Goal: Task Accomplishment & Management: Manage account settings

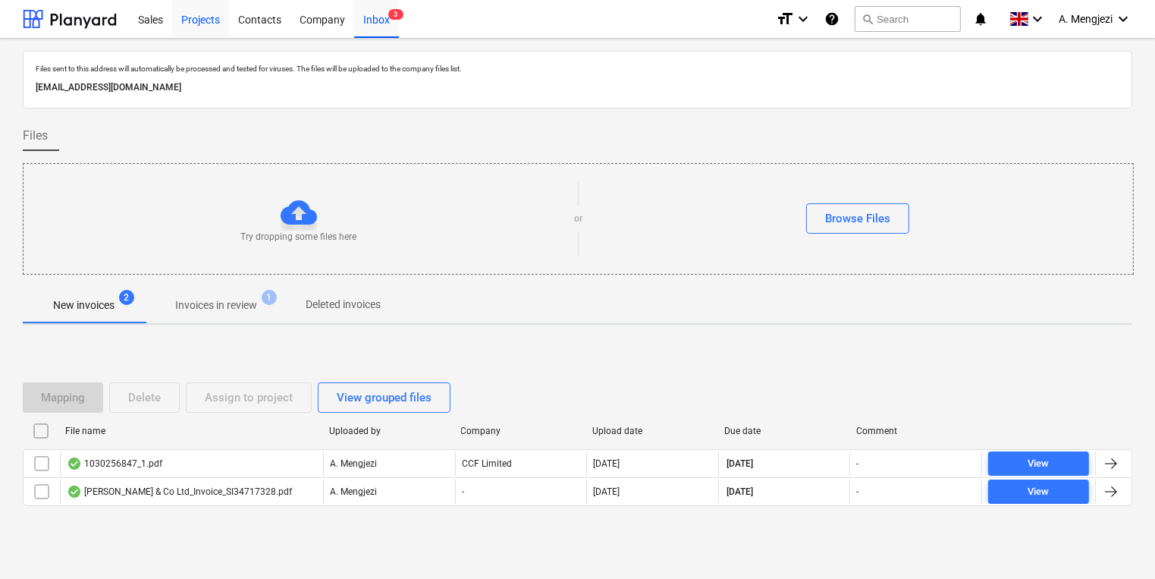
click at [210, 17] on div "Projects" at bounding box center [200, 18] width 57 height 39
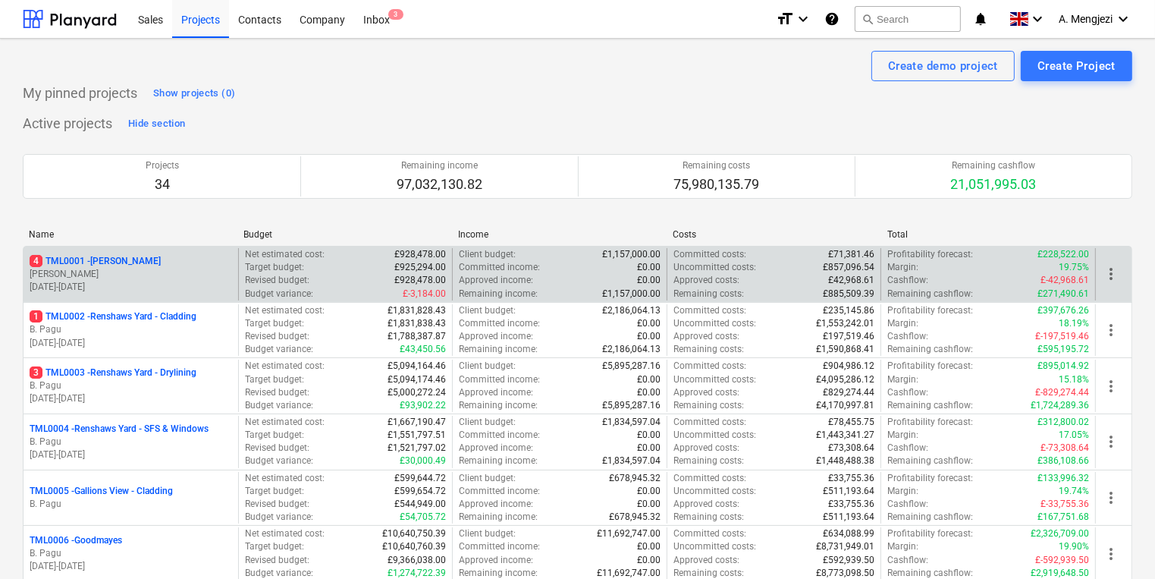
click at [152, 250] on div "4 TML0001 - [PERSON_NAME] [PERSON_NAME] [DATE] - [DATE]" at bounding box center [131, 274] width 215 height 52
click at [174, 252] on div "4 TML0001 - [PERSON_NAME] [PERSON_NAME] [DATE] - [DATE]" at bounding box center [131, 274] width 215 height 52
click at [173, 287] on p "[DATE] - [DATE]" at bounding box center [131, 287] width 202 height 13
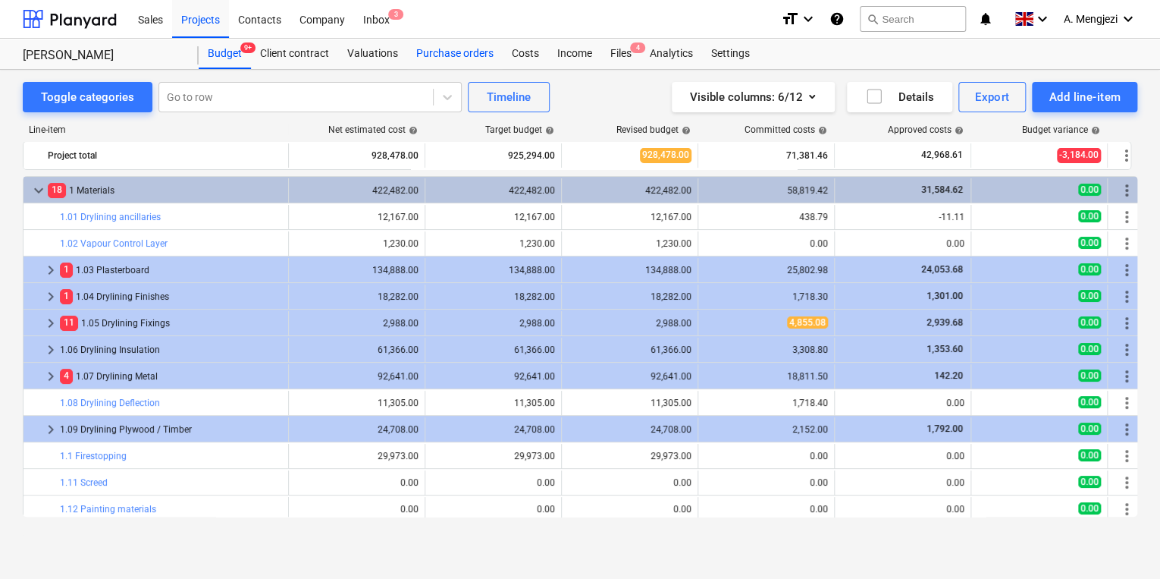
click at [412, 56] on div "Purchase orders" at bounding box center [455, 54] width 96 height 30
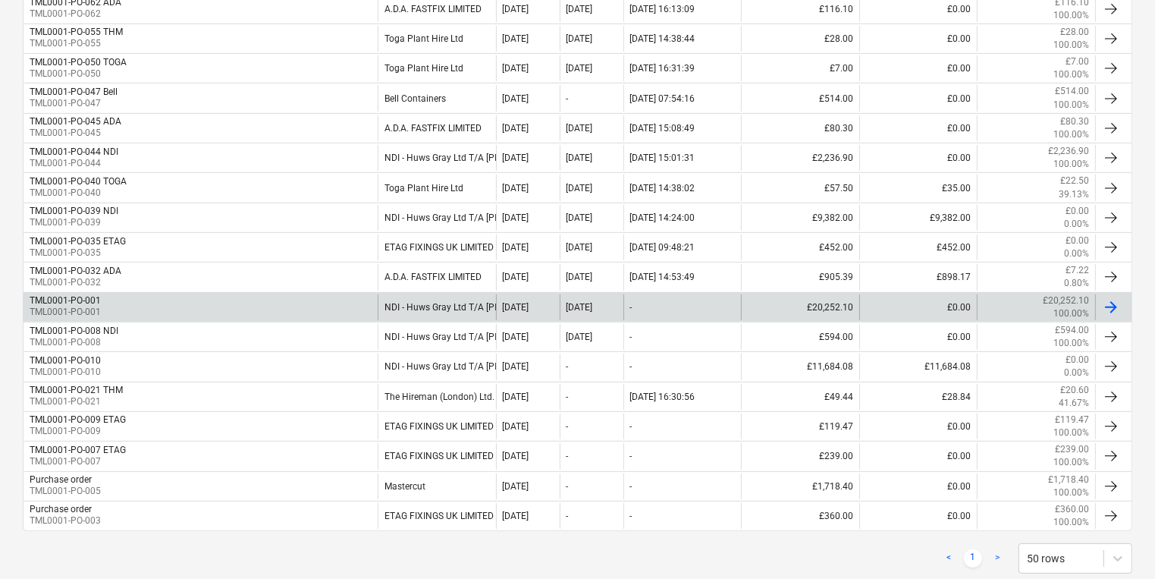
scroll to position [481, 0]
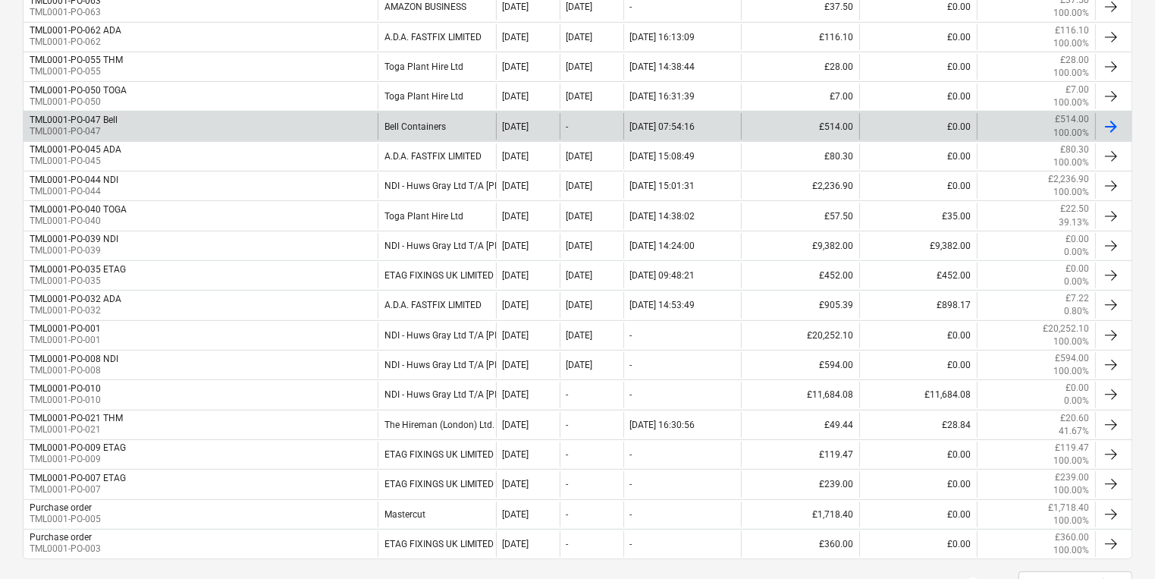
click at [166, 130] on div "TML0001-PO-047 Bell TML0001-PO-047" at bounding box center [201, 126] width 354 height 26
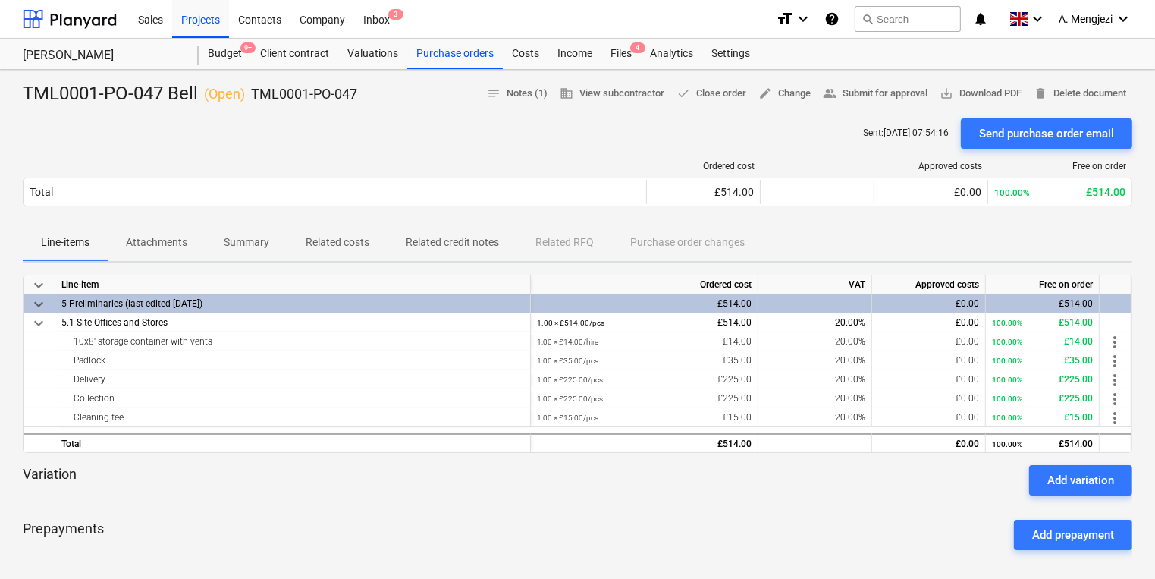
click at [437, 109] on div at bounding box center [577, 112] width 1109 height 12
click at [132, 252] on span "Attachments" at bounding box center [157, 242] width 98 height 25
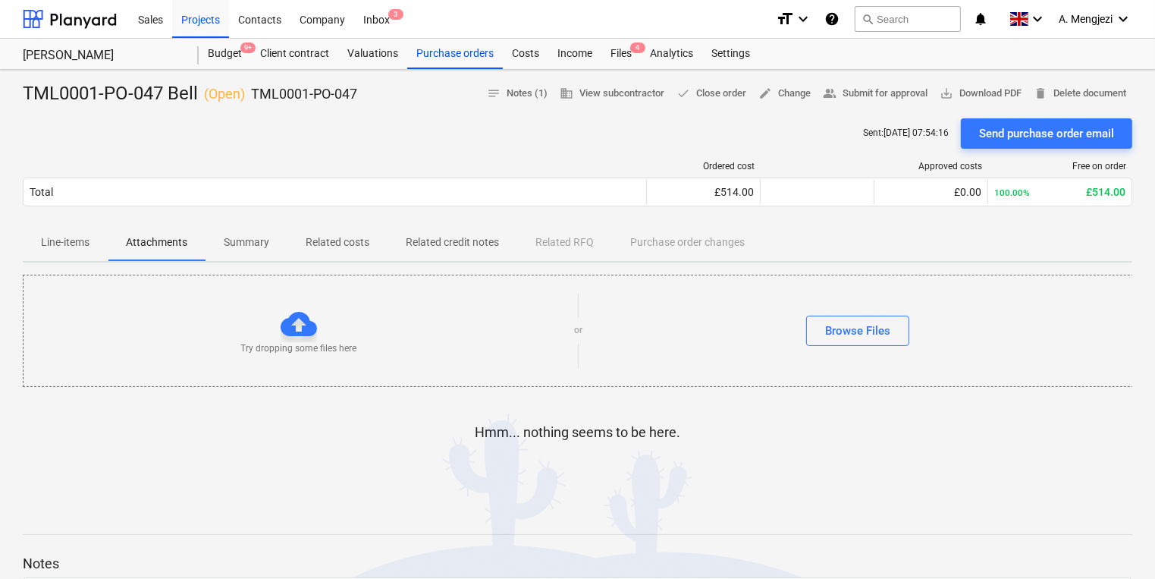
click at [85, 120] on div "Sent : [DATE] 07:54:16 Send purchase order email" at bounding box center [577, 133] width 1109 height 30
click at [727, 397] on div "Hmm... nothing seems to be here." at bounding box center [577, 444] width 1109 height 115
click at [375, 9] on div "Inbox 3" at bounding box center [376, 18] width 45 height 39
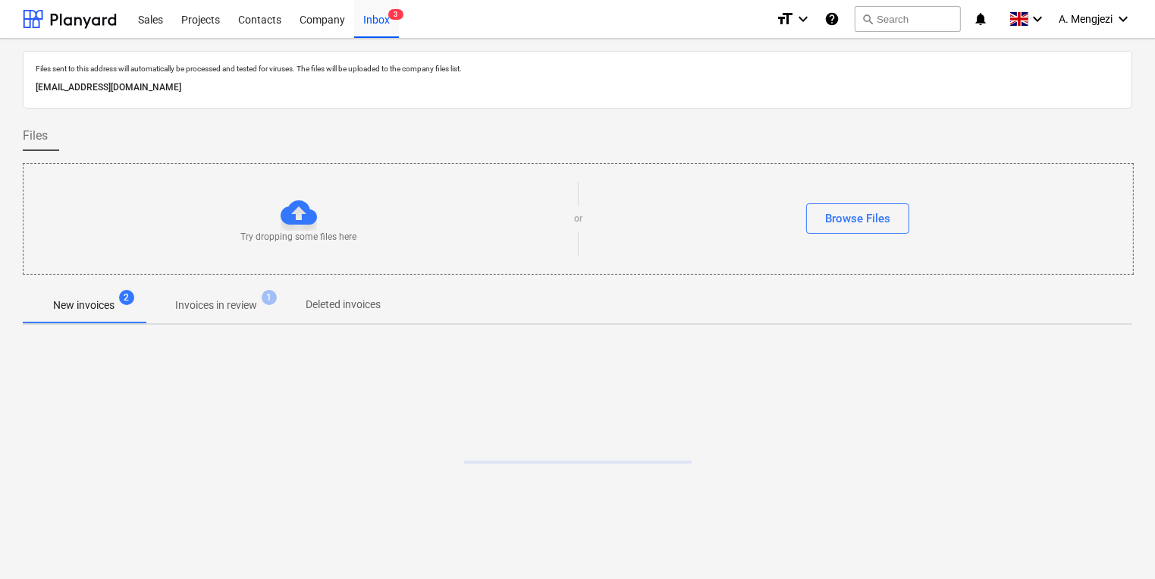
click at [205, 323] on div "New invoices 2 Invoices in review 1 Deleted invoices" at bounding box center [577, 306] width 1109 height 38
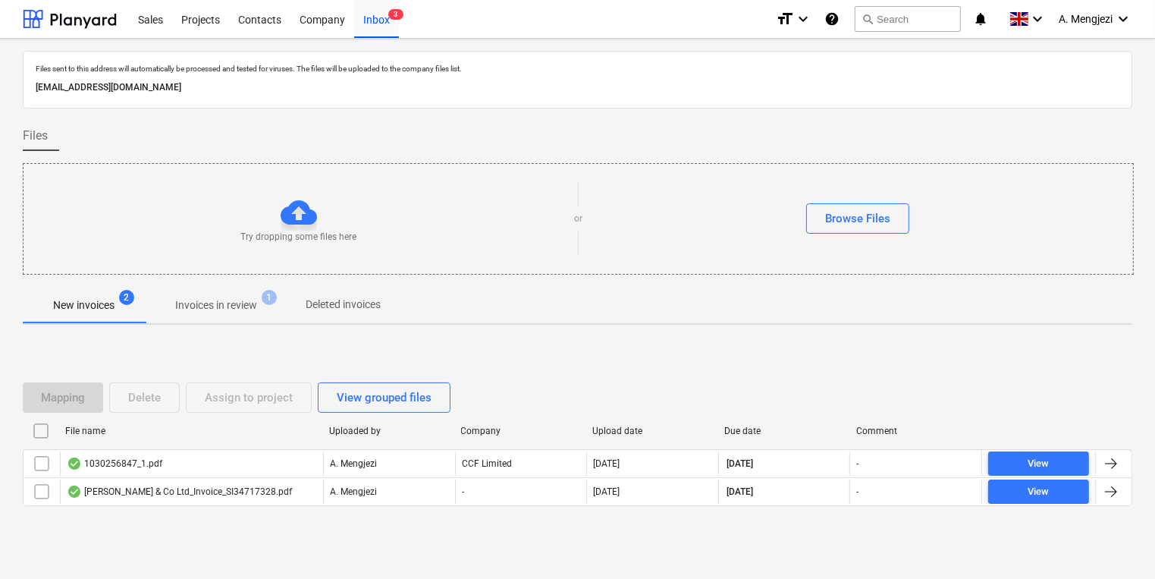
click at [208, 310] on p "Invoices in review" at bounding box center [216, 305] width 82 height 16
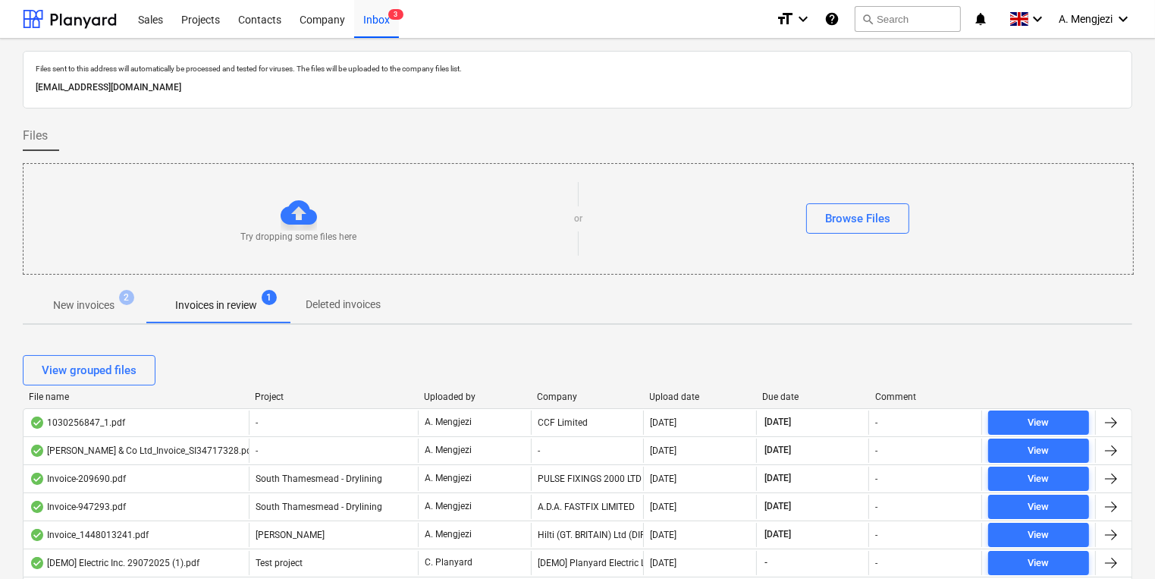
click at [579, 391] on div "Company" at bounding box center [587, 396] width 101 height 11
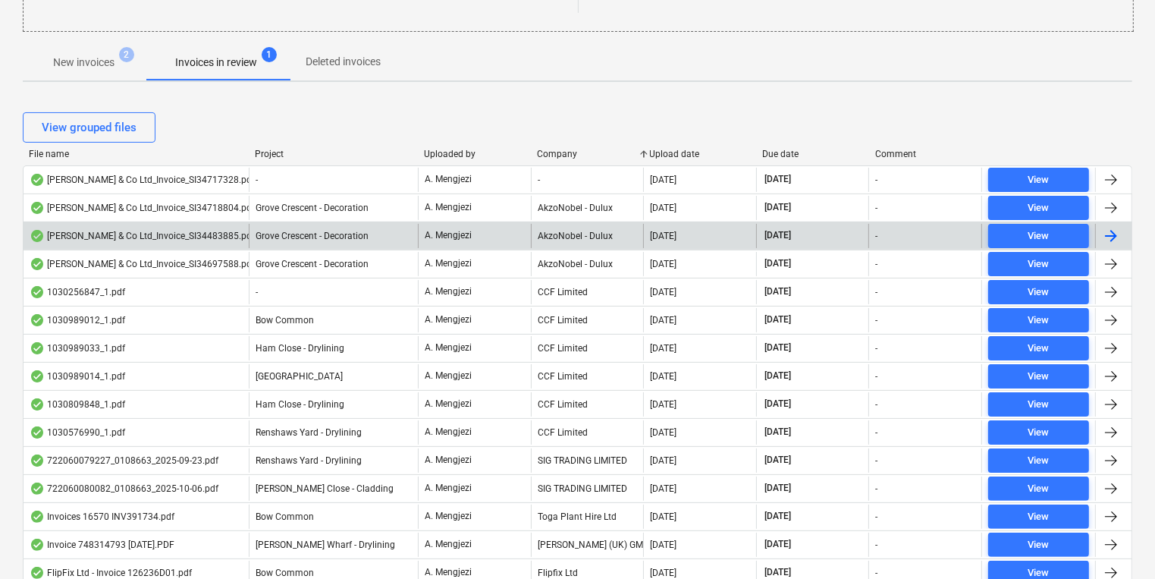
scroll to position [243, 0]
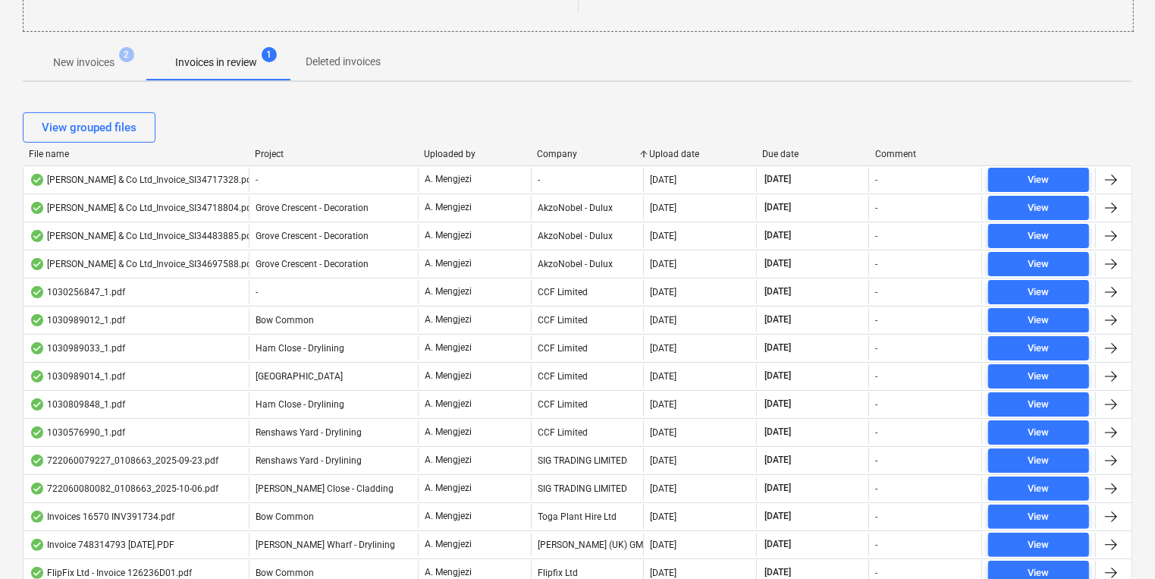
click at [277, 151] on div "Project" at bounding box center [333, 154] width 157 height 11
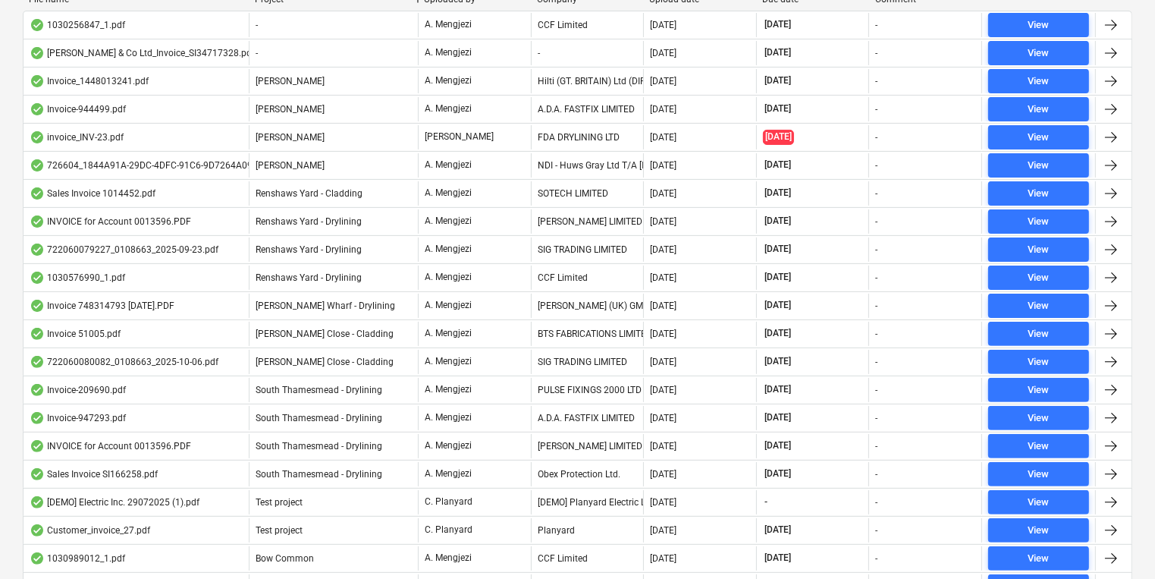
scroll to position [94, 0]
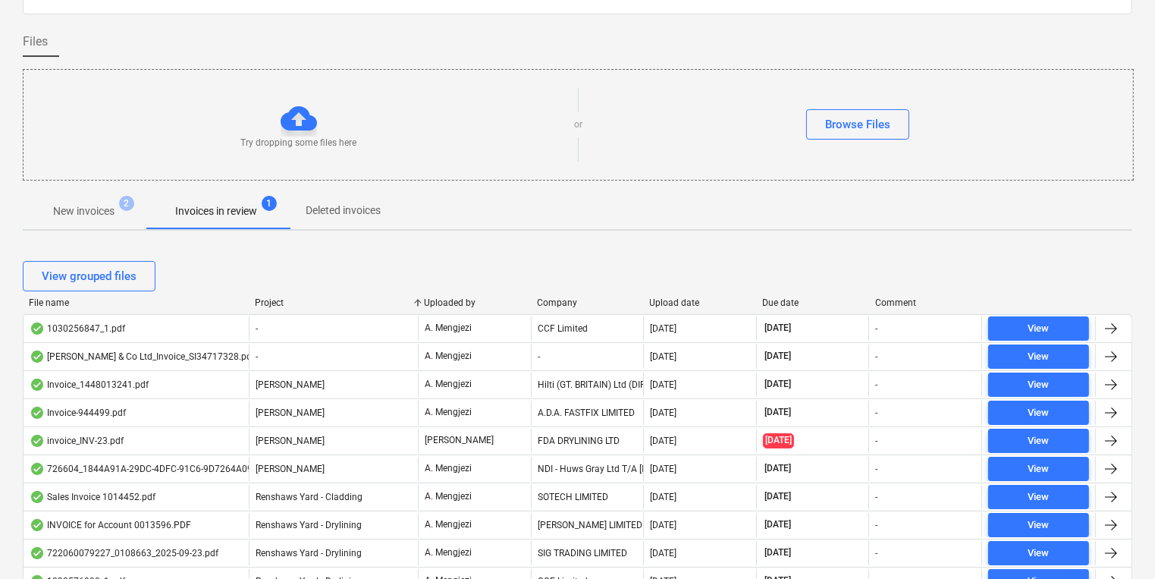
click at [375, 158] on div "Try dropping some files here or Browse Files" at bounding box center [578, 124] width 1111 height 111
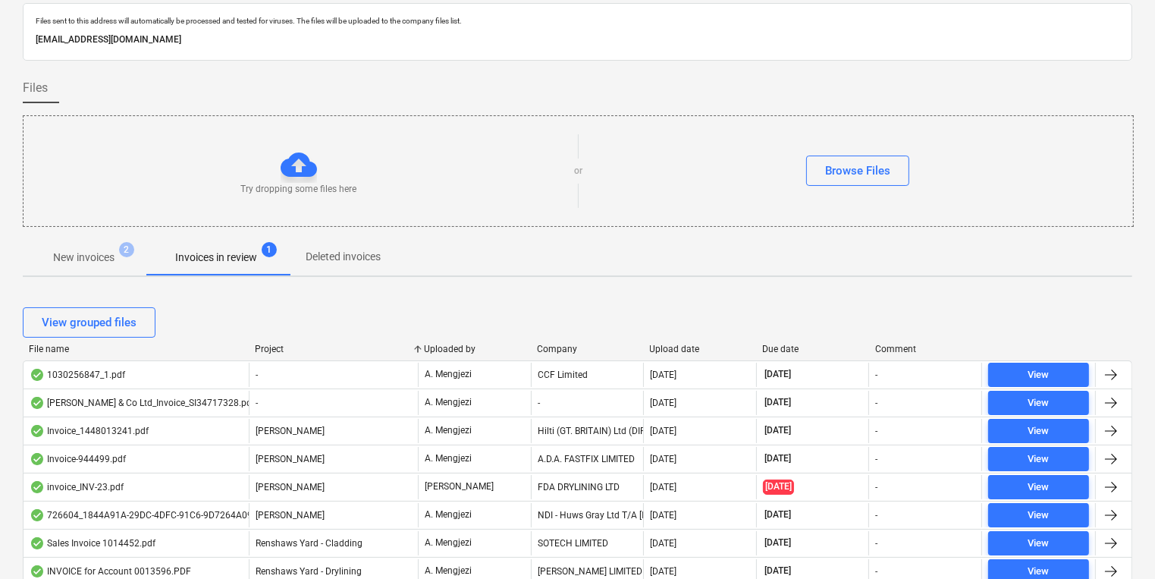
scroll to position [0, 0]
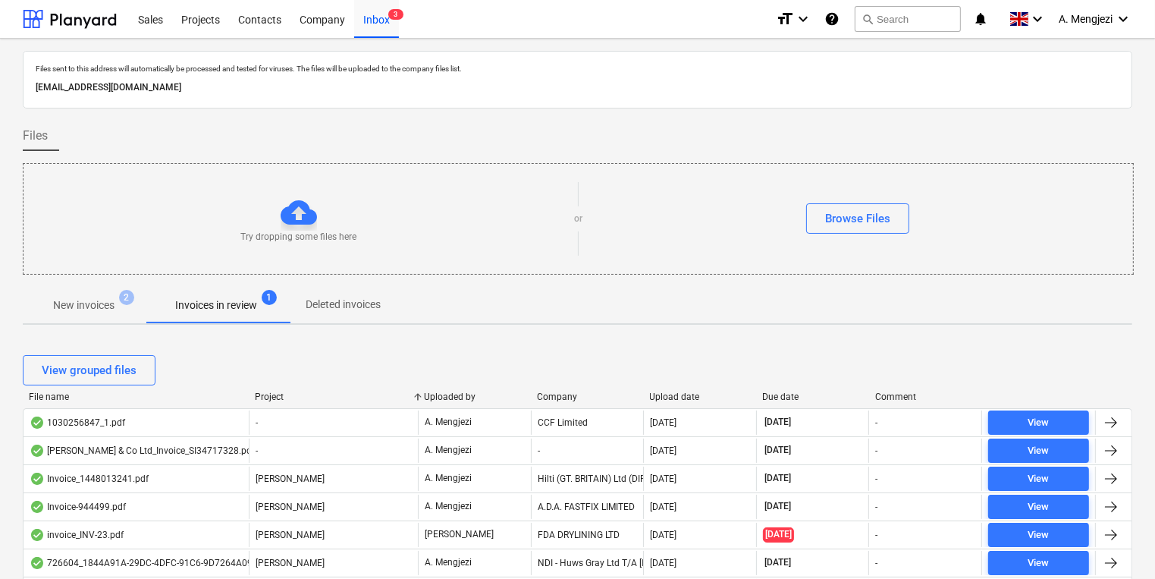
click at [118, 298] on span "New invoices 2" at bounding box center [84, 305] width 86 height 16
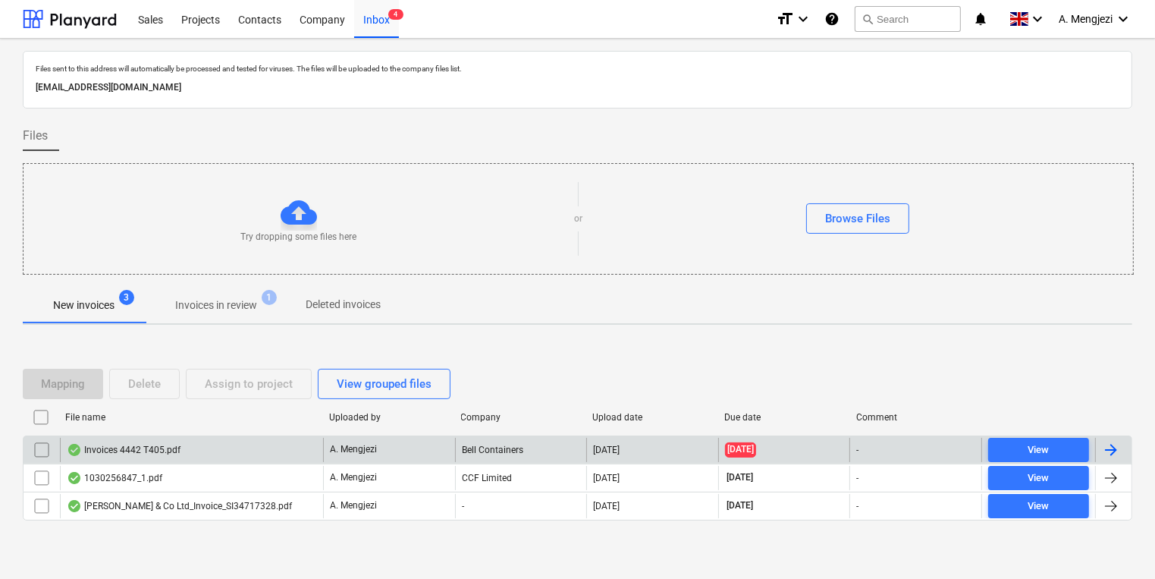
click at [576, 441] on div "Bell Containers" at bounding box center [521, 450] width 132 height 24
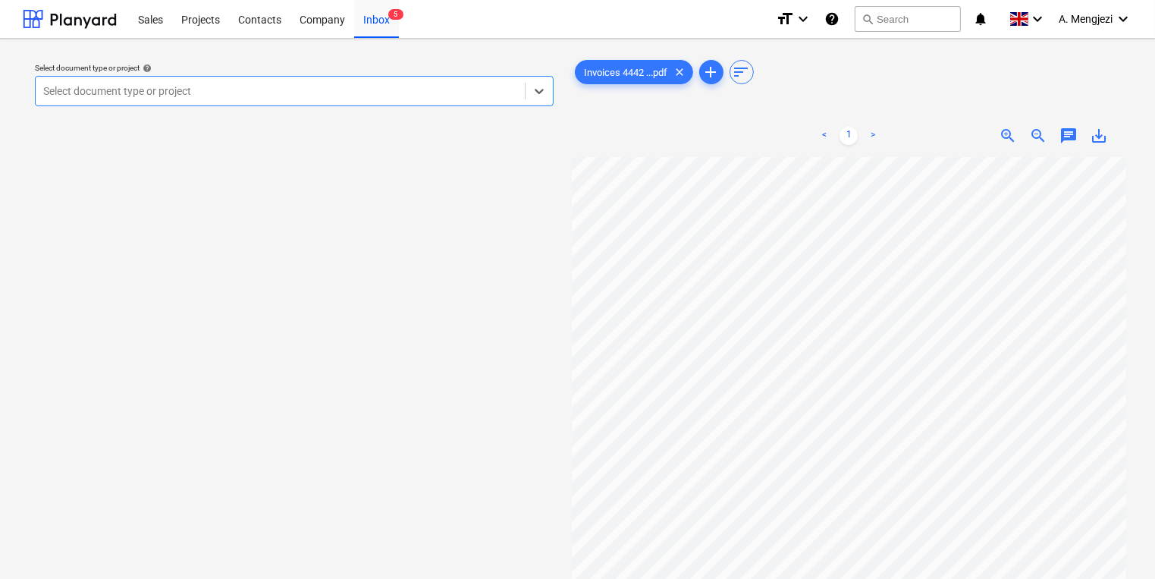
click at [386, 99] on div at bounding box center [280, 90] width 474 height 15
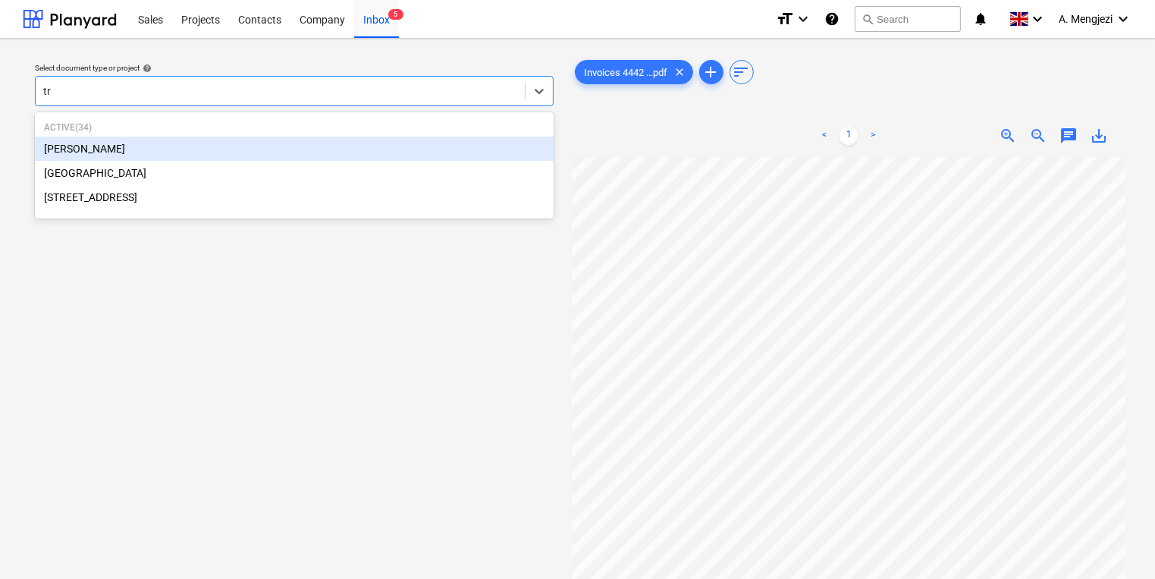
type input "tre"
click at [203, 158] on div "[PERSON_NAME]" at bounding box center [294, 148] width 519 height 24
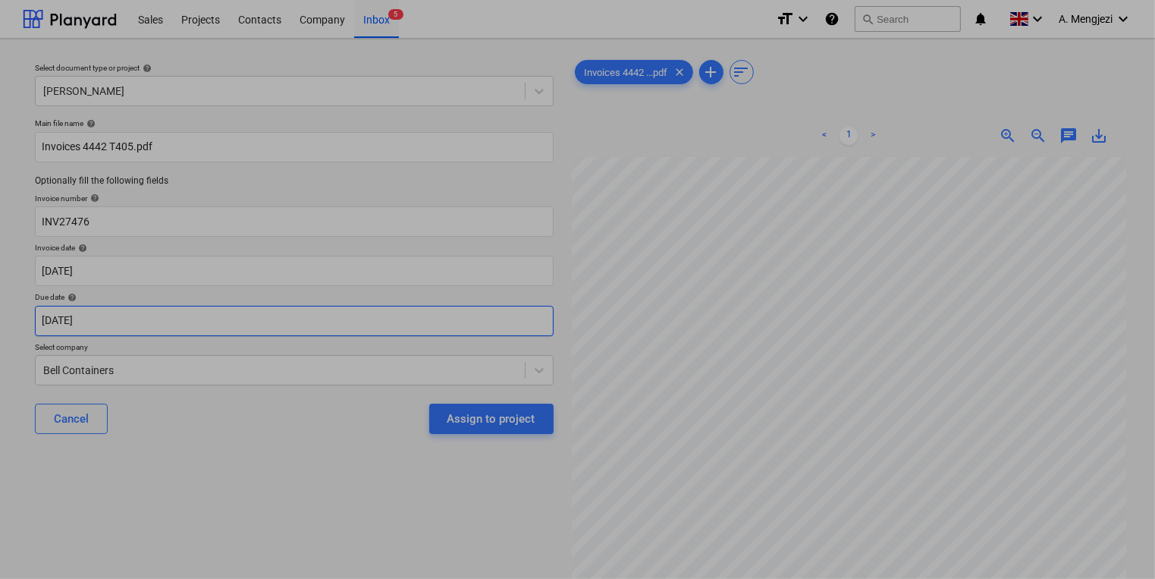
click at [333, 325] on body "Sales Projects Contacts Company Inbox 5 format_size keyboard_arrow_down help se…" at bounding box center [577, 289] width 1155 height 579
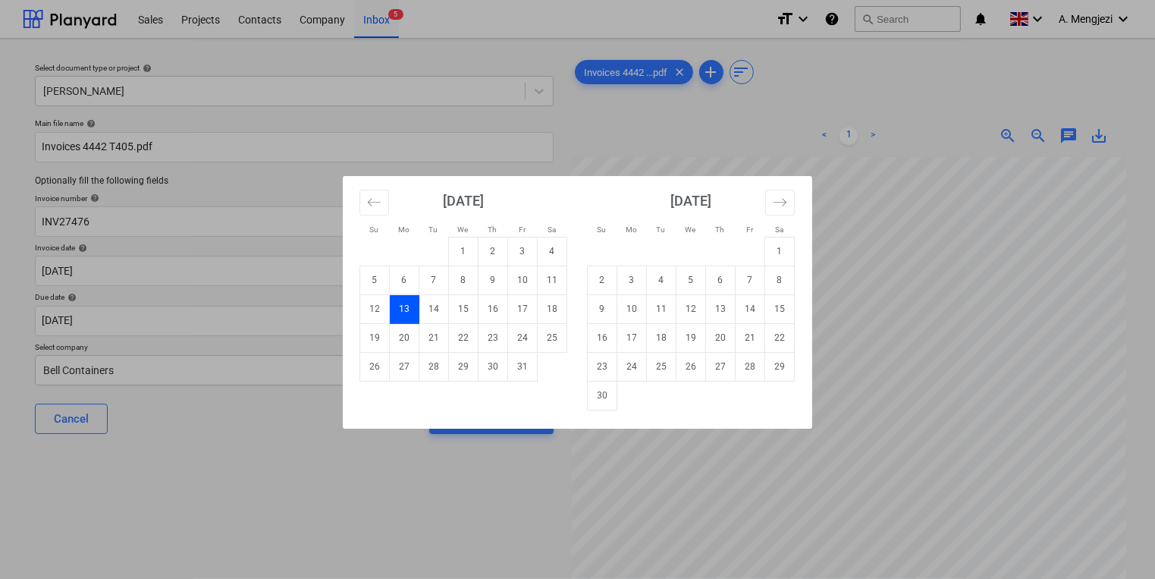
click at [619, 389] on td "Calendar" at bounding box center [632, 395] width 30 height 29
click at [606, 394] on td "30" at bounding box center [603, 395] width 30 height 29
type input "[DATE]"
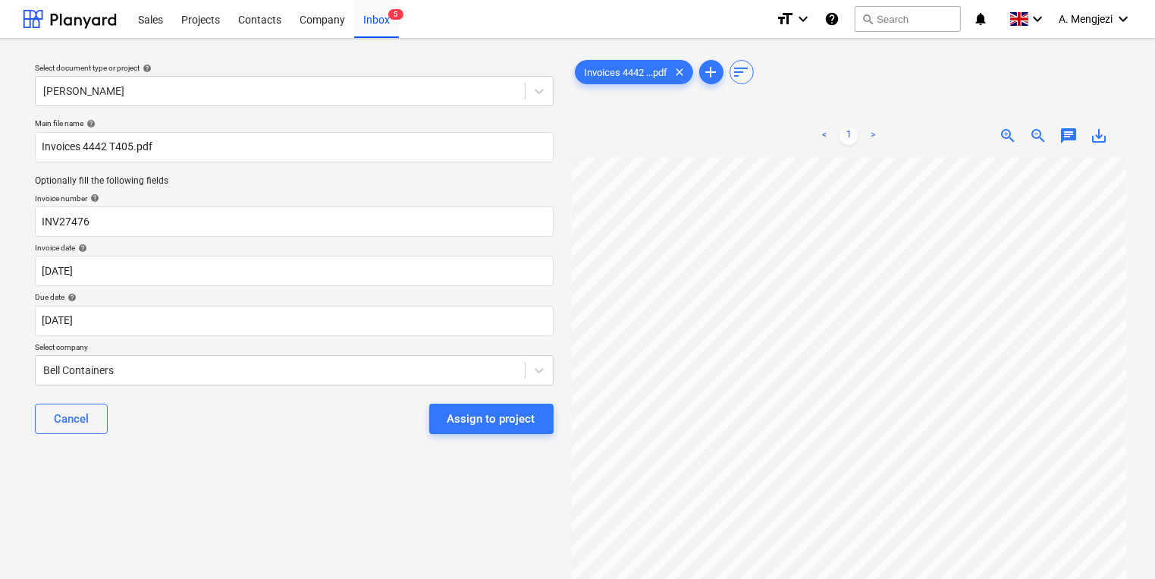
click at [525, 422] on div "Assign to project" at bounding box center [491, 419] width 88 height 20
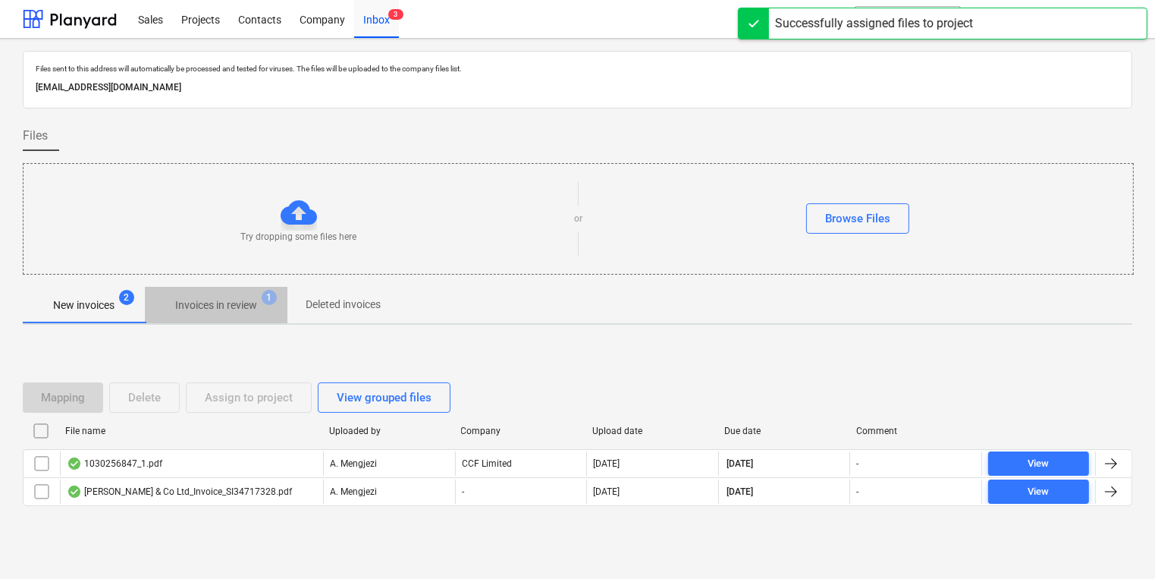
click at [240, 298] on p "Invoices in review" at bounding box center [216, 305] width 82 height 16
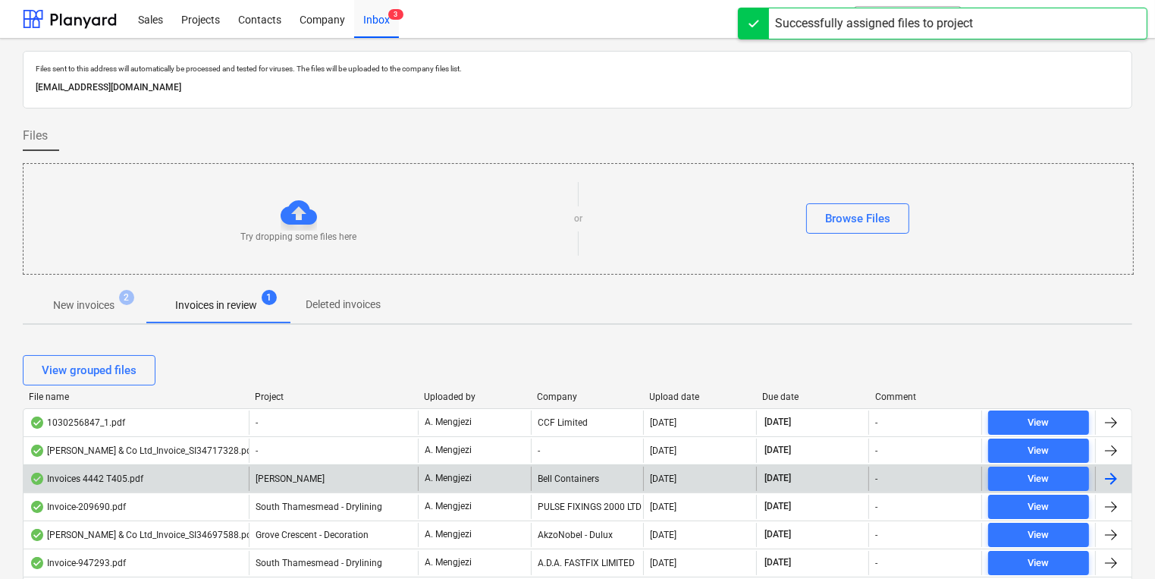
click at [330, 472] on div "[PERSON_NAME]" at bounding box center [333, 478] width 169 height 24
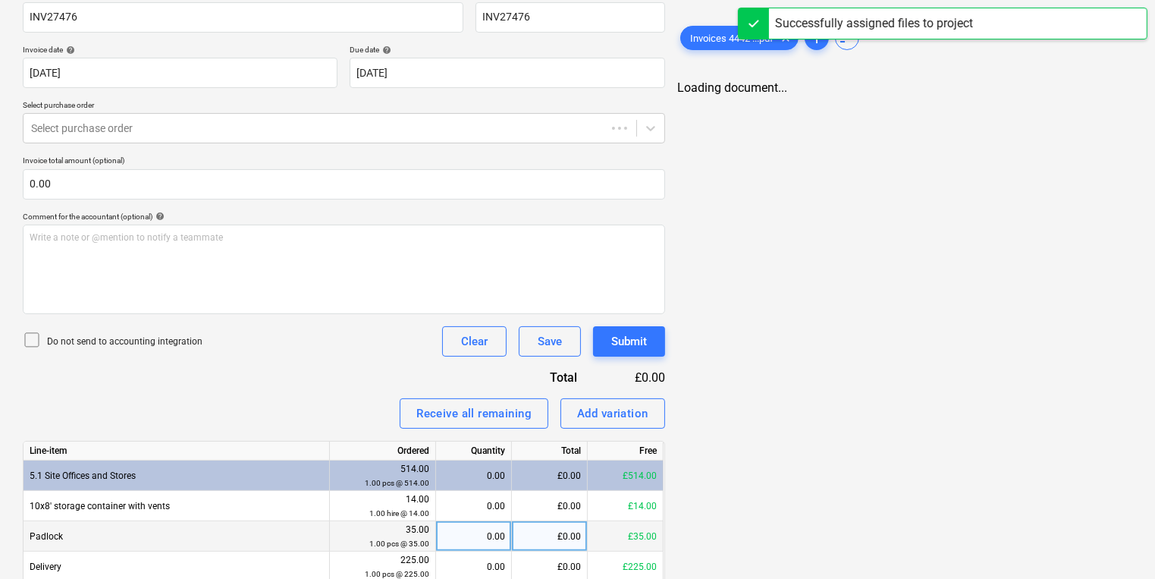
scroll to position [364, 0]
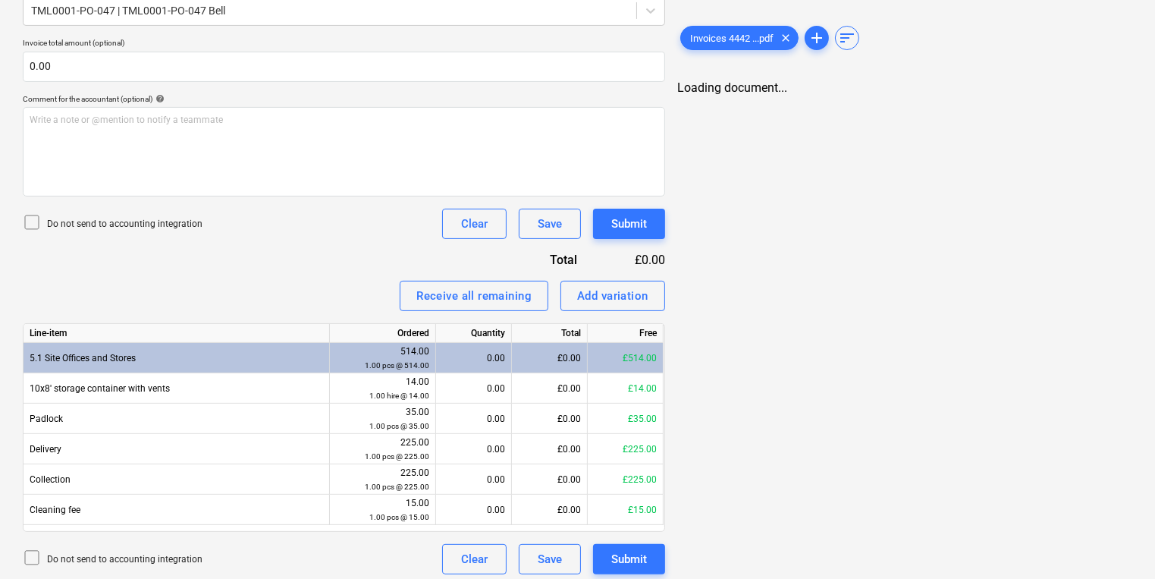
click at [100, 219] on p "Do not send to accounting integration" at bounding box center [124, 224] width 155 height 13
click at [839, 334] on div "Invoices 4442 ...pdf clear add sort Loading document..." at bounding box center [904, 146] width 467 height 868
click at [757, 36] on span "Invoices 4442 ...pdf" at bounding box center [732, 38] width 102 height 11
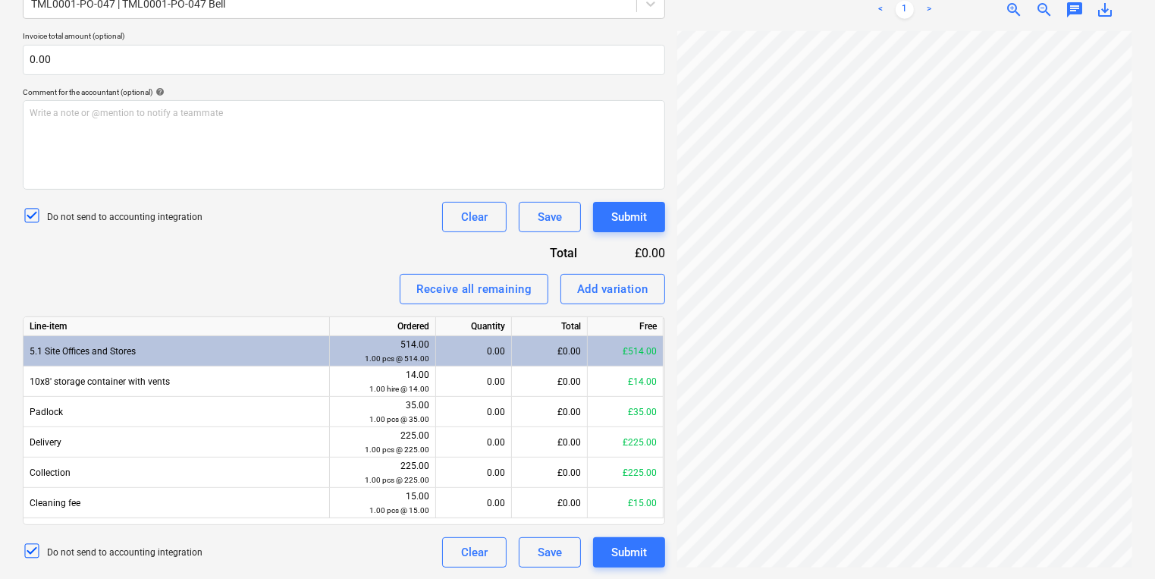
scroll to position [65, 249]
click at [573, 338] on div "Create new document Select company Bell Containers Add new company Select docum…" at bounding box center [577, 139] width 1121 height 868
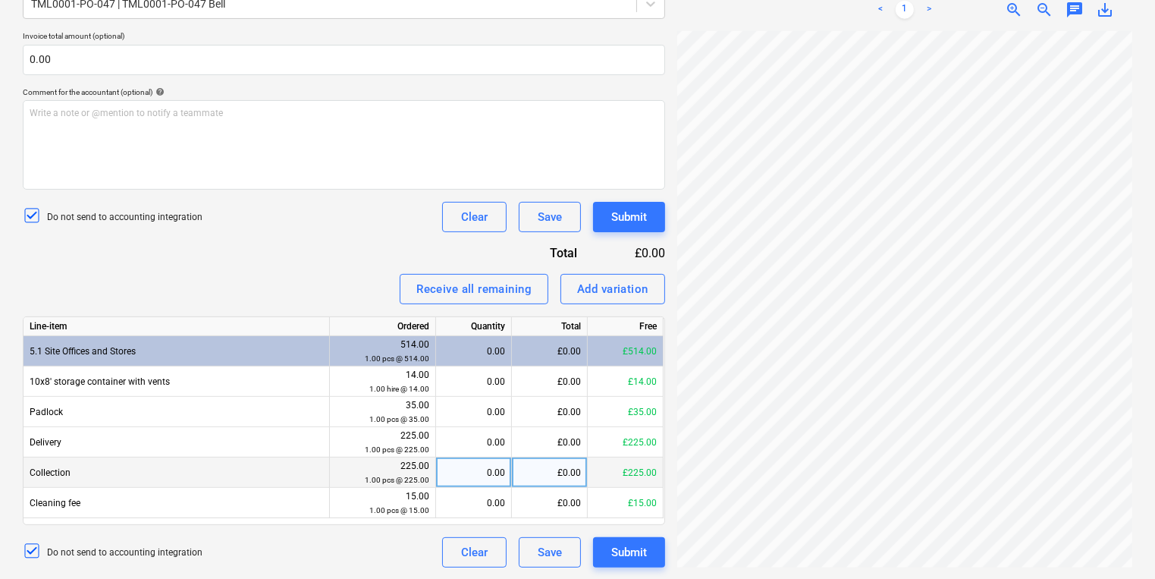
click at [514, 481] on div "Create new document Select company Bell Containers Add new company Select docum…" at bounding box center [577, 139] width 1121 height 868
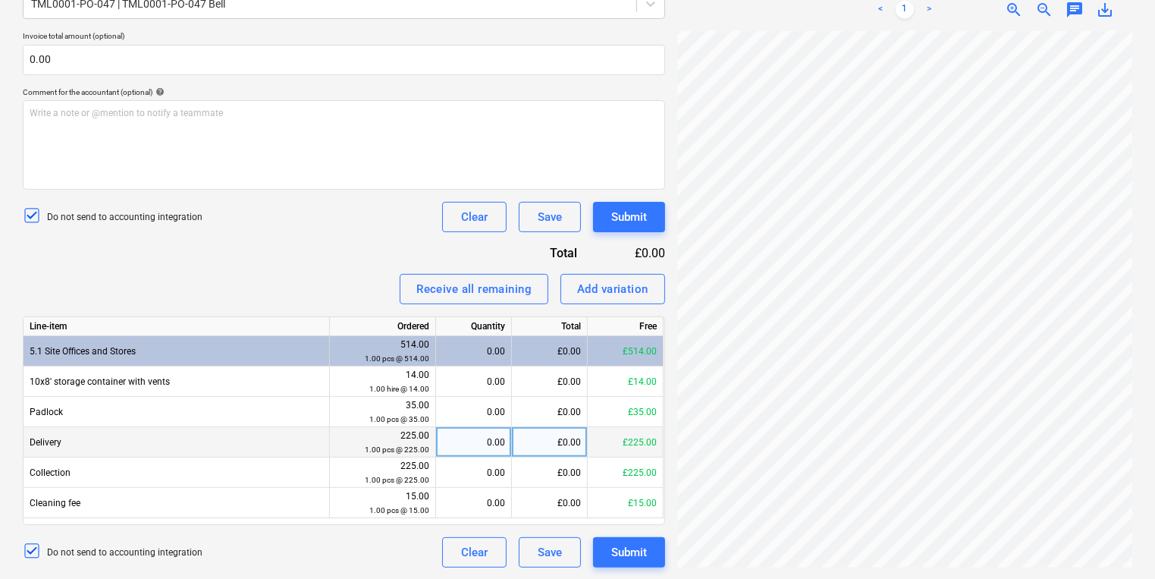
click at [478, 446] on div "0.00" at bounding box center [473, 442] width 63 height 30
type input "1"
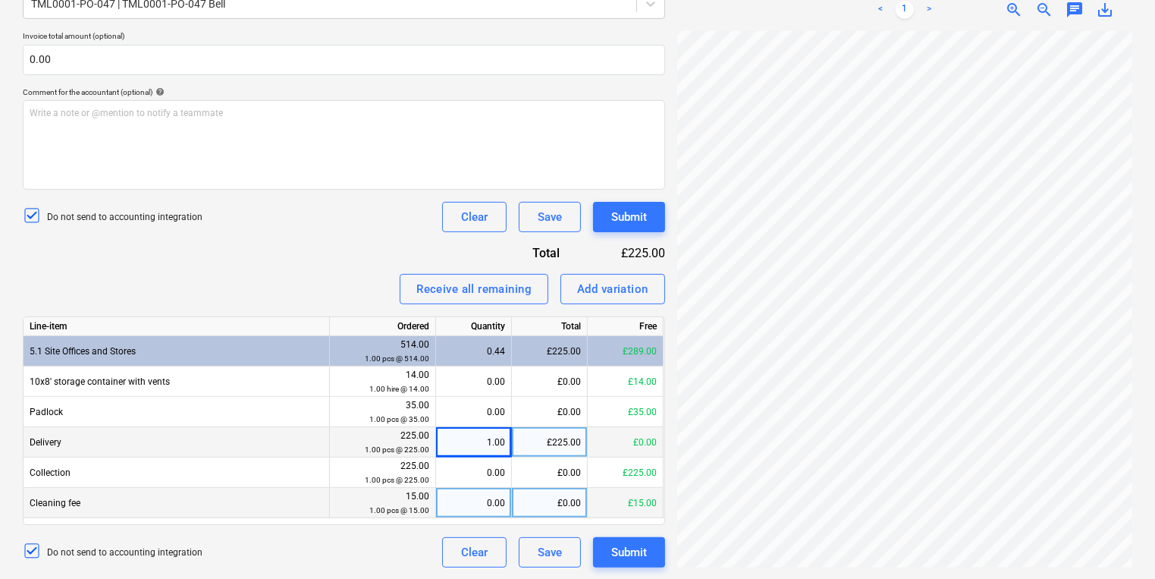
click at [478, 488] on div "0.00" at bounding box center [473, 503] width 63 height 30
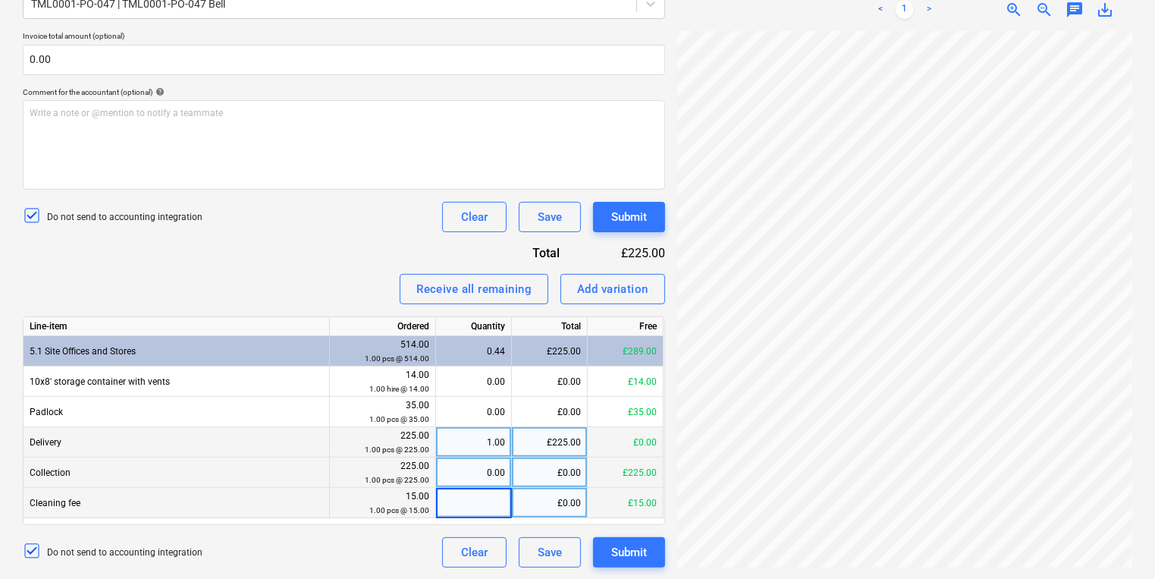
click at [479, 482] on div "0.00" at bounding box center [473, 472] width 63 height 30
type input "1"
click at [479, 482] on input "1" at bounding box center [473, 472] width 75 height 30
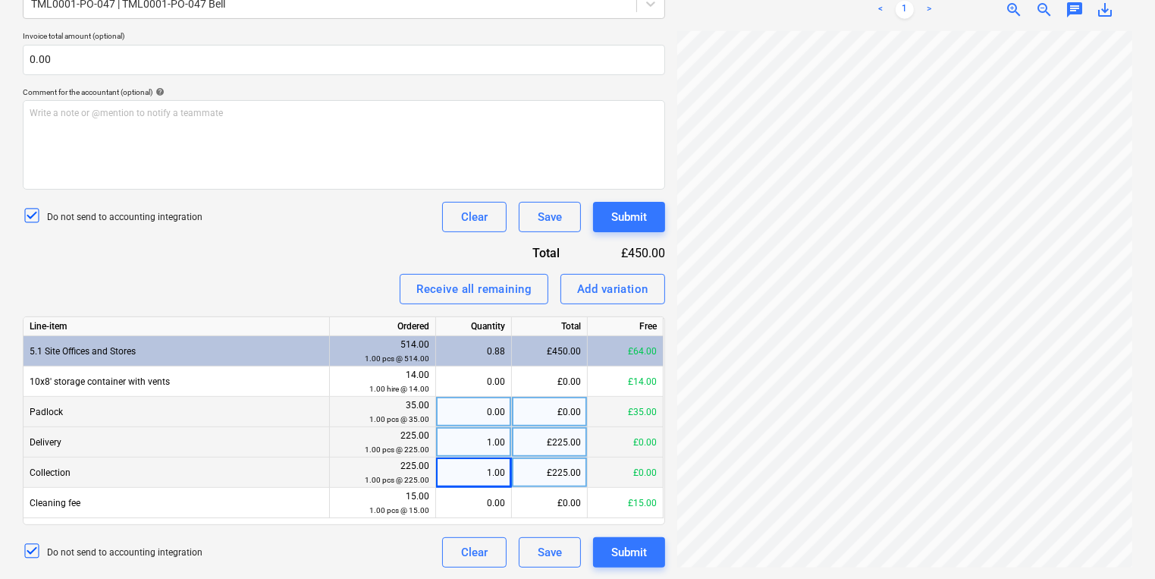
click at [471, 412] on div "0.00" at bounding box center [473, 412] width 63 height 30
type input "1"
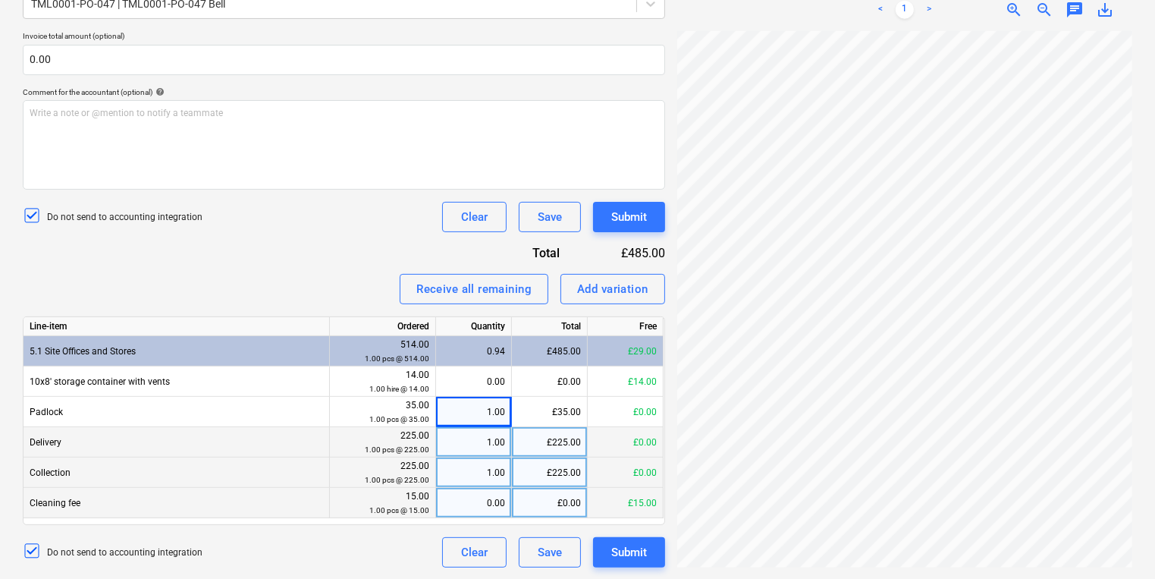
click at [483, 503] on div "0.00" at bounding box center [473, 503] width 63 height 30
type input "1"
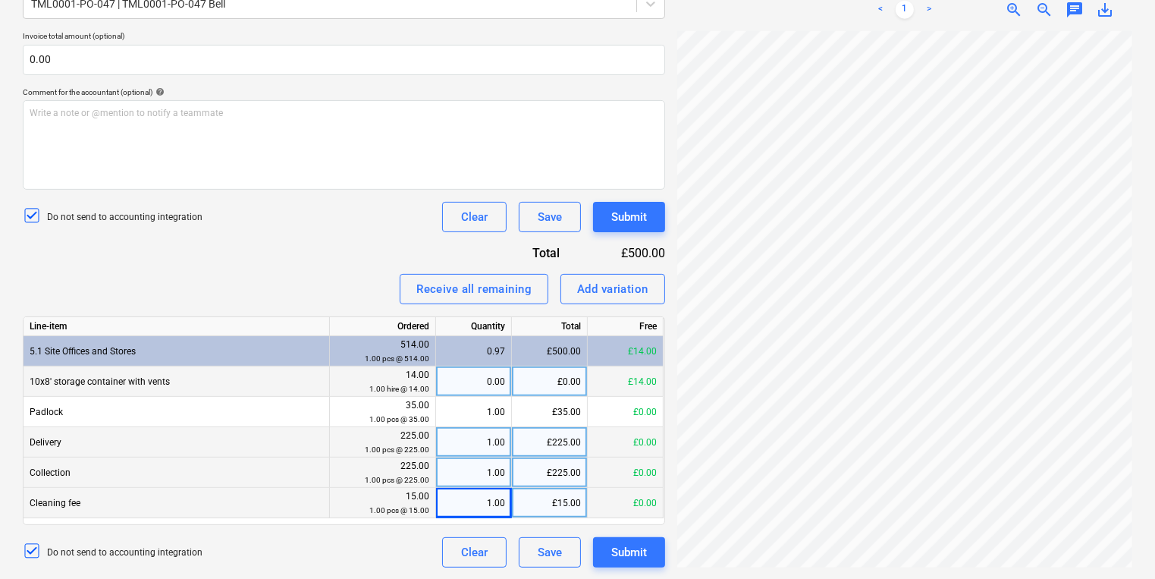
click at [510, 385] on div "0.00" at bounding box center [474, 381] width 76 height 30
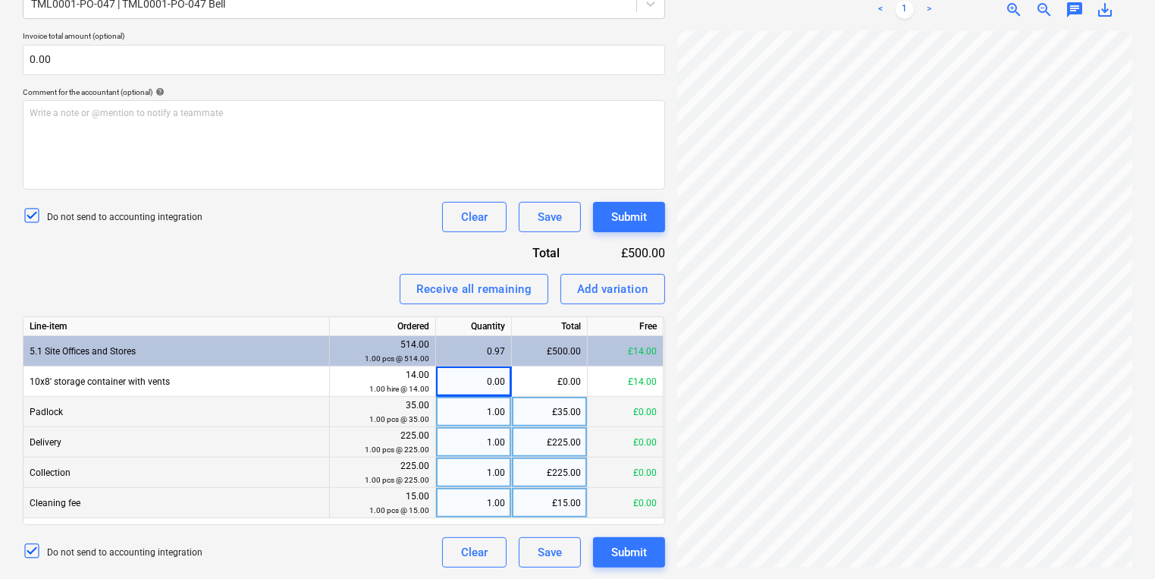
click at [472, 403] on div "1.00" at bounding box center [473, 412] width 63 height 30
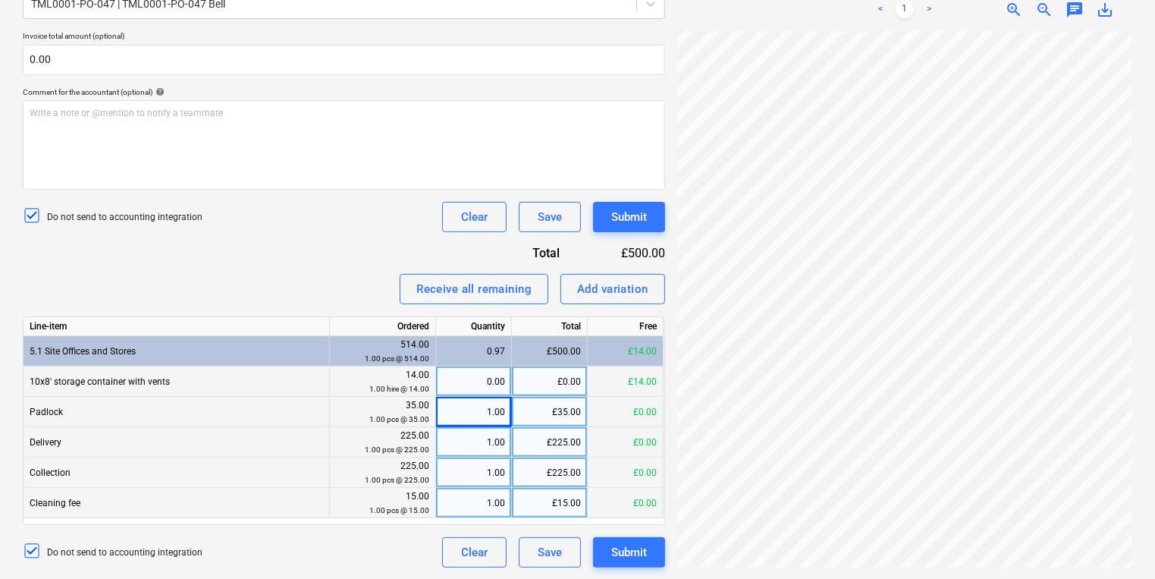
click at [533, 367] on div "£0.00" at bounding box center [550, 381] width 76 height 30
click at [484, 384] on div "0.00" at bounding box center [473, 381] width 63 height 30
type input "1"
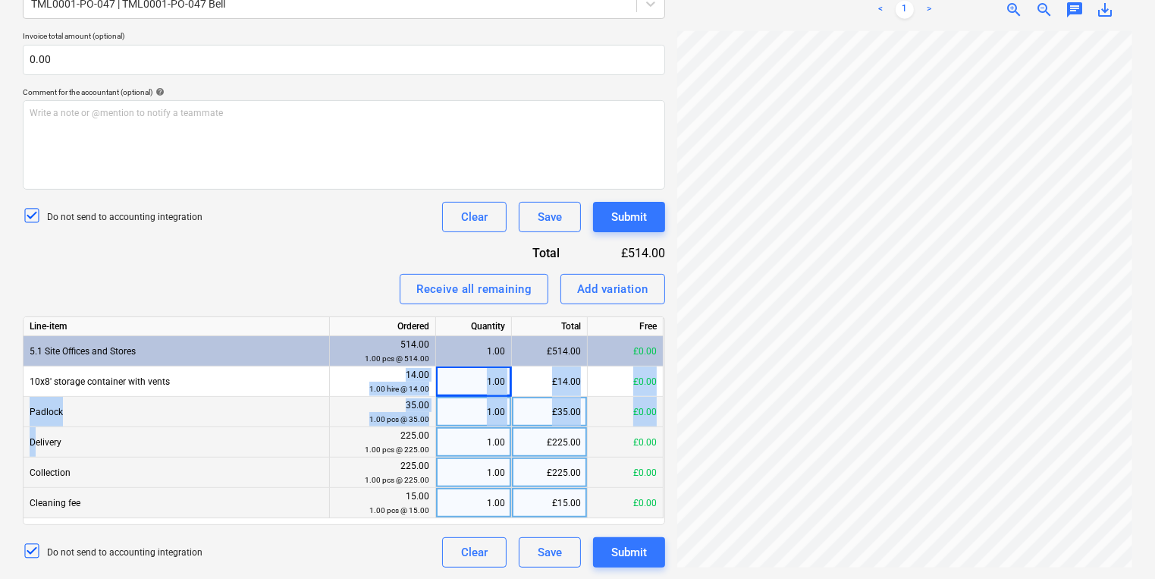
drag, startPoint x: 231, startPoint y: 372, endPoint x: 33, endPoint y: 430, distance: 206.3
click at [33, 430] on div "Line-item Ordered Quantity Total Free 5.1 Site Offices and Stores 514.00 1.00 p…" at bounding box center [344, 420] width 642 height 209
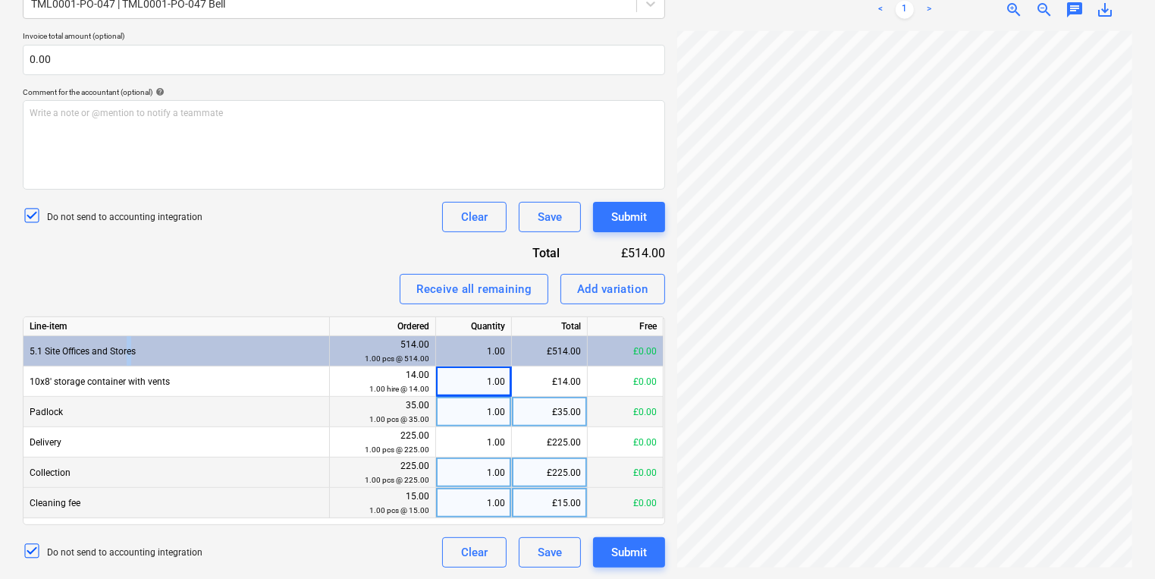
drag, startPoint x: 33, startPoint y: 430, endPoint x: 130, endPoint y: 353, distance: 124.1
click at [130, 353] on span "5.1 Site Offices and Stores" at bounding box center [83, 351] width 106 height 11
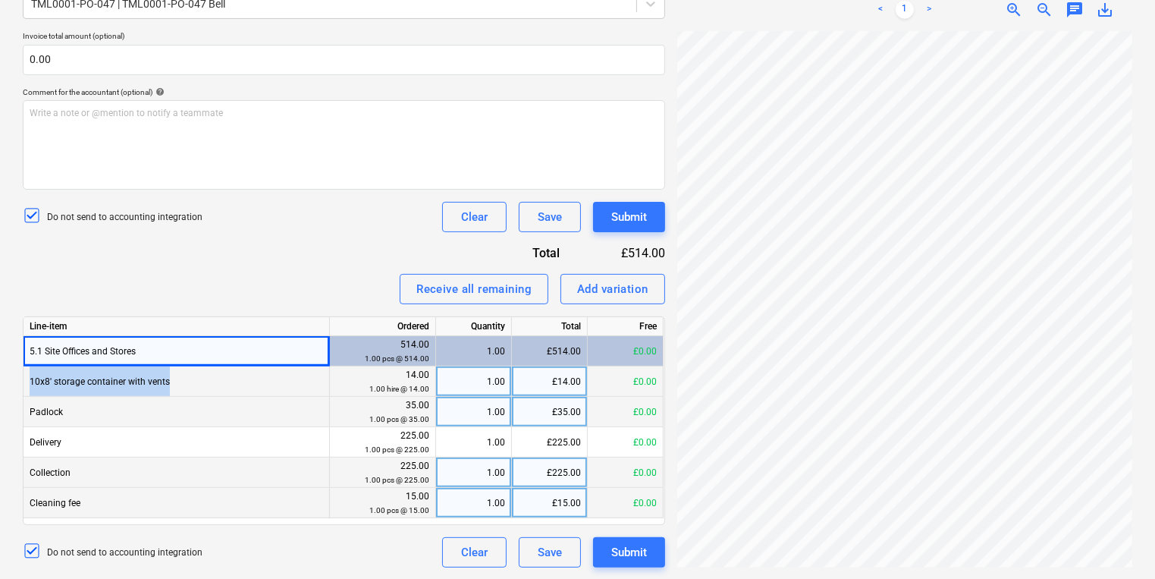
drag, startPoint x: 130, startPoint y: 353, endPoint x: 30, endPoint y: 375, distance: 102.5
click at [30, 375] on div "10x8' storage container with vents" at bounding box center [177, 381] width 306 height 30
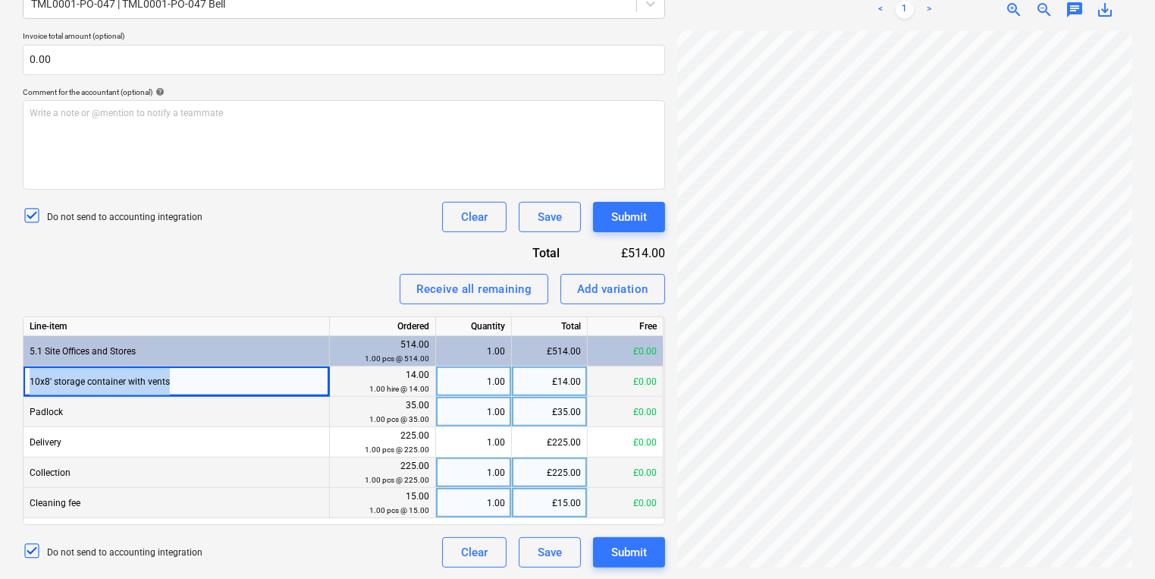
copy div "10x8' storage container with vents"
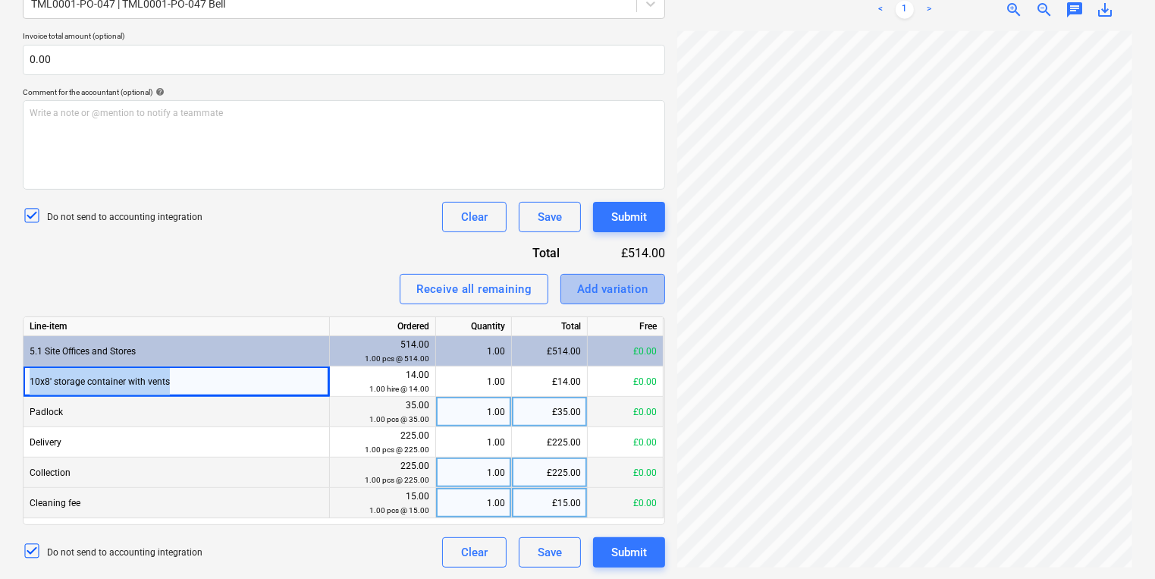
click at [646, 285] on div "Add variation" at bounding box center [612, 289] width 71 height 20
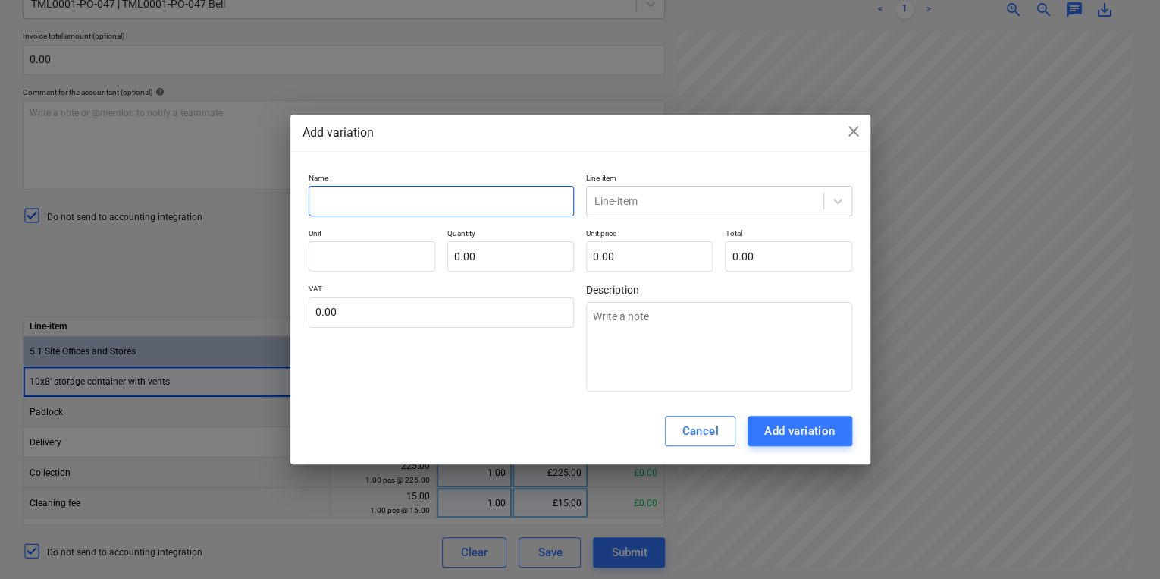
click at [470, 213] on input "text" at bounding box center [442, 201] width 266 height 30
paste input "10x8' storage container with vents"
type input "10x8' storage container with vents"
type textarea "x"
type input "10x8' storage container with vents"
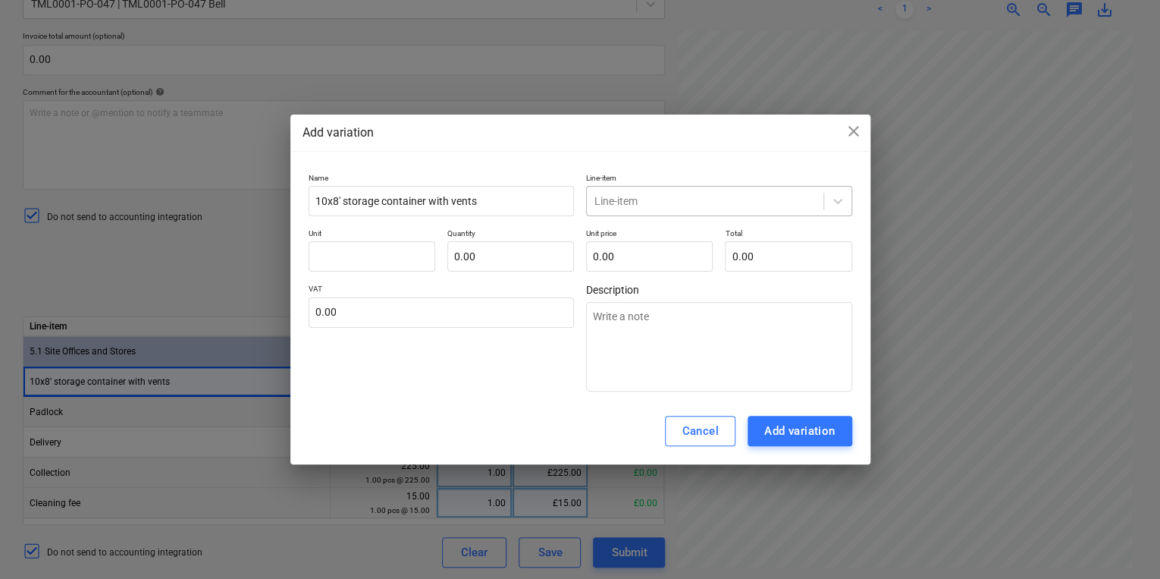
click at [742, 206] on div at bounding box center [704, 200] width 221 height 15
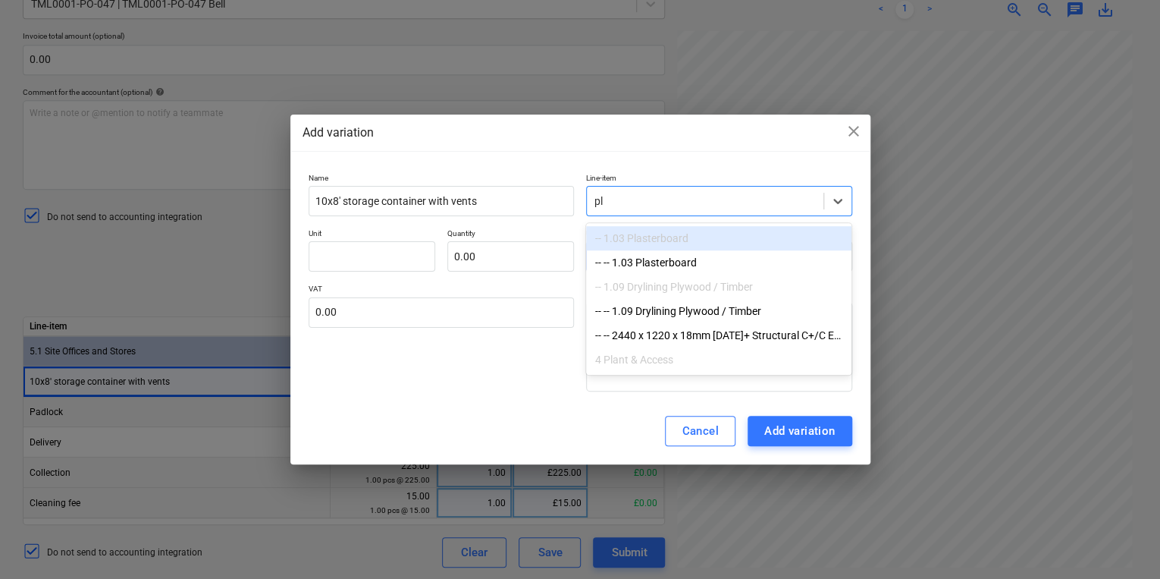
type input "p"
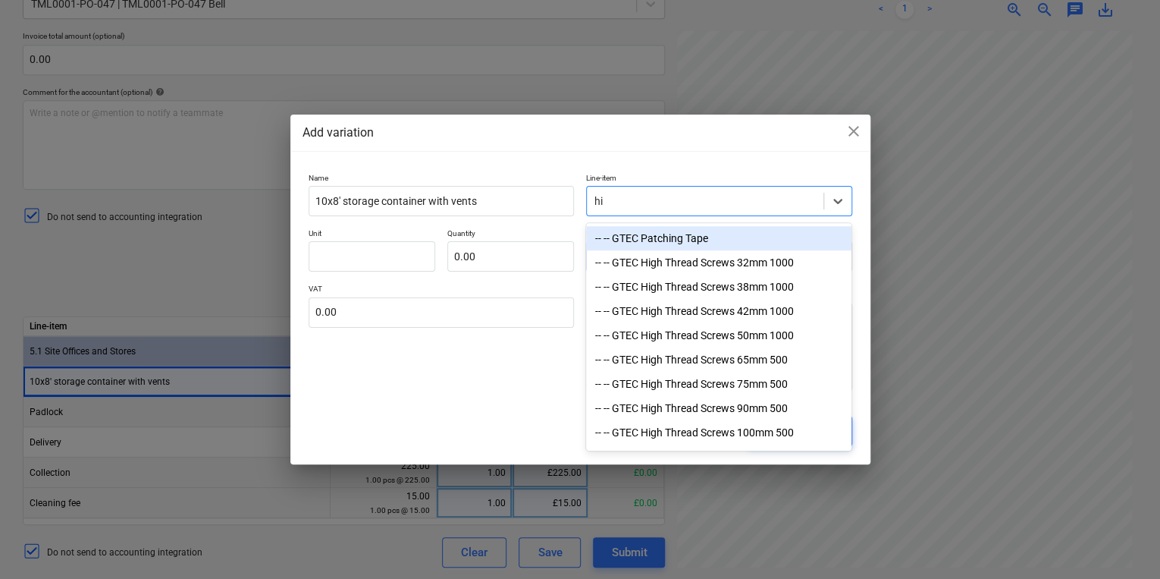
type input "h"
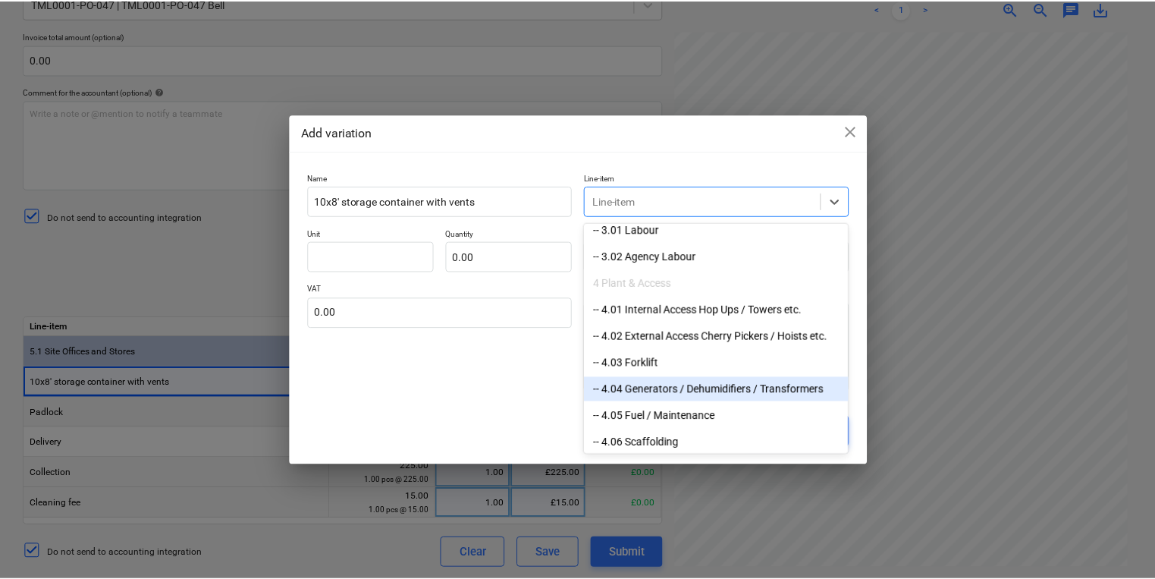
scroll to position [3294, 0]
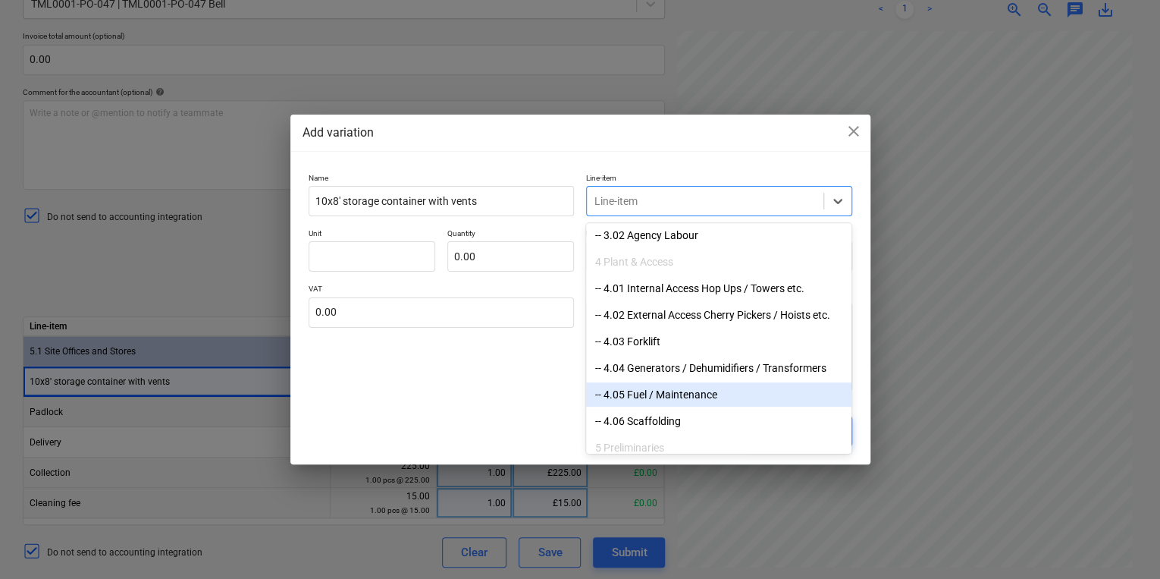
click at [671, 397] on div "-- 4.05 Fuel / Maintenance" at bounding box center [718, 394] width 265 height 24
type textarea "x"
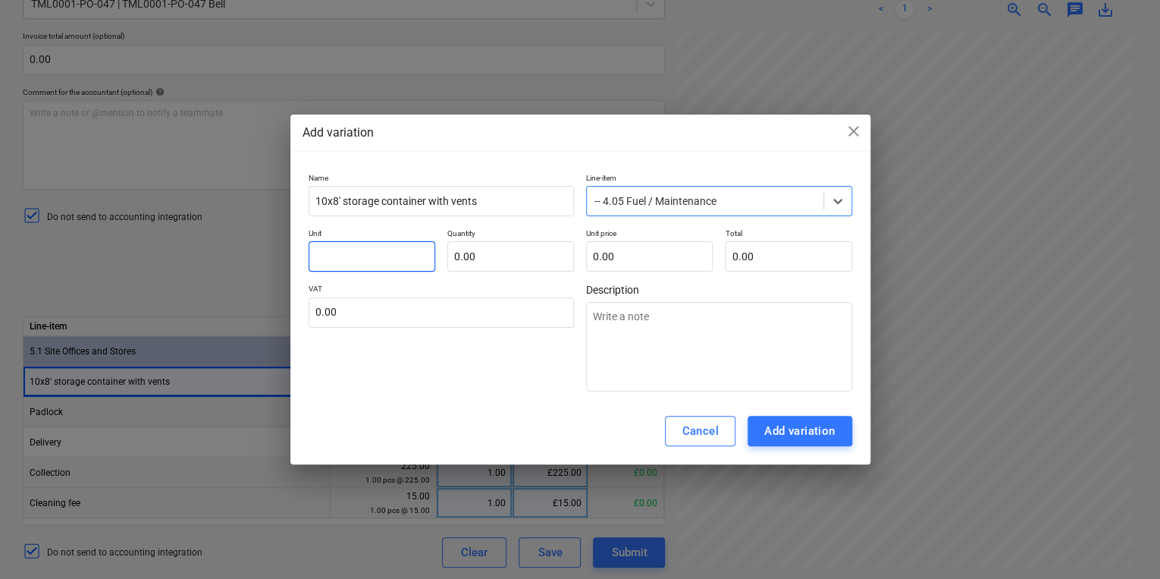
click at [391, 246] on input "text" at bounding box center [372, 256] width 127 height 30
type input "p"
type textarea "x"
type input "pc"
type textarea "x"
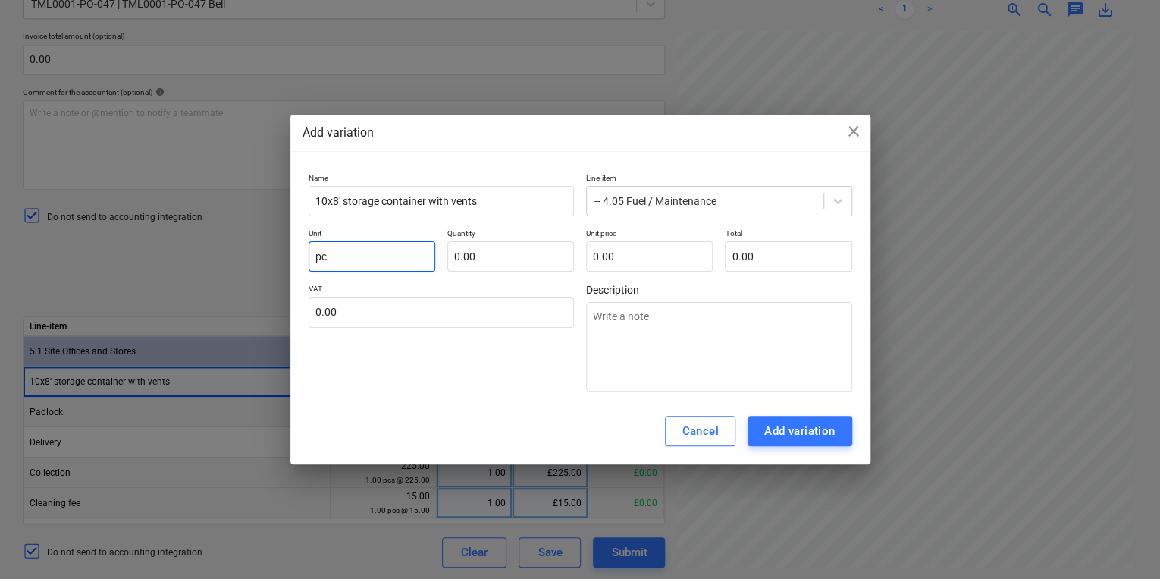
type input "pcs"
type textarea "x"
type input "pcs"
type input "3"
type textarea "x"
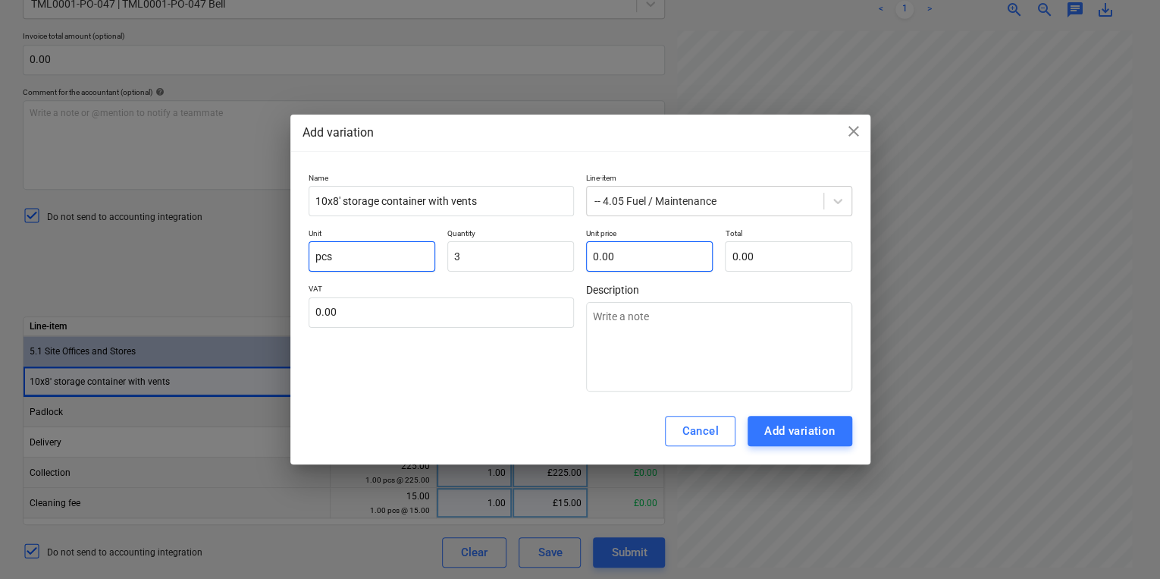
type input "3.00"
type input "1"
type textarea "x"
type input "3.00"
type input "12"
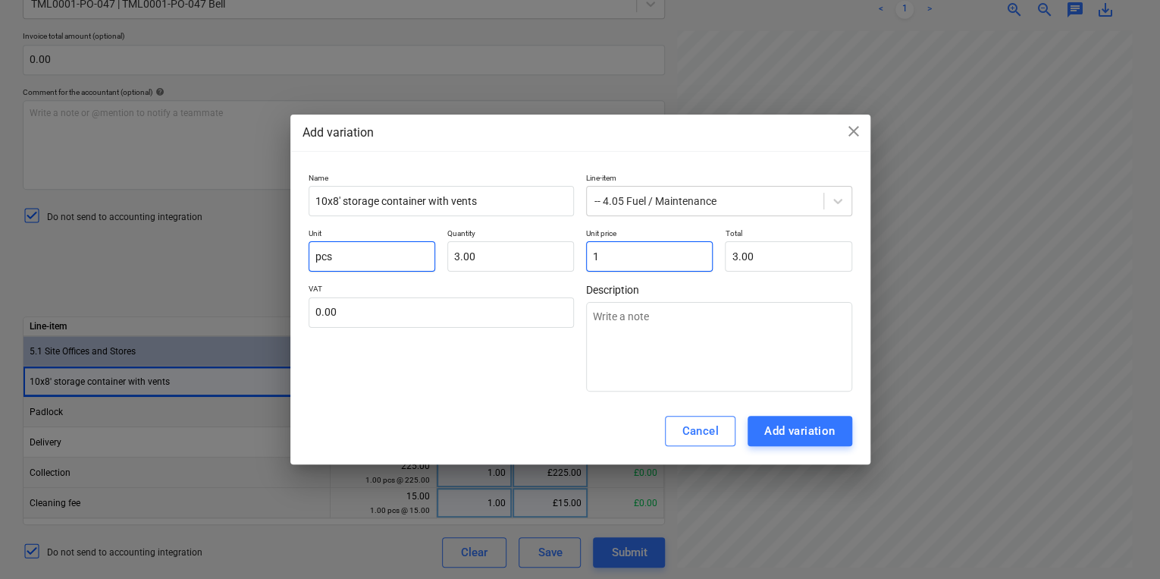
type textarea "x"
type input "36.00"
type input "1"
type textarea "x"
type input "3.00"
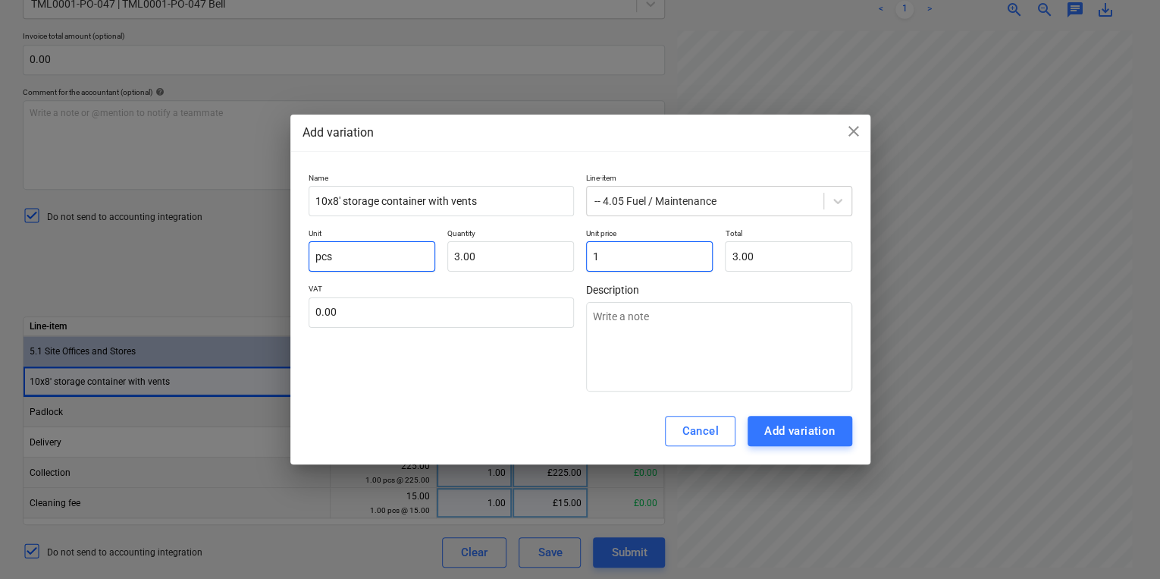
type input "14"
type textarea "x"
type input "42.00"
type input "14.00"
click at [813, 421] on div "Add variation" at bounding box center [799, 431] width 71 height 20
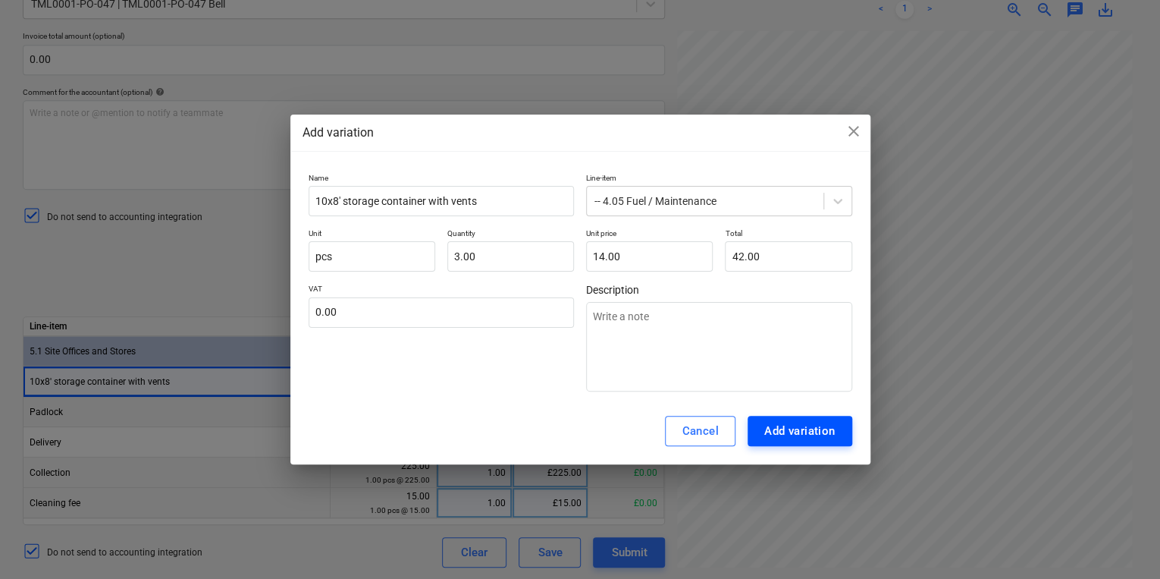
type textarea "x"
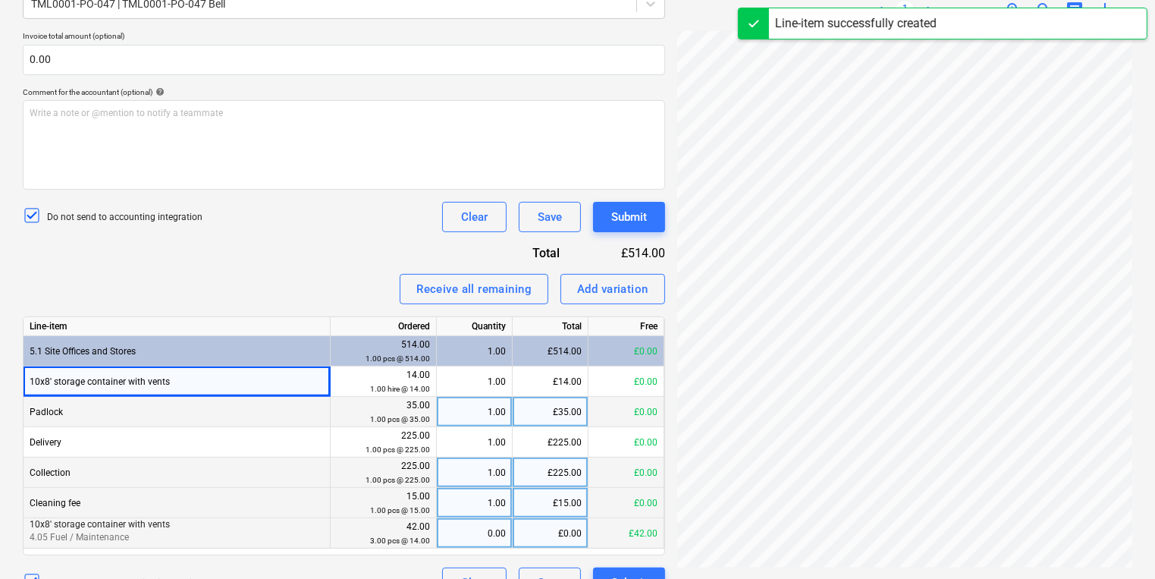
drag, startPoint x: 493, startPoint y: 550, endPoint x: 483, endPoint y: 546, distance: 10.6
click at [491, 550] on div "Line-item Ordered Quantity Total Free 5.1 Site Offices and Stores 514.00 1.00 p…" at bounding box center [344, 435] width 642 height 239
click at [470, 526] on div "0.00" at bounding box center [474, 533] width 63 height 30
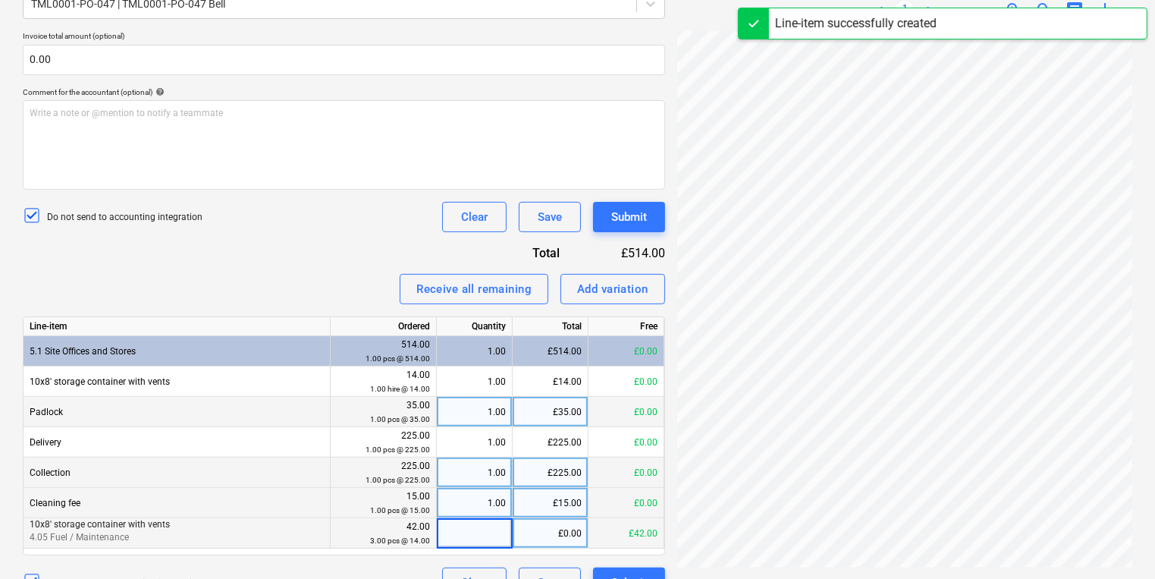
type input "3"
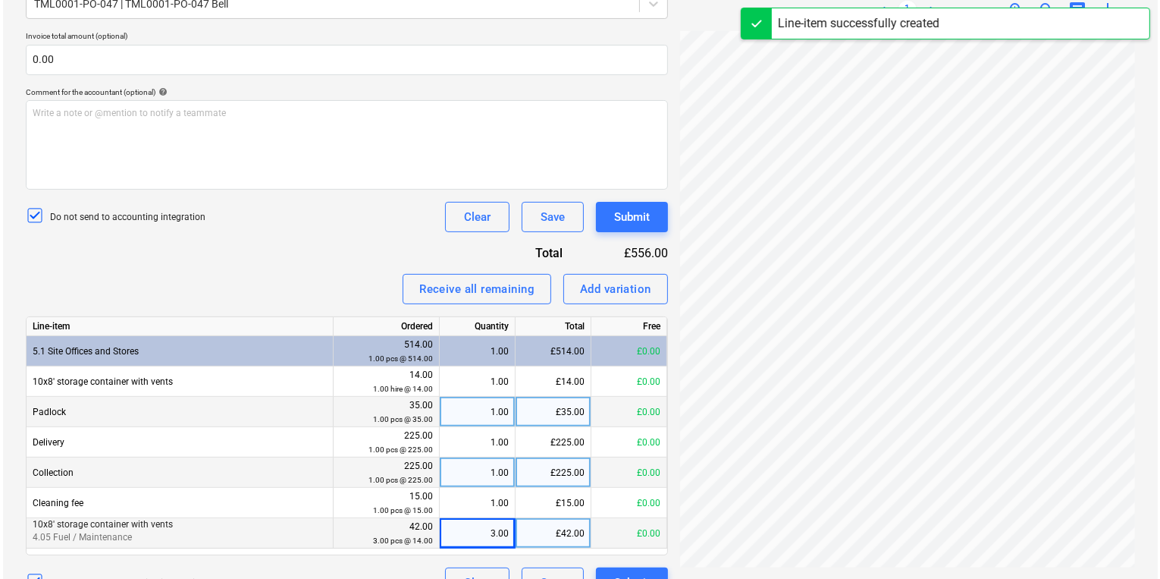
scroll to position [375, 249]
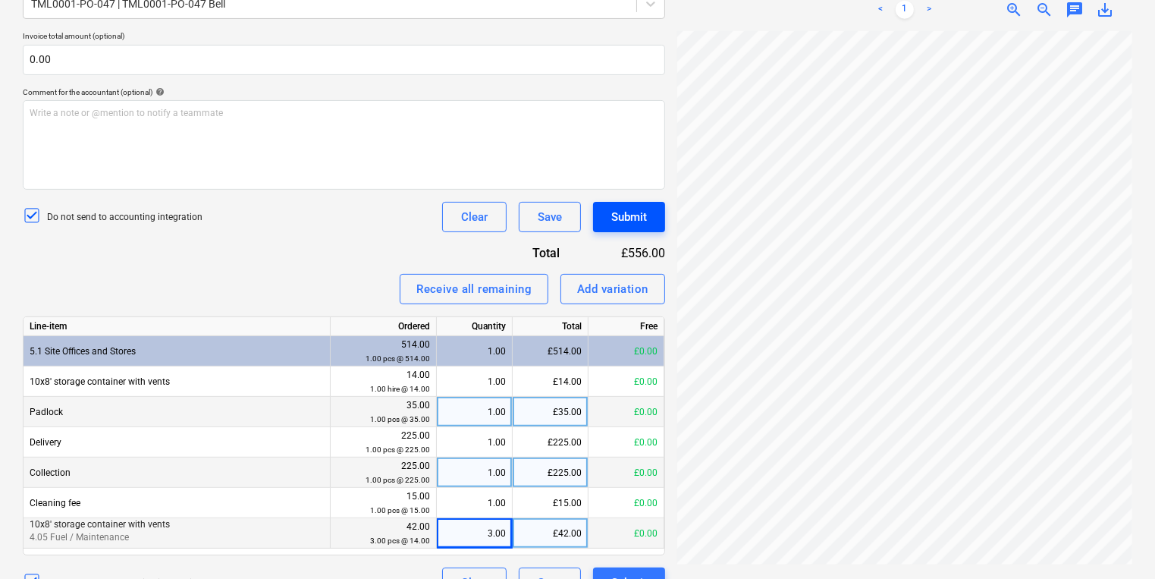
click at [646, 224] on div "Submit" at bounding box center [629, 217] width 36 height 20
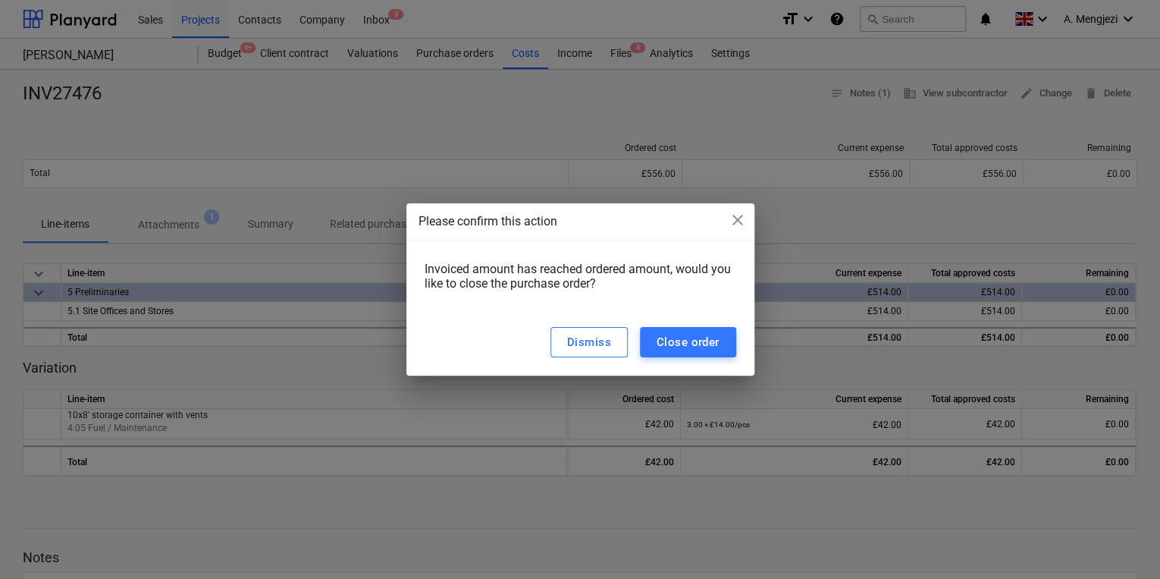
click at [707, 325] on div "Dismiss Close order" at bounding box center [580, 342] width 348 height 67
click at [707, 336] on div "Close order" at bounding box center [688, 342] width 63 height 20
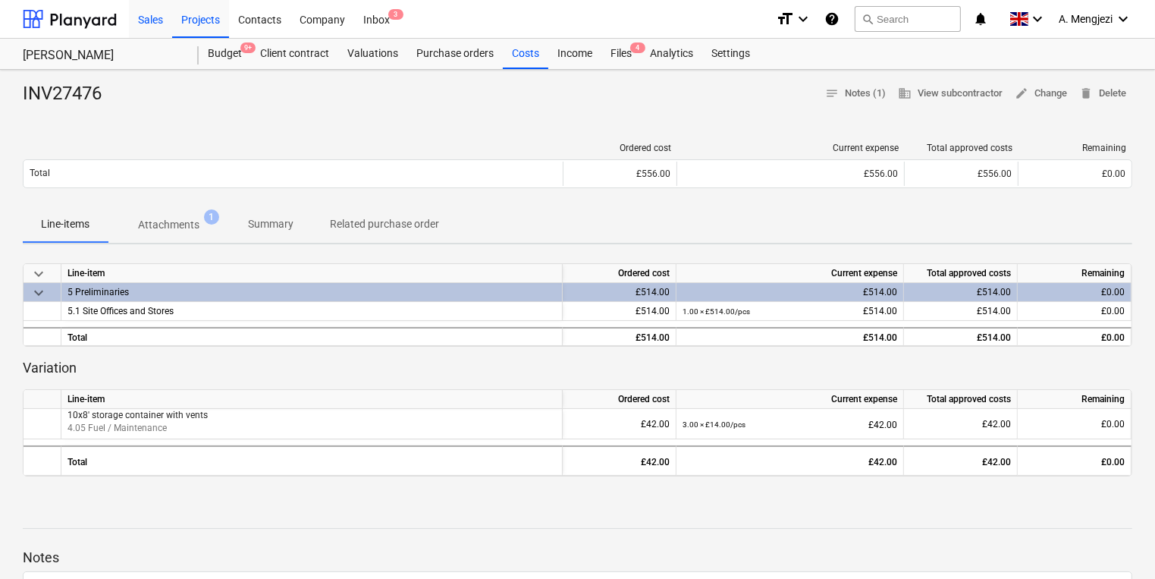
click at [168, 36] on div "Sales" at bounding box center [150, 18] width 43 height 39
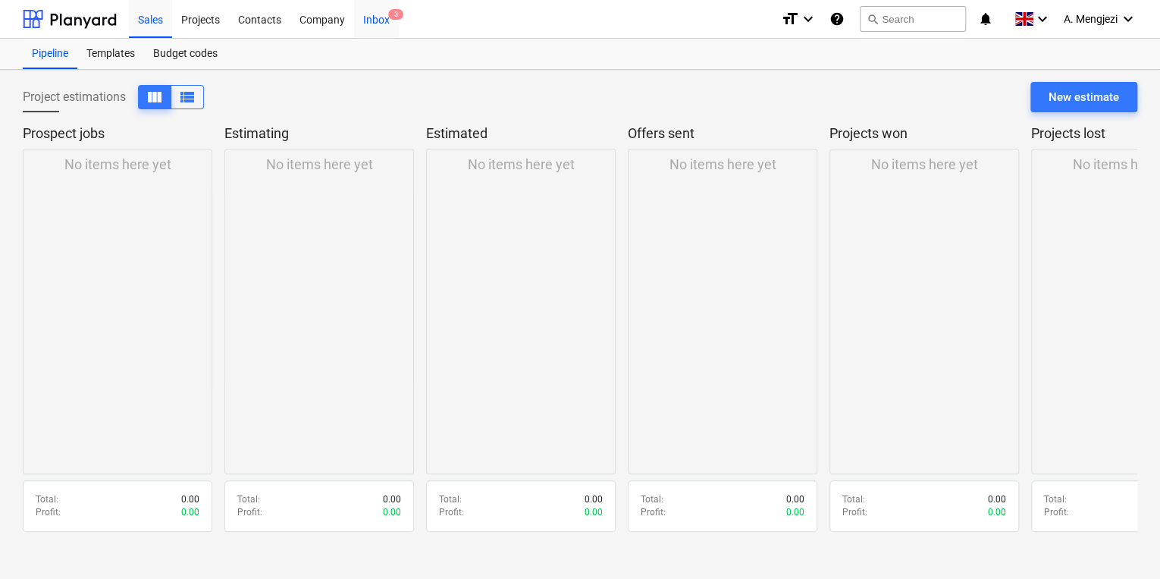
click at [390, 11] on span "3" at bounding box center [395, 14] width 15 height 11
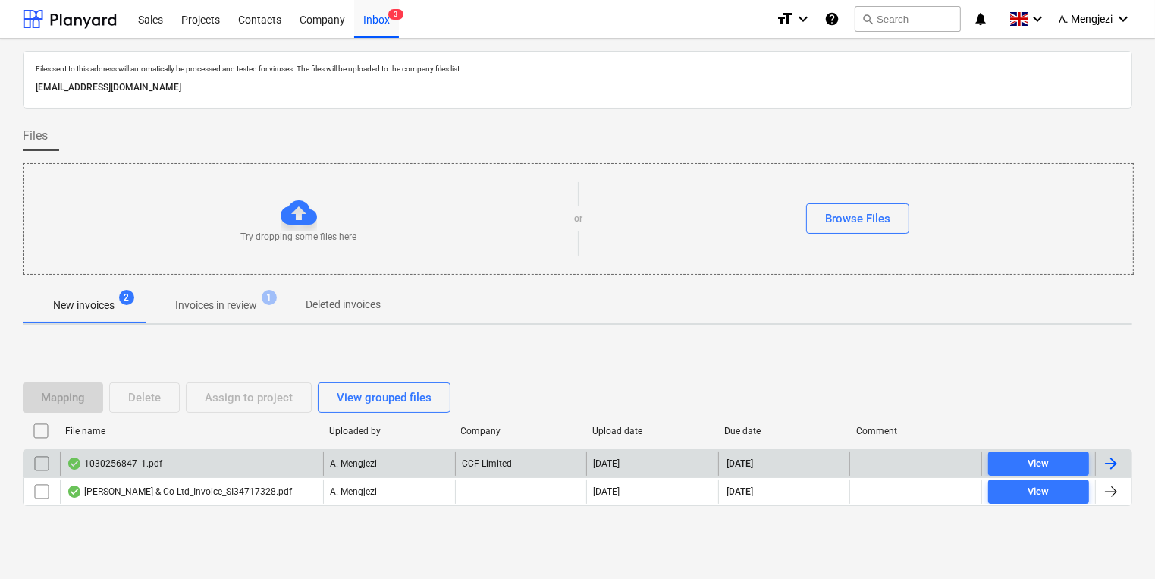
click at [516, 449] on div "1030256847_1.pdf A. Mengjezi CCF Limited [DATE] [DATE] - View" at bounding box center [577, 463] width 1109 height 28
click at [524, 457] on div "CCF Limited" at bounding box center [521, 463] width 132 height 24
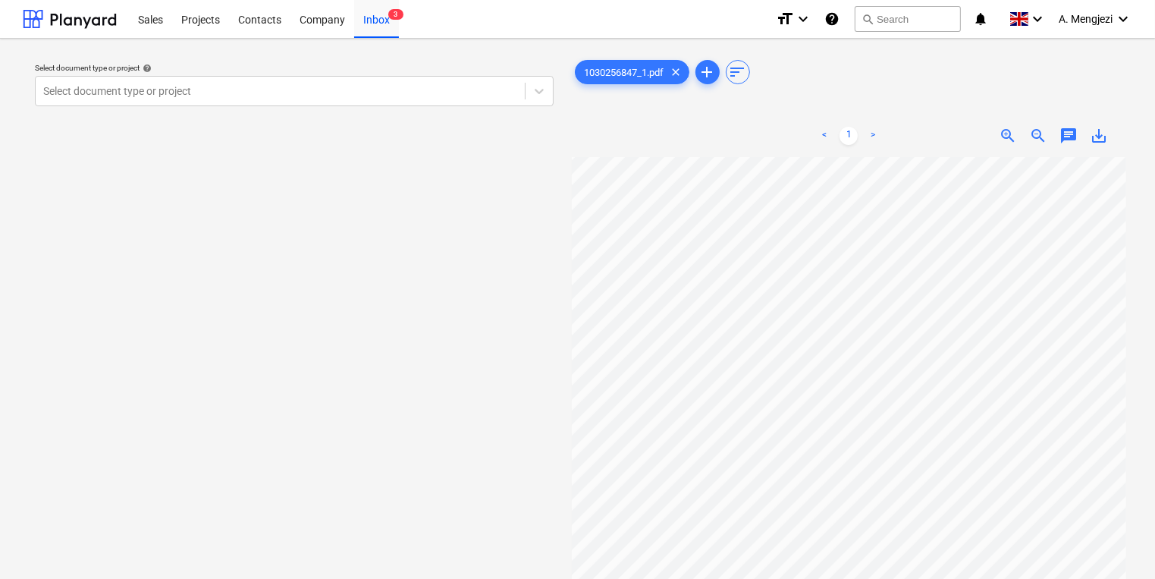
scroll to position [0, 89]
click at [377, 54] on div "Select document type or project help Select document type or project" at bounding box center [294, 375] width 543 height 648
click at [367, 27] on div "Inbox 3" at bounding box center [376, 18] width 45 height 39
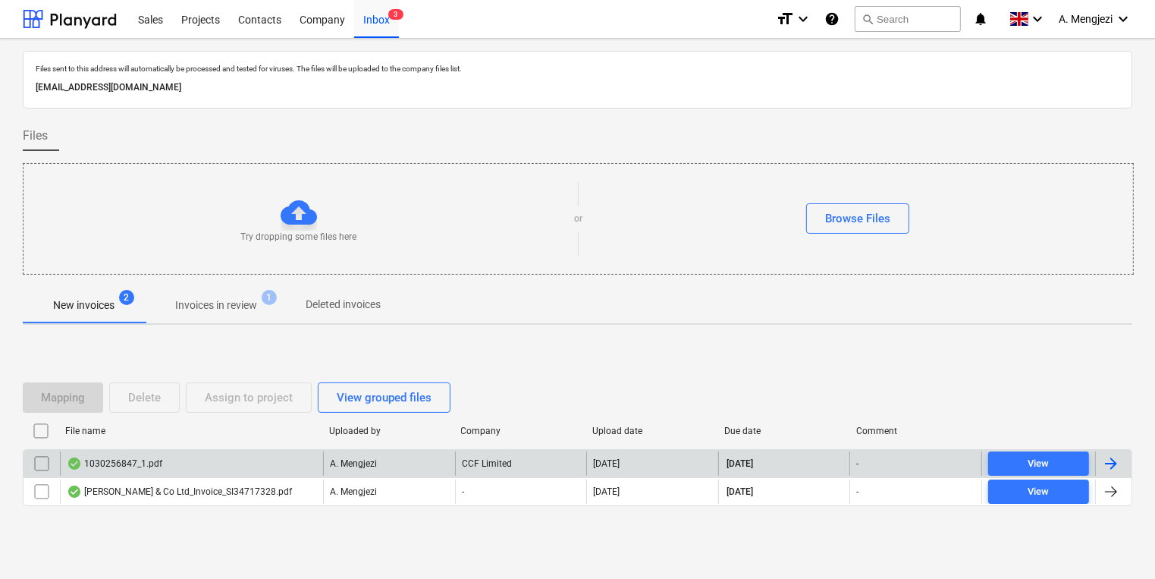
click at [46, 463] on input "checkbox" at bounding box center [42, 463] width 24 height 24
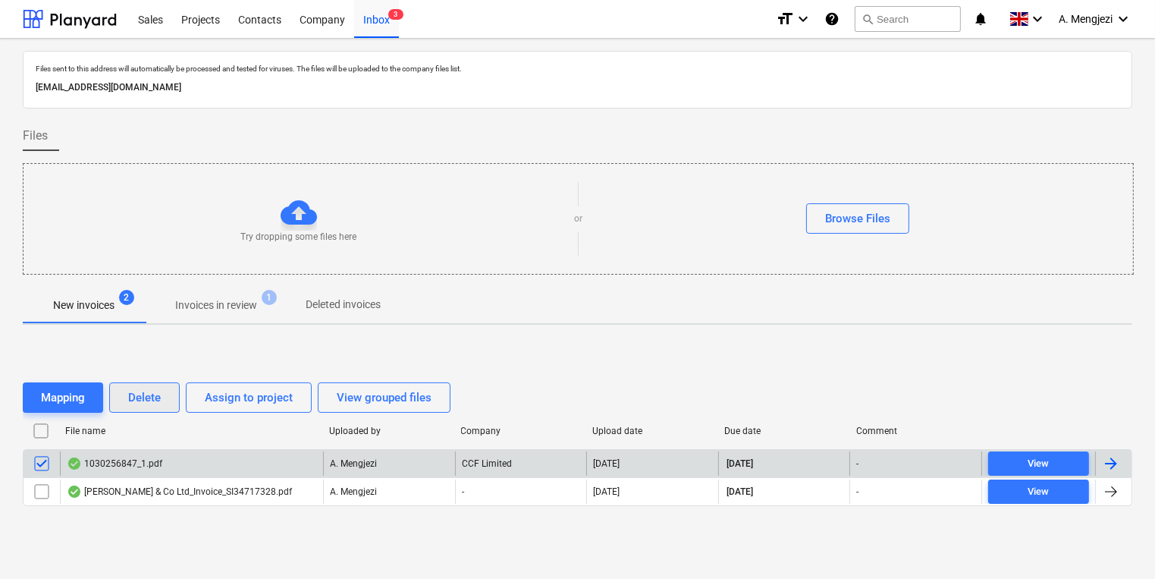
click at [167, 390] on button "Delete" at bounding box center [144, 397] width 71 height 30
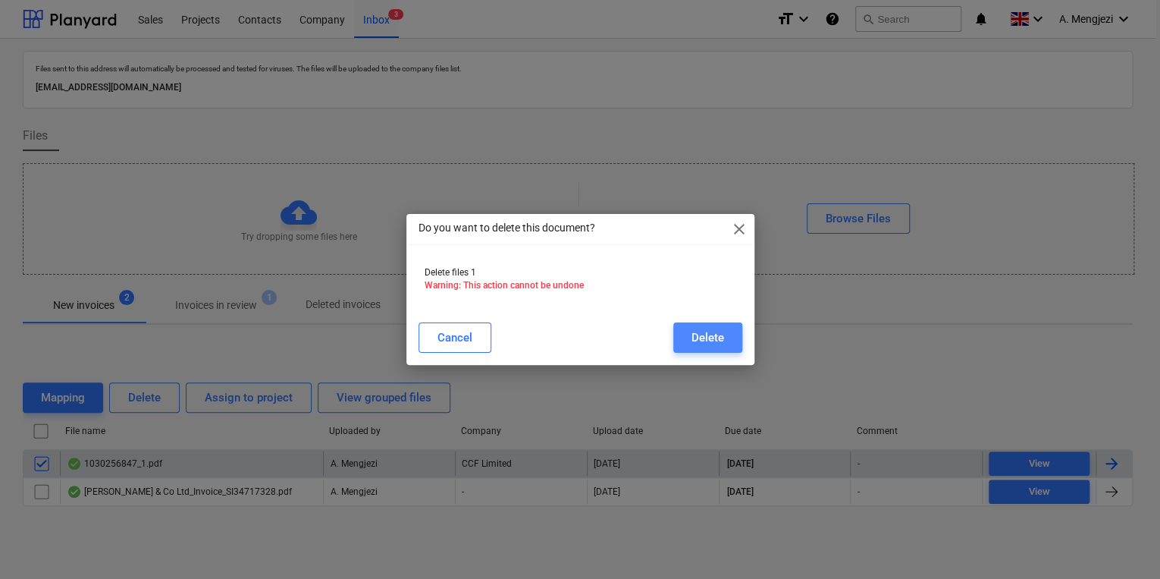
click at [704, 331] on div "Delete" at bounding box center [708, 338] width 33 height 20
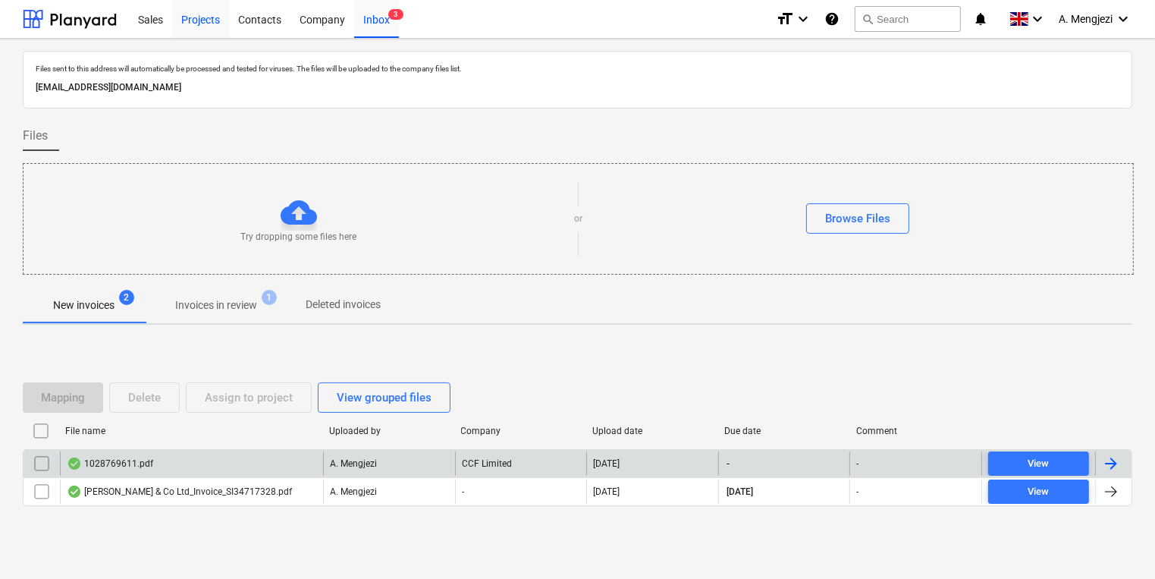
click at [209, 9] on div "Projects" at bounding box center [200, 18] width 57 height 39
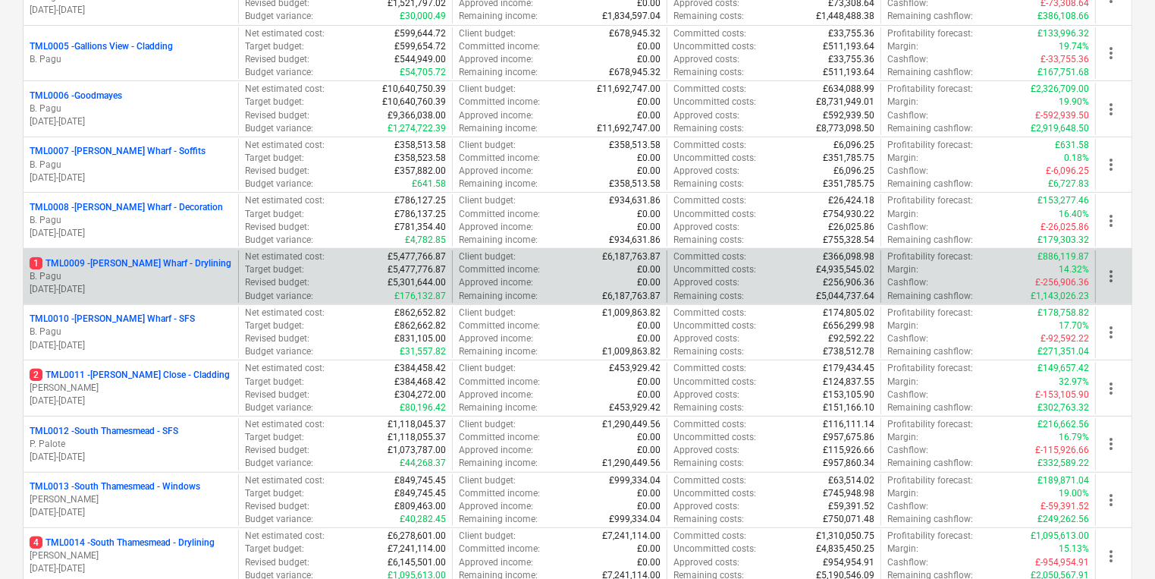
scroll to position [858, 0]
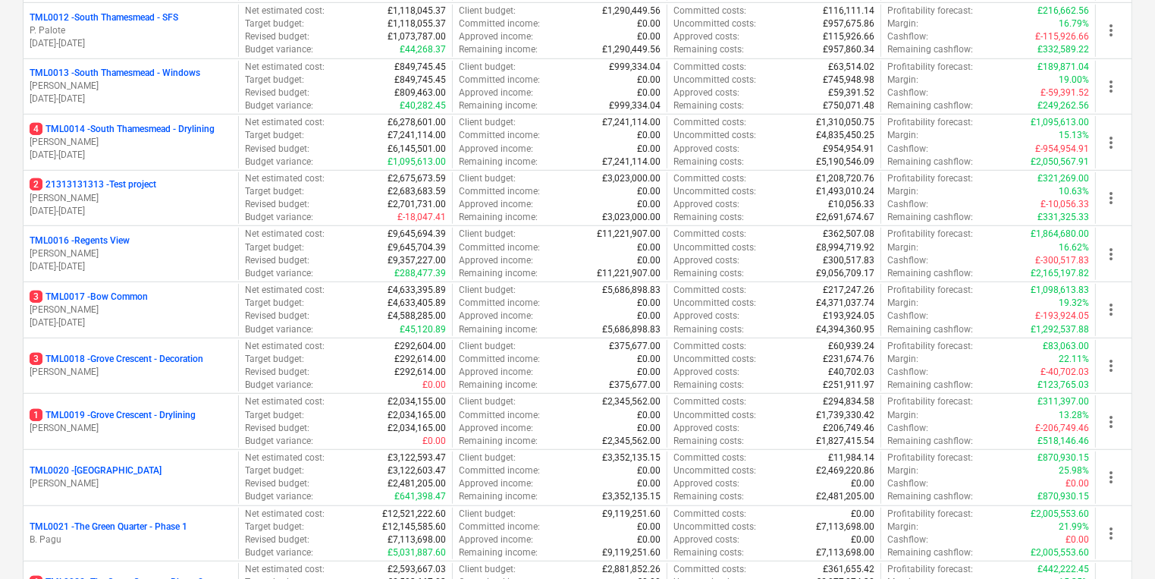
click at [186, 466] on div "TML0020 - [GEOGRAPHIC_DATA]" at bounding box center [131, 470] width 202 height 13
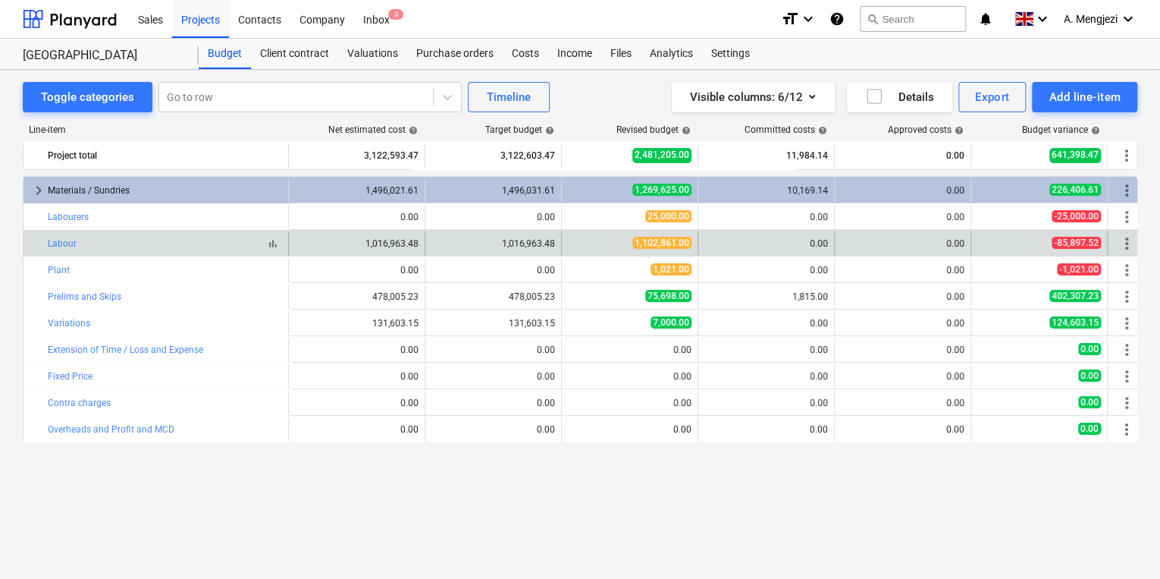
click at [249, 241] on div "bar_chart Labour" at bounding box center [165, 243] width 234 height 11
click at [52, 241] on link "Labour" at bounding box center [62, 243] width 29 height 11
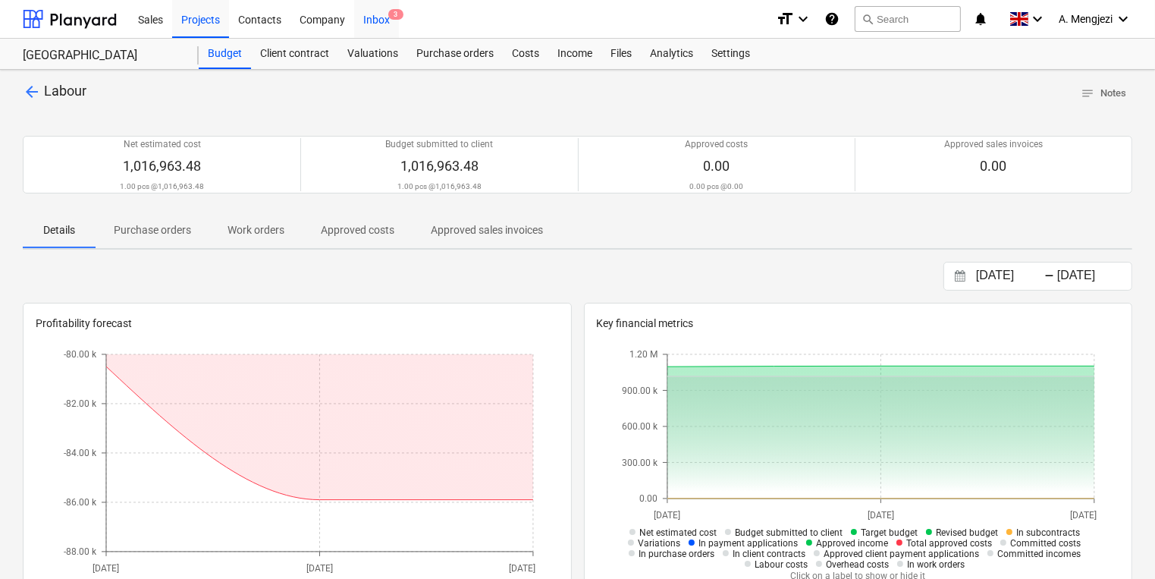
click at [384, 13] on div "Inbox 3" at bounding box center [376, 18] width 45 height 39
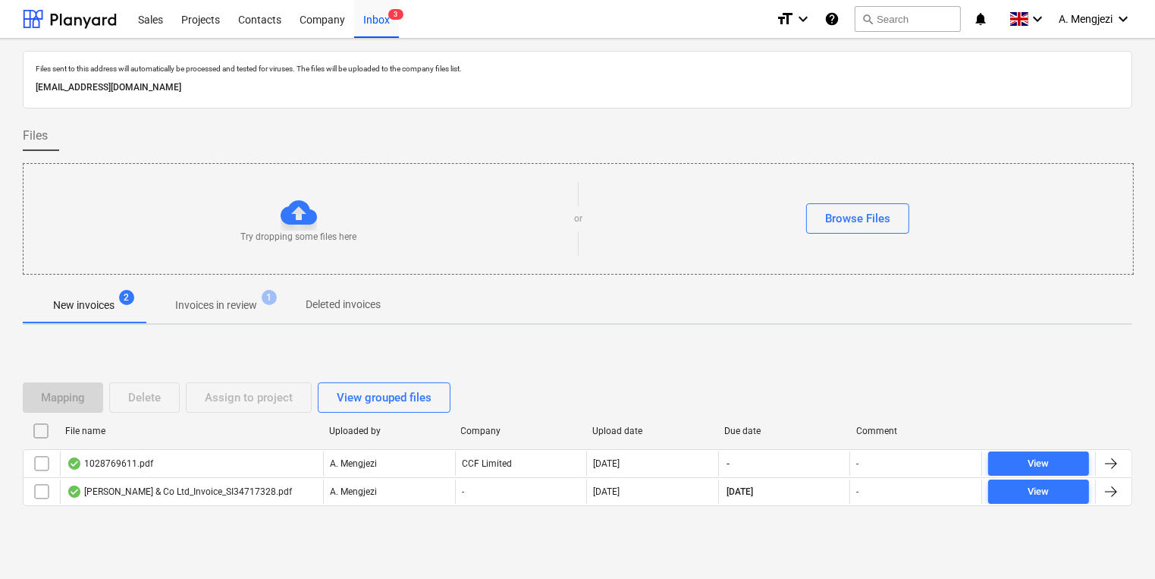
click at [352, 572] on div "Files sent to this address will automatically be processed and tested for virus…" at bounding box center [577, 314] width 1155 height 550
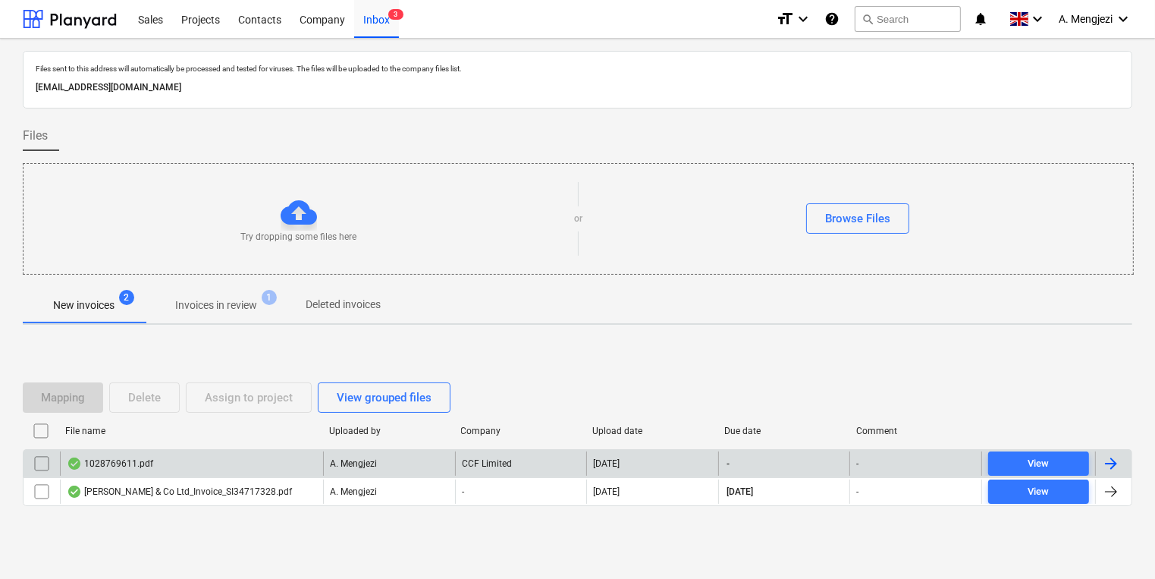
click at [45, 463] on input "checkbox" at bounding box center [42, 463] width 24 height 24
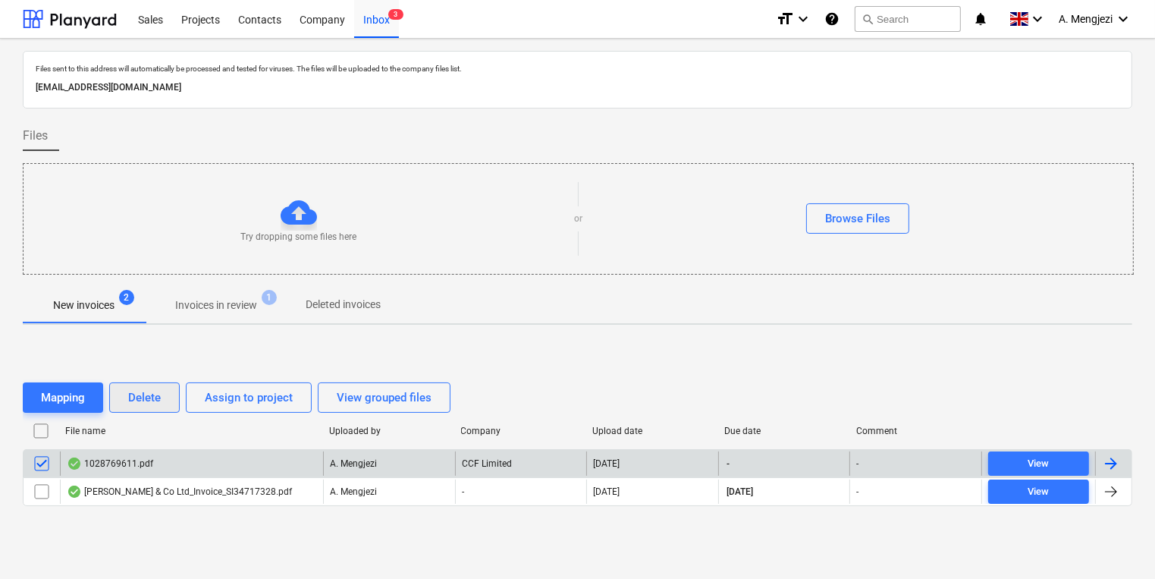
click at [127, 400] on button "Delete" at bounding box center [144, 397] width 71 height 30
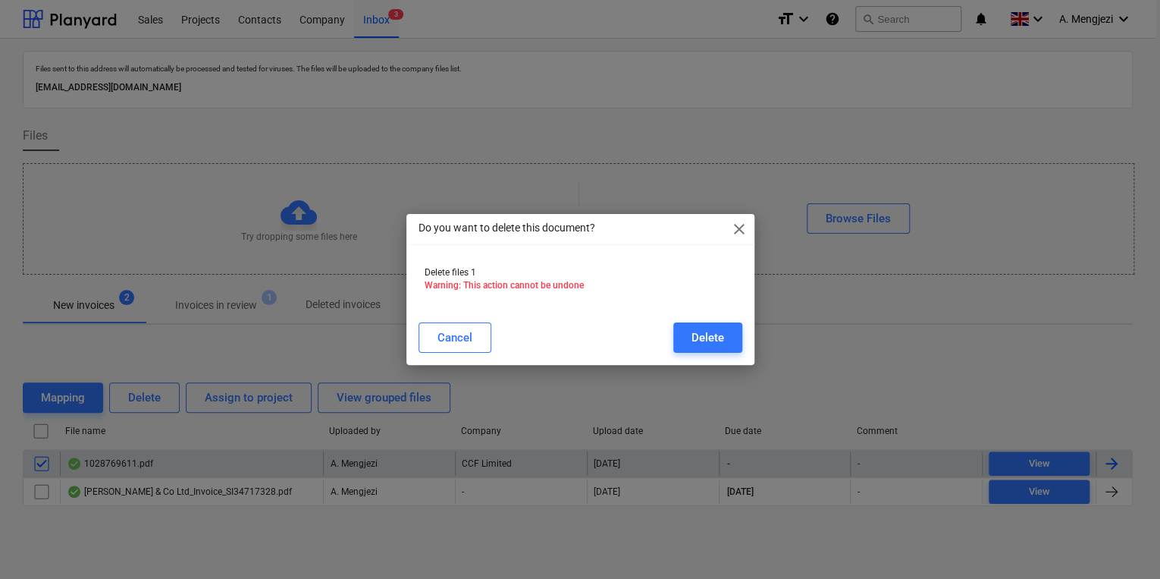
click at [690, 357] on div "Cancel Delete" at bounding box center [580, 337] width 342 height 42
drag, startPoint x: 593, startPoint y: 494, endPoint x: 549, endPoint y: 372, distance: 130.5
click at [590, 496] on div "Do you want to delete this document? close Delete files 1 Warning: This action …" at bounding box center [580, 289] width 1160 height 579
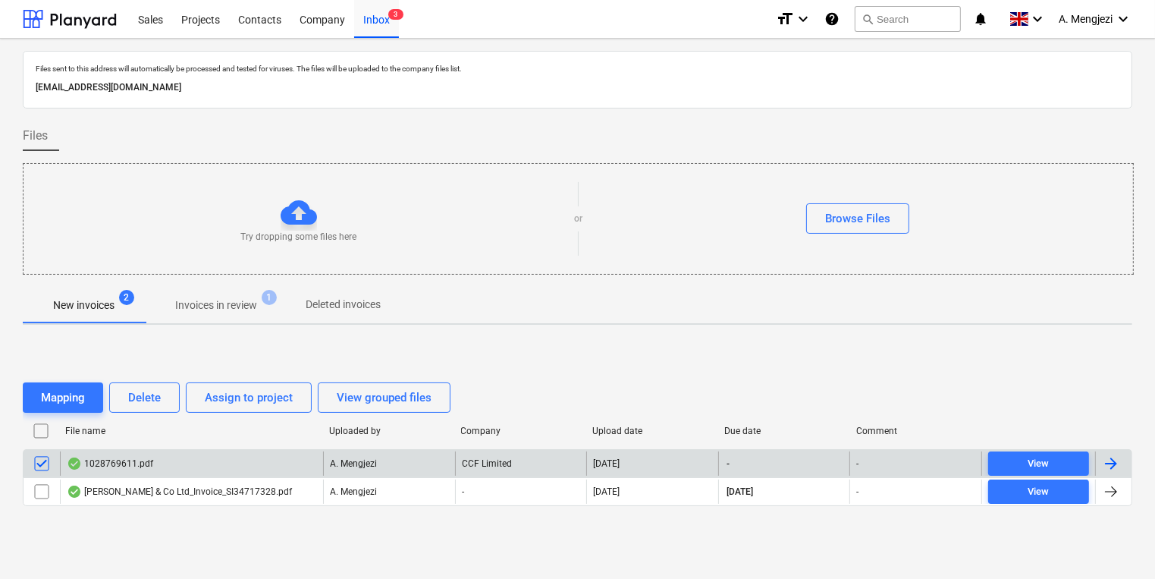
click at [397, 468] on div "A. Mengjezi" at bounding box center [389, 463] width 132 height 24
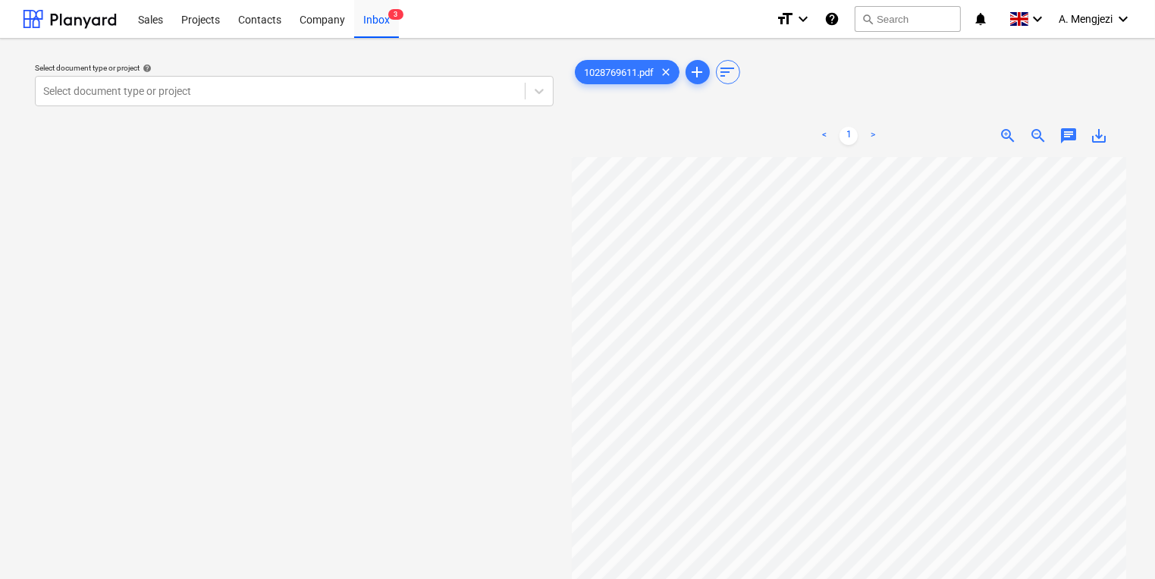
scroll to position [2, 88]
click at [362, 89] on div at bounding box center [280, 90] width 474 height 15
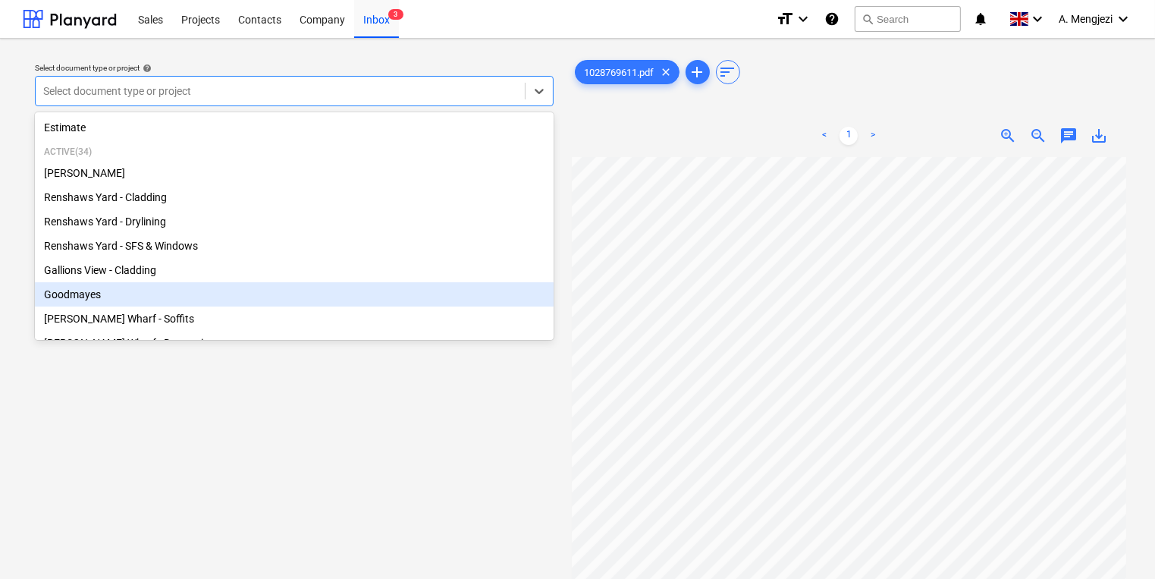
click at [337, 298] on div "Goodmayes" at bounding box center [294, 294] width 519 height 24
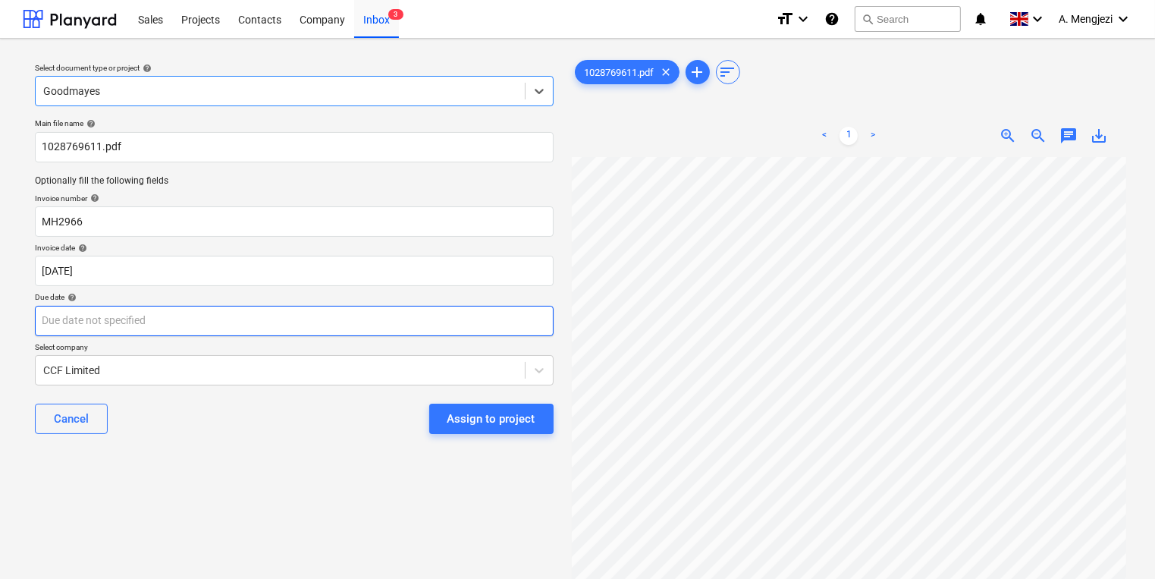
click at [444, 309] on body "Sales Projects Contacts Company Inbox 3 format_size keyboard_arrow_down help se…" at bounding box center [577, 289] width 1155 height 579
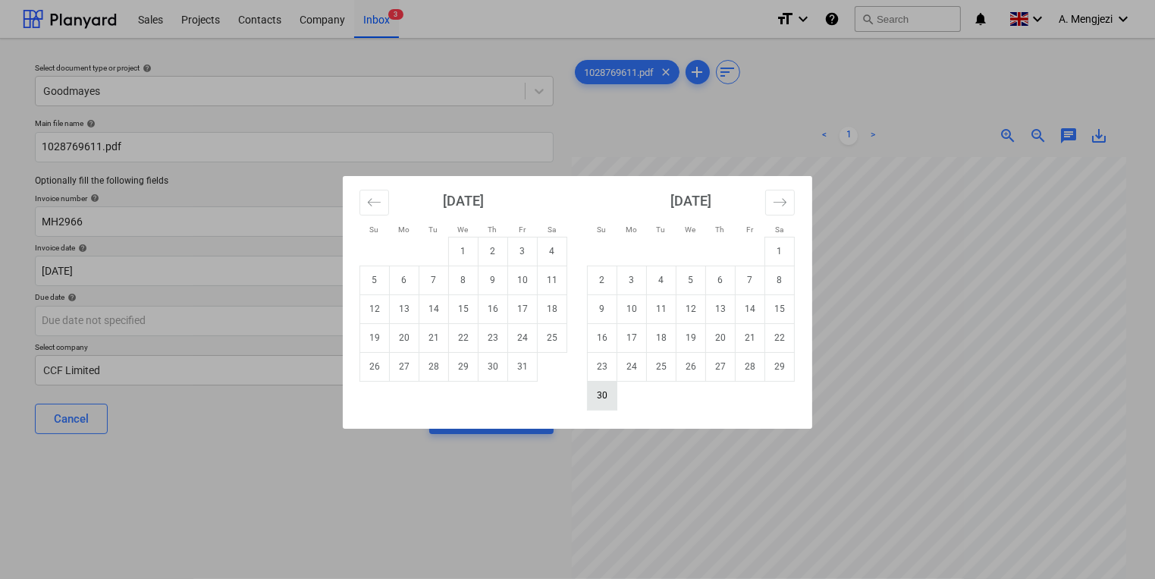
click at [591, 400] on td "30" at bounding box center [603, 395] width 30 height 29
type input "[DATE]"
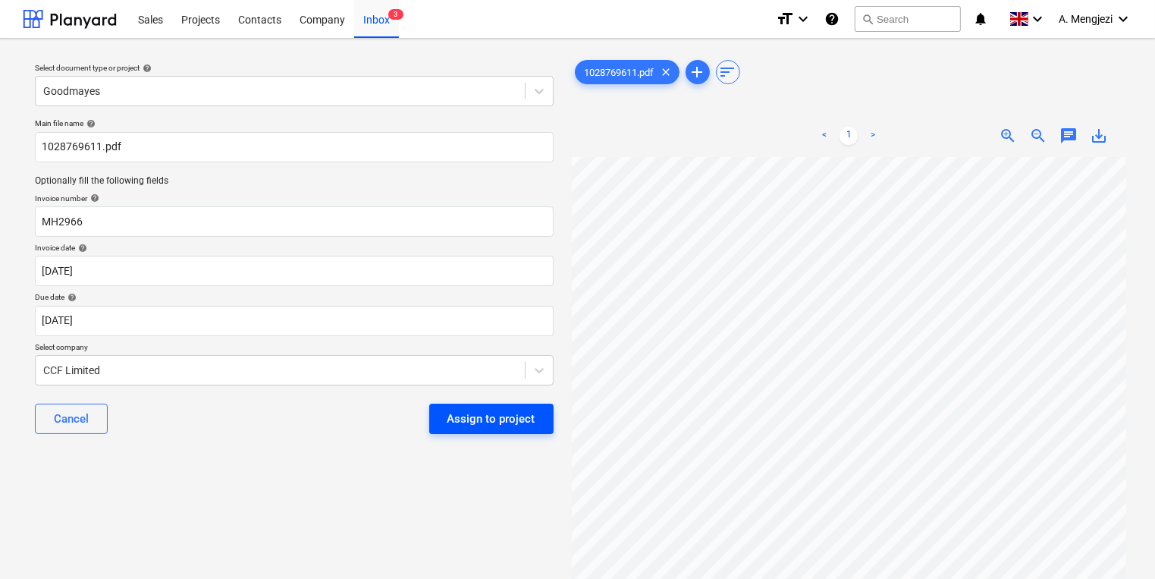
drag, startPoint x: 552, startPoint y: 425, endPoint x: 543, endPoint y: 425, distance: 9.1
click at [545, 425] on div "Select document type or project help Goodmayes Main file name help 1028769611.p…" at bounding box center [294, 375] width 543 height 648
click at [542, 425] on button "Assign to project" at bounding box center [491, 418] width 124 height 30
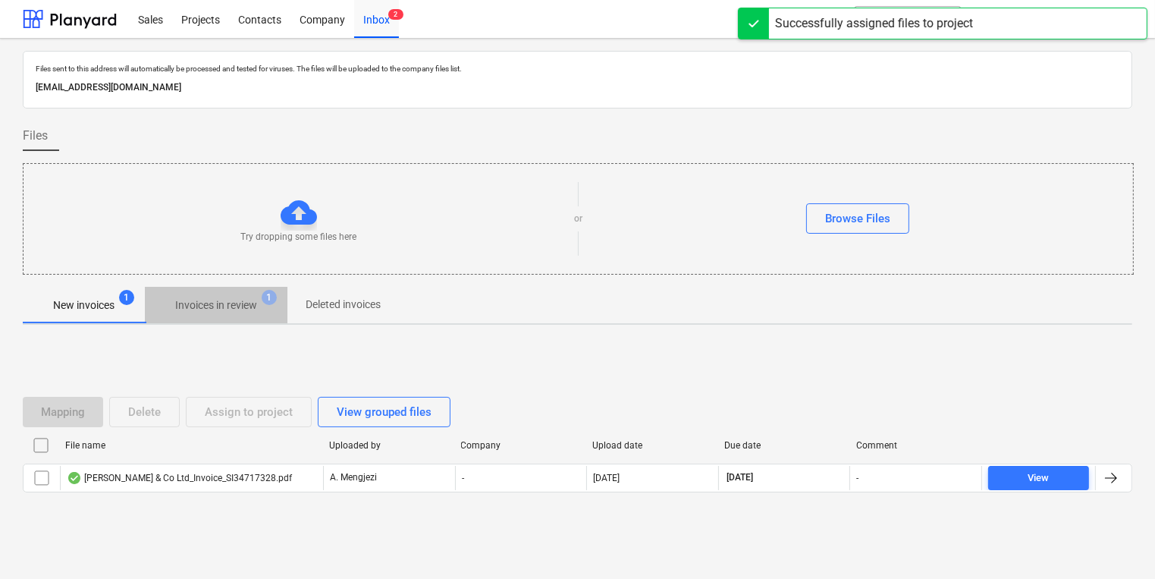
click at [216, 293] on span "Invoices in review 1" at bounding box center [216, 304] width 143 height 27
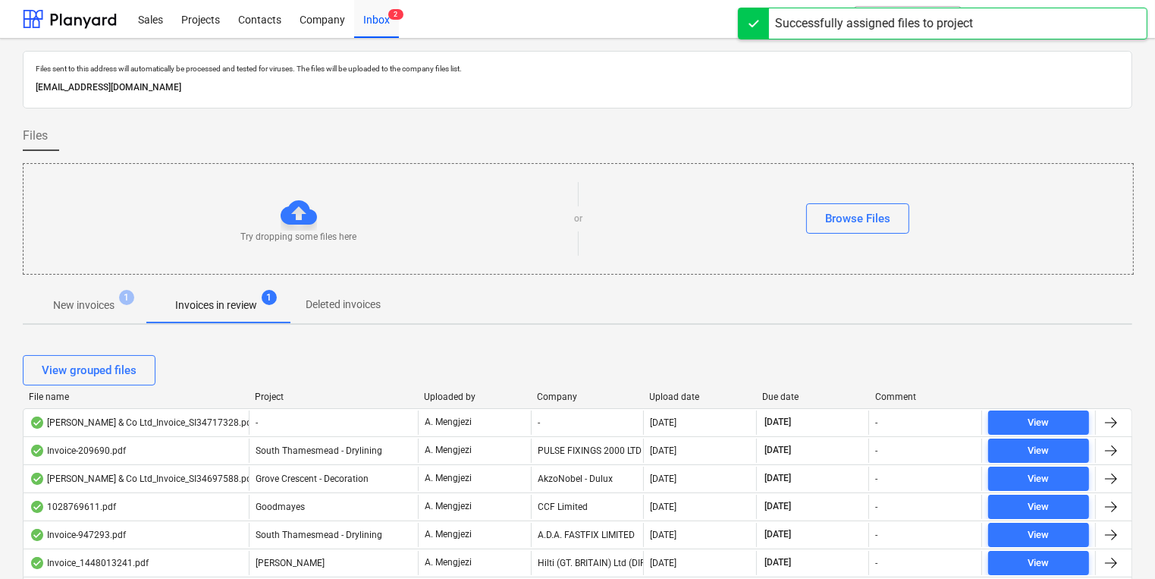
click at [670, 384] on div "View grouped files" at bounding box center [577, 370] width 1109 height 42
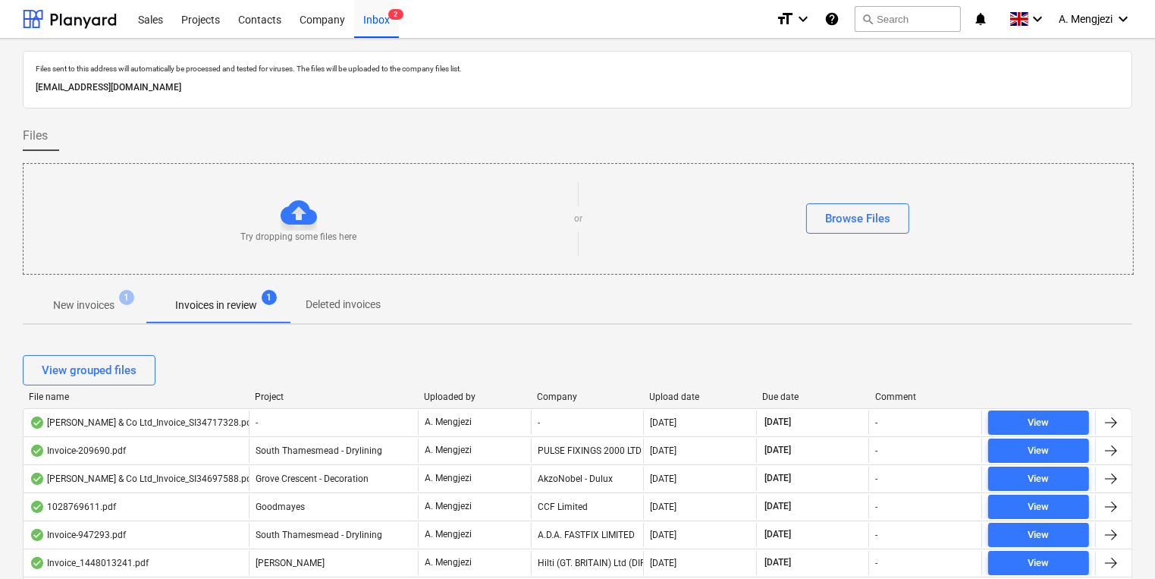
click at [674, 391] on div "Upload date" at bounding box center [700, 396] width 101 height 11
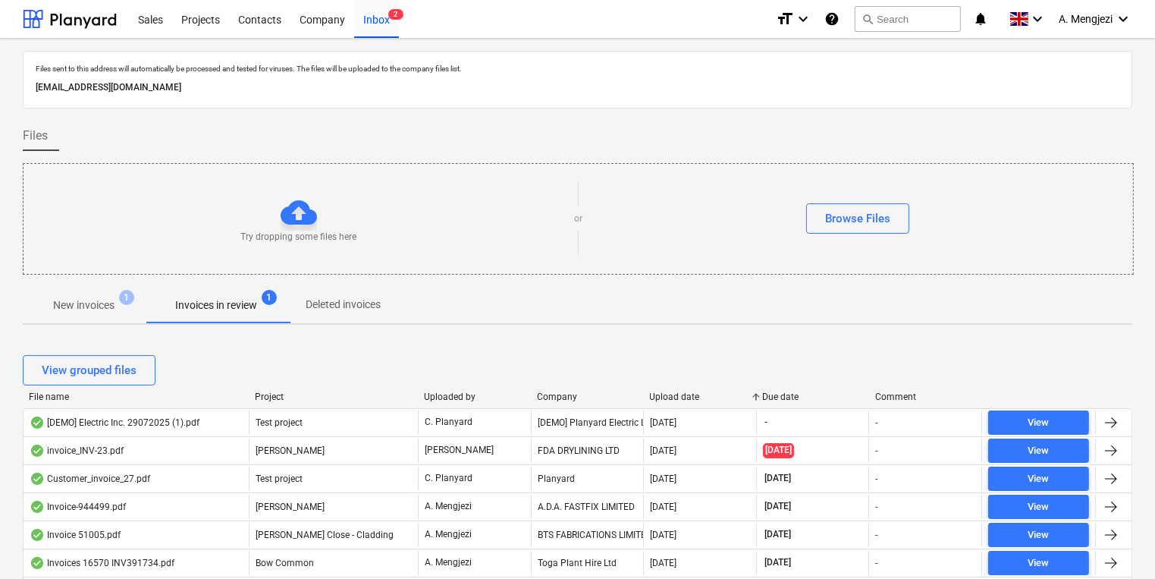
click at [674, 391] on div "Upload date" at bounding box center [700, 396] width 101 height 11
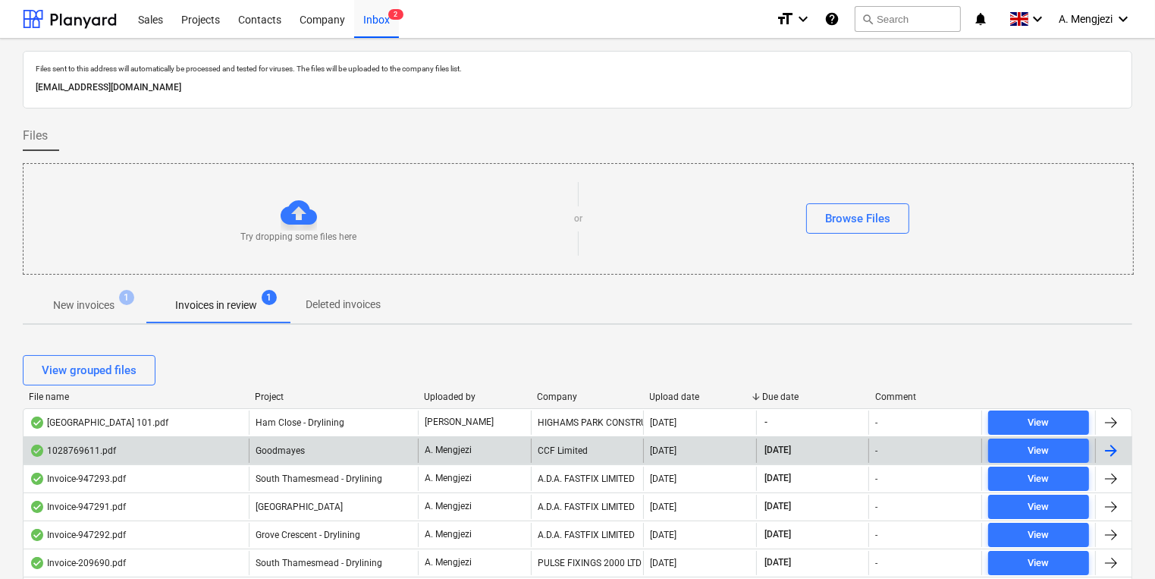
click at [636, 446] on div "CCF Limited" at bounding box center [587, 450] width 113 height 24
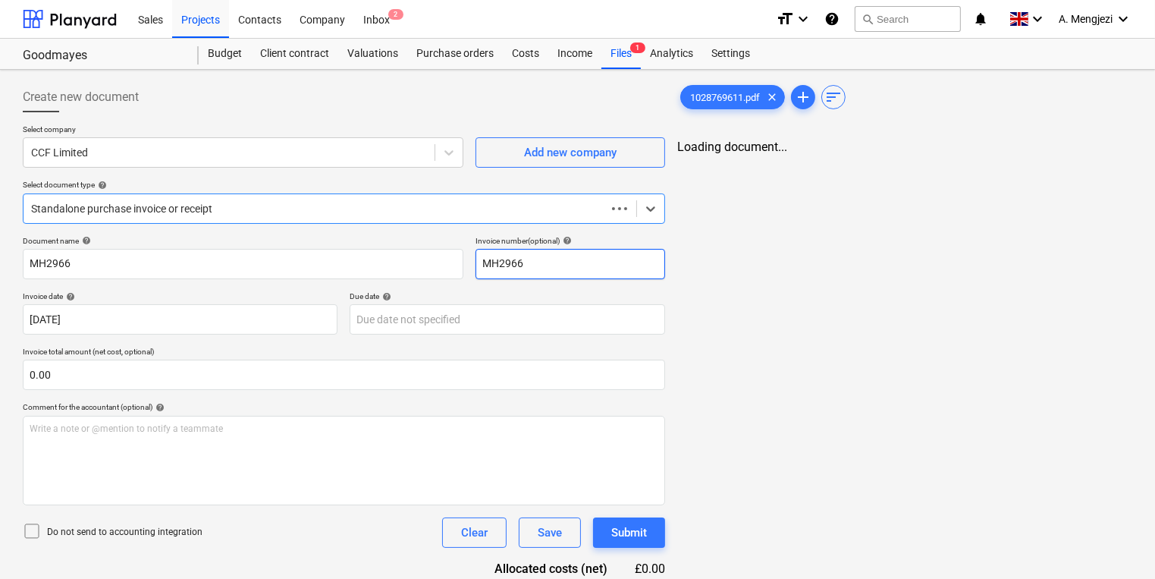
type input "[DATE]"
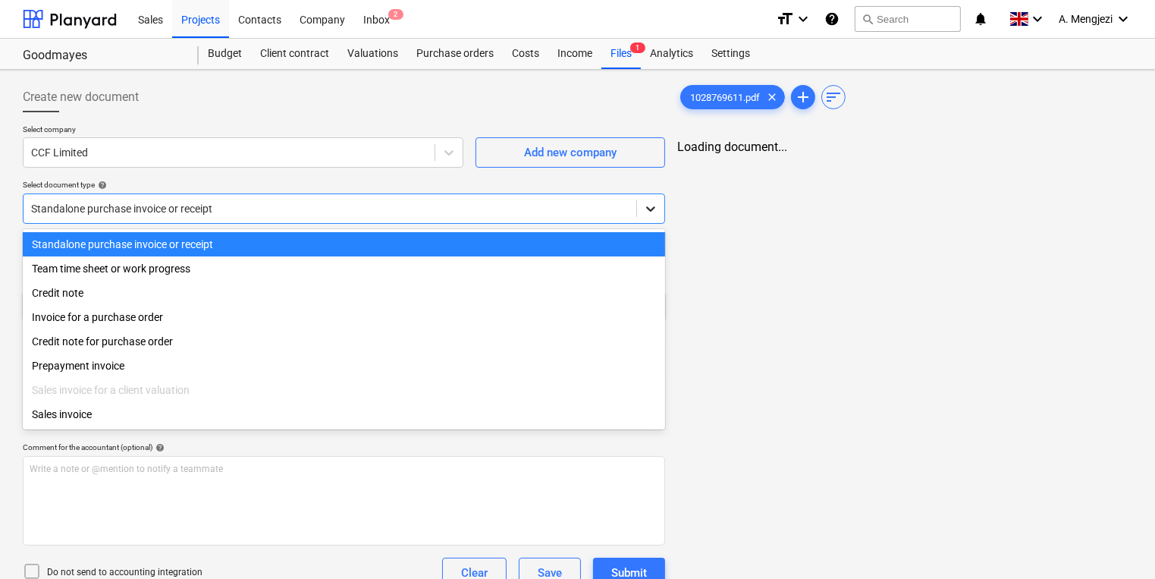
click at [639, 209] on div at bounding box center [650, 208] width 27 height 27
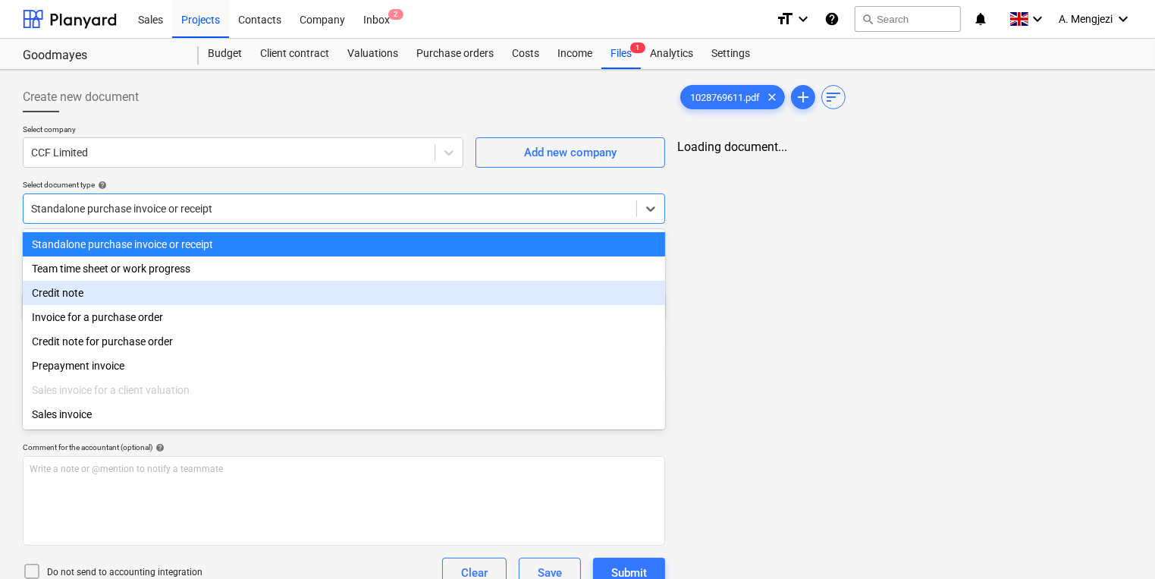
click at [566, 296] on div "Credit note" at bounding box center [344, 293] width 642 height 24
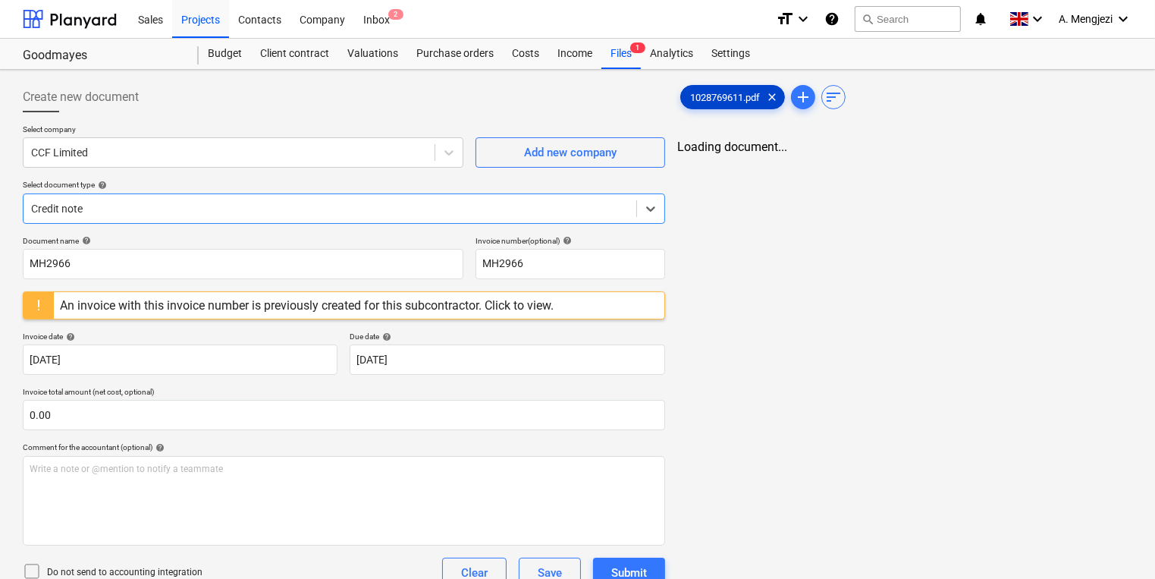
click at [725, 97] on span "1028769611.pdf" at bounding box center [725, 97] width 88 height 11
click at [537, 578] on html "Sales Projects Contacts Company Inbox 2 format_size keyboard_arrow_down help se…" at bounding box center [577, 289] width 1155 height 579
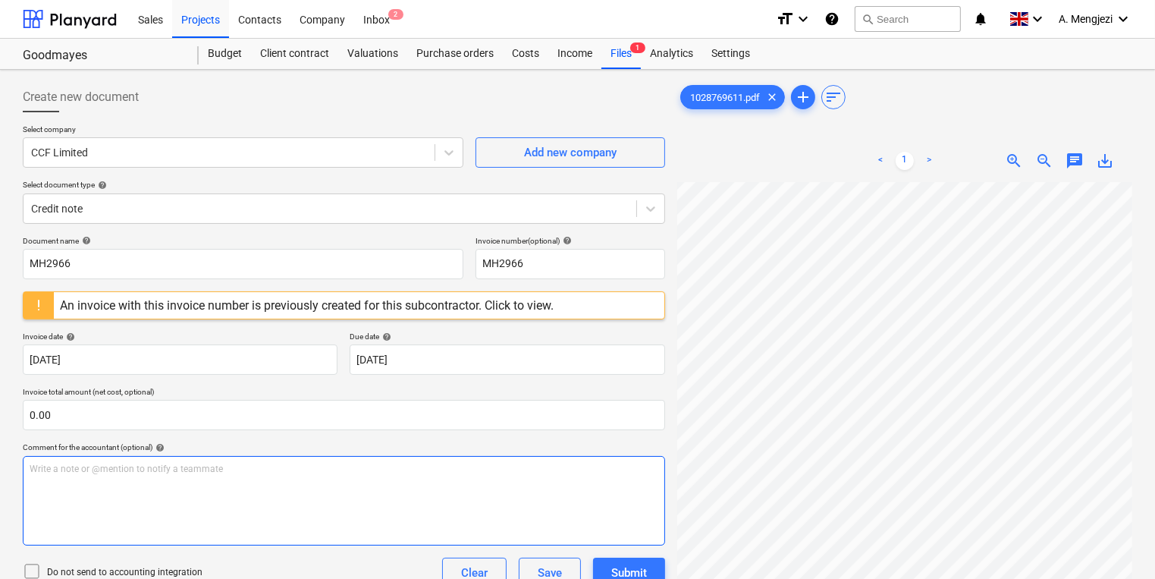
scroll to position [131, 230]
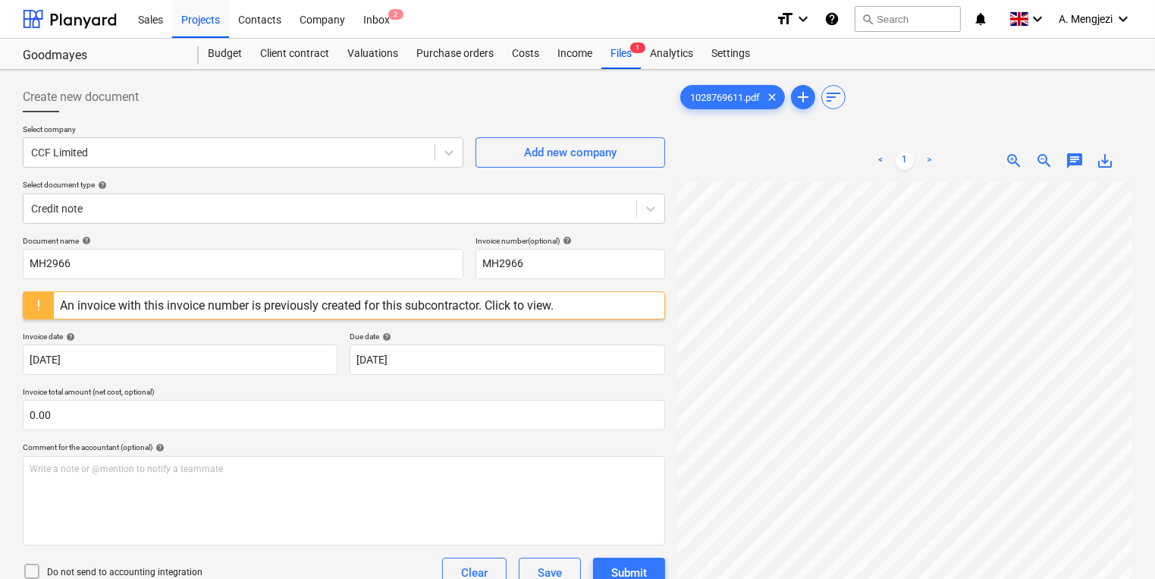
click at [629, 69] on div "Goodmayes Budget Client contract Valuations Purchase orders Costs Income Files …" at bounding box center [577, 54] width 1155 height 31
click at [634, 61] on div "Files 1" at bounding box center [620, 54] width 39 height 30
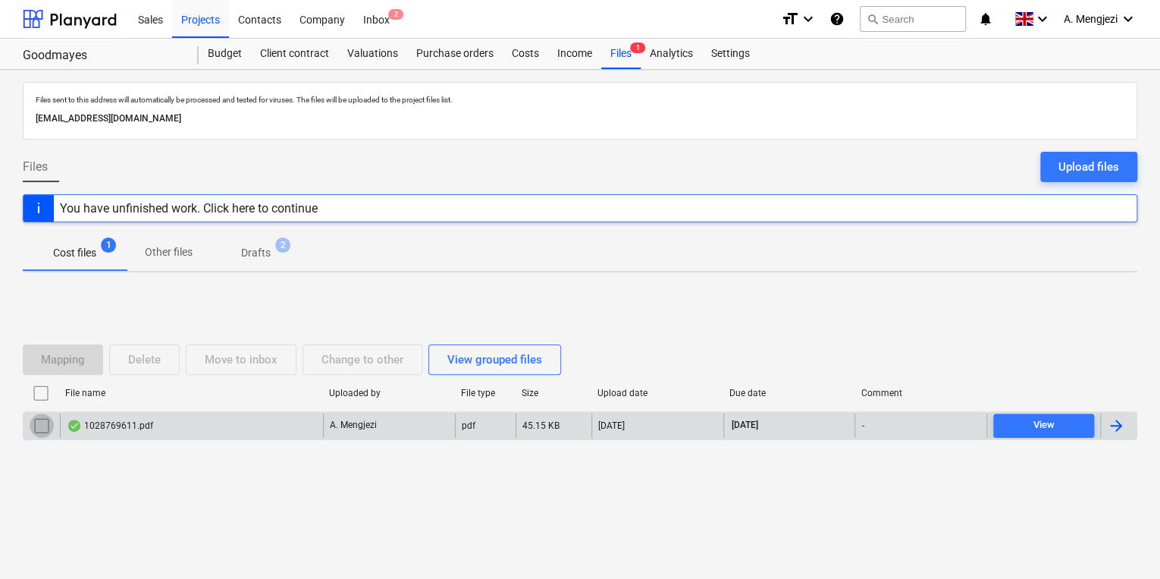
click at [39, 421] on input "checkbox" at bounding box center [42, 425] width 24 height 24
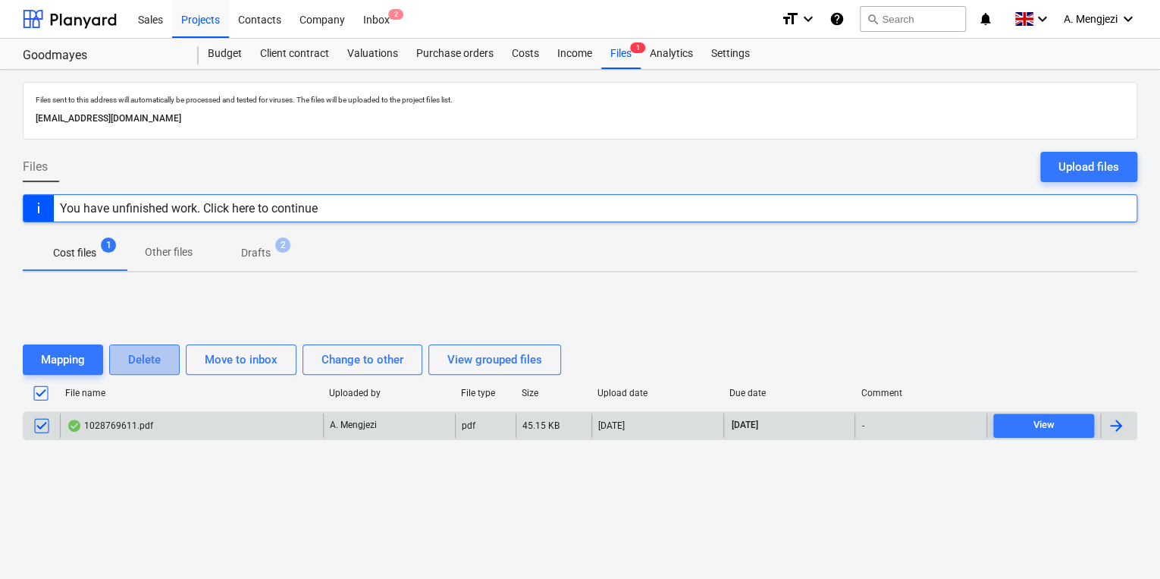
click at [133, 362] on div "Delete" at bounding box center [144, 360] width 33 height 20
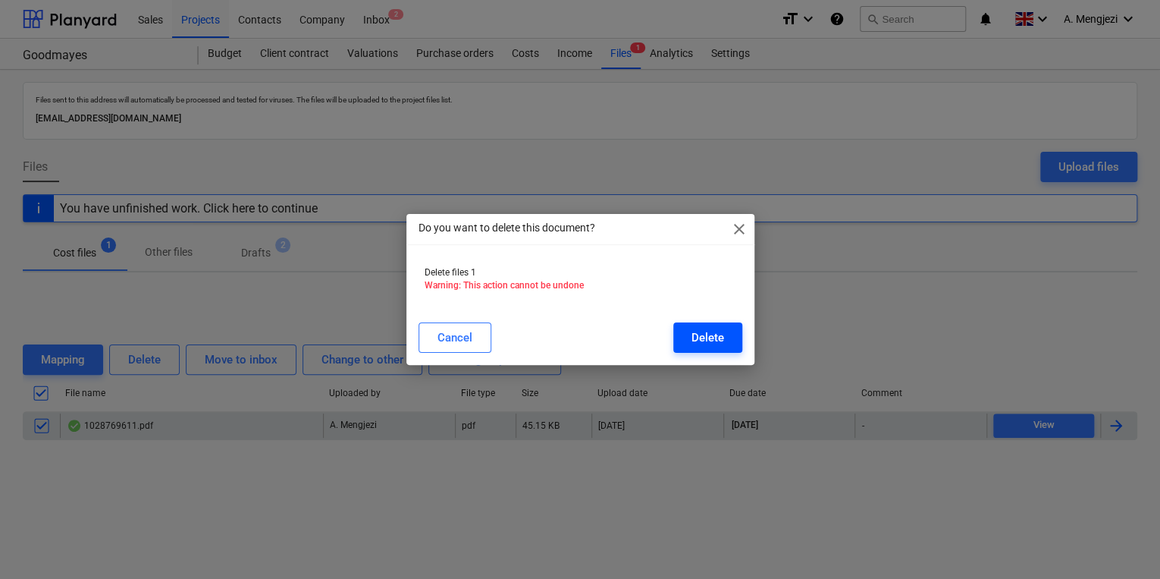
click at [690, 334] on button "Delete" at bounding box center [707, 337] width 69 height 30
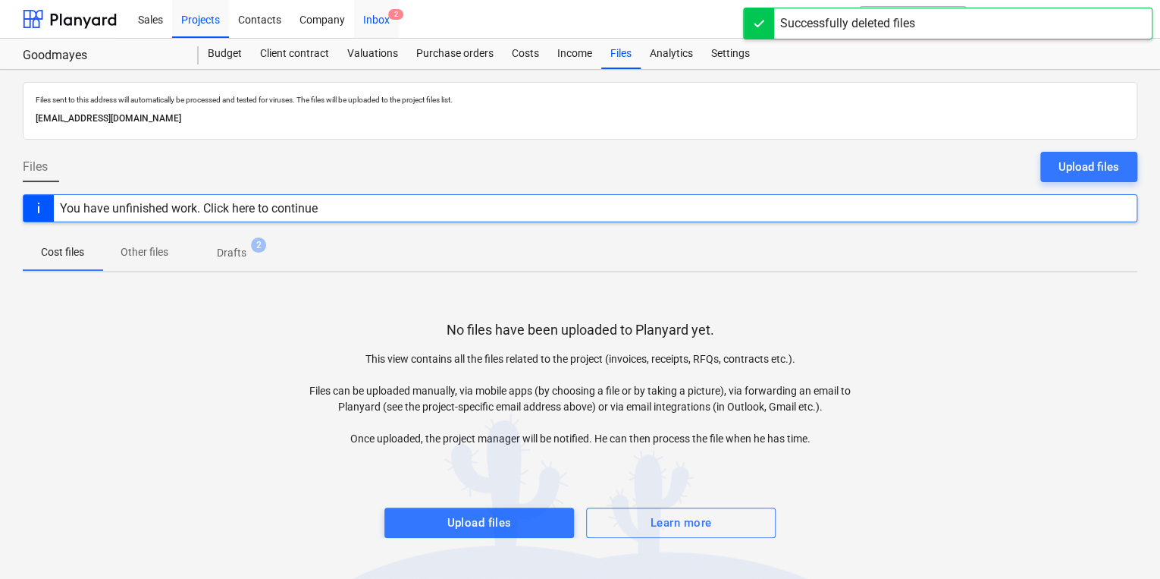
click at [372, 27] on div "Inbox 2" at bounding box center [376, 18] width 45 height 39
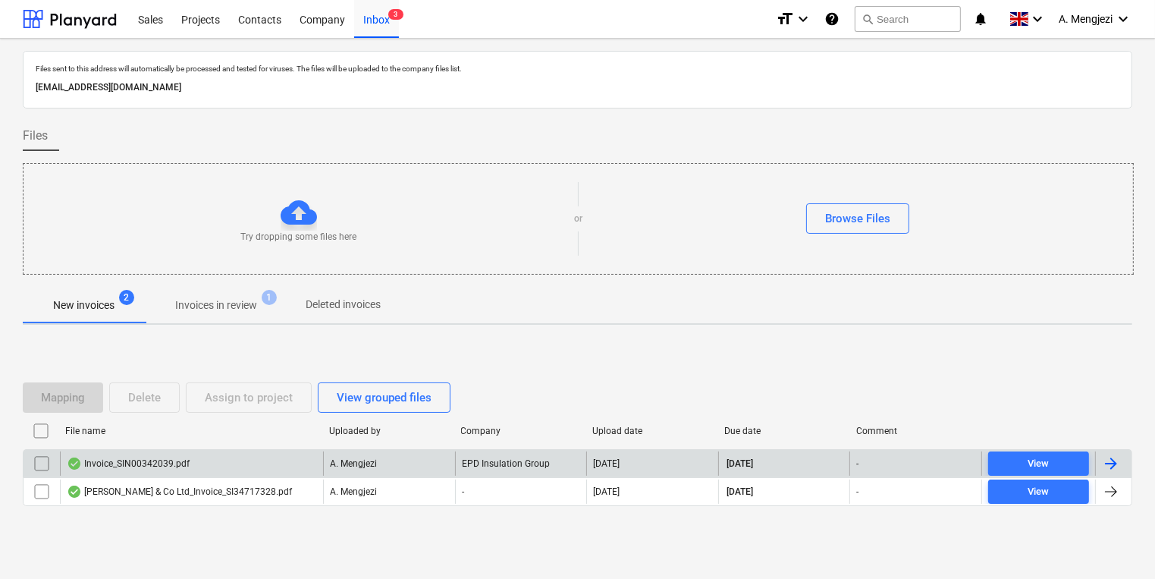
click at [451, 464] on div "A. Mengjezi" at bounding box center [389, 463] width 132 height 24
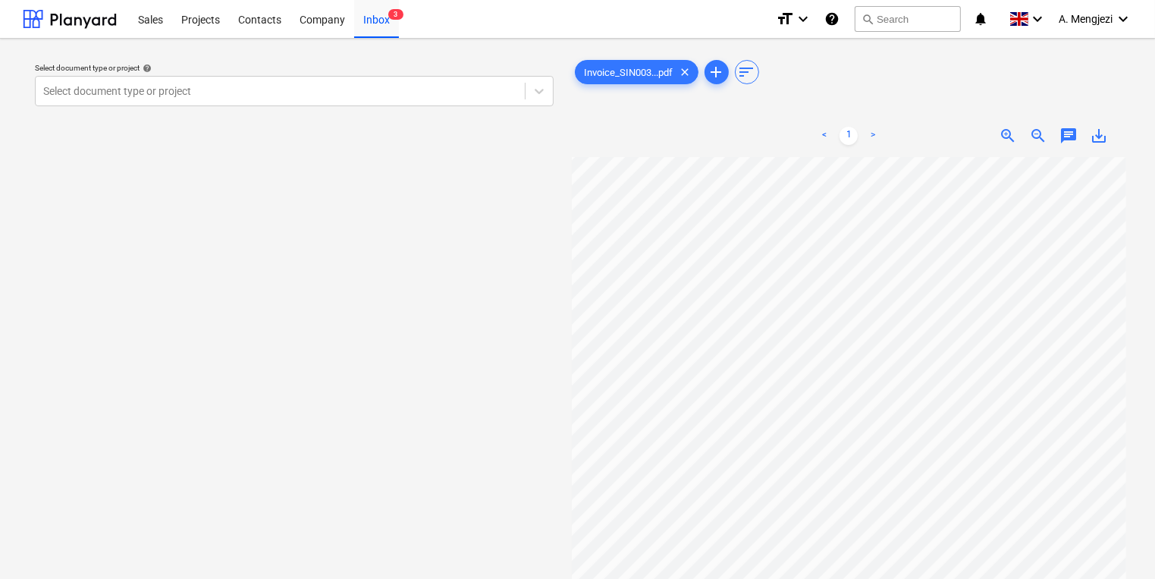
scroll to position [0, 130]
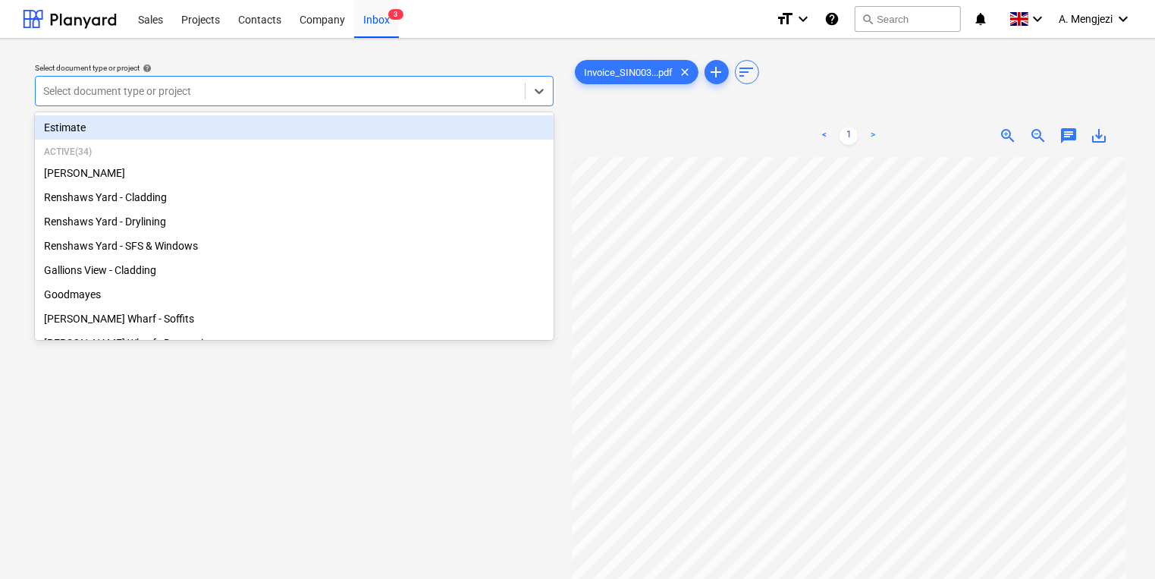
click at [379, 89] on div at bounding box center [280, 90] width 474 height 15
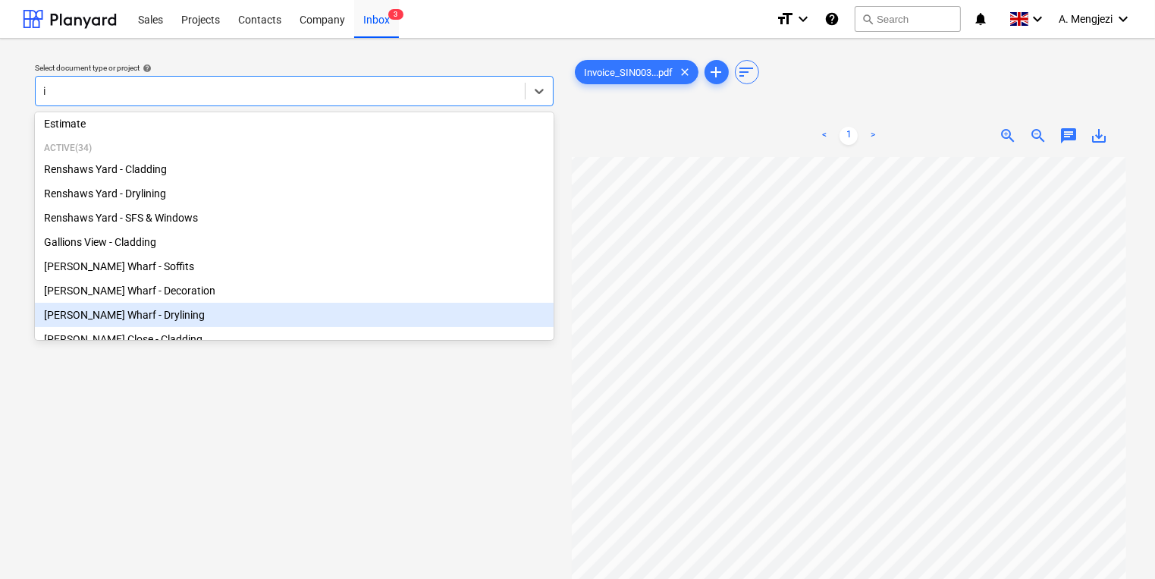
scroll to position [29, 0]
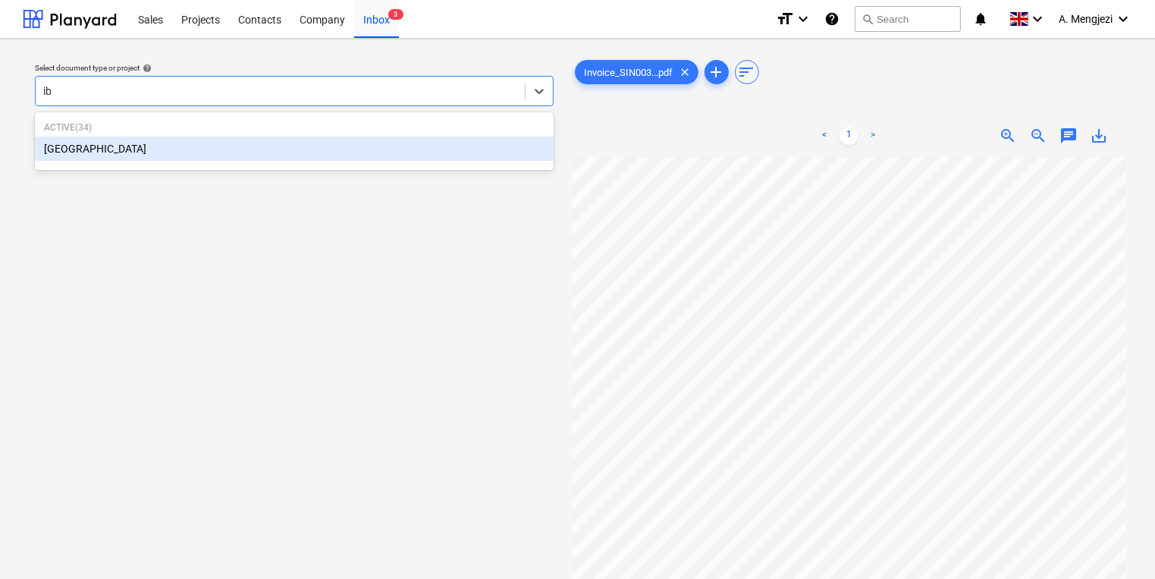
type input "ibi"
click at [187, 141] on div "[GEOGRAPHIC_DATA]" at bounding box center [294, 148] width 519 height 24
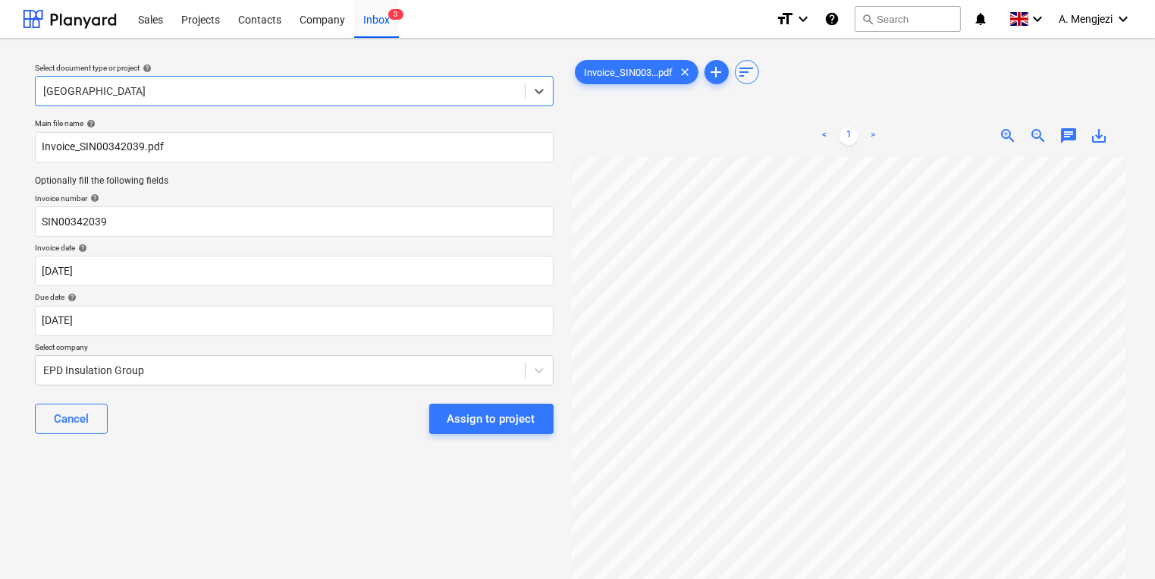
click at [491, 425] on div "Assign to project" at bounding box center [491, 419] width 88 height 20
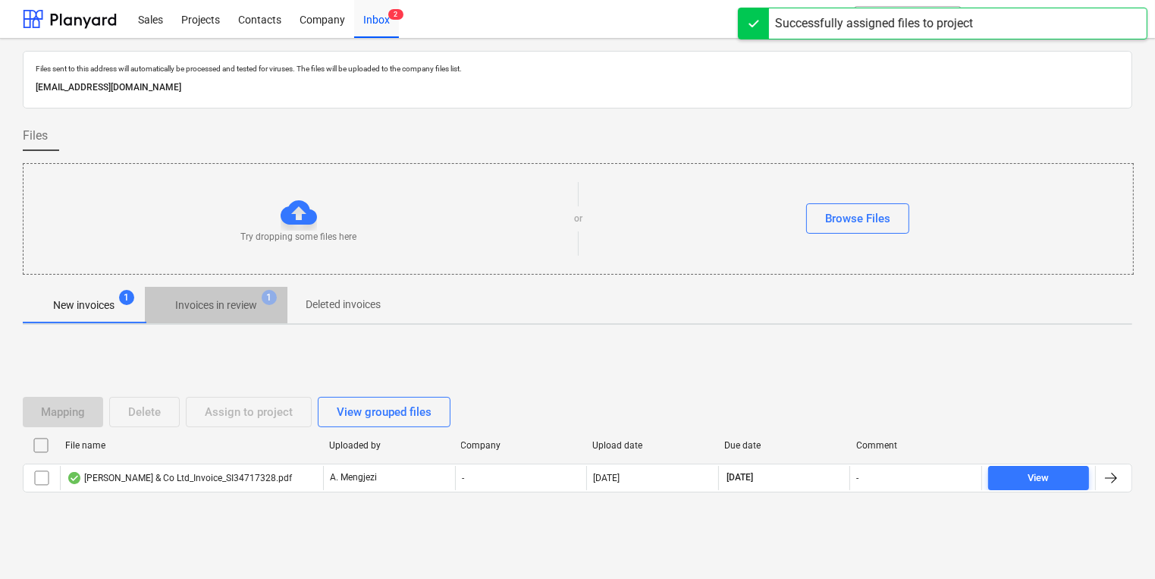
click at [238, 303] on p "Invoices in review" at bounding box center [216, 305] width 82 height 16
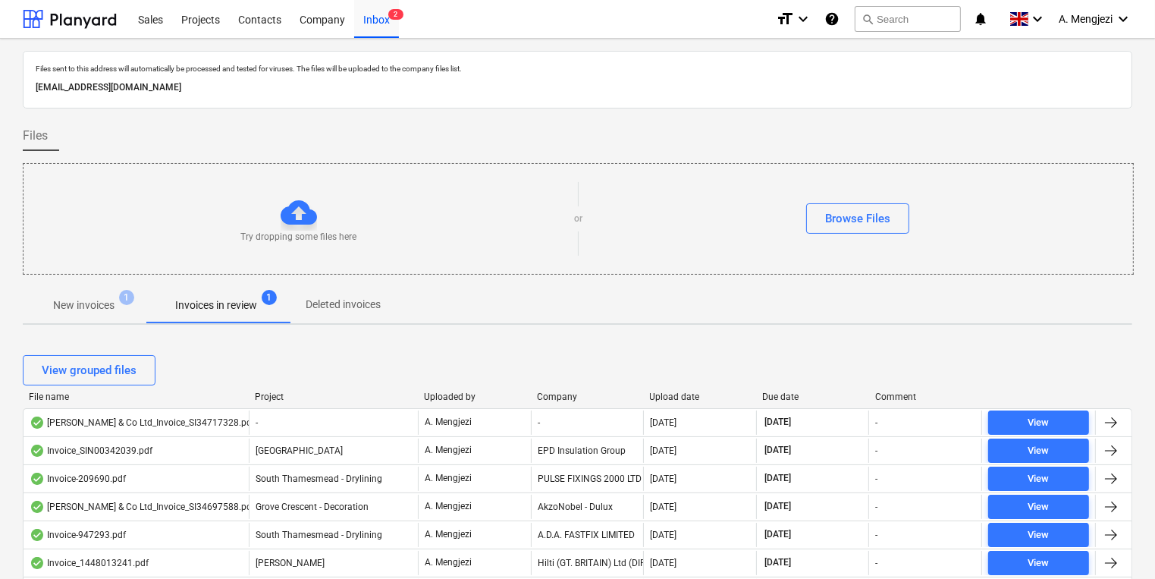
click at [560, 394] on div "Company" at bounding box center [587, 396] width 101 height 11
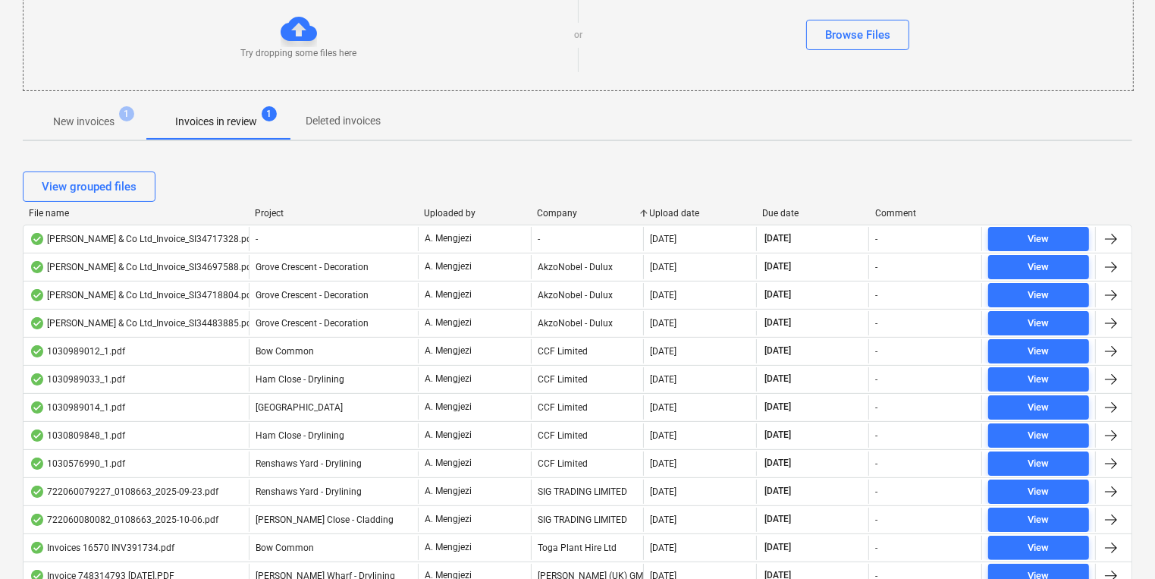
scroll to position [243, 0]
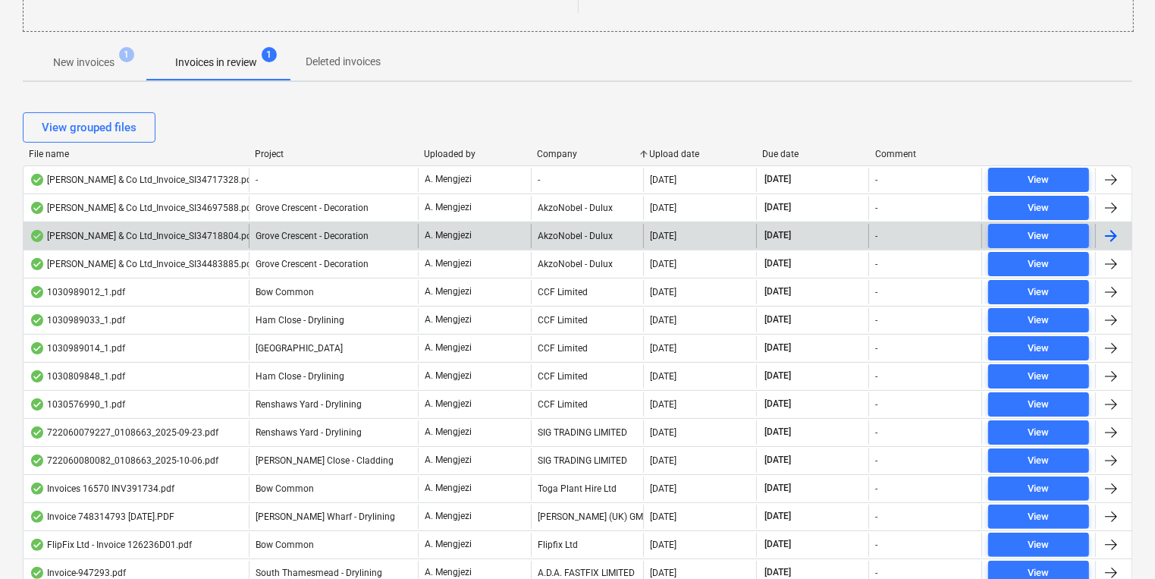
click at [469, 240] on p "A. Mengjezi" at bounding box center [448, 235] width 47 height 13
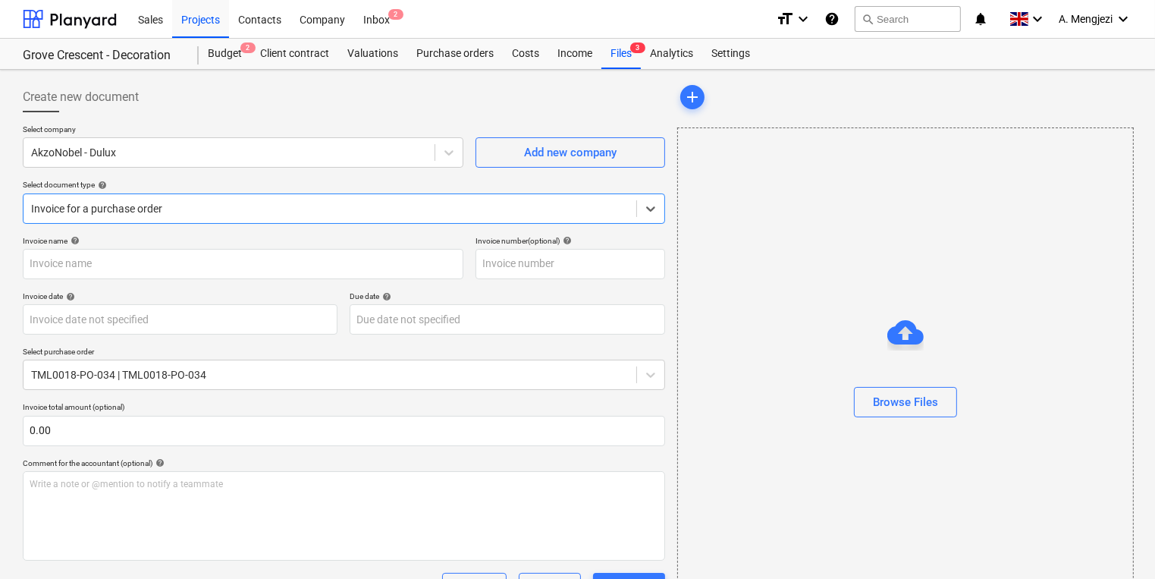
type input "S134718804"
type input "[DATE]"
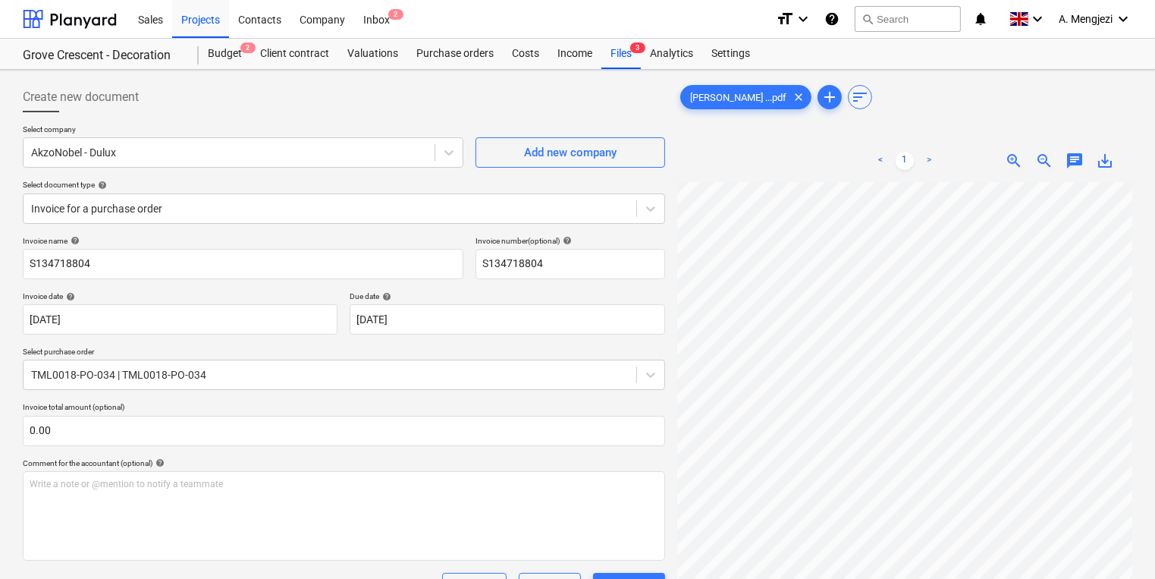
scroll to position [182, 48]
click at [607, 47] on div "Files 3" at bounding box center [620, 54] width 39 height 30
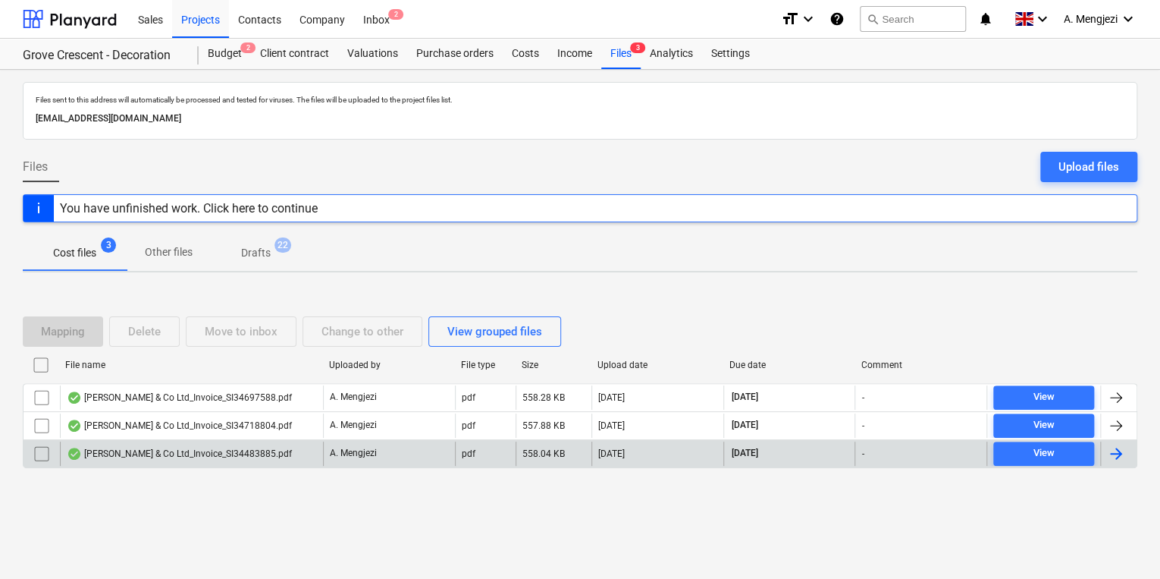
click at [397, 455] on div "A. Mengjezi" at bounding box center [389, 453] width 132 height 24
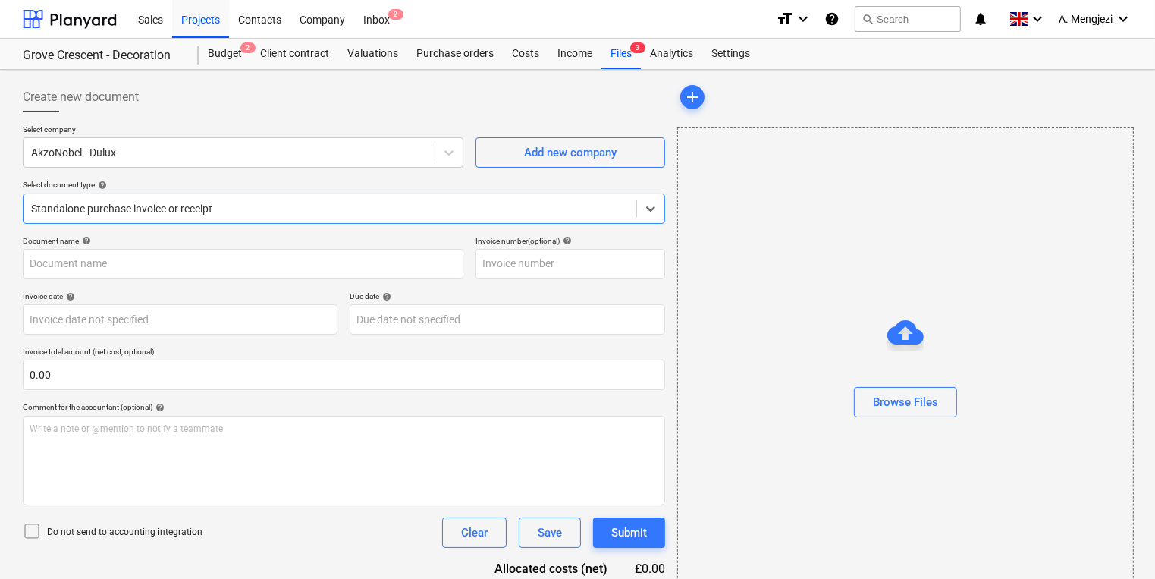
type input "S134483885"
type input "[DATE]"
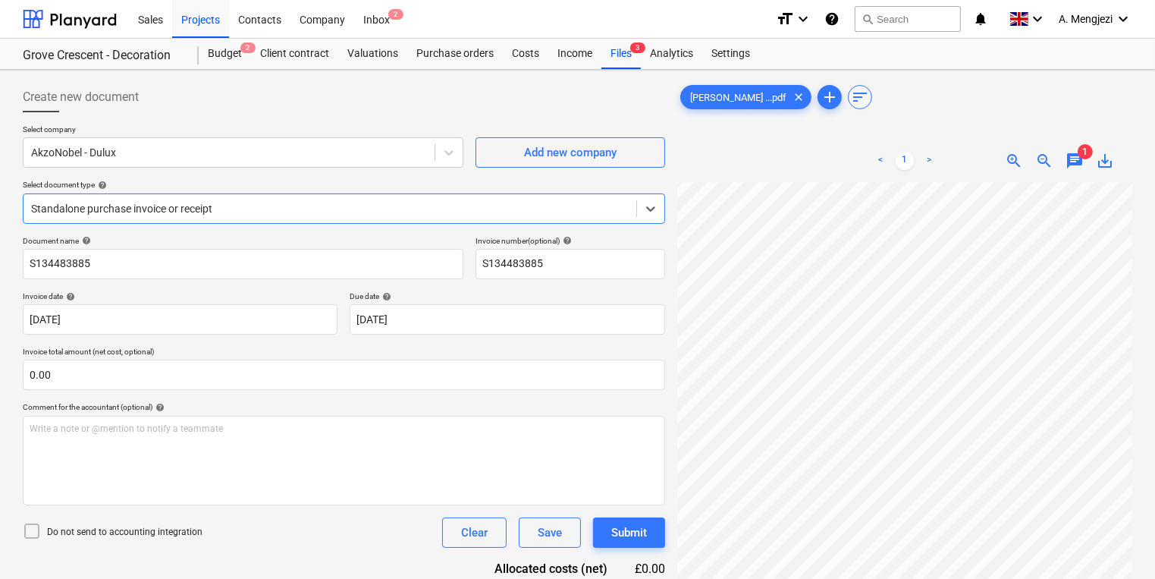
scroll to position [61, 0]
click at [218, 30] on div "Projects" at bounding box center [200, 18] width 57 height 39
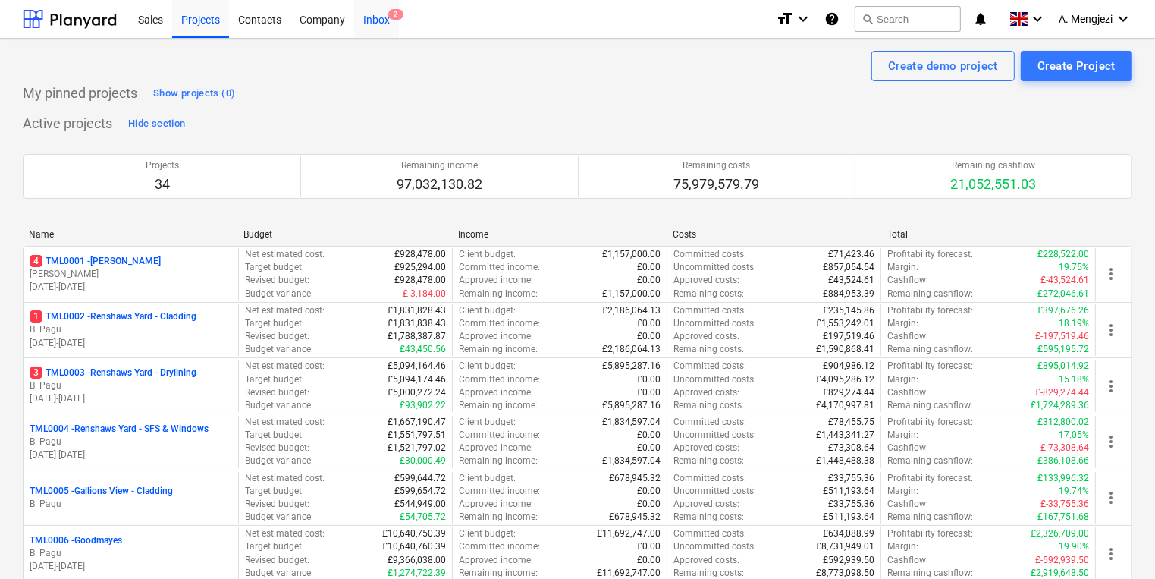
click at [364, 17] on div "Inbox 2" at bounding box center [376, 18] width 45 height 39
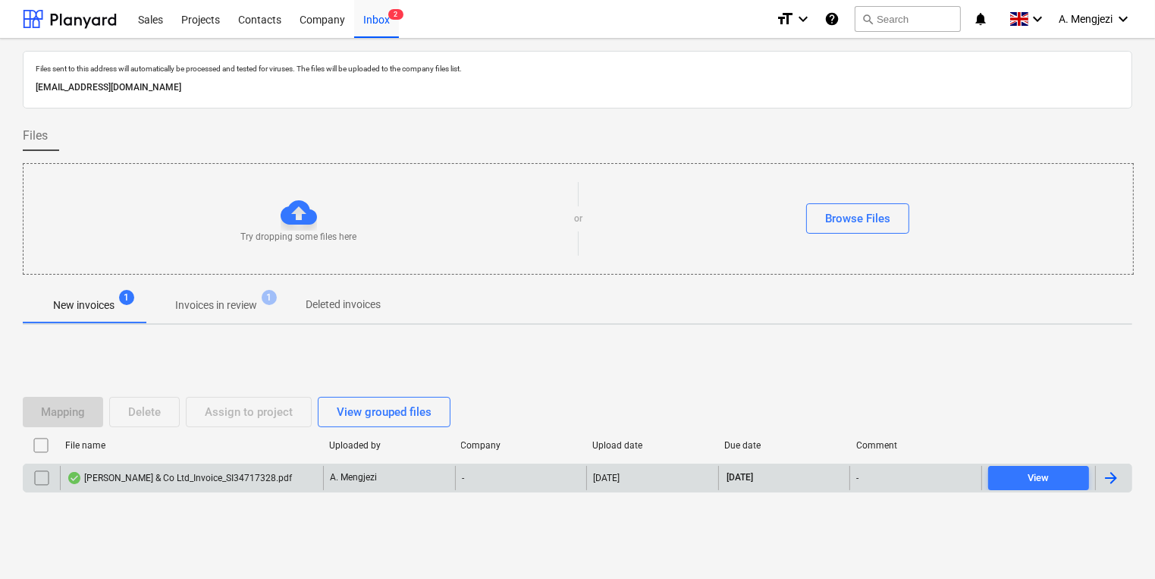
click at [199, 467] on div "[PERSON_NAME] & Co Ltd_Invoice_SI34717328.pdf" at bounding box center [191, 478] width 263 height 24
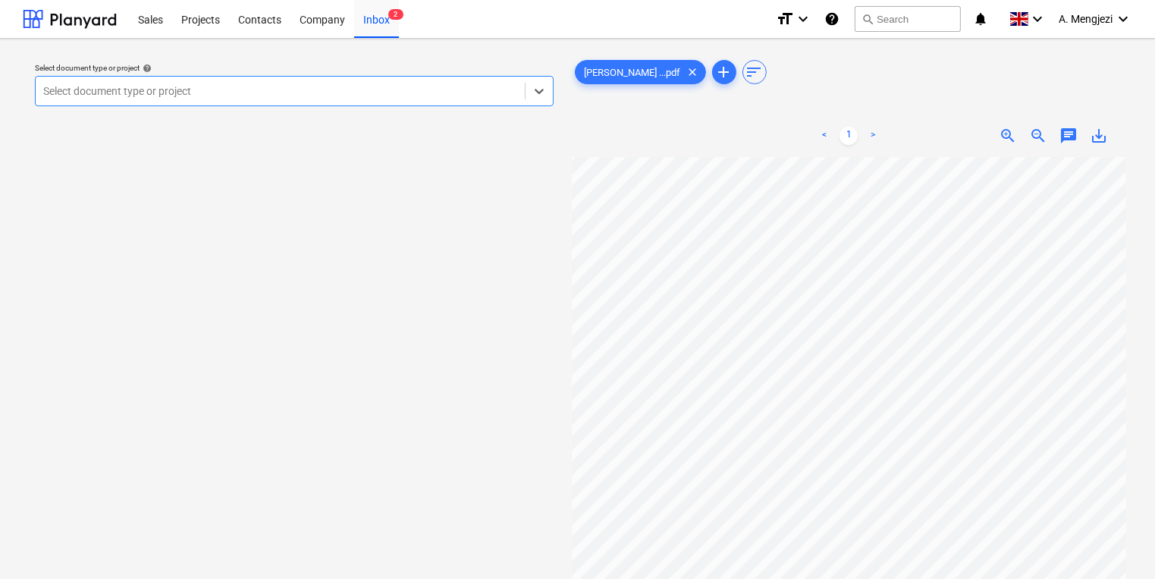
scroll to position [243, 0]
click at [379, 97] on div "Select document type or project" at bounding box center [280, 90] width 489 height 21
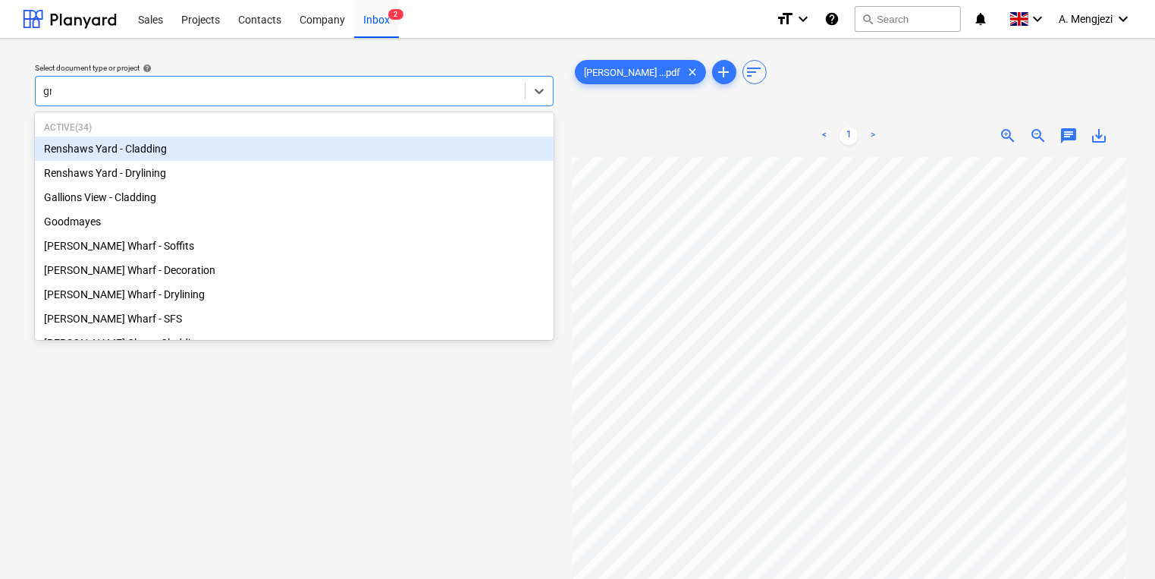
type input "gro"
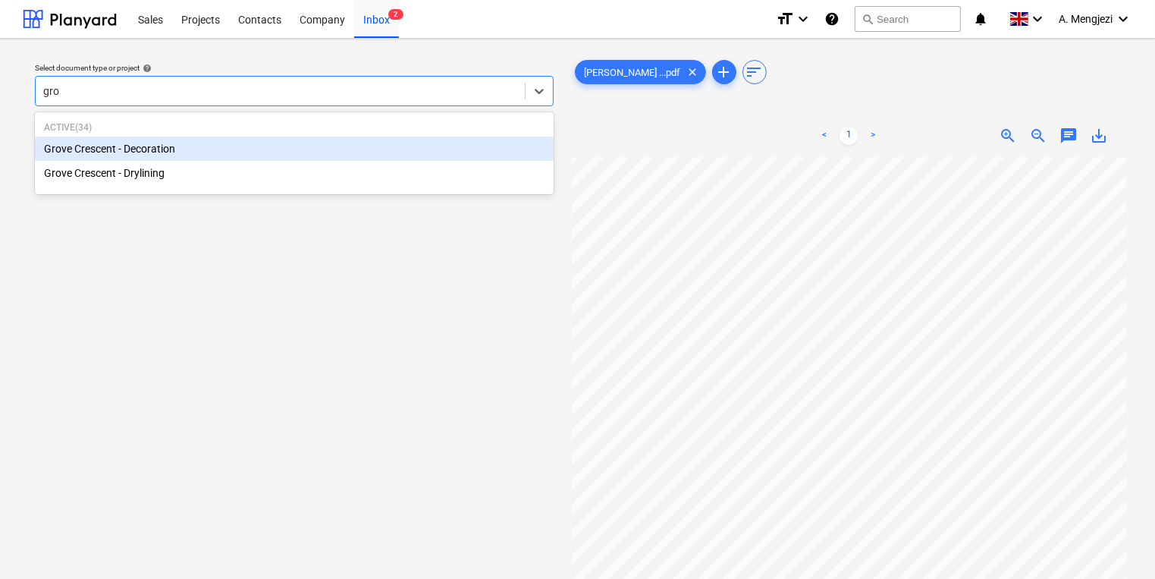
click at [296, 154] on div "Grove Crescent - Decoration" at bounding box center [294, 148] width 519 height 24
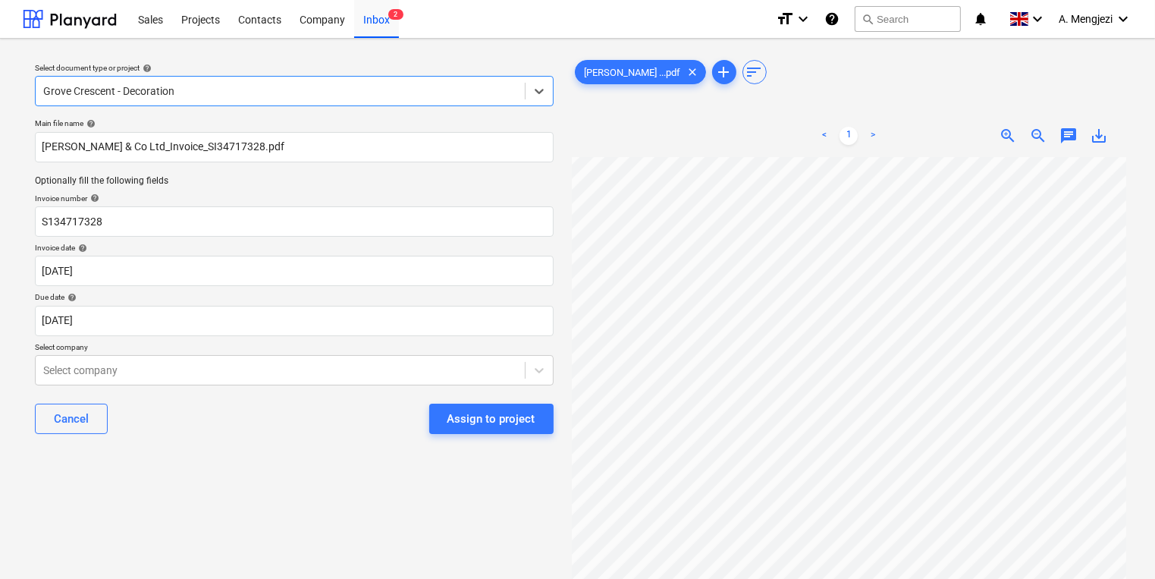
click at [219, 391] on div "Cancel Assign to project" at bounding box center [294, 418] width 519 height 55
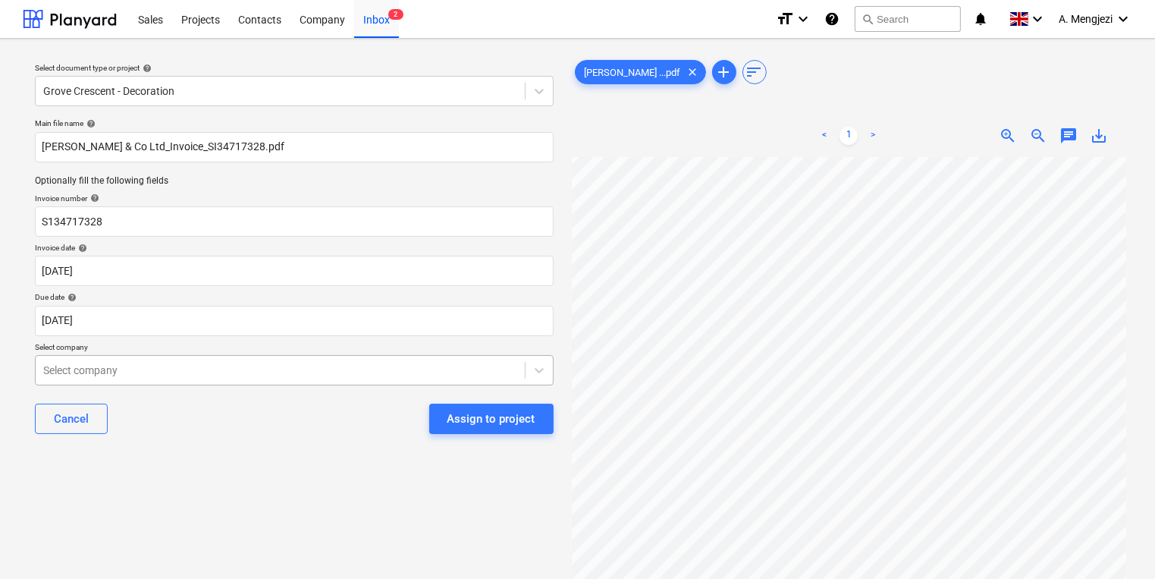
click at [217, 383] on body "Sales Projects Contacts Company Inbox 2 format_size keyboard_arrow_down help se…" at bounding box center [577, 289] width 1155 height 579
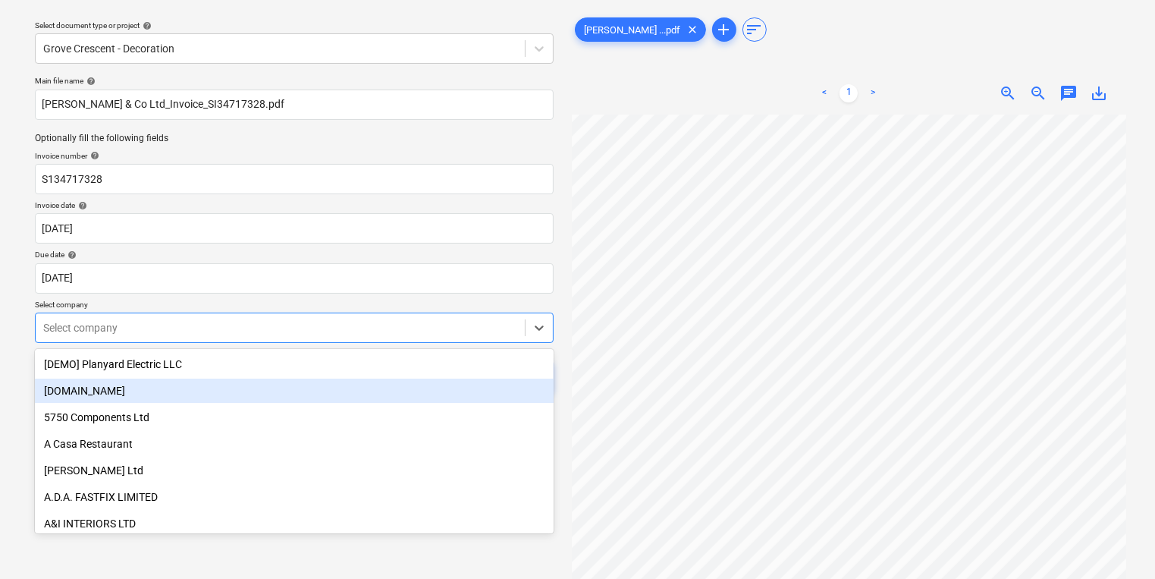
scroll to position [49, 0]
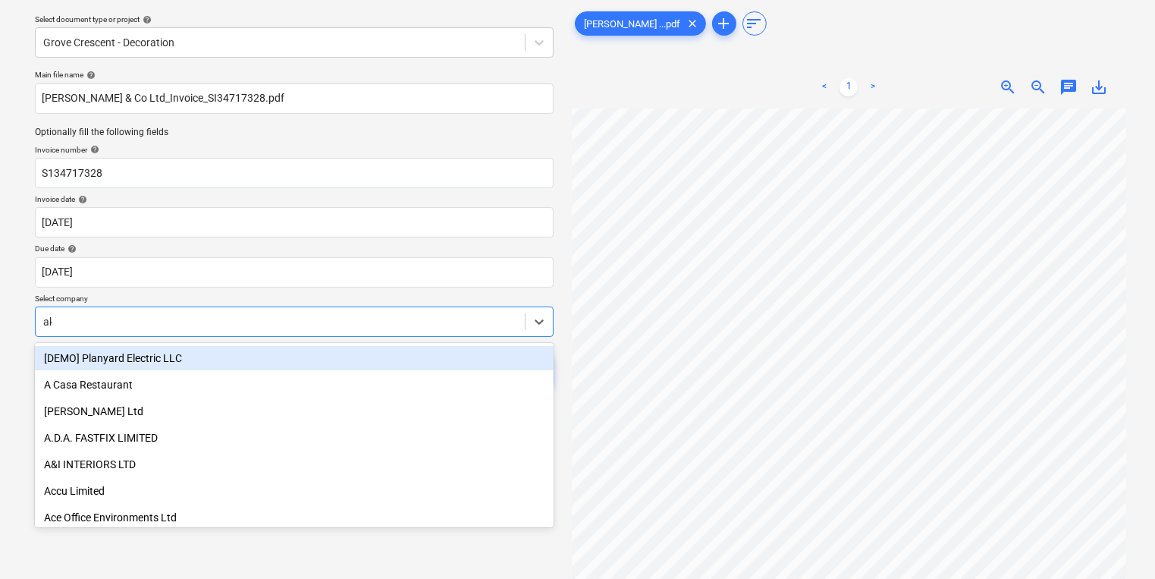
type input "akz"
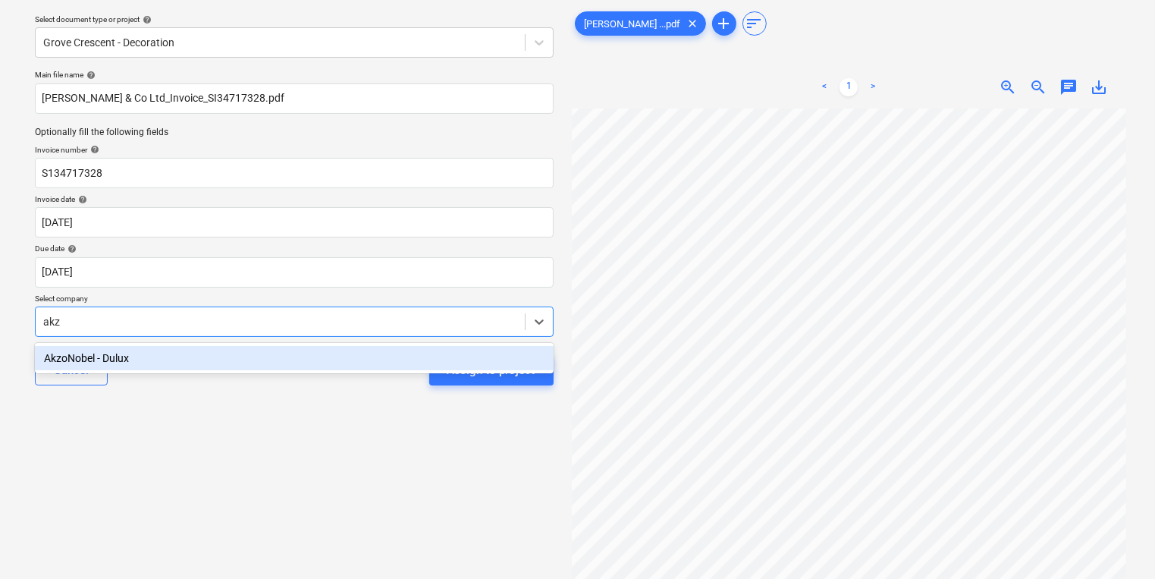
click at [267, 358] on div "AkzoNobel - Dulux" at bounding box center [294, 358] width 519 height 24
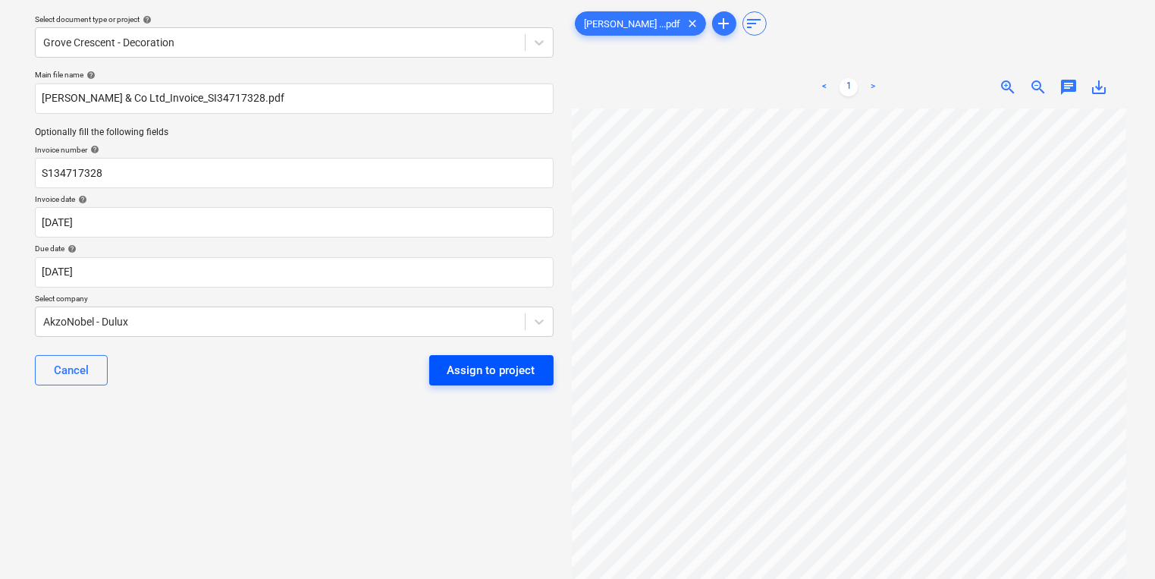
scroll to position [189, 130]
click at [1155, 415] on html "Sales Projects Contacts Company Inbox 2 format_size keyboard_arrow_down help se…" at bounding box center [577, 240] width 1155 height 579
click at [476, 384] on button "Assign to project" at bounding box center [491, 370] width 124 height 30
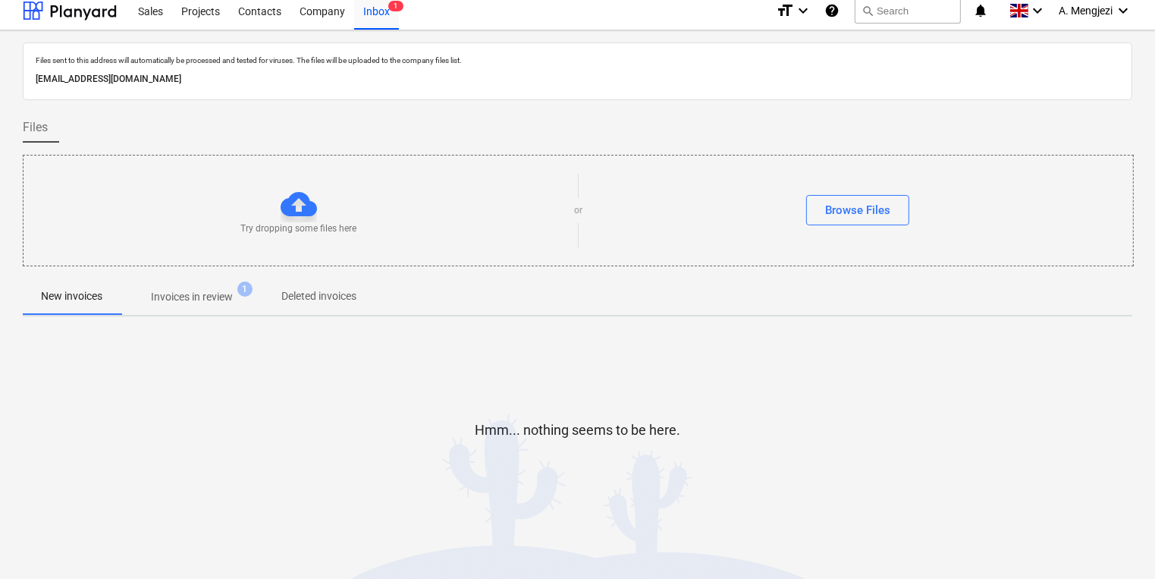
click at [765, 340] on div "Hmm... nothing seems to be here." at bounding box center [577, 441] width 1109 height 227
click at [212, 14] on div "Projects" at bounding box center [200, 10] width 57 height 39
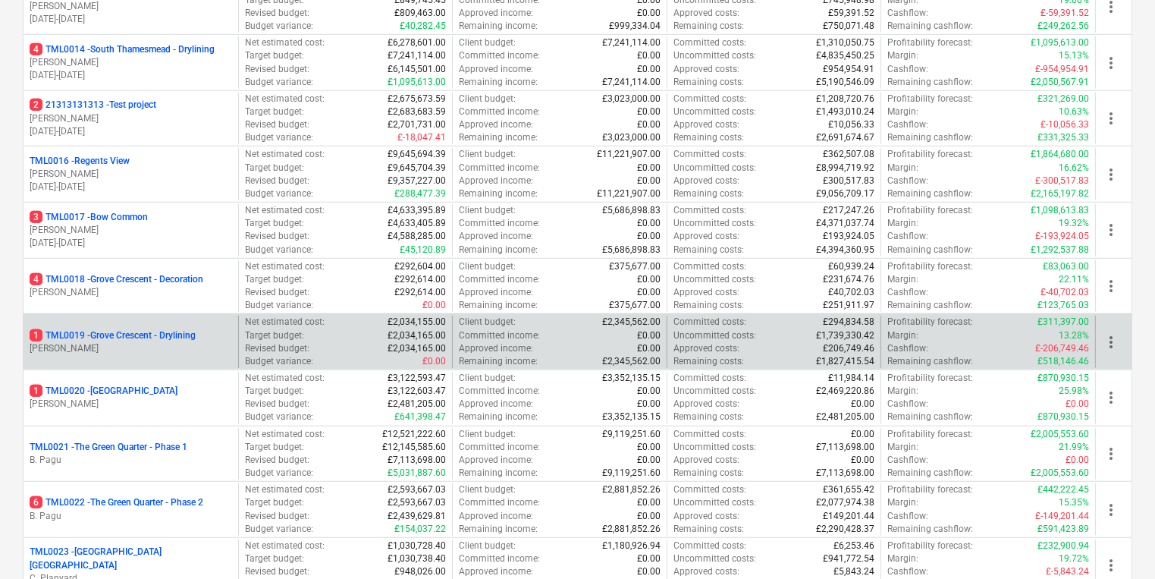
scroll to position [1100, 0]
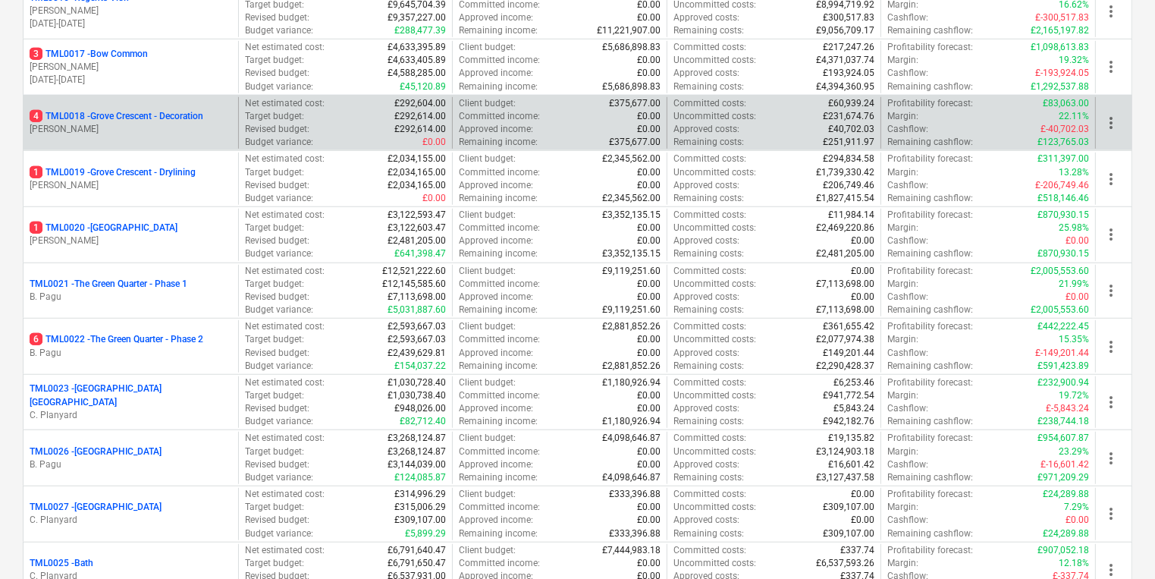
click at [179, 123] on p "[PERSON_NAME]" at bounding box center [131, 129] width 202 height 13
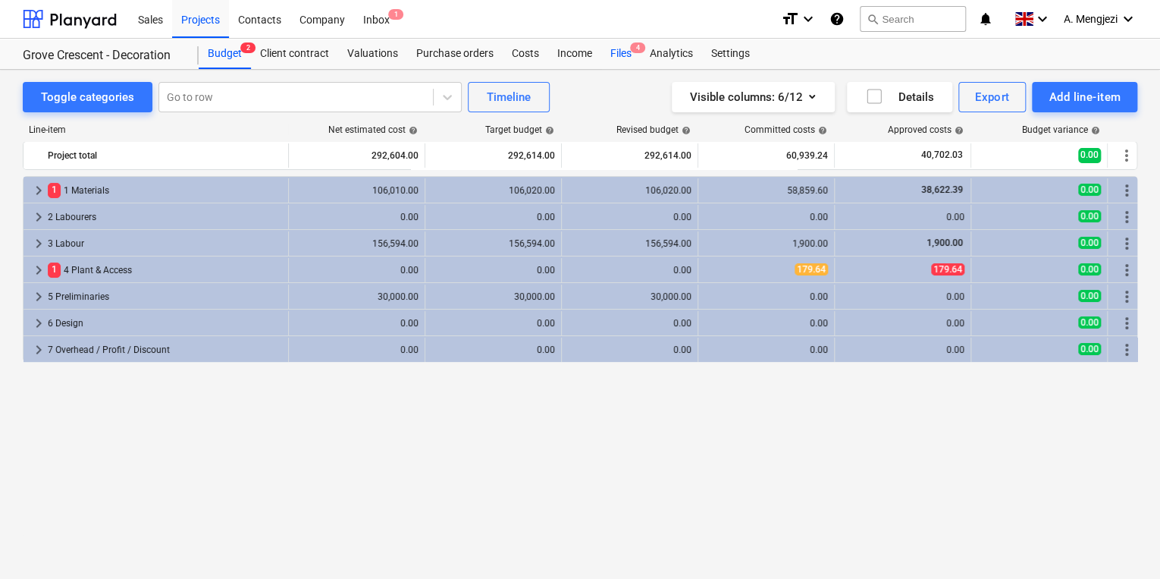
click at [614, 55] on div "Files 4" at bounding box center [620, 54] width 39 height 30
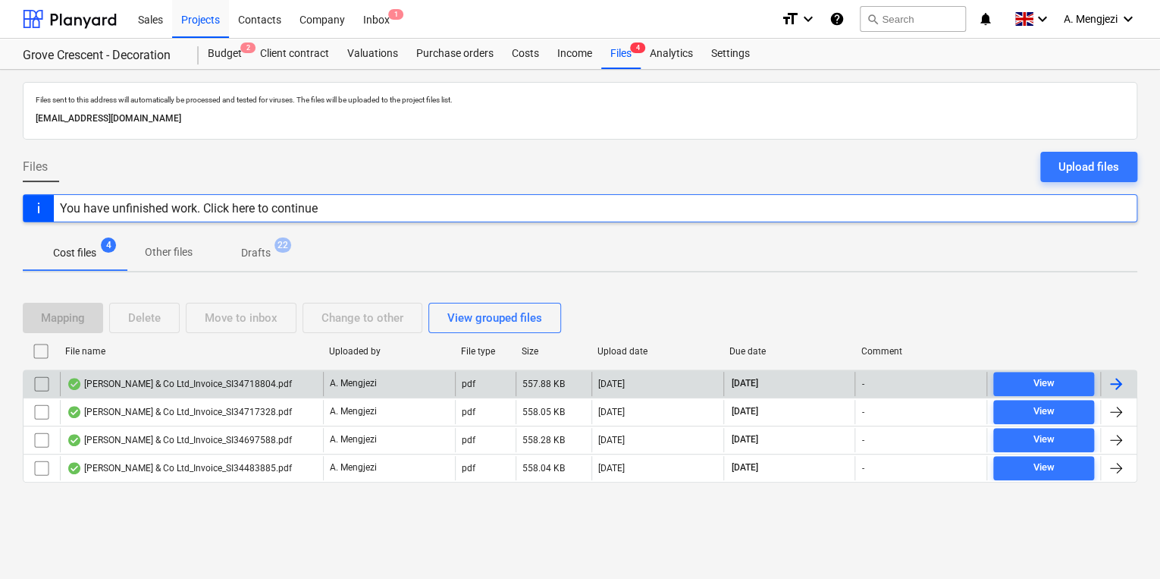
click at [445, 390] on div "A. Mengjezi" at bounding box center [389, 384] width 132 height 24
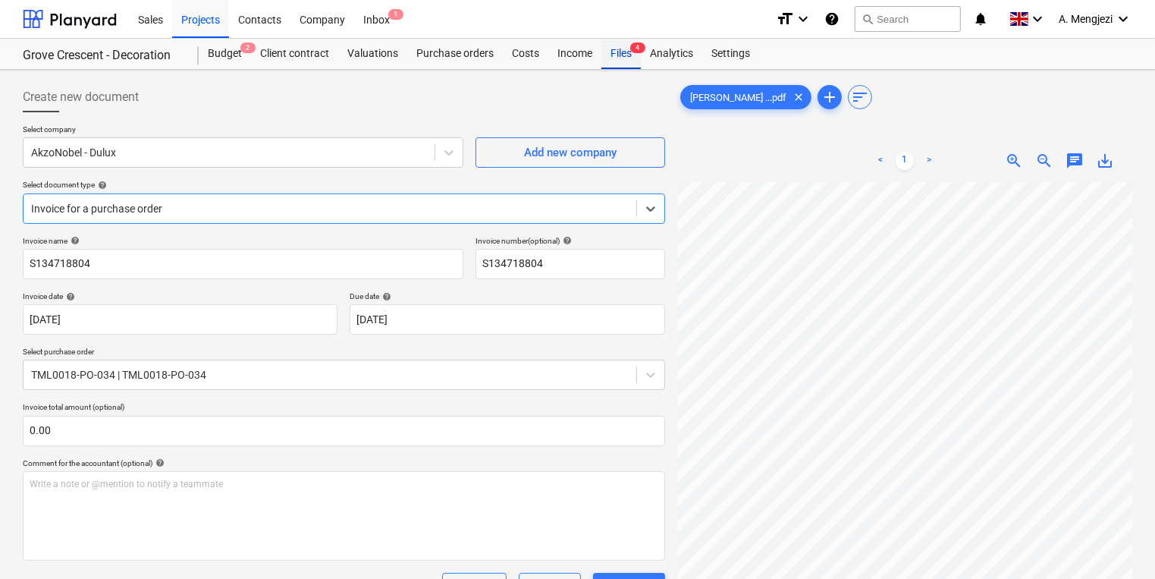
click at [633, 52] on span "4" at bounding box center [637, 47] width 15 height 11
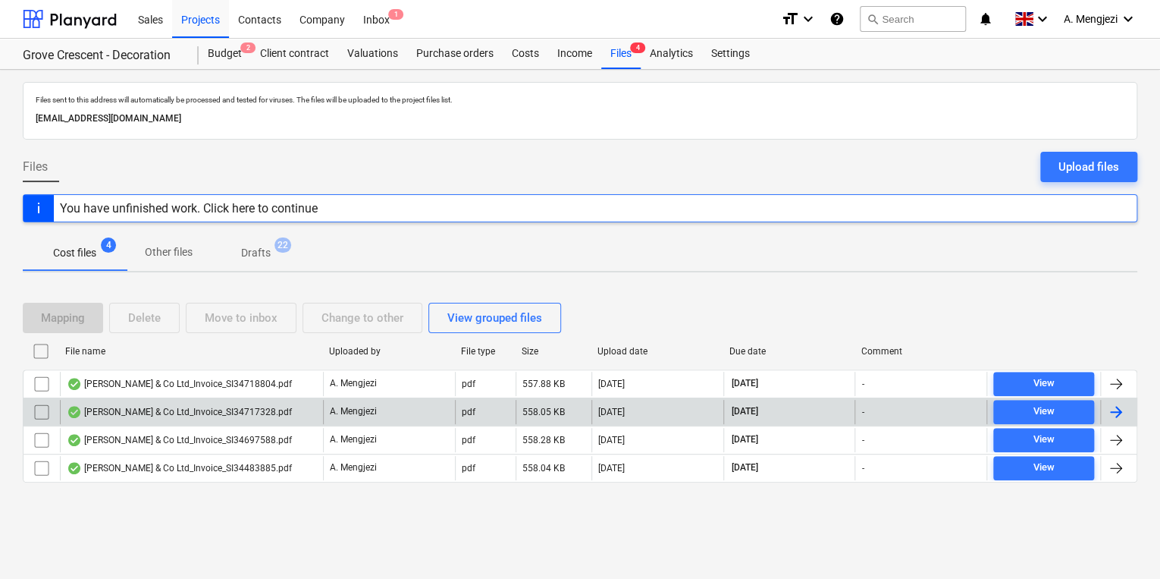
click at [250, 400] on div "[PERSON_NAME] & Co Ltd_Invoice_SI34717328.pdf" at bounding box center [191, 412] width 263 height 24
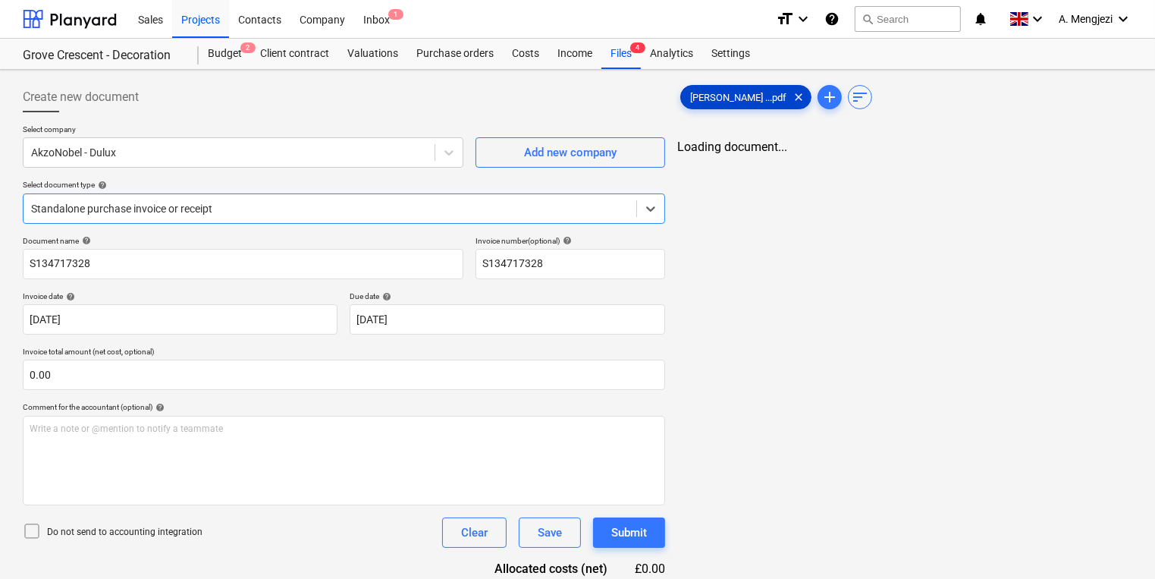
click at [743, 102] on span "[PERSON_NAME] ...pdf" at bounding box center [738, 97] width 114 height 11
click at [398, 176] on div "Select company AkzoNobel - Dulux Add new company Select document type help Stan…" at bounding box center [344, 179] width 642 height 111
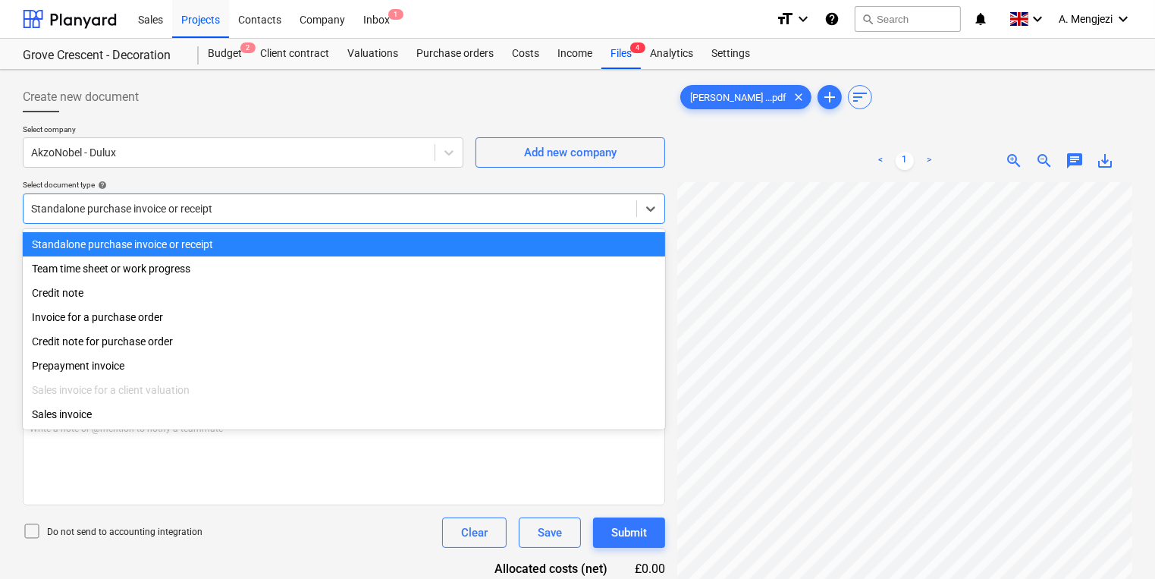
click at [410, 215] on div at bounding box center [329, 208] width 597 height 15
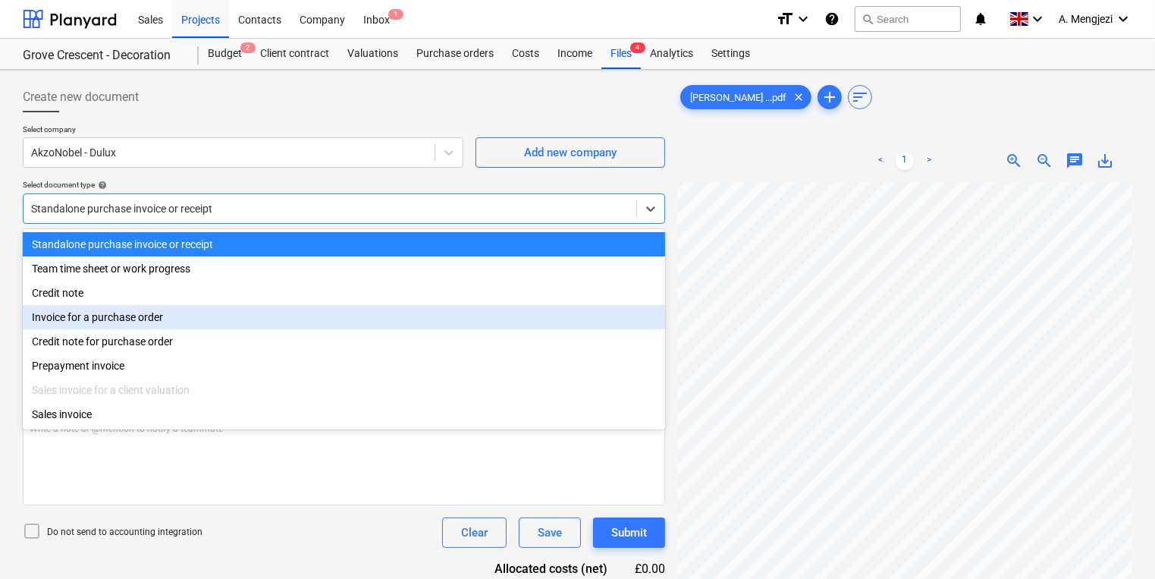
click at [328, 329] on div "Invoice for a purchase order" at bounding box center [344, 317] width 642 height 24
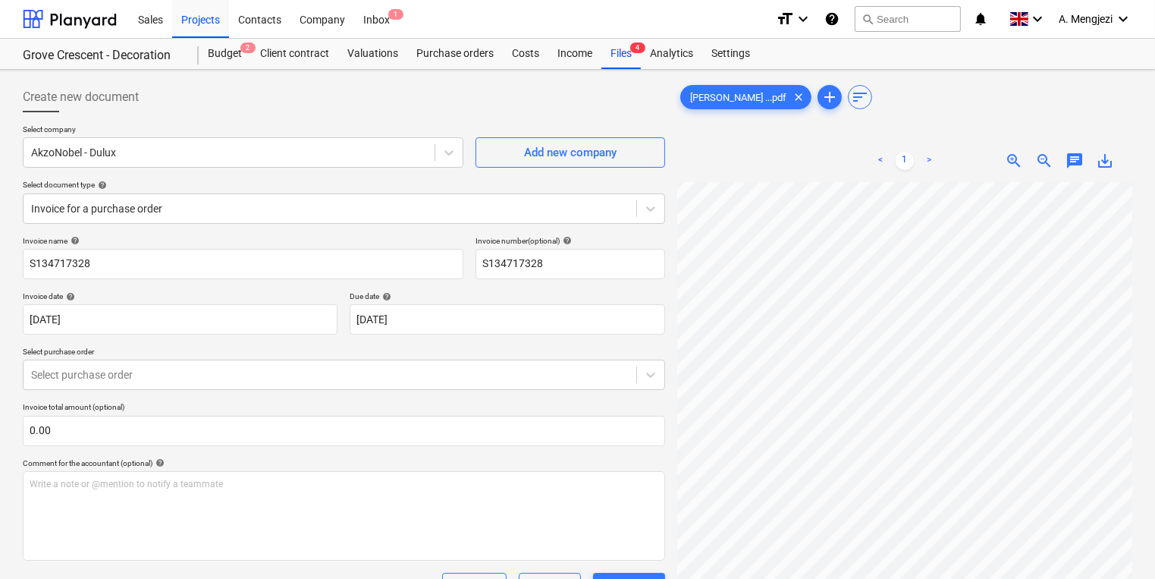
click at [282, 354] on p "Select purchase order" at bounding box center [344, 353] width 642 height 13
click at [285, 370] on body "Sales Projects Contacts Company Inbox 1 format_size keyboard_arrow_down help se…" at bounding box center [577, 289] width 1155 height 579
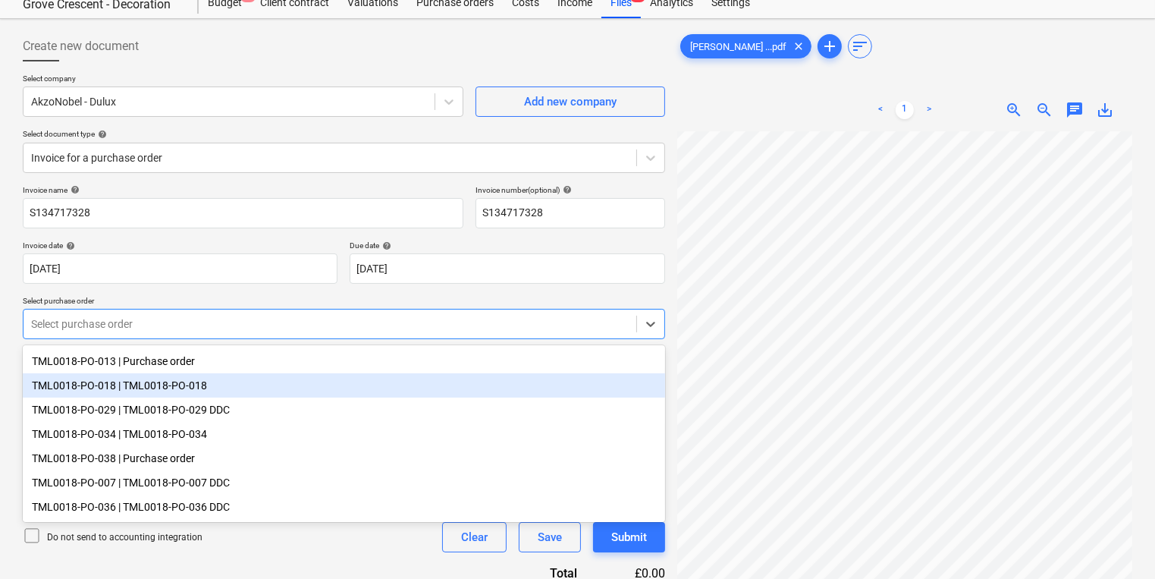
scroll to position [103, 0]
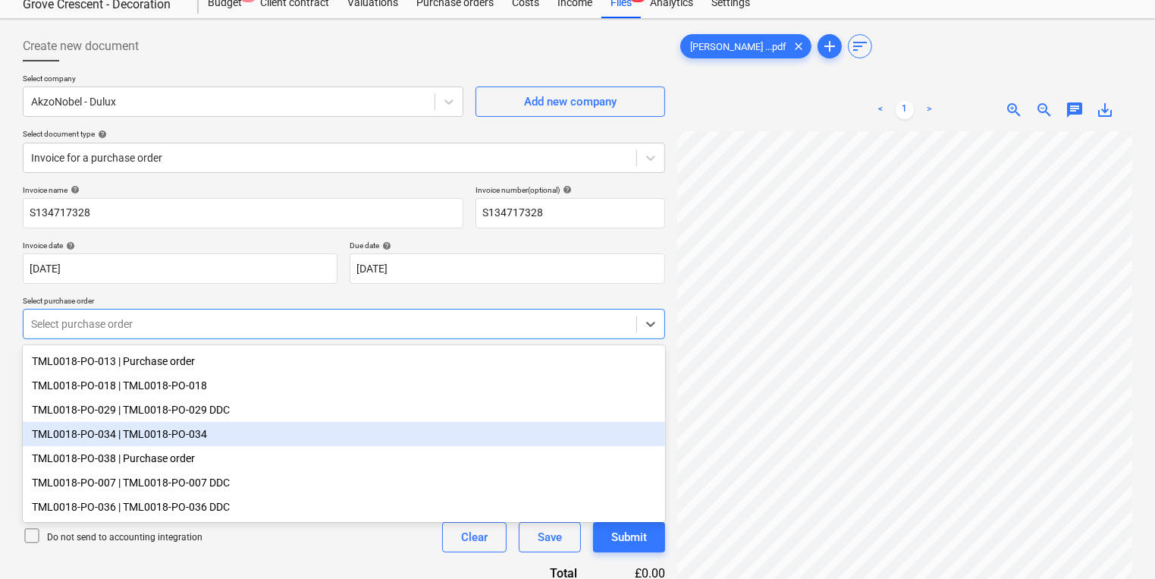
click at [249, 428] on div "TML0018-PO-034 | TML0018-PO-034" at bounding box center [344, 434] width 642 height 24
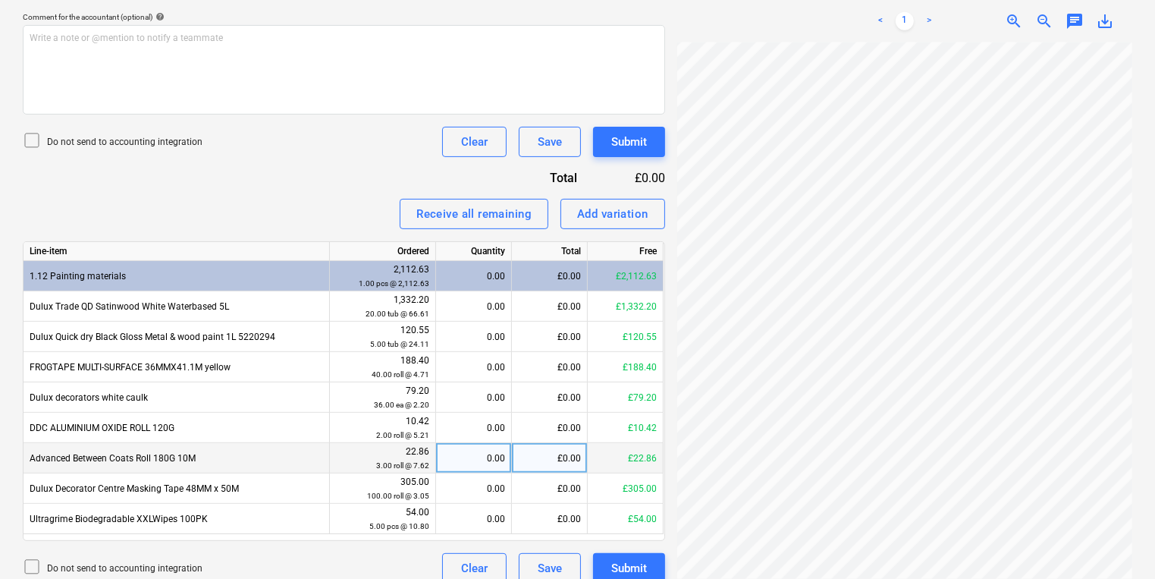
scroll to position [462, 0]
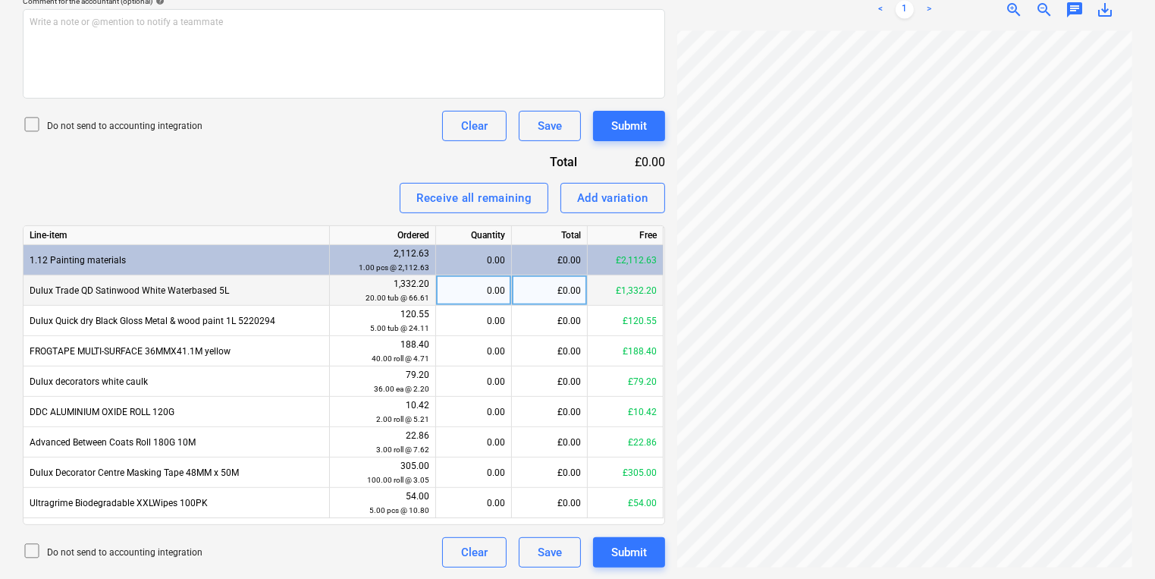
click at [460, 295] on div "0.00" at bounding box center [473, 290] width 63 height 30
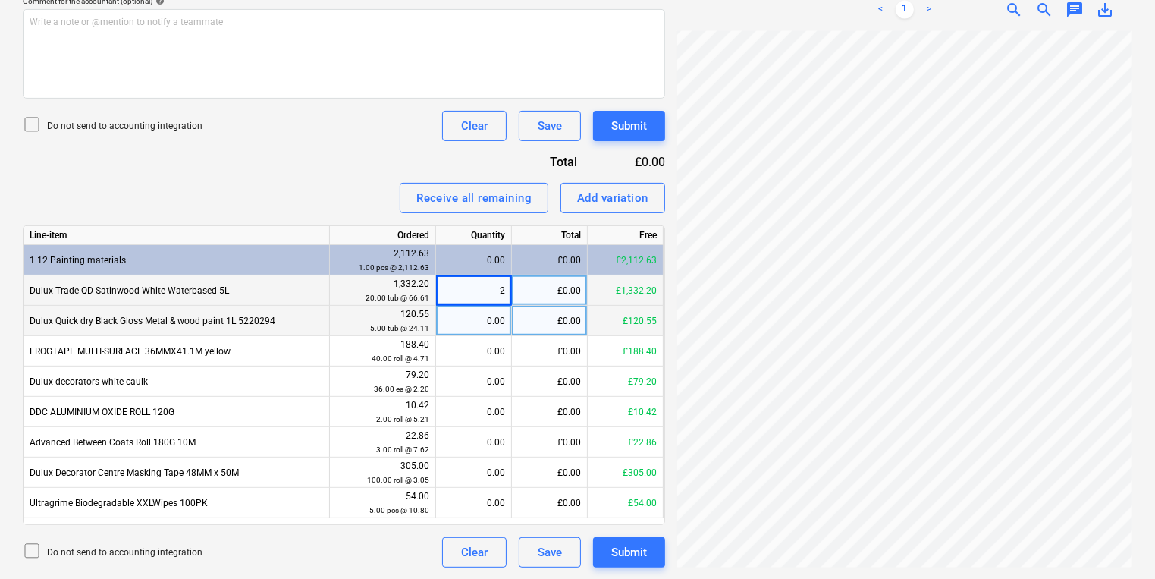
type input "20"
click at [468, 323] on div "0.00" at bounding box center [473, 321] width 63 height 30
type input "5"
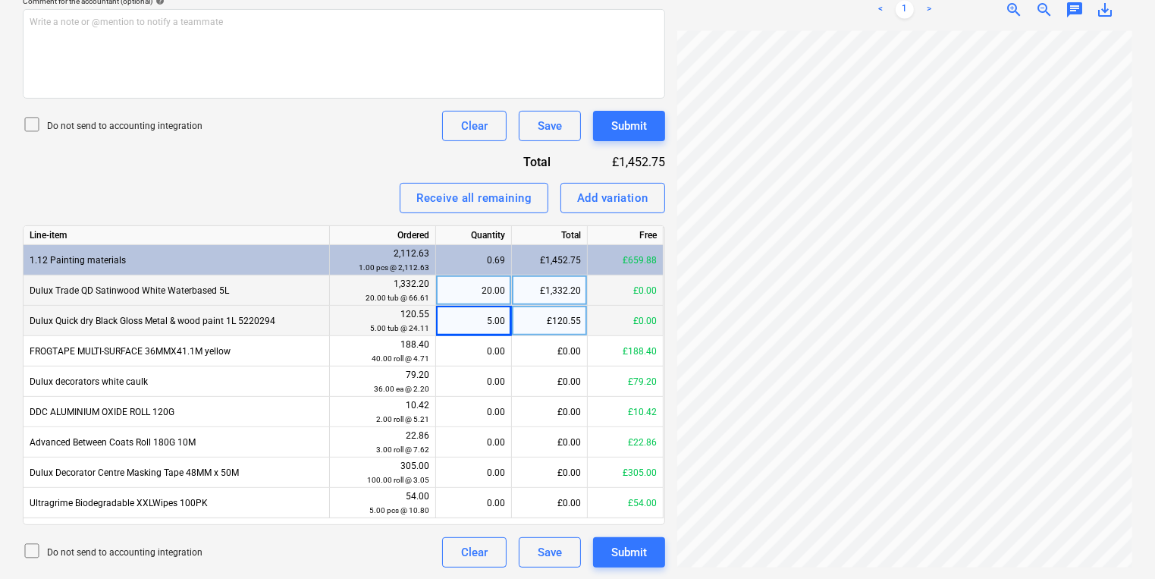
click at [663, 331] on div "Create new document Select company AkzoNobel - Dulux Add new company Select doc…" at bounding box center [577, 93] width 1121 height 959
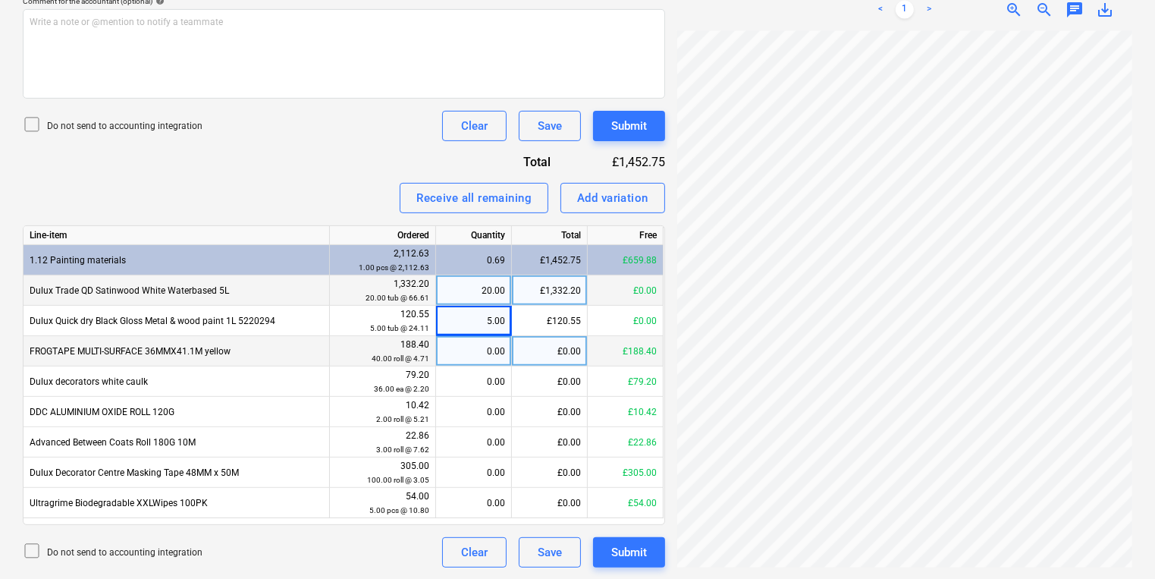
click at [460, 353] on div "0.00" at bounding box center [473, 351] width 63 height 30
type input "12"
click at [651, 199] on button "Add variation" at bounding box center [612, 198] width 105 height 30
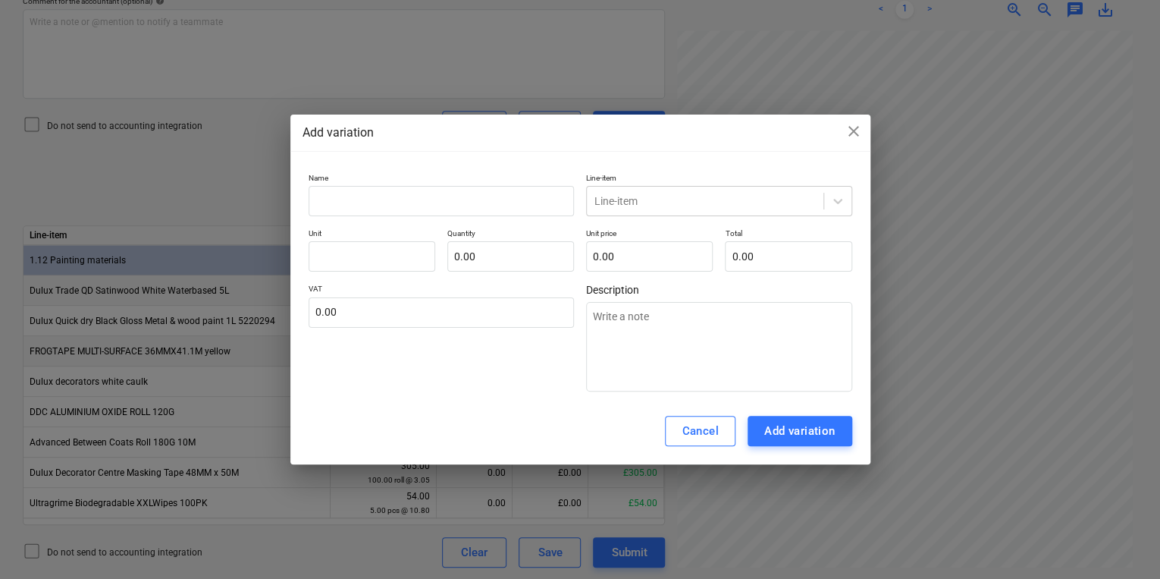
click at [842, 128] on div "Add variation close" at bounding box center [581, 133] width 556 height 18
click at [851, 128] on span "close" at bounding box center [854, 131] width 18 height 18
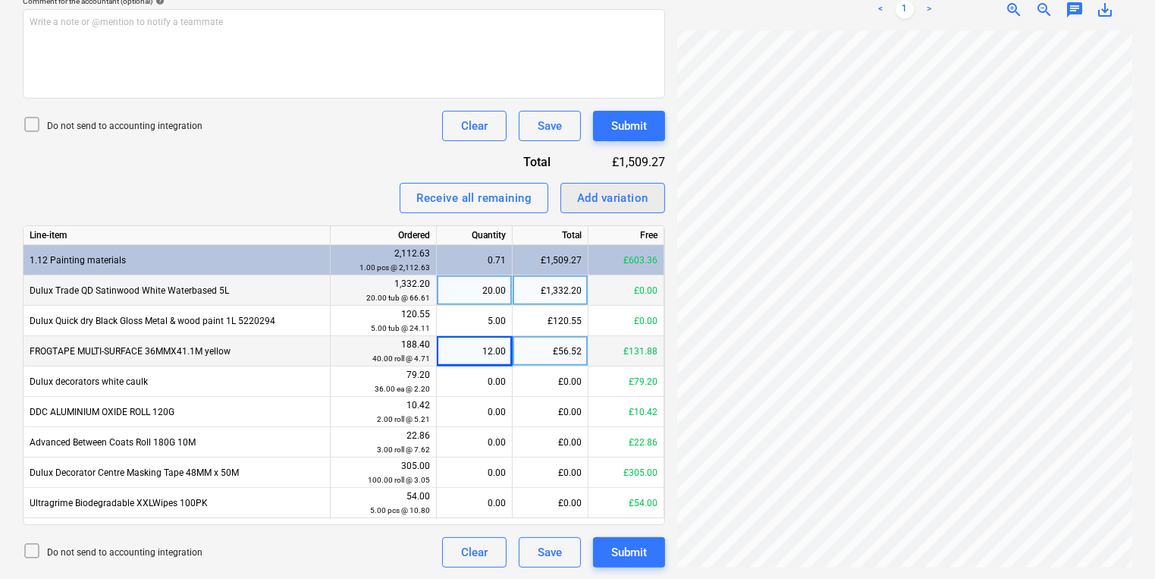
click at [650, 198] on button "Add variation" at bounding box center [612, 198] width 105 height 30
click at [586, 209] on button "Add variation" at bounding box center [612, 198] width 105 height 30
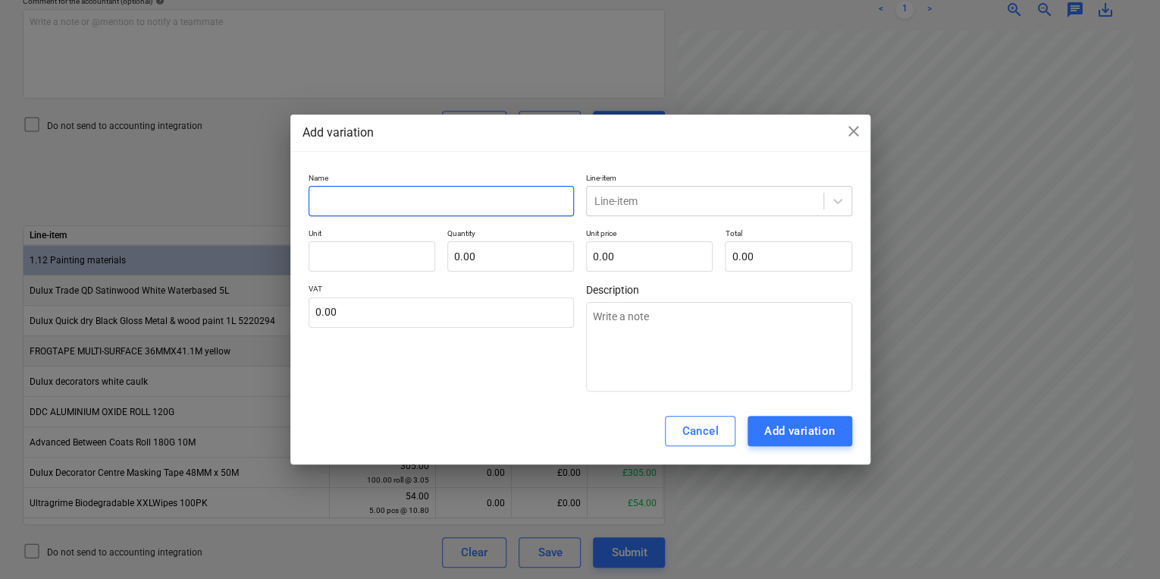
click at [540, 201] on input "text" at bounding box center [442, 201] width 266 height 30
type textarea "x"
type input "v"
type textarea "x"
type input "vR"
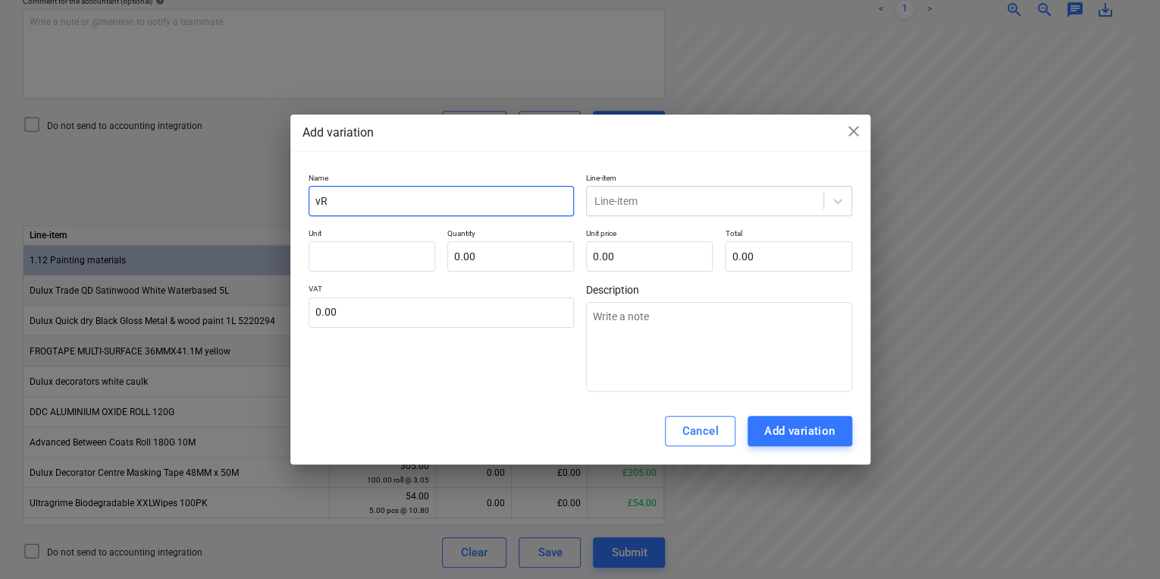
type textarea "x"
type input "vR="
type textarea "x"
type input "vR"
type textarea "x"
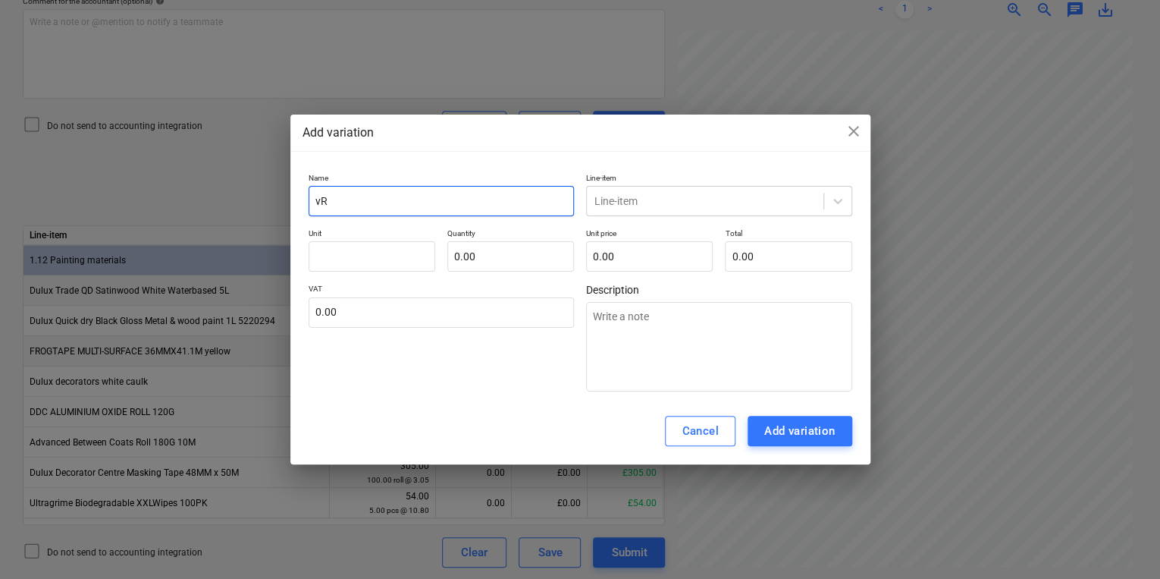
type input "v"
type textarea "x"
type input "v"
type textarea "x"
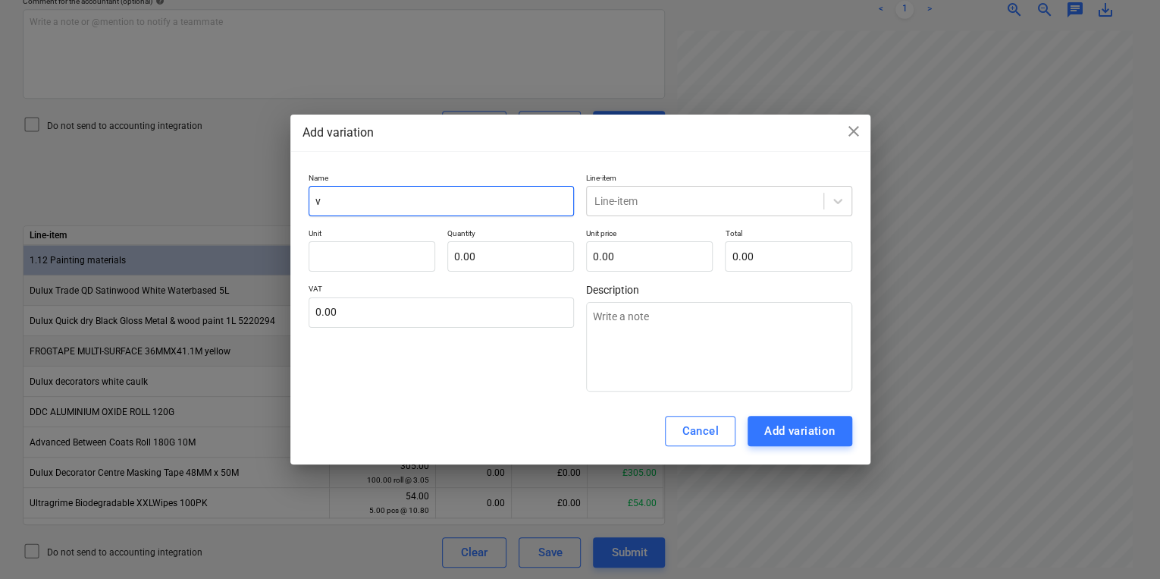
type input "vA"
type textarea "x"
type input "vAR"
type textarea "x"
type input "vA"
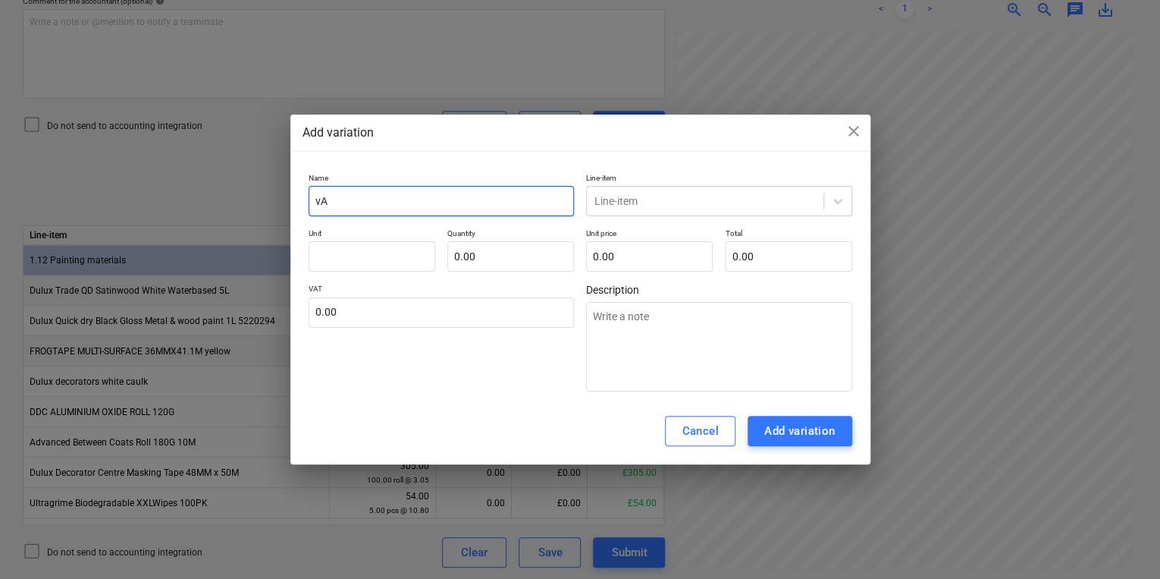
type textarea "x"
type input "v"
type textarea "x"
type input "R"
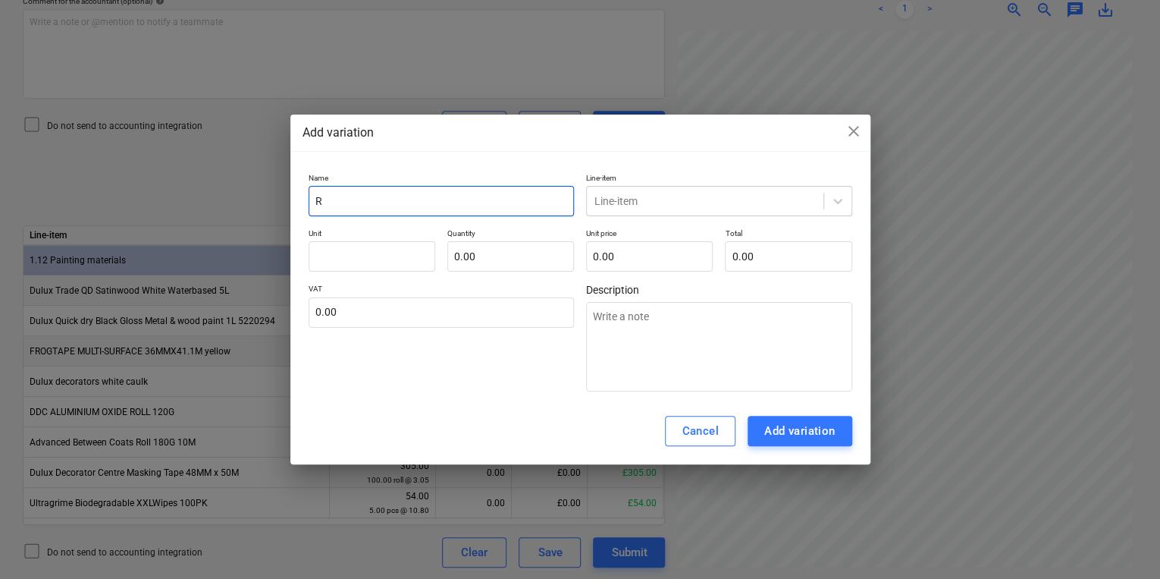
type textarea "x"
type input "Ro"
type textarea "x"
type input "Rou"
type textarea "x"
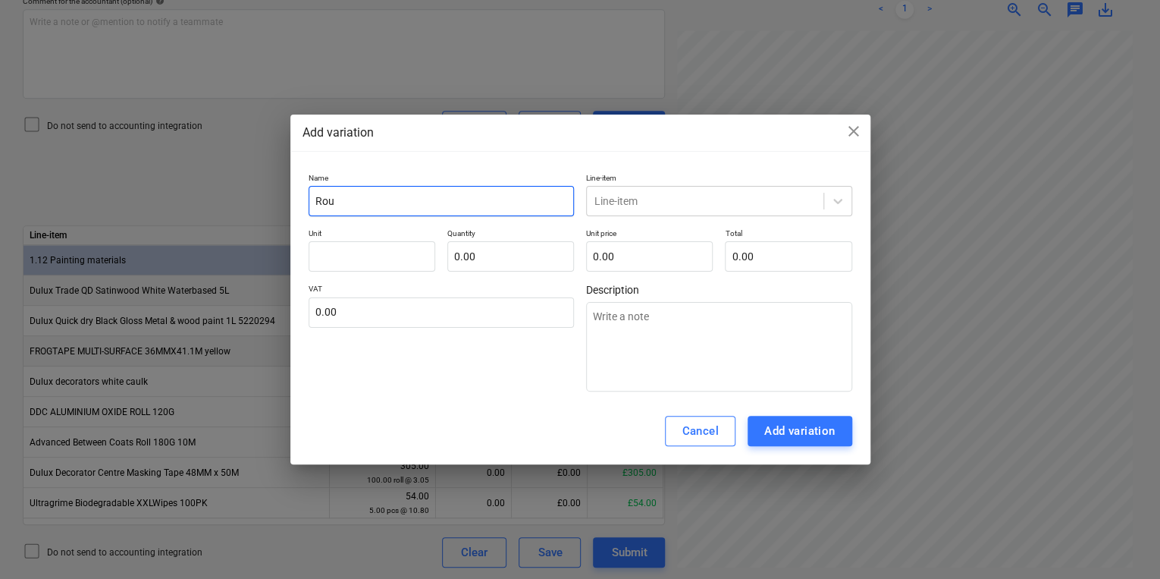
type input "Roun"
type textarea "x"
type input "Roundi"
type textarea "x"
type input "Roundin"
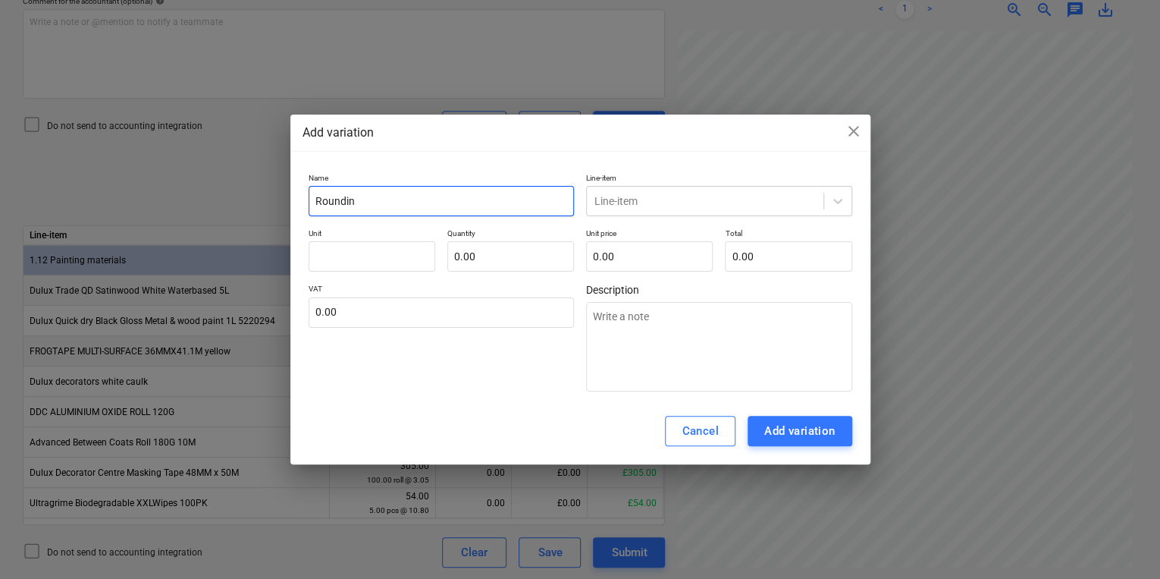
type textarea "x"
type input "Rounding"
type input "1"
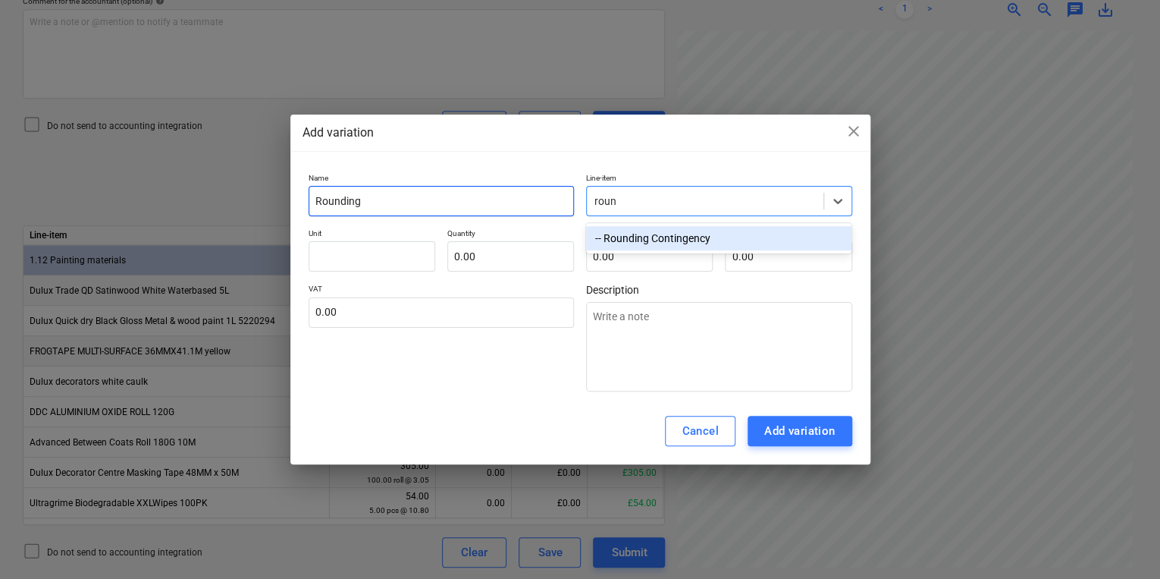
type input "round"
type textarea "x"
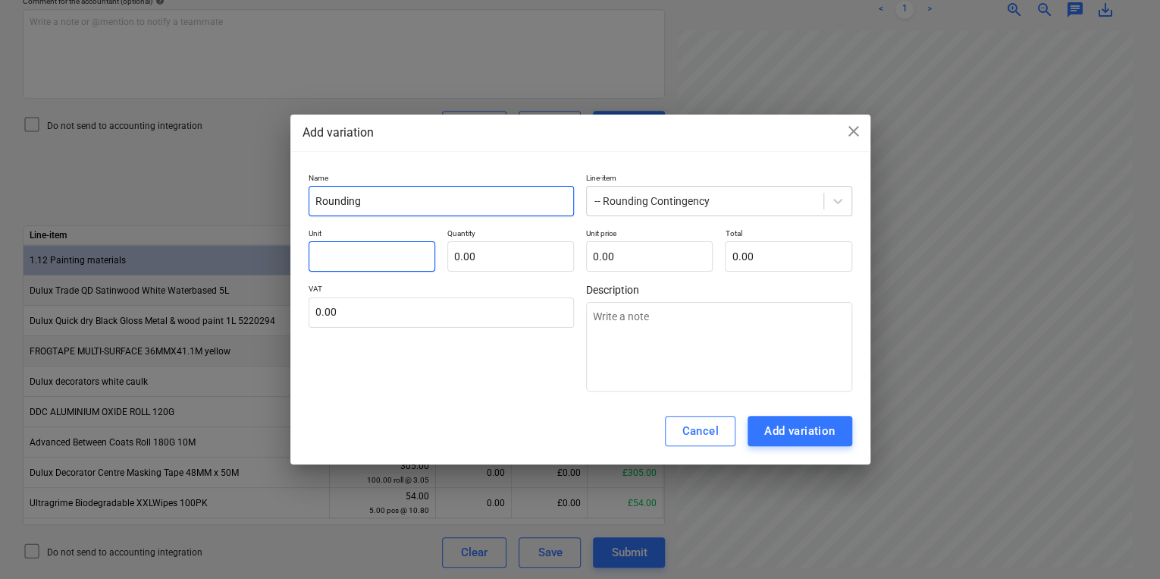
type textarea "x"
type input "p"
type textarea "x"
type input "pc"
type textarea "x"
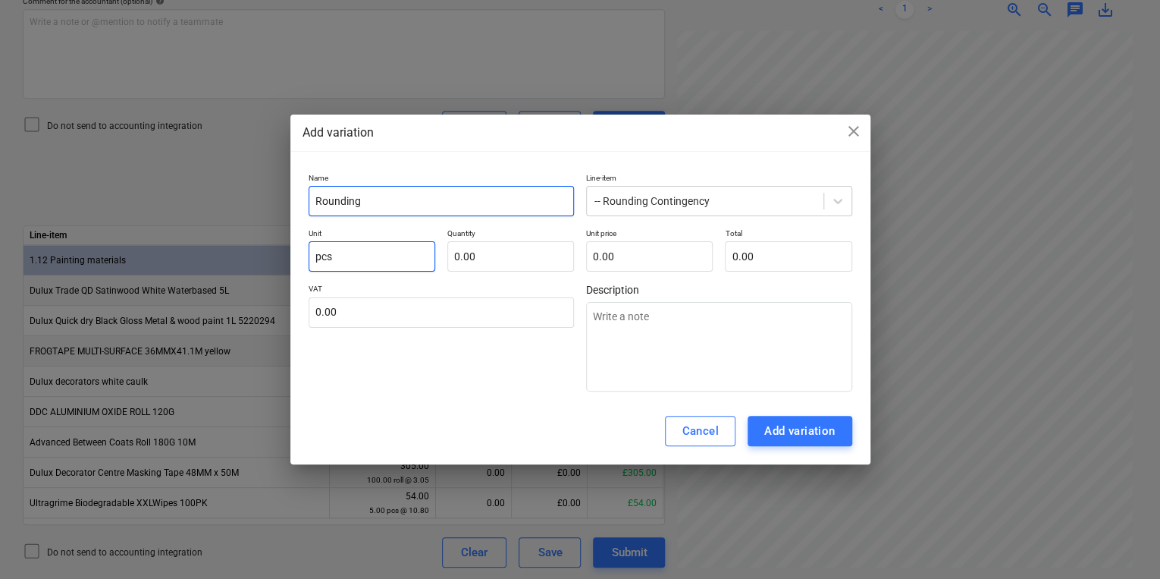
type input "pcs"
type textarea "x"
type input "1"
type textarea "x"
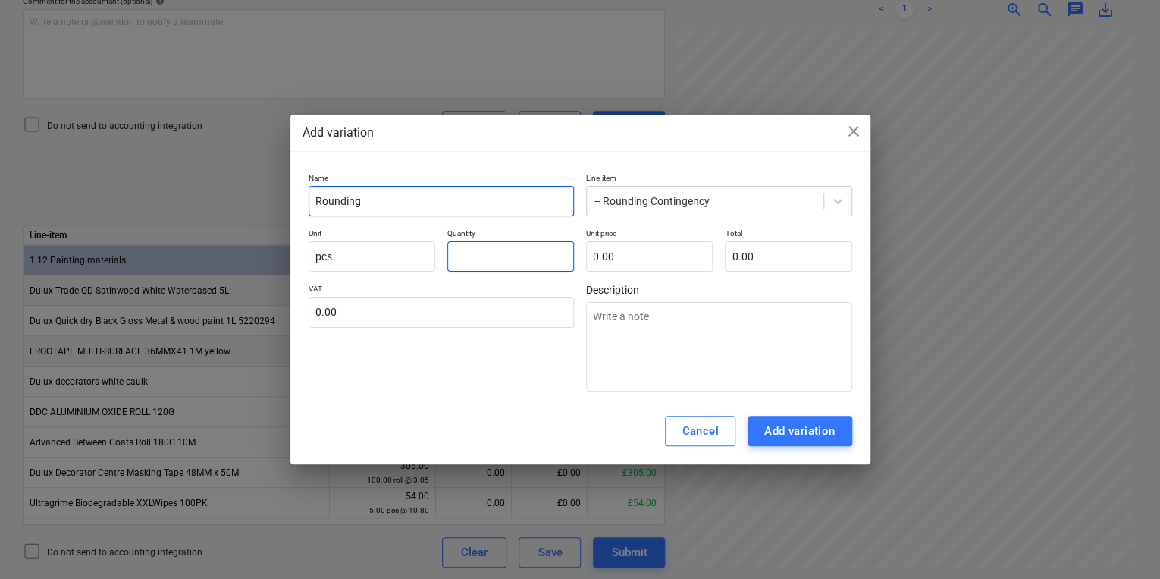
type input "-"
type textarea "x"
type input "-1.00"
type textarea "x"
type input "5"
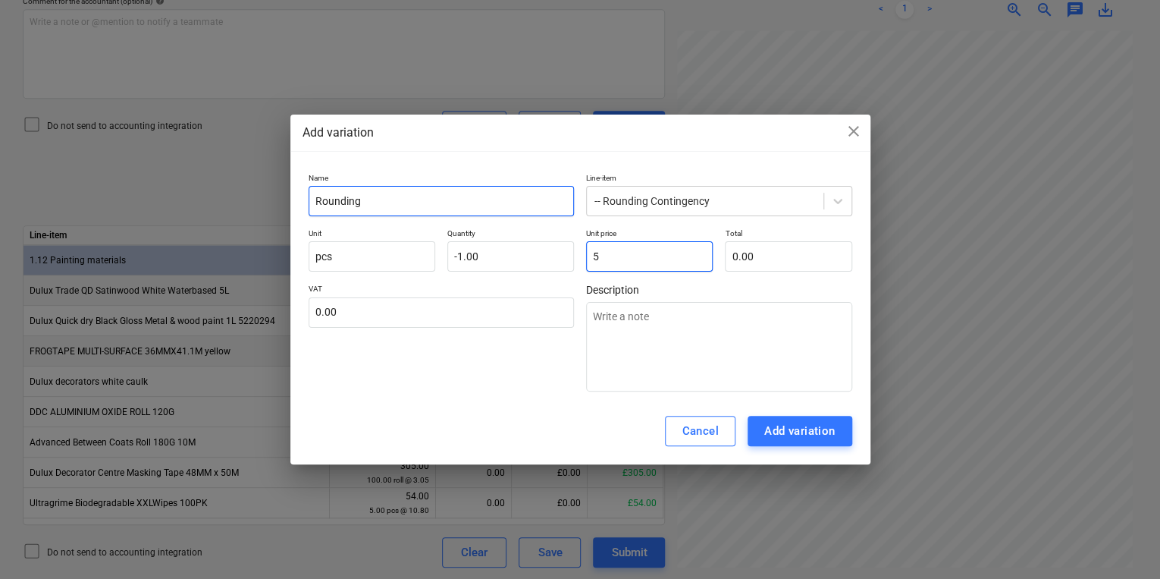
type input "-5.00"
type textarea "x"
type input "5."
type textarea "x"
type input "5.6"
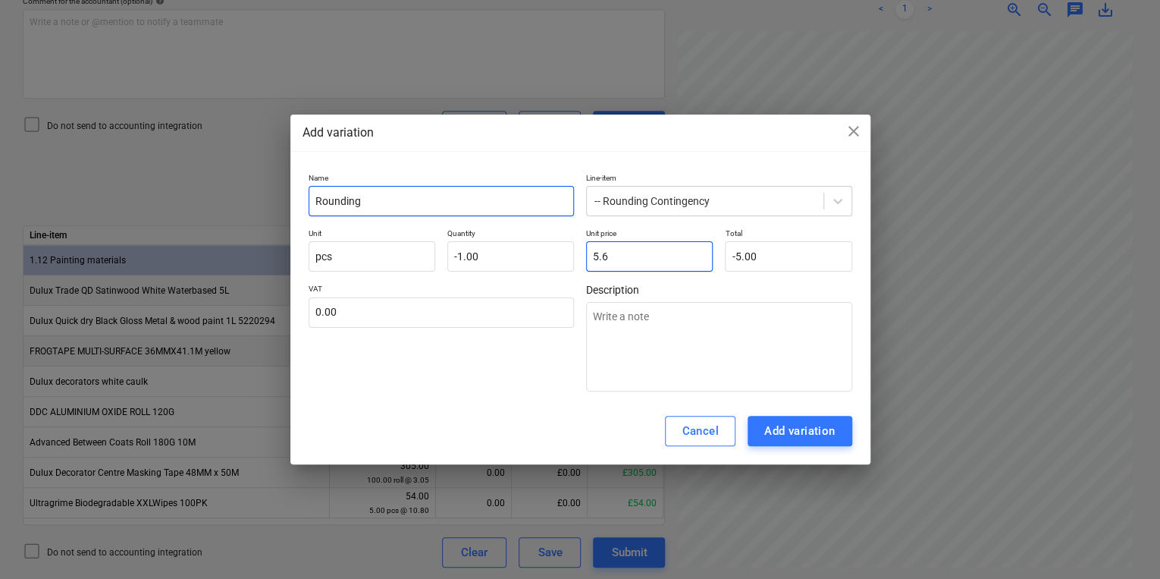
type input "-5.60"
type textarea "x"
type input "5.62"
type input "-5.62"
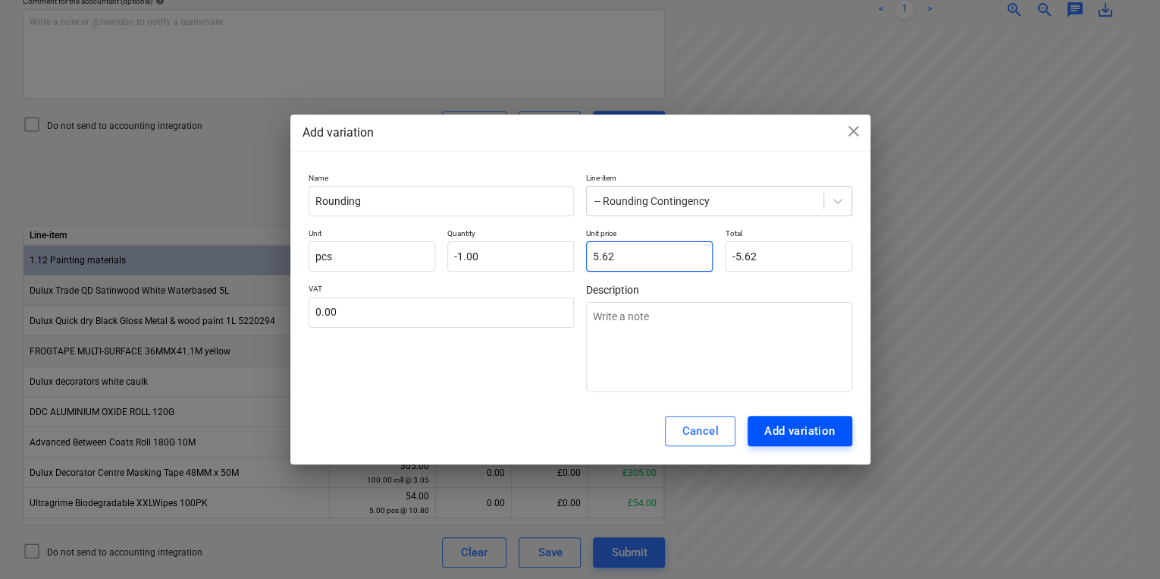
type input "5.62"
click at [781, 439] on div "Add variation" at bounding box center [799, 431] width 71 height 20
type textarea "x"
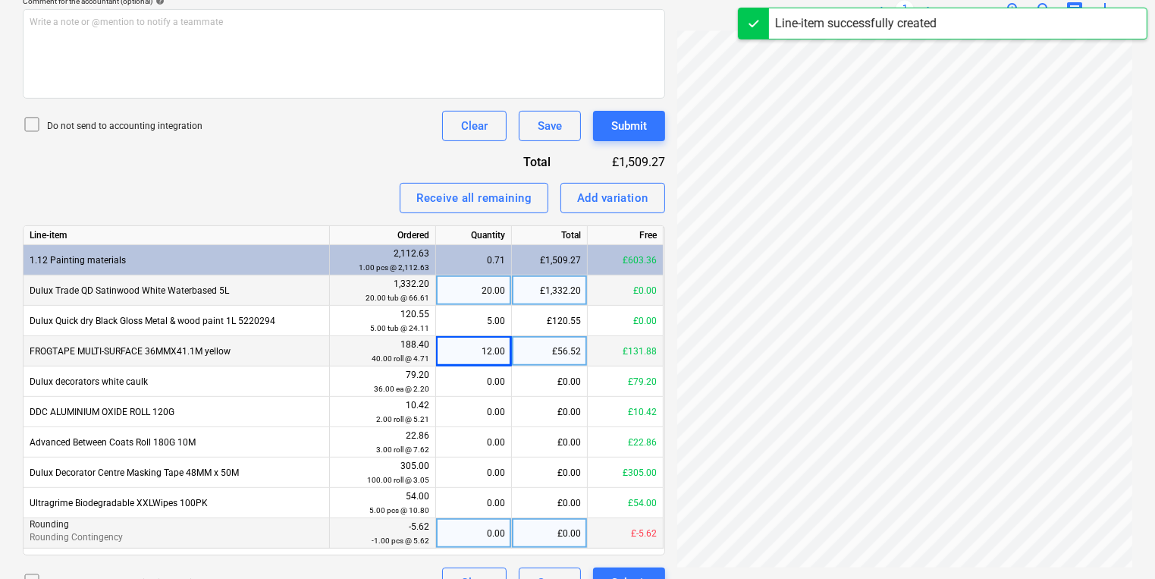
click at [482, 543] on div "0.00" at bounding box center [473, 533] width 63 height 30
type input "1"
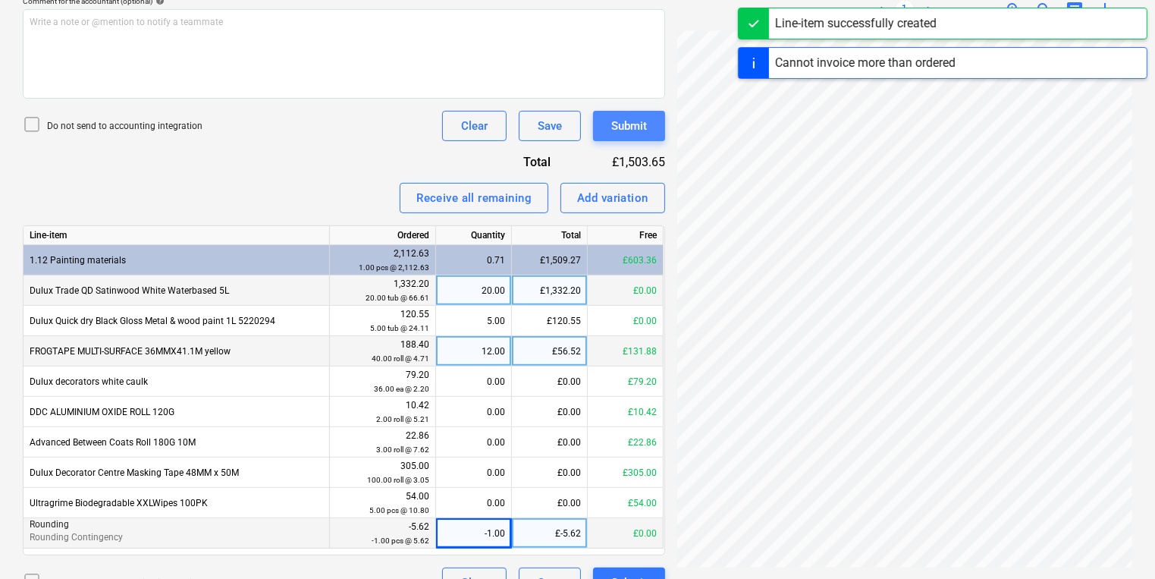
click at [649, 140] on button "Submit" at bounding box center [629, 126] width 72 height 30
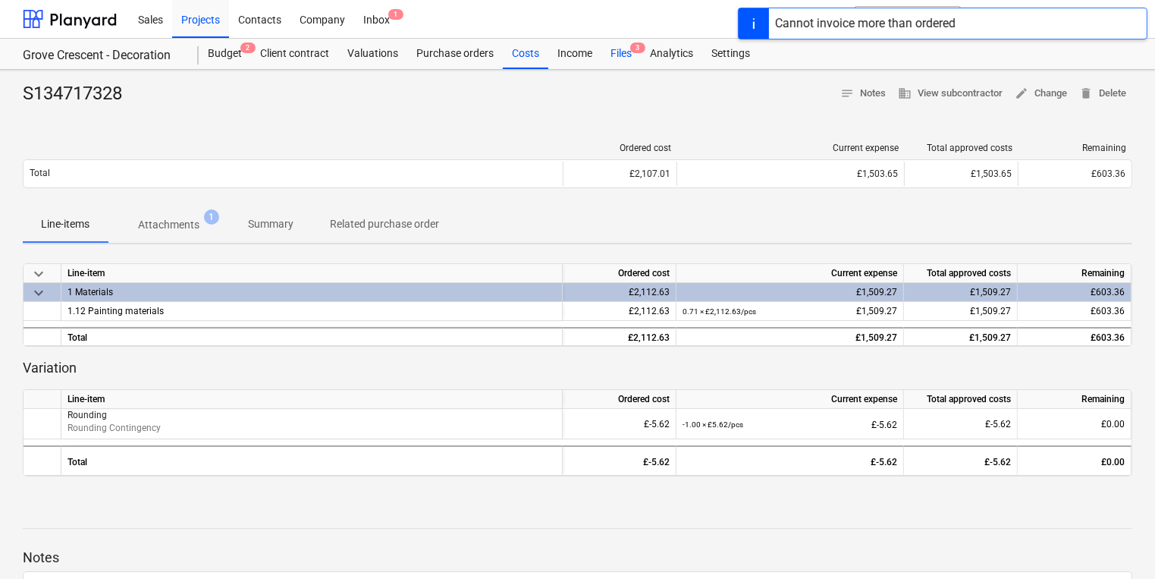
click at [634, 55] on div "Files 3" at bounding box center [620, 54] width 39 height 30
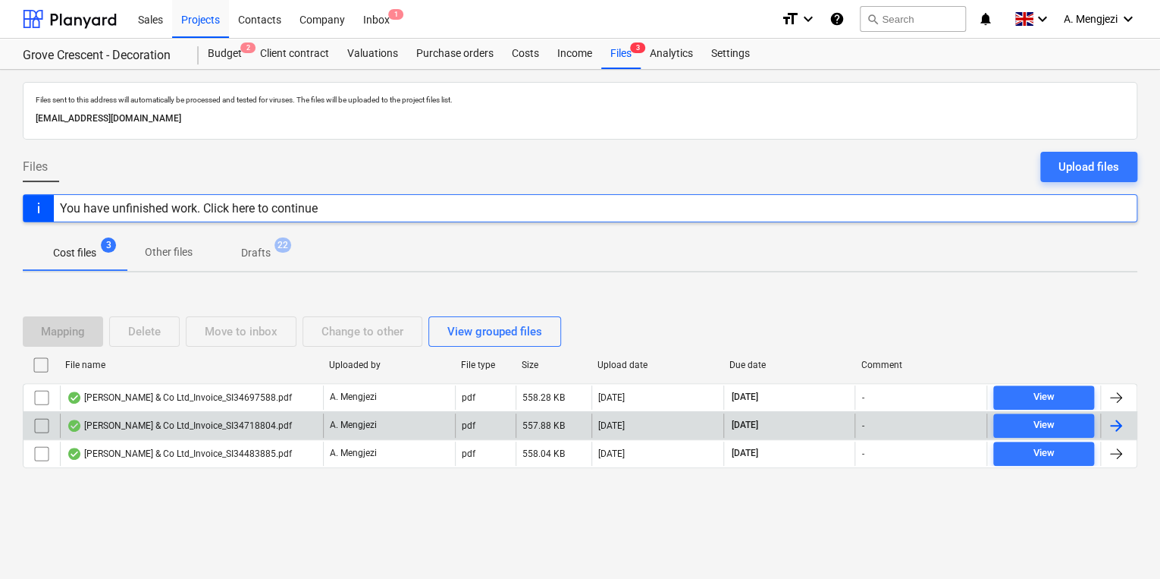
click at [312, 420] on div "[PERSON_NAME] & Co Ltd_Invoice_SI34718804.pdf" at bounding box center [191, 425] width 263 height 24
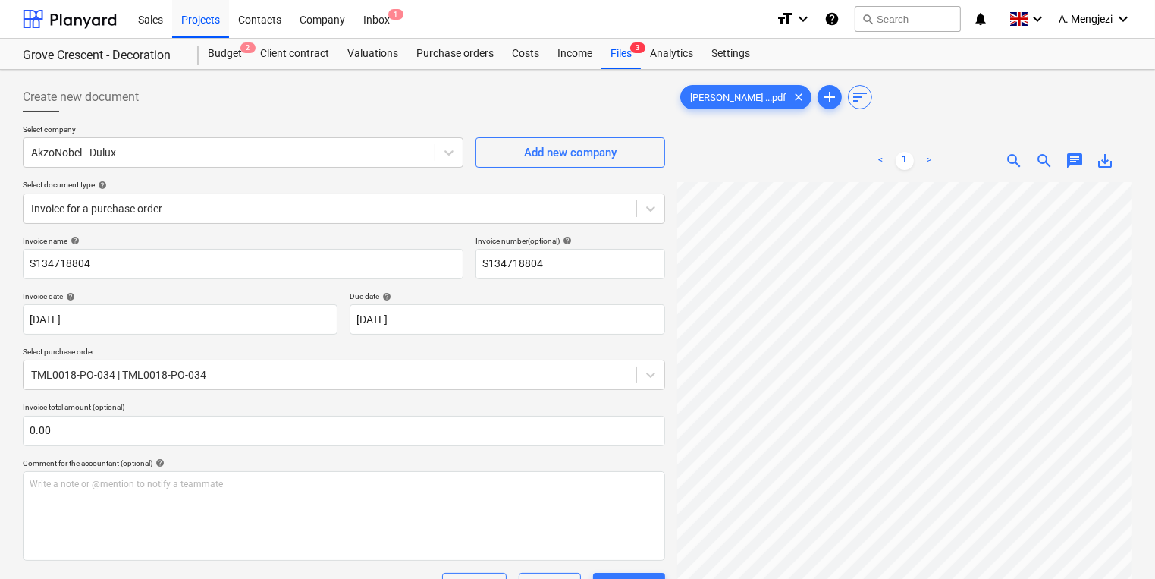
scroll to position [100, 133]
click at [612, 64] on div "Files 3" at bounding box center [620, 54] width 39 height 30
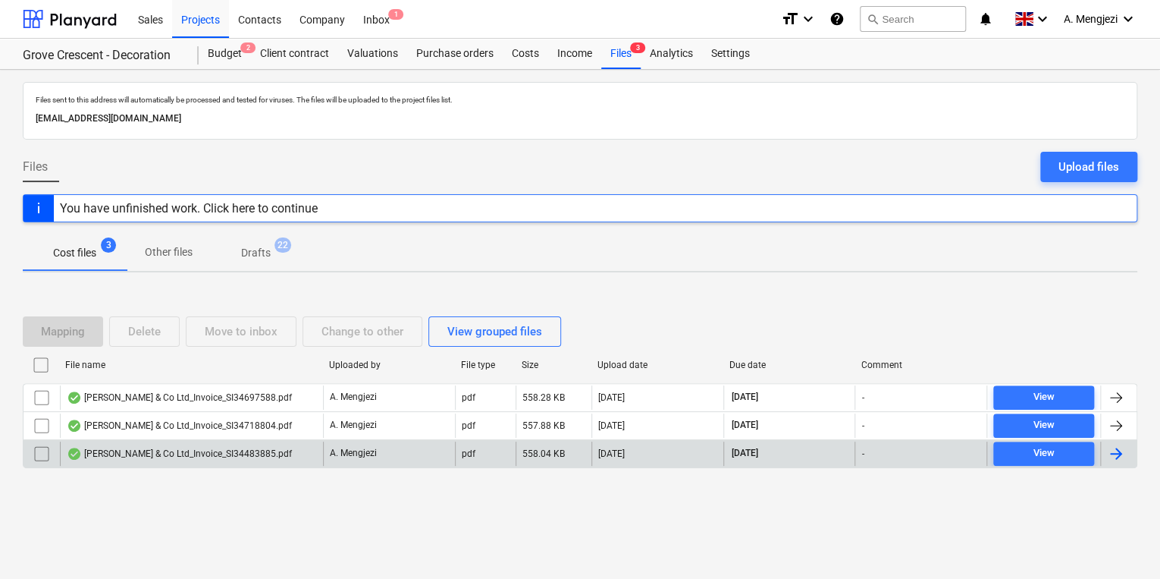
click at [465, 439] on div "[PERSON_NAME] & Co Ltd_Invoice_SI34483885.pdf A. Mengjezi pdf 558.04 KB [DATE] …" at bounding box center [580, 453] width 1115 height 29
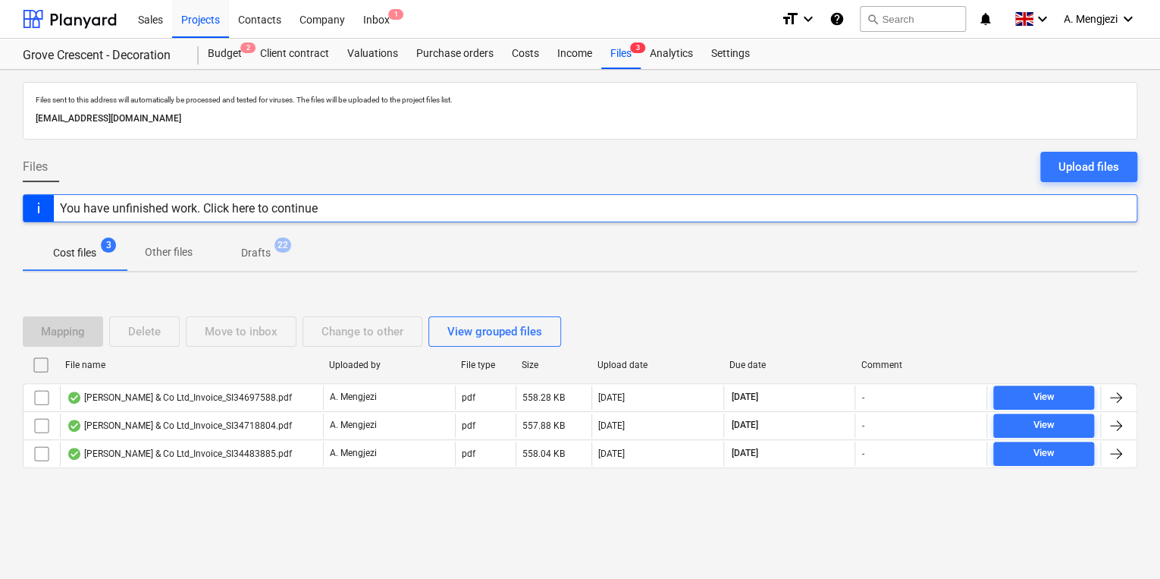
click at [467, 469] on div "File name Uploaded by File type Size Upload date Due date Comment [PERSON_NAME]…" at bounding box center [580, 413] width 1115 height 121
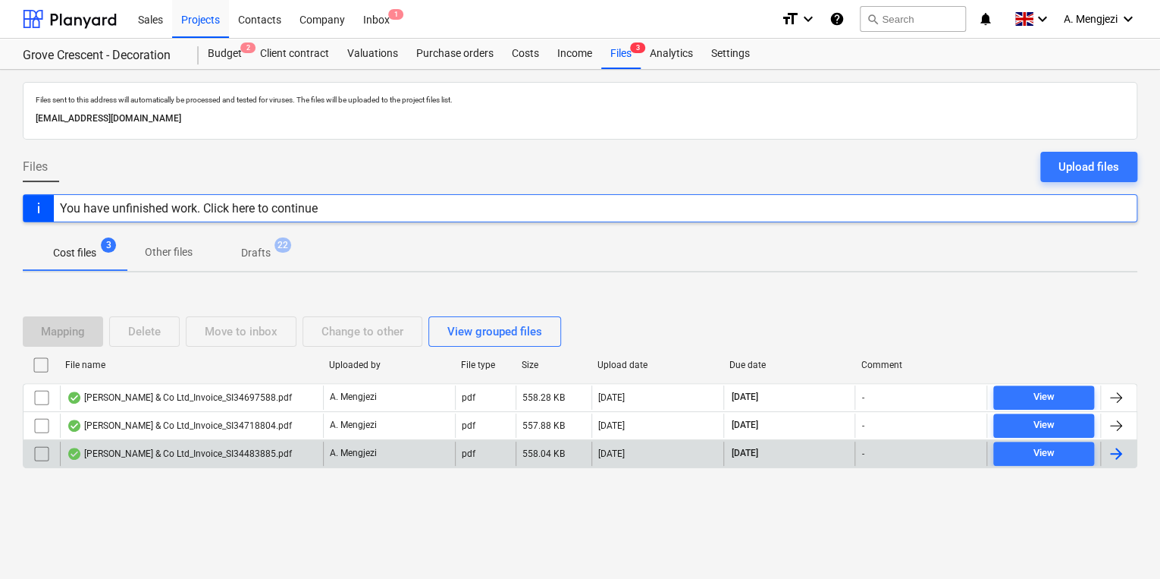
click at [460, 466] on div "[PERSON_NAME] & Co Ltd_Invoice_SI34483885.pdf A. Mengjezi pdf 558.04 KB [DATE] …" at bounding box center [580, 453] width 1115 height 29
click at [458, 464] on div "[PERSON_NAME] & Co Ltd_Invoice_SI34483885.pdf A. Mengjezi pdf 558.04 KB [DATE] …" at bounding box center [580, 453] width 1115 height 29
click at [452, 460] on div "A. Mengjezi" at bounding box center [389, 453] width 132 height 24
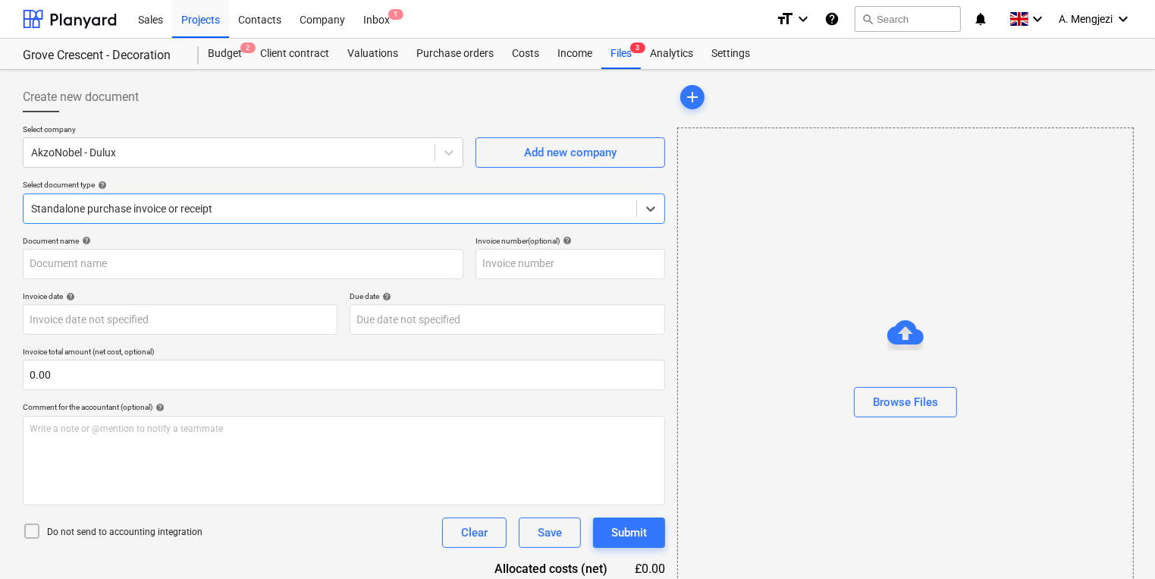
type input "S134483885"
type input "[DATE]"
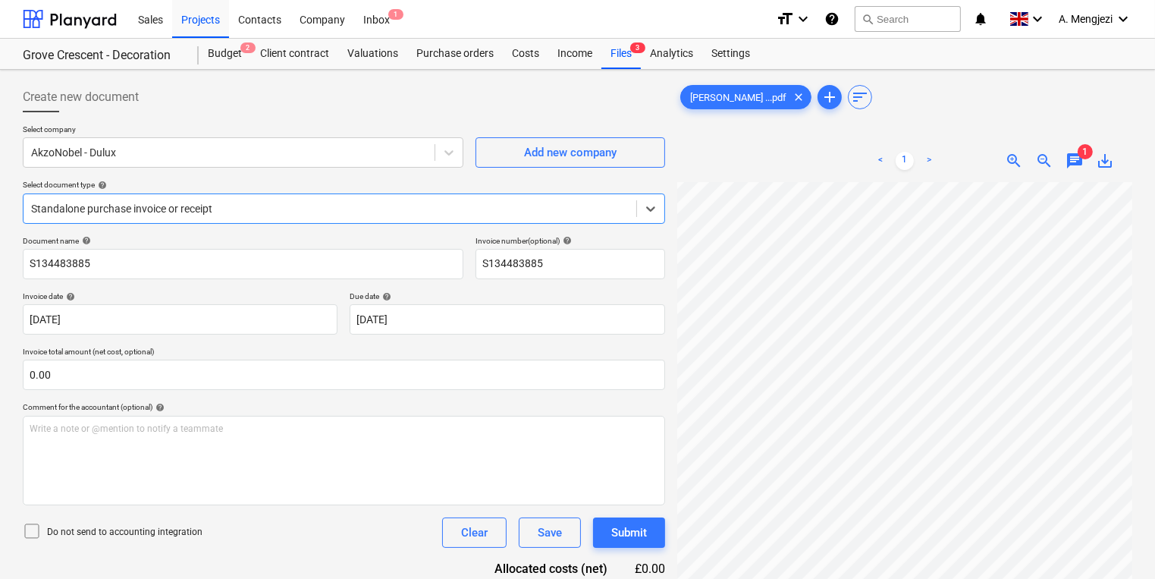
scroll to position [303, 0]
click at [617, 49] on div "Files 3" at bounding box center [620, 54] width 39 height 30
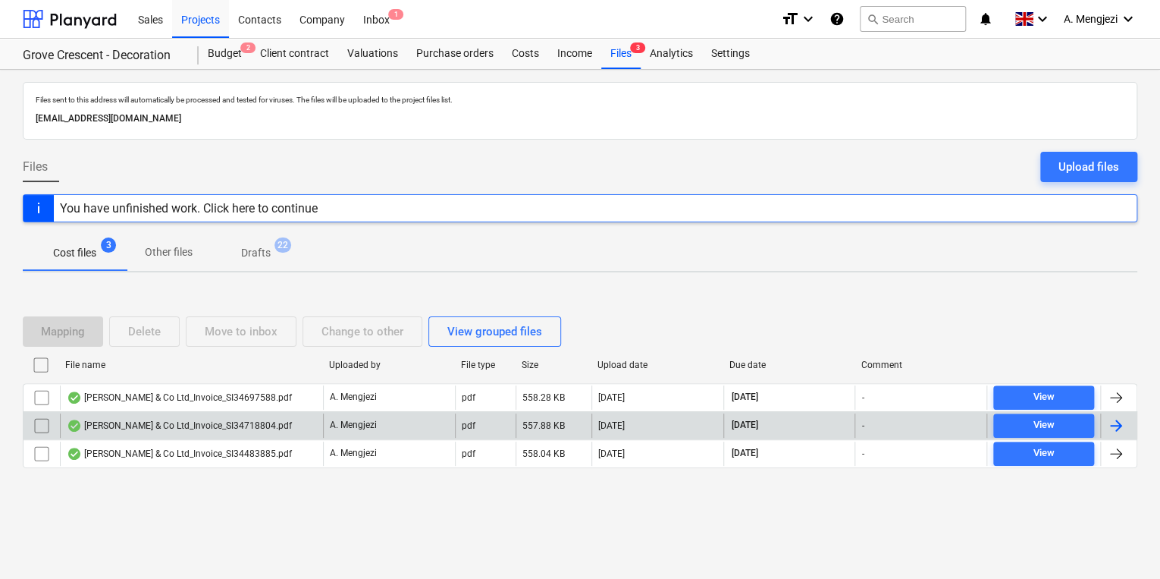
click at [408, 413] on div "A. Mengjezi" at bounding box center [389, 425] width 132 height 24
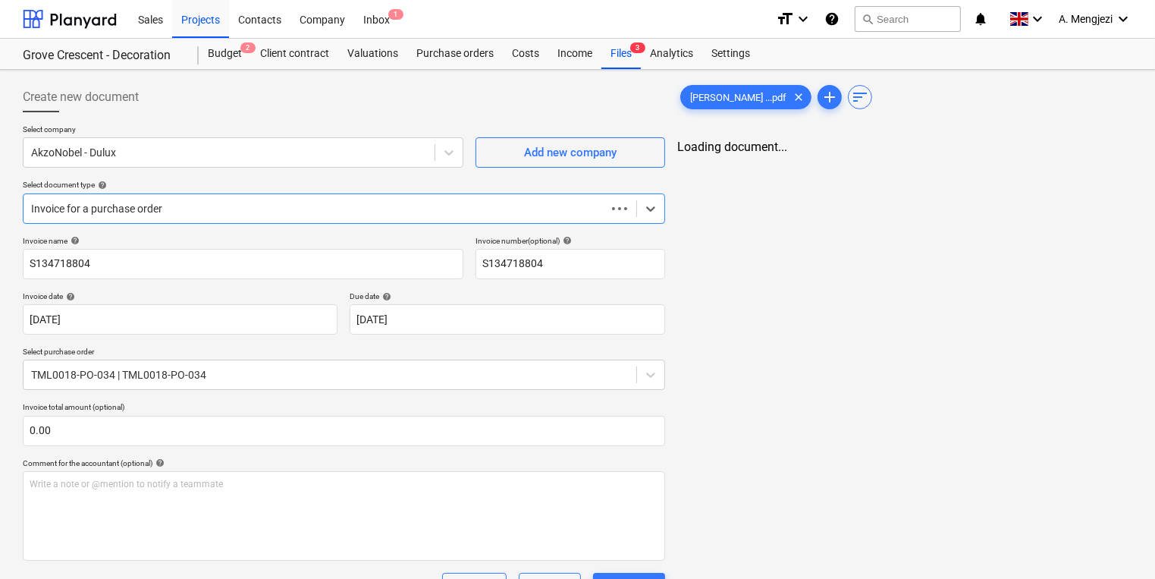
click at [408, 412] on p "Invoice total amount (optional)" at bounding box center [344, 408] width 642 height 13
click at [616, 59] on div "Files 3" at bounding box center [620, 54] width 39 height 30
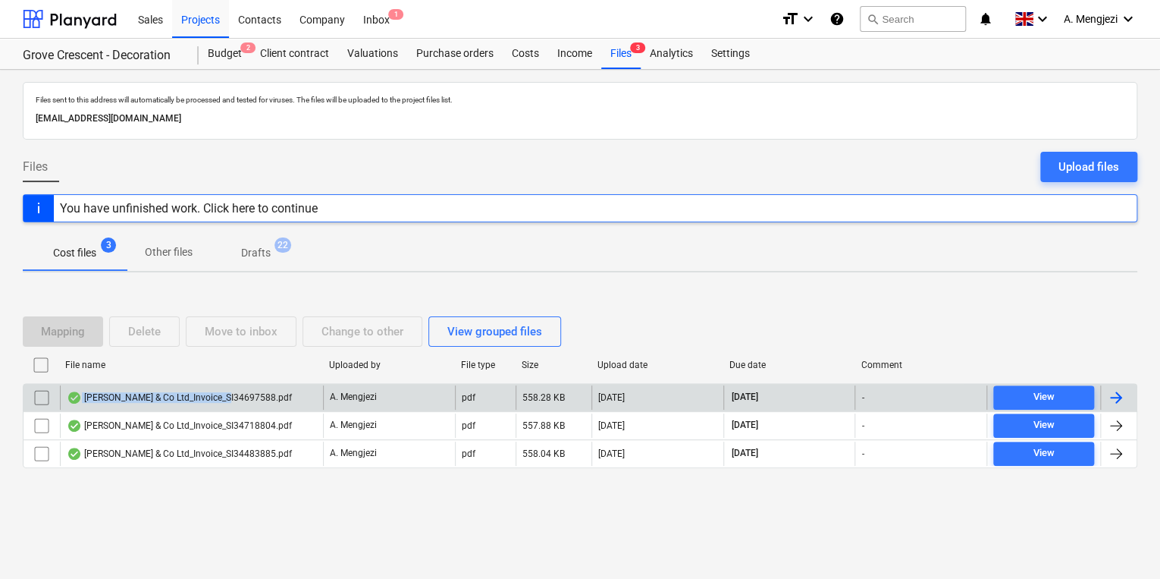
click at [221, 391] on div "[PERSON_NAME] & Co Ltd_Invoice_SI34697588.pdf" at bounding box center [179, 397] width 225 height 12
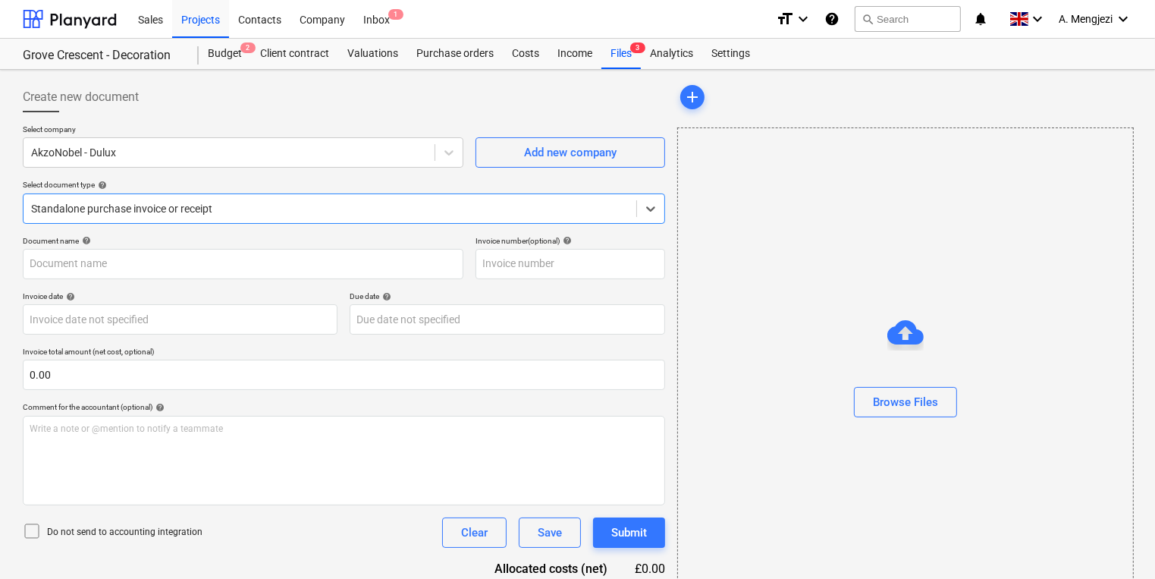
type input "S134697588"
type input "[DATE]"
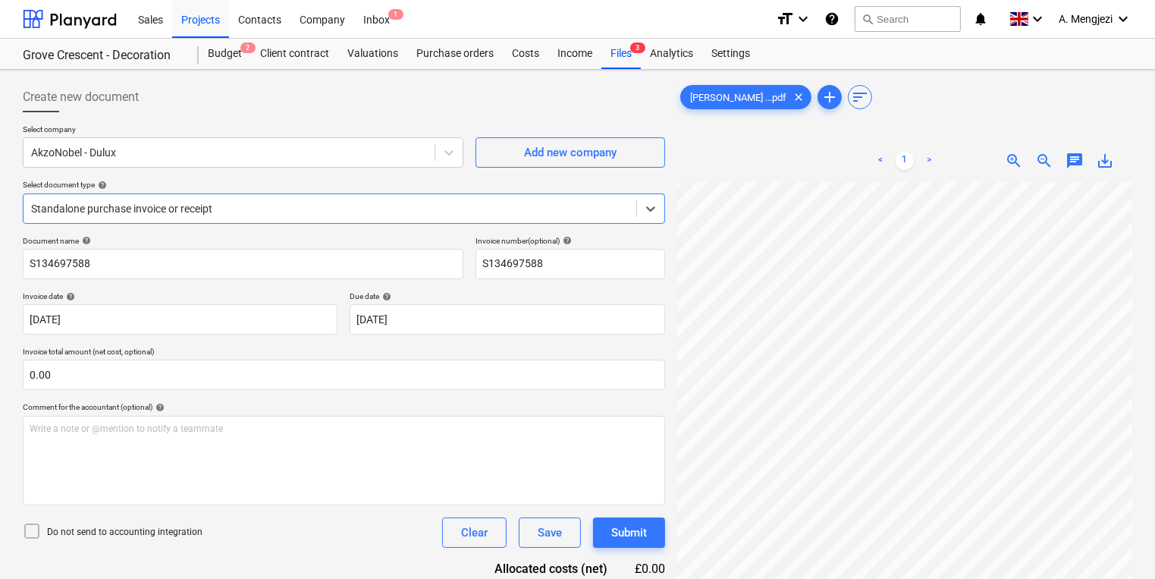
scroll to position [121, 0]
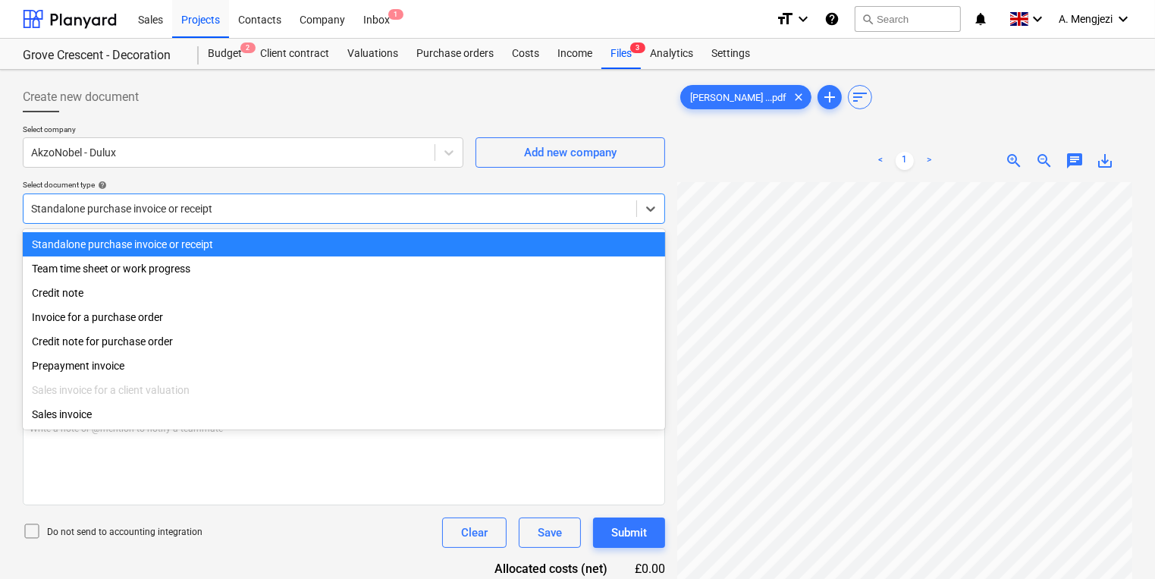
click at [376, 215] on div "Standalone purchase invoice or receipt" at bounding box center [330, 208] width 613 height 21
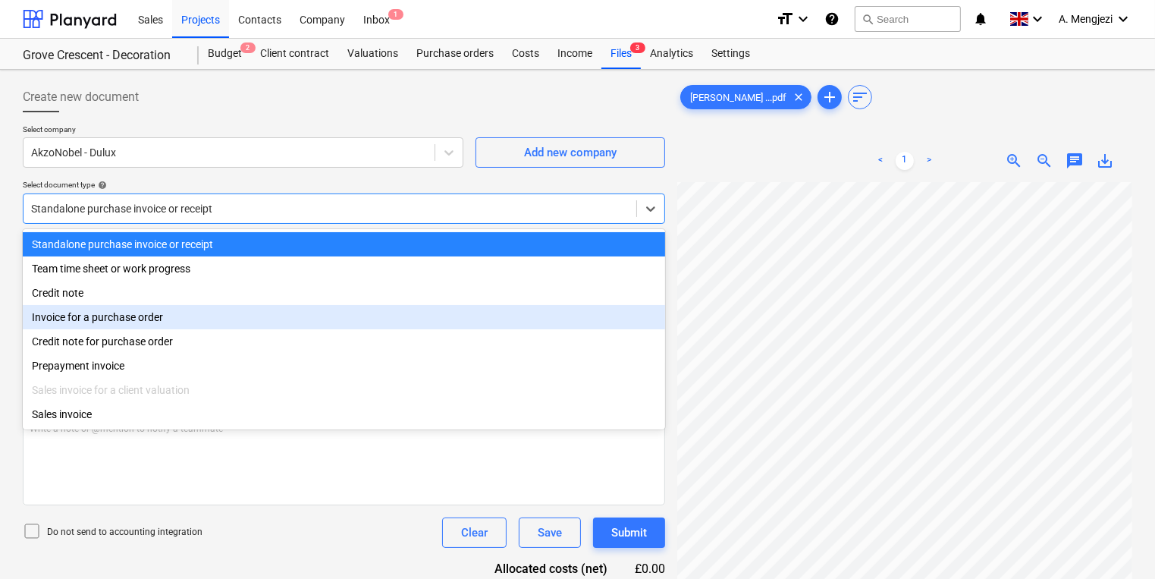
click at [334, 306] on div "Invoice for a purchase order" at bounding box center [344, 317] width 642 height 24
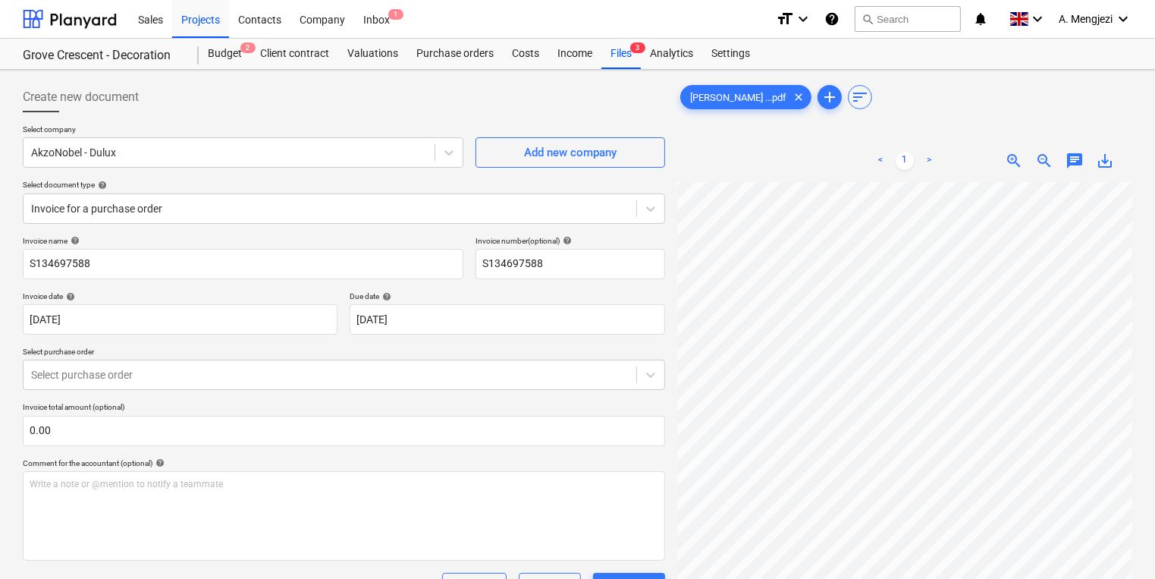
click at [322, 355] on p "Select purchase order" at bounding box center [344, 353] width 642 height 13
click at [328, 387] on body "Sales Projects Contacts Company Inbox 1 format_size keyboard_arrow_down help se…" at bounding box center [577, 289] width 1155 height 579
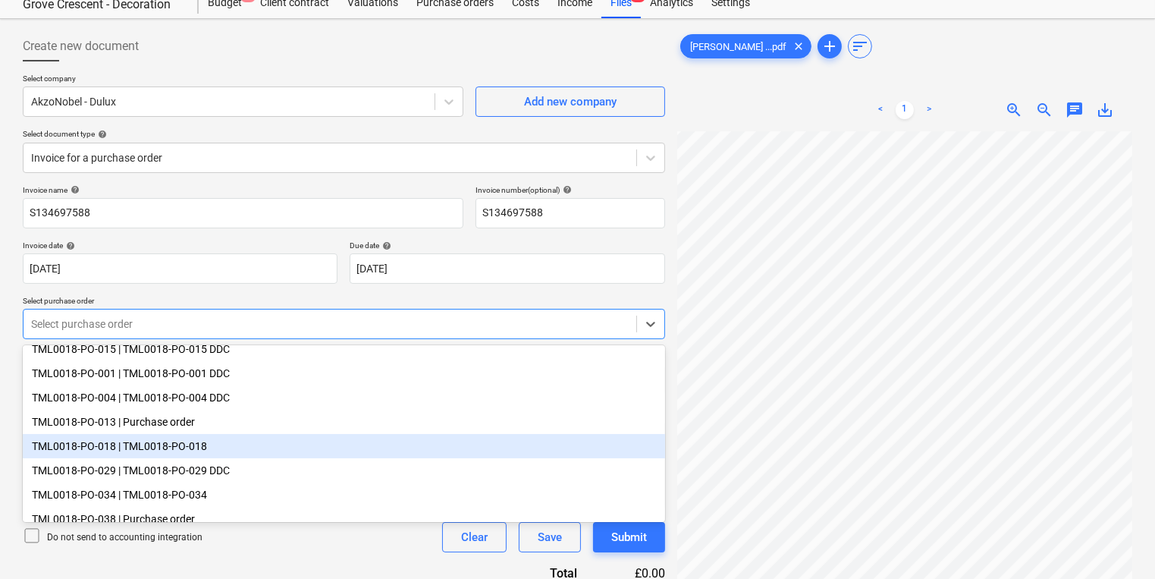
scroll to position [103, 0]
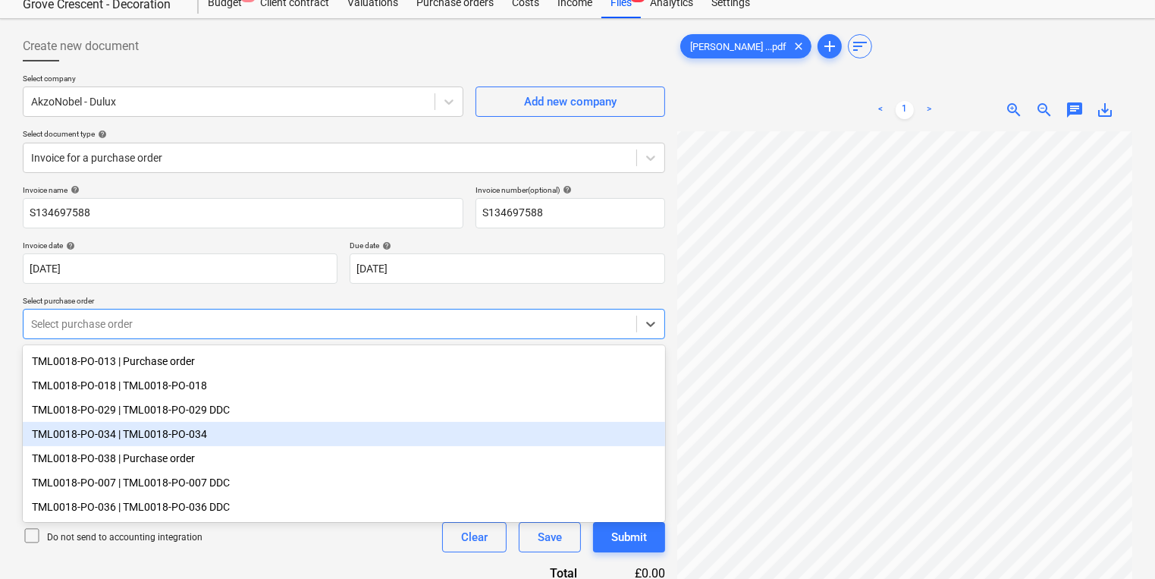
click at [332, 422] on div "TML0018-PO-034 | TML0018-PO-034" at bounding box center [344, 434] width 642 height 24
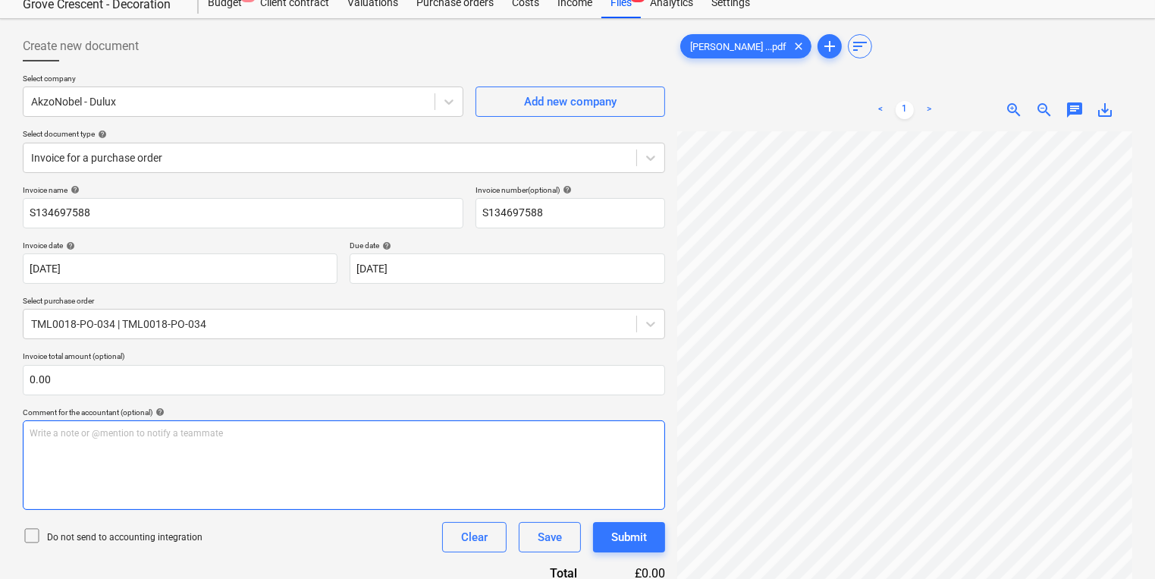
scroll to position [224, 231]
click at [663, 505] on div "Create new document Select company AkzoNobel - Dulux Add new company Select doc…" at bounding box center [577, 520] width 1121 height 990
click at [1155, 249] on html "Sales Projects Contacts Company Inbox 1 format_size keyboard_arrow_down help se…" at bounding box center [577, 238] width 1155 height 579
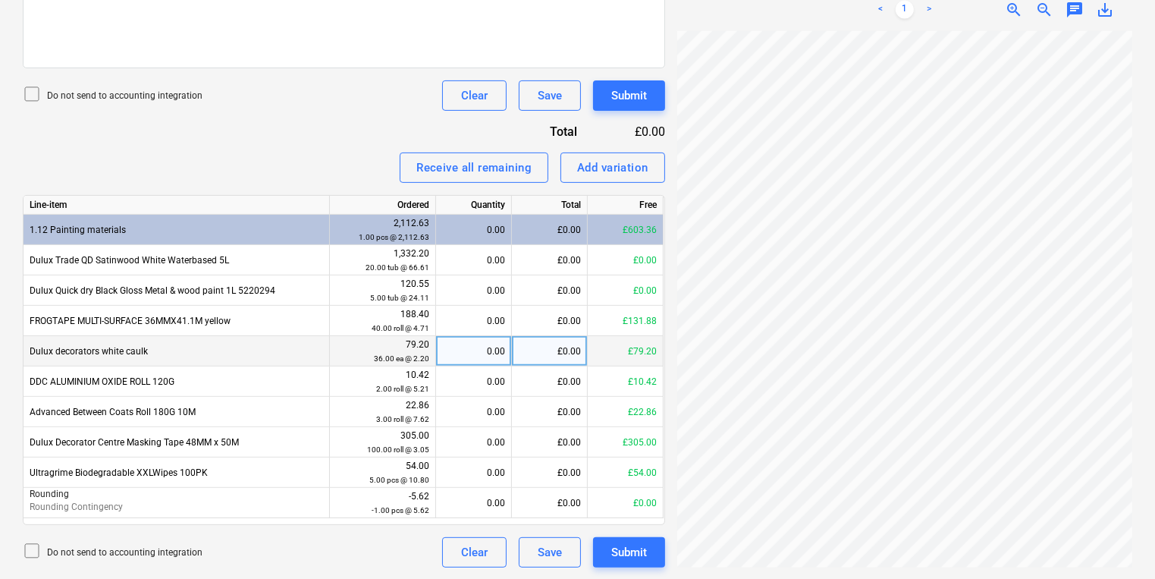
scroll to position [287, 231]
click at [497, 347] on div "0.00" at bounding box center [473, 351] width 63 height 30
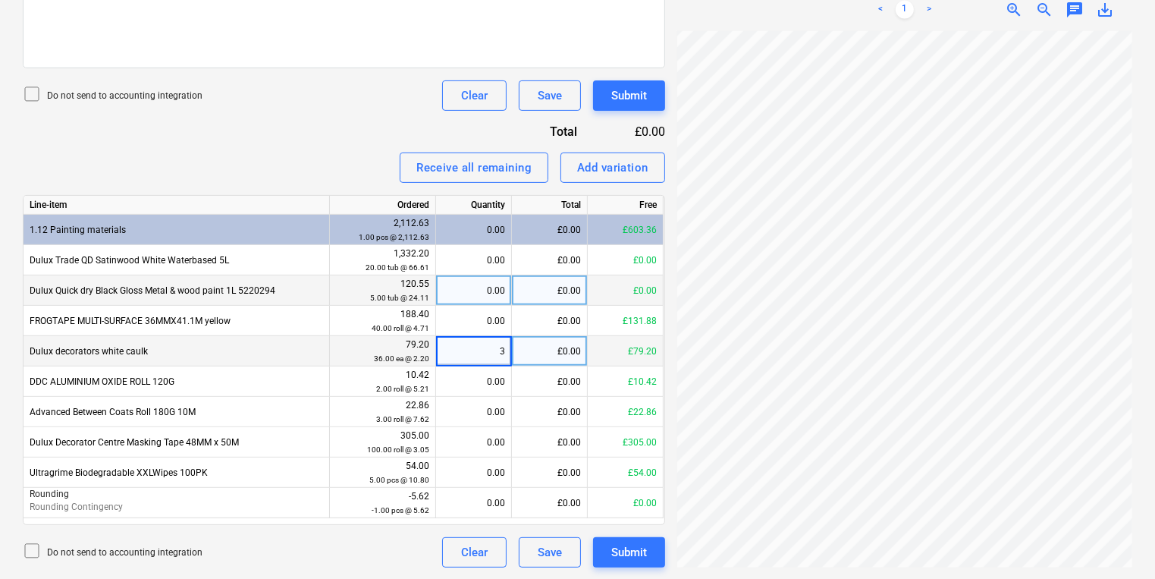
type input "36"
click at [602, 285] on div "Create new document Select company AkzoNobel - Dulux Add new company Select doc…" at bounding box center [577, 79] width 1121 height 990
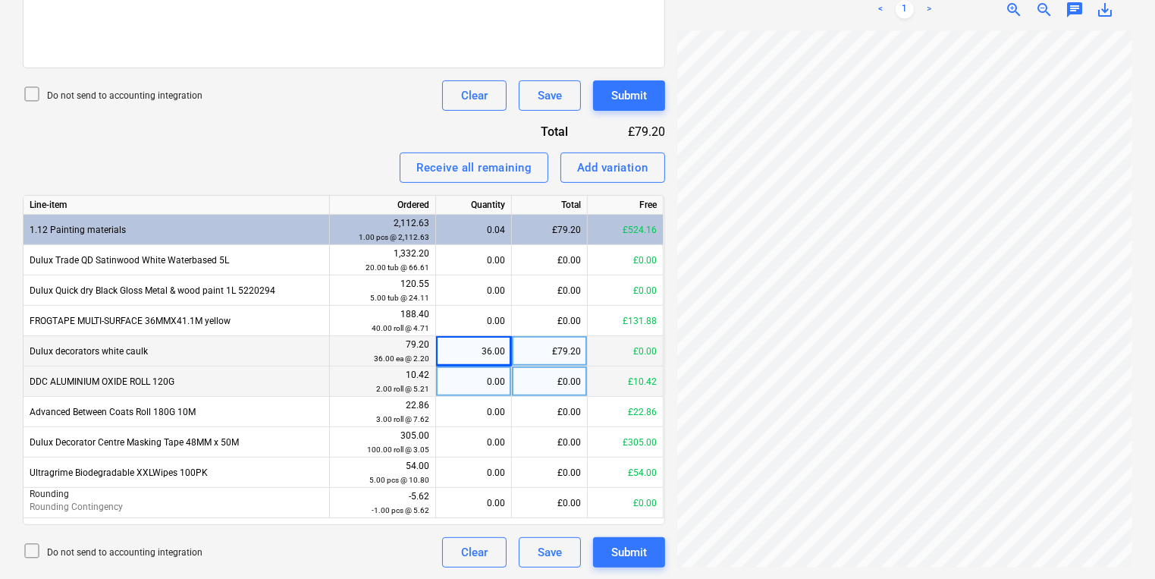
click at [487, 375] on div "0.00" at bounding box center [473, 381] width 63 height 30
type input "2"
click at [1133, 261] on div "[PERSON_NAME] ...pdf clear add sort < 1 > zoom_in zoom_out chat 0 save_alt" at bounding box center [904, 79] width 467 height 990
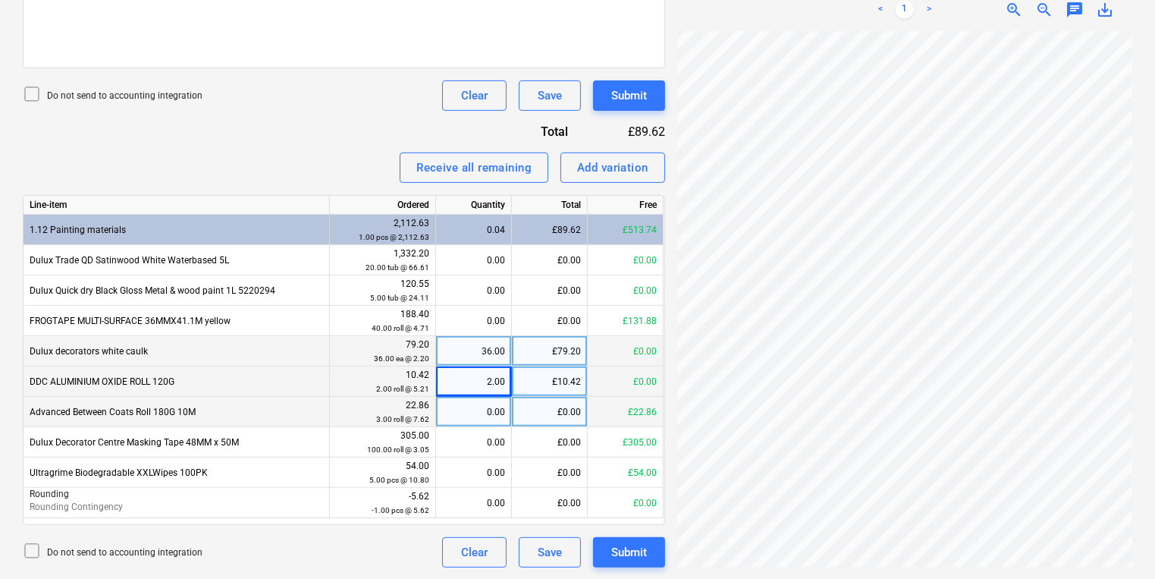
scroll to position [262, 176]
click at [455, 415] on div "0.00" at bounding box center [473, 412] width 63 height 30
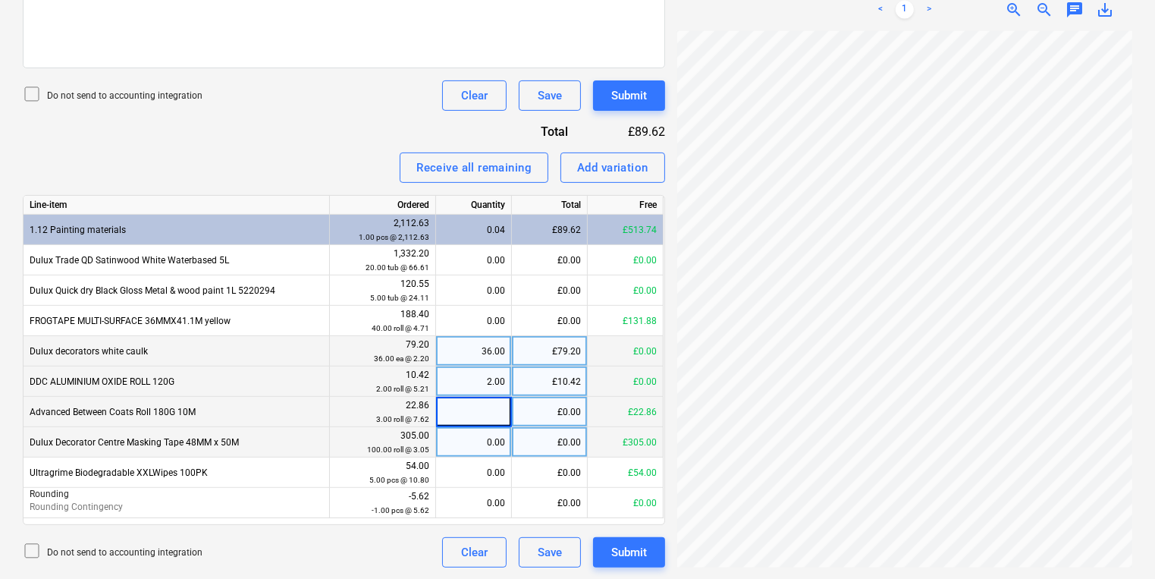
type input "3"
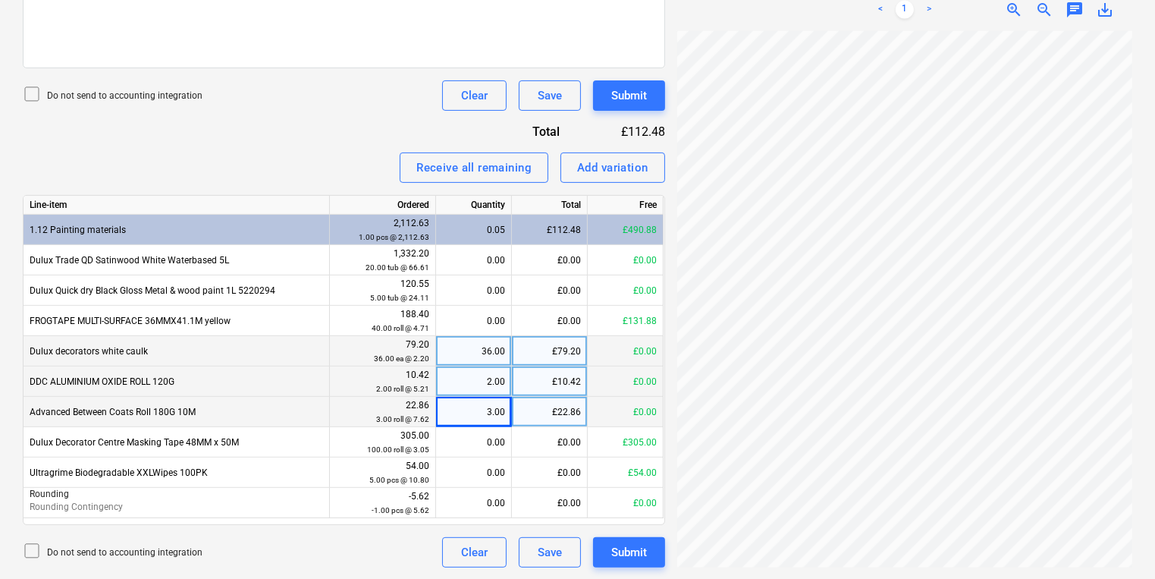
scroll to position [265, 0]
click at [637, 323] on div "Create new document Select company AkzoNobel - Dulux Add new company Select doc…" at bounding box center [577, 79] width 1121 height 990
click at [452, 441] on div "0.00" at bounding box center [473, 442] width 63 height 30
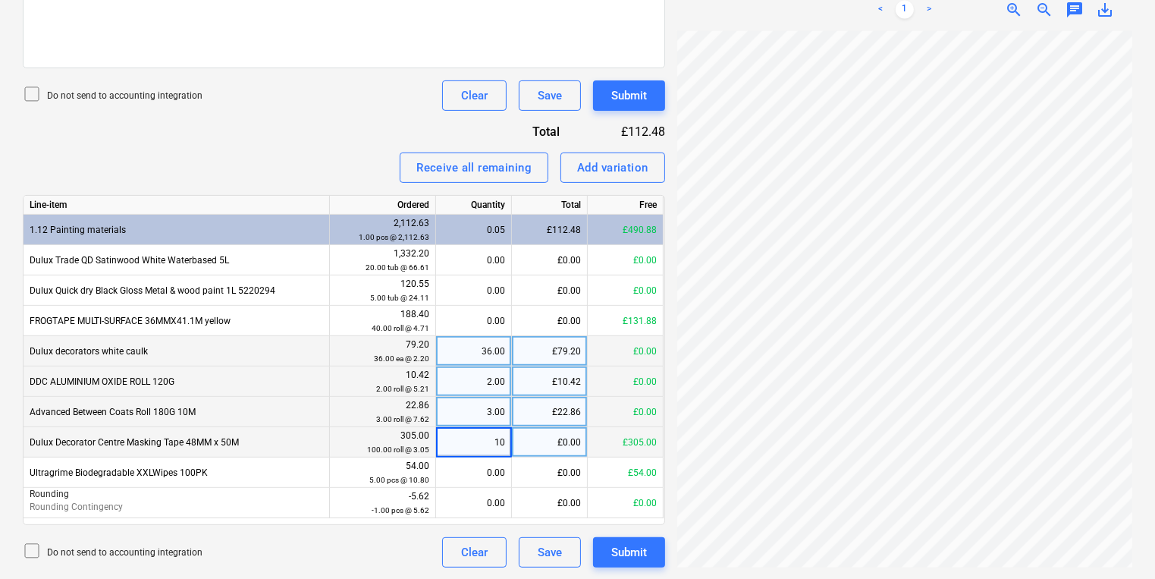
type input "100"
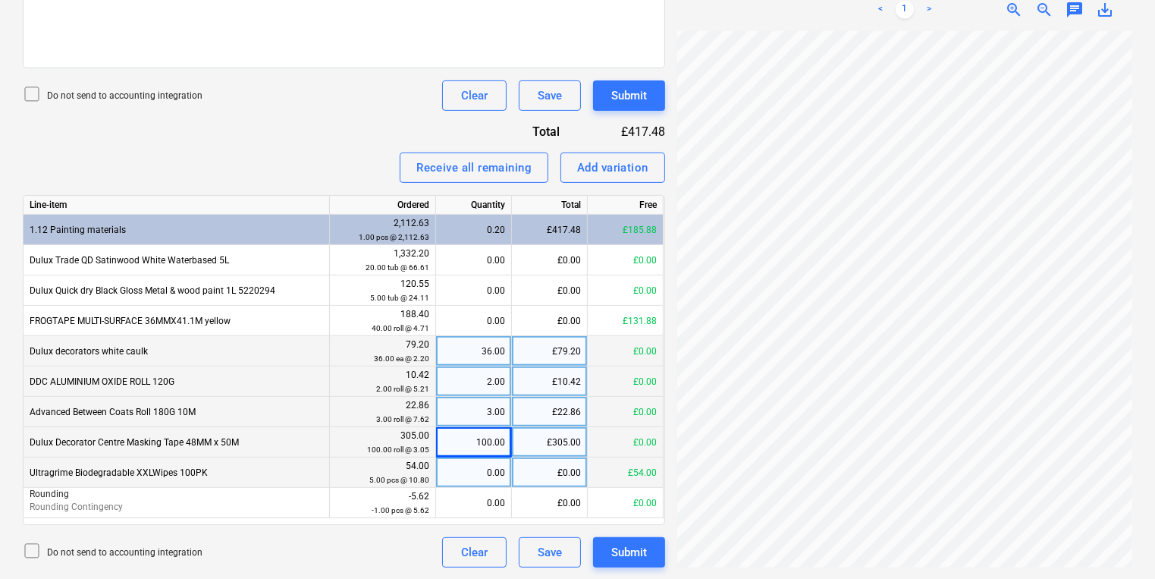
click at [485, 466] on div "0.00" at bounding box center [473, 472] width 63 height 30
type input "5"
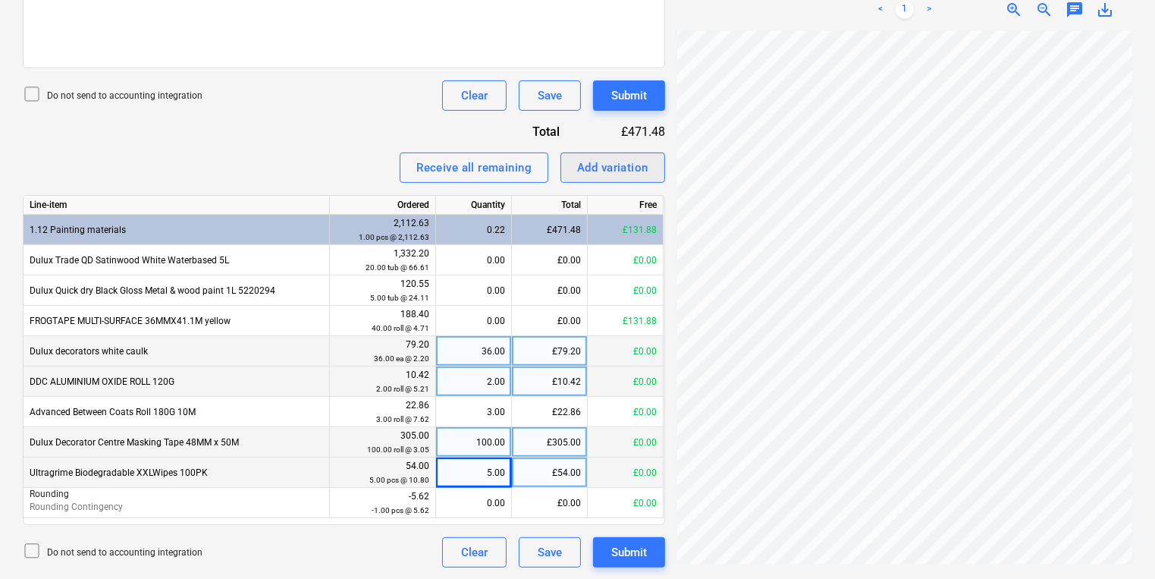
click at [613, 173] on div "Add variation" at bounding box center [612, 168] width 71 height 20
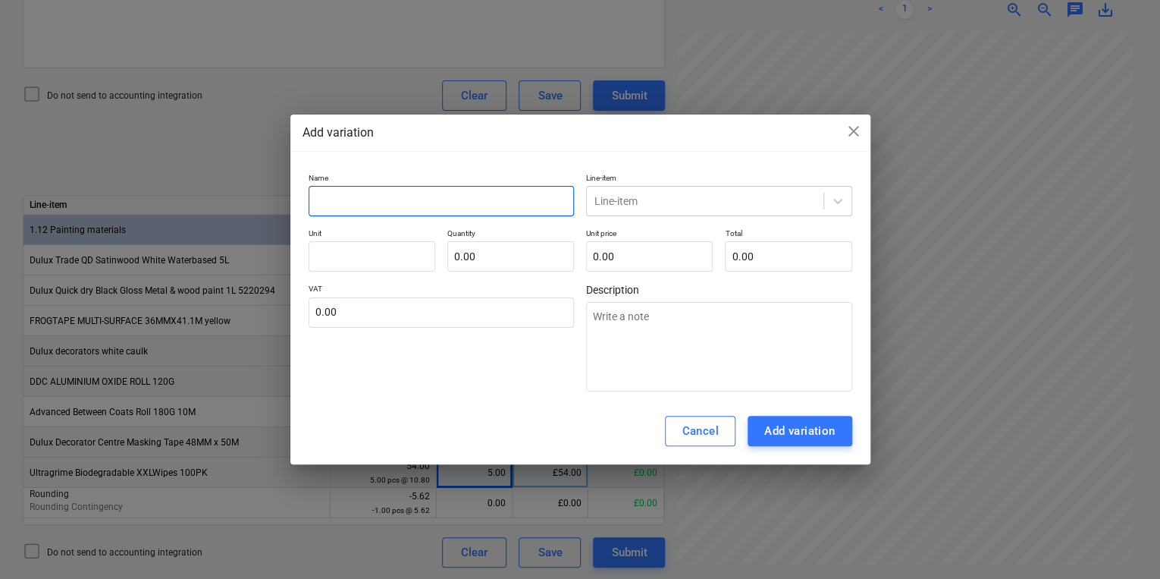
click at [516, 192] on input "text" at bounding box center [442, 201] width 266 height 30
type textarea "x"
type input "r"
type textarea "x"
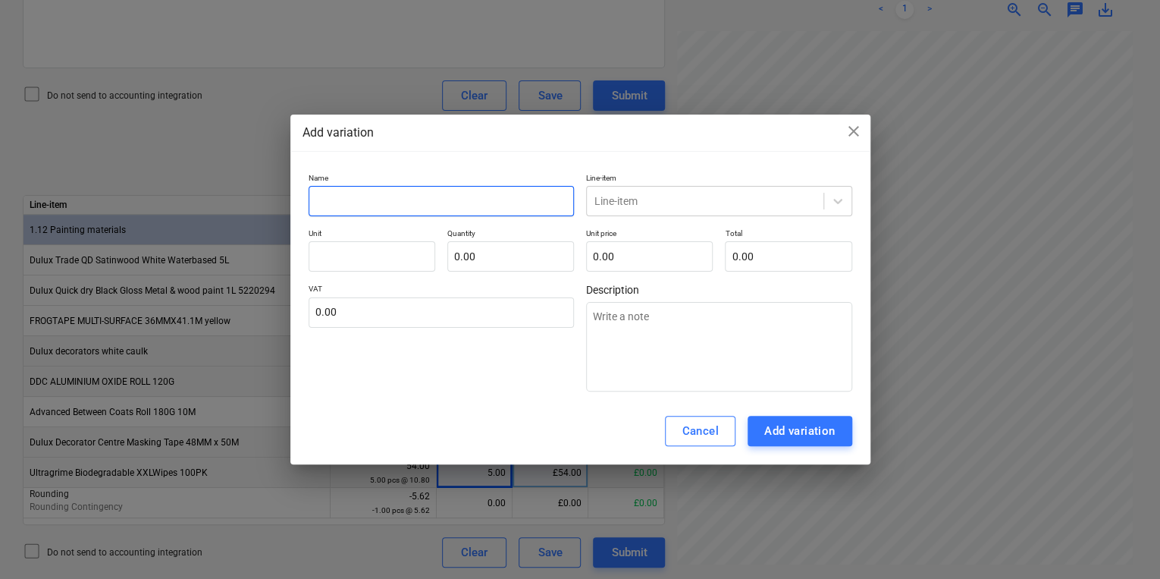
type input "R"
type textarea "x"
type input "Ro"
type textarea "x"
type input "Rou"
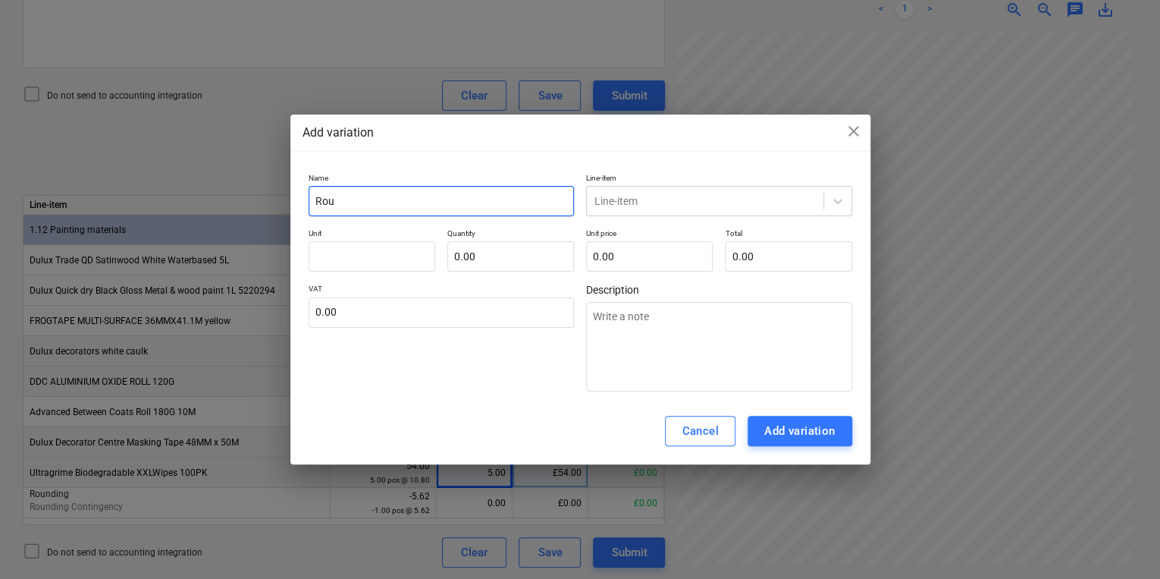
type textarea "x"
type input "Roun"
type textarea "x"
type input "Round"
type textarea "x"
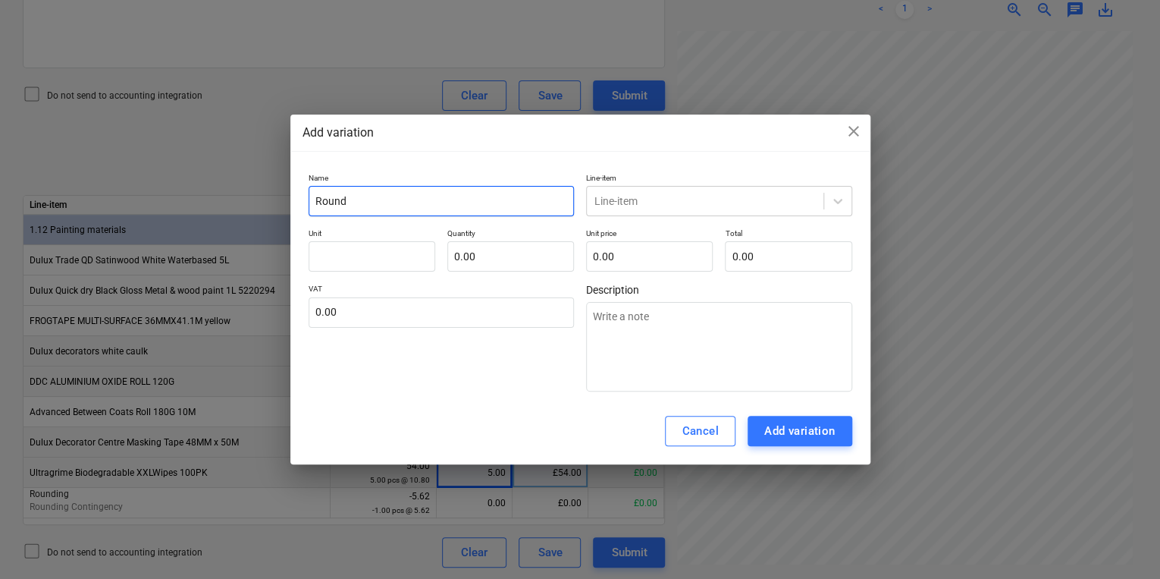
type input "Roundi"
type textarea "x"
type input "Roundin"
type textarea "x"
type input "Rounding"
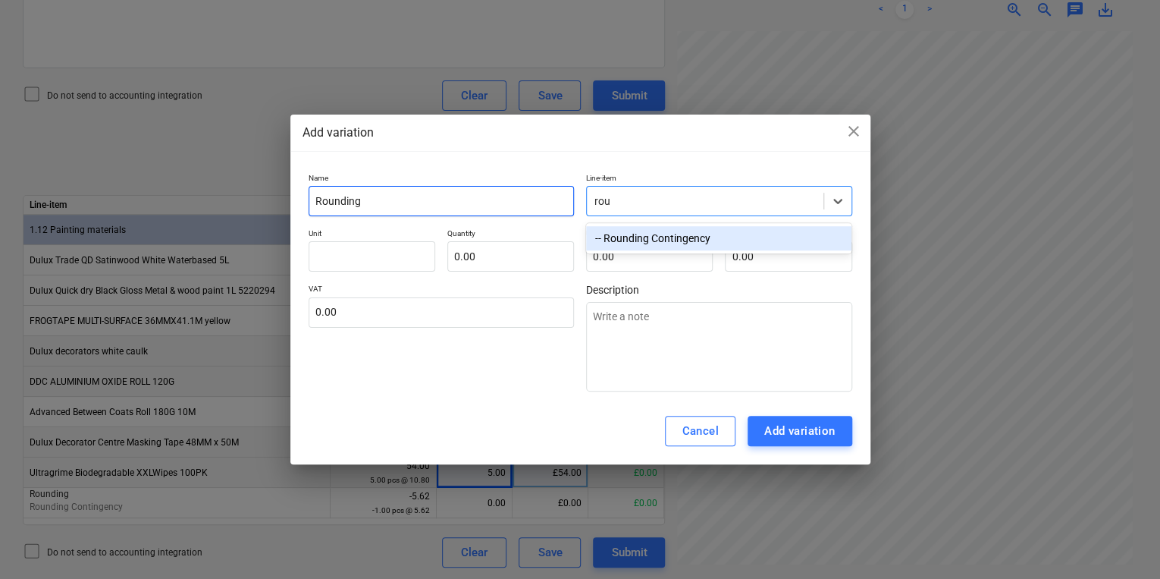
type input "roun"
type textarea "x"
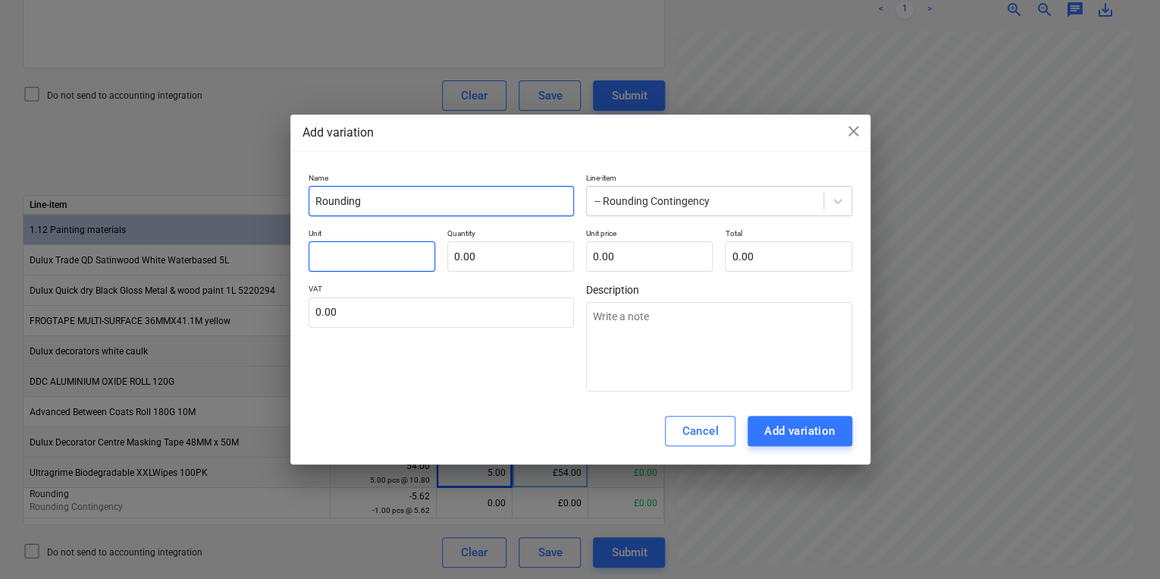
type textarea "x"
type input "p"
type textarea "x"
type input "pv"
type textarea "x"
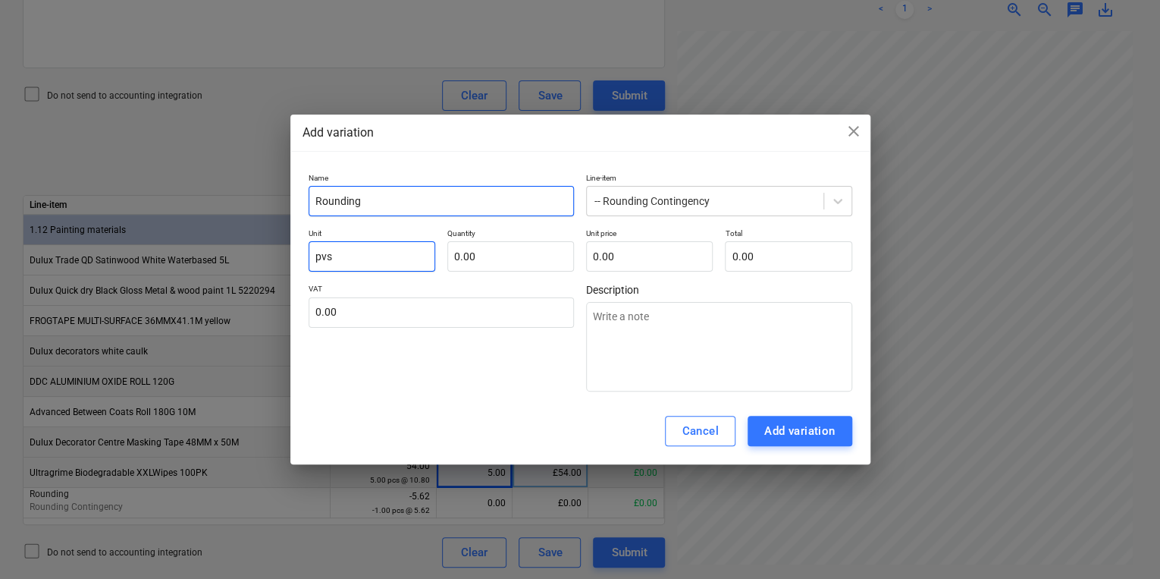
type input "pvs"
type input "0.00"
click at [375, 269] on input "pvs" at bounding box center [372, 256] width 127 height 30
type textarea "x"
type input "pv"
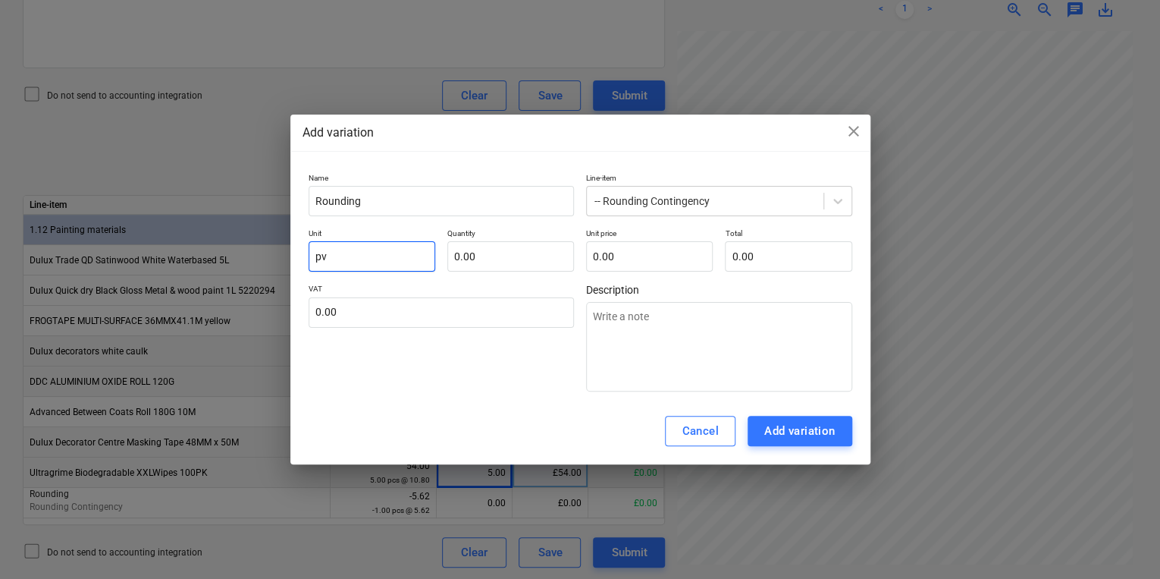
type textarea "x"
type input "p"
type textarea "x"
type input "pc"
type textarea "x"
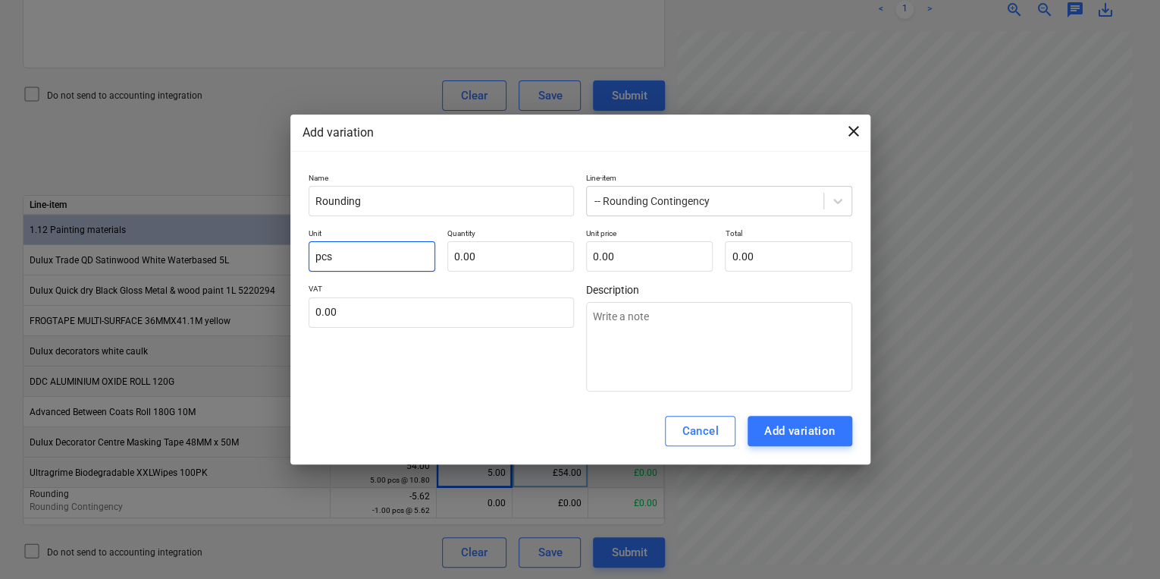
type input "pcs"
click at [848, 129] on span "close" at bounding box center [854, 131] width 18 height 18
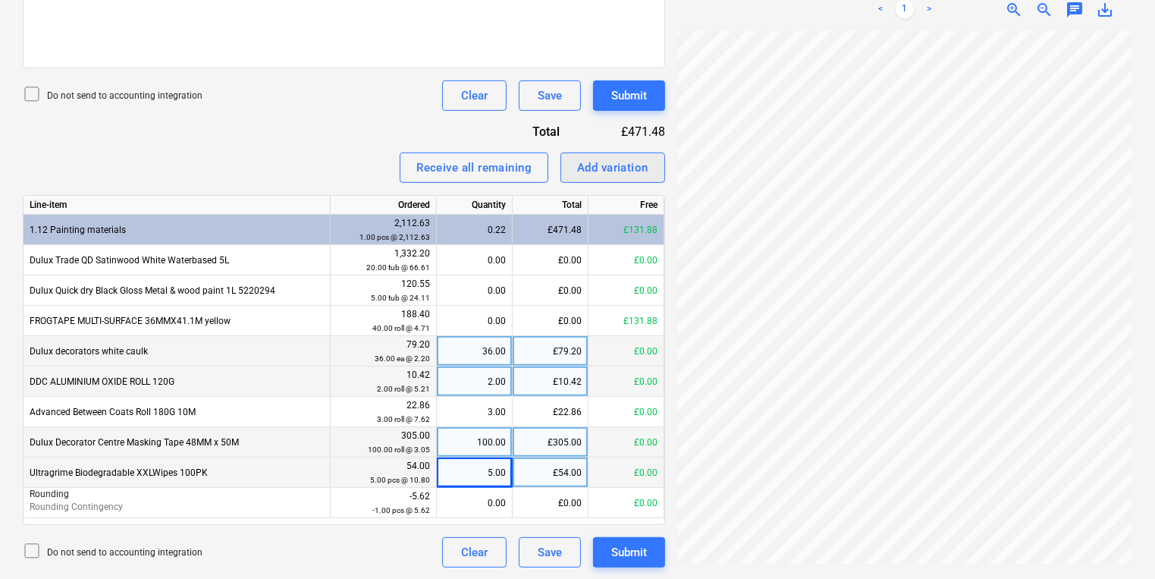
click at [623, 168] on div "Add variation" at bounding box center [612, 168] width 71 height 20
type textarea "x"
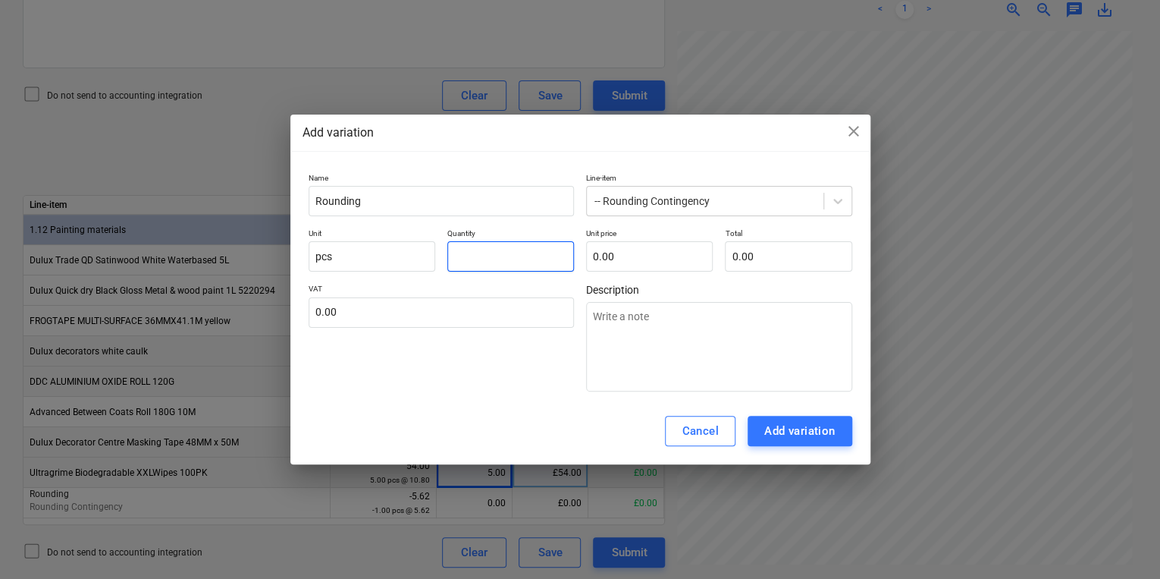
click at [525, 254] on input "text" at bounding box center [510, 256] width 127 height 30
type textarea "x"
type input "-"
type textarea "x"
type input "-1.00"
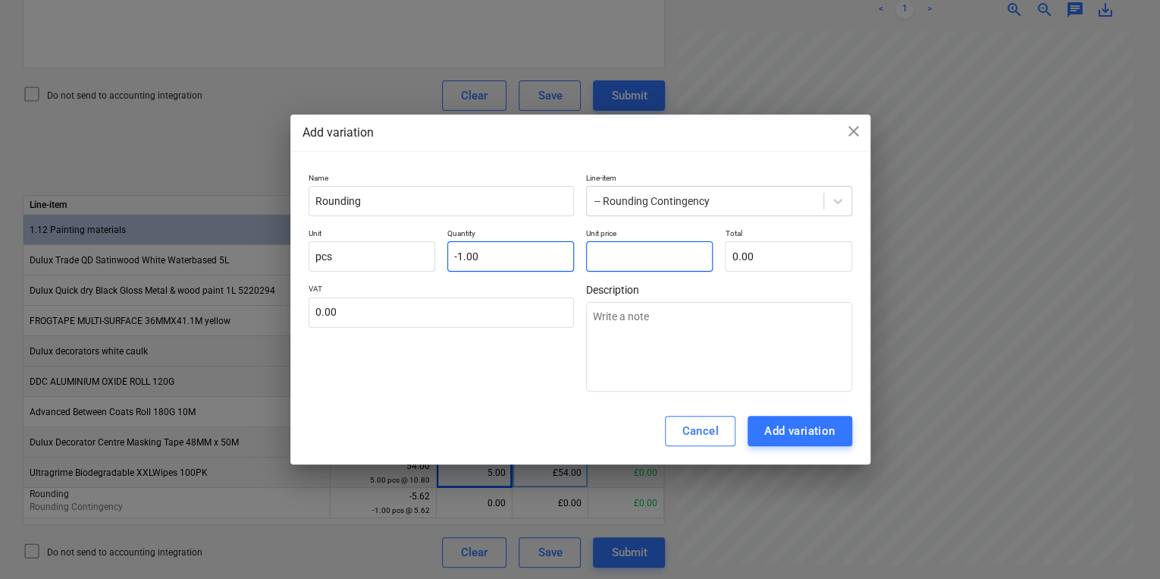
type textarea "x"
type input "8"
type input "-8.00"
type textarea "x"
type input "82"
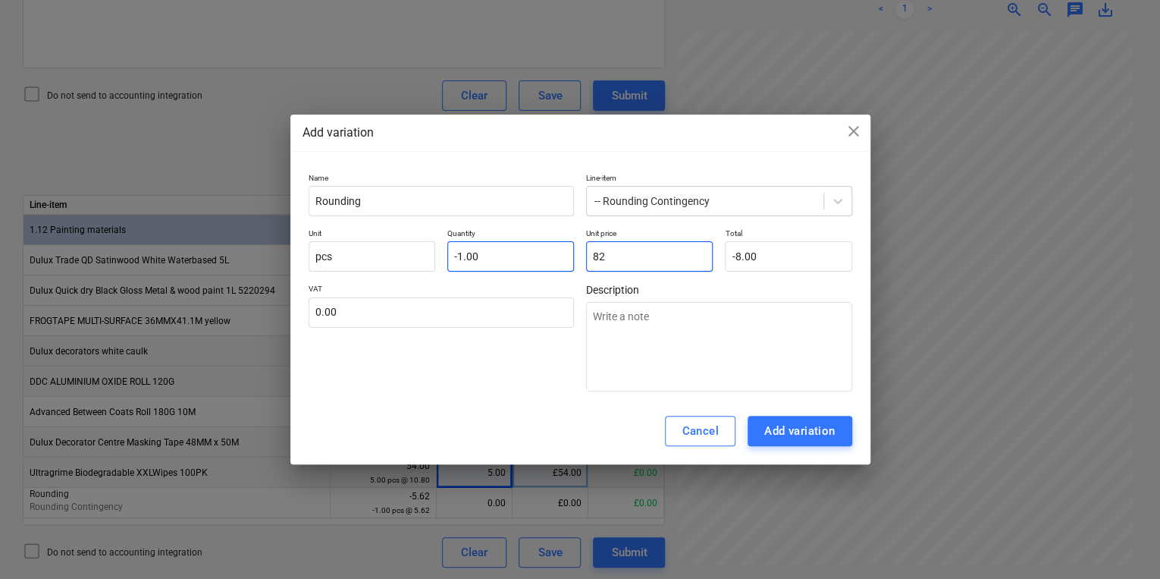
type input "-82.00"
type textarea "x"
type input "82."
type textarea "x"
type input "82.8"
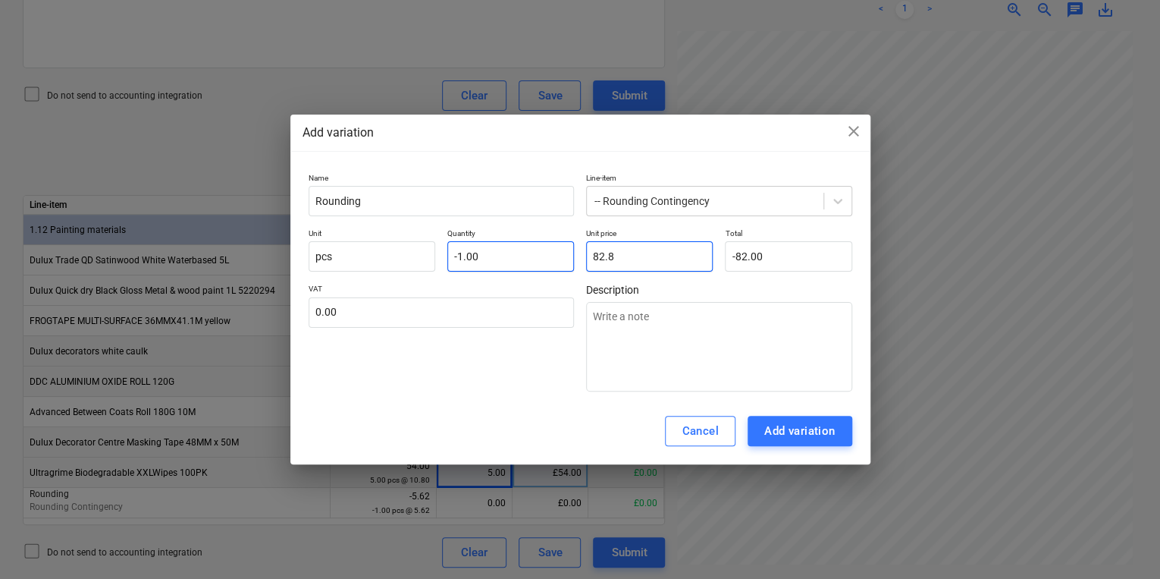
type input "-82.80"
click at [804, 446] on div "Cancel Add variation" at bounding box center [580, 430] width 580 height 67
click at [801, 441] on button "Add variation" at bounding box center [800, 431] width 105 height 30
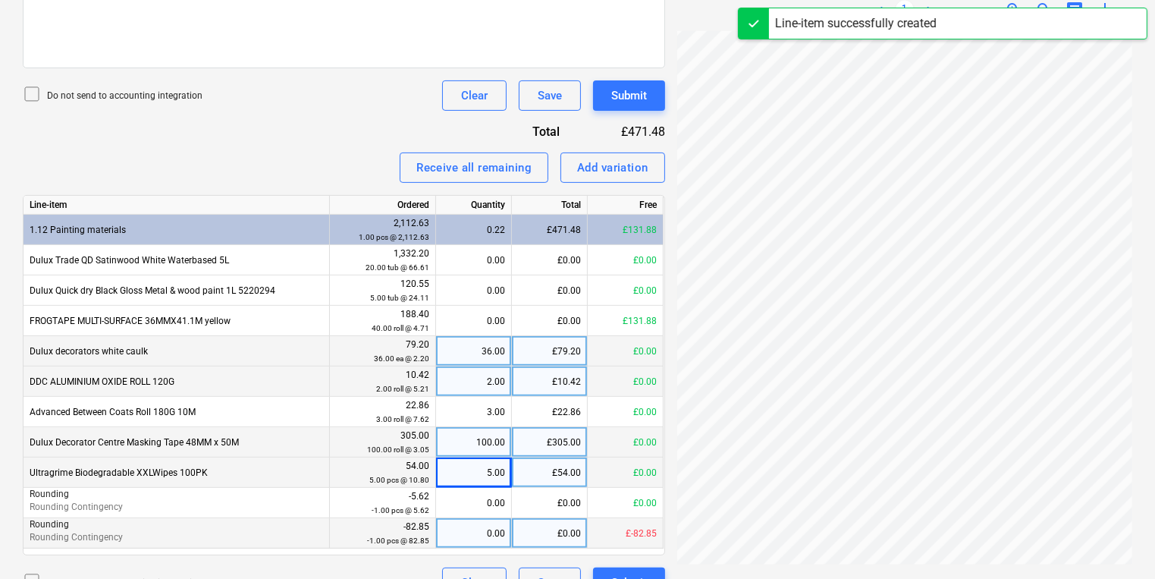
click at [475, 522] on div "0.00" at bounding box center [473, 533] width 63 height 30
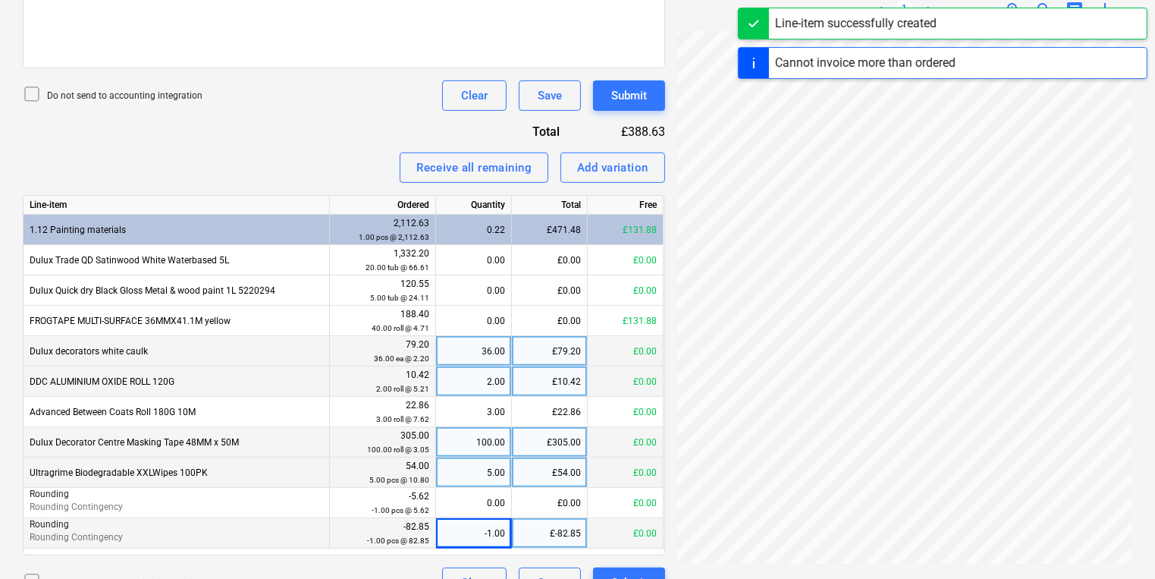
click at [612, 77] on div "Invoice name help S134697588 Invoice number (optional) help S134697588 Invoice …" at bounding box center [344, 171] width 642 height 854
click at [611, 77] on div "Invoice name help S134697588 Invoice number (optional) help S134697588 Invoice …" at bounding box center [344, 171] width 642 height 854
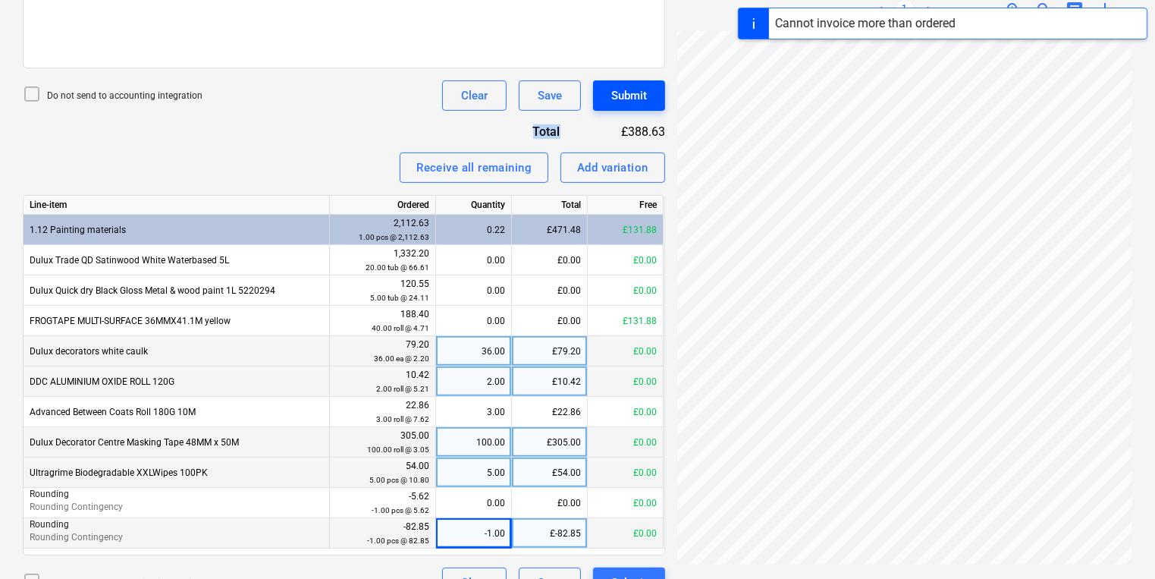
drag, startPoint x: 611, startPoint y: 77, endPoint x: 611, endPoint y: 91, distance: 14.4
click at [611, 91] on div "Submit" at bounding box center [629, 96] width 36 height 20
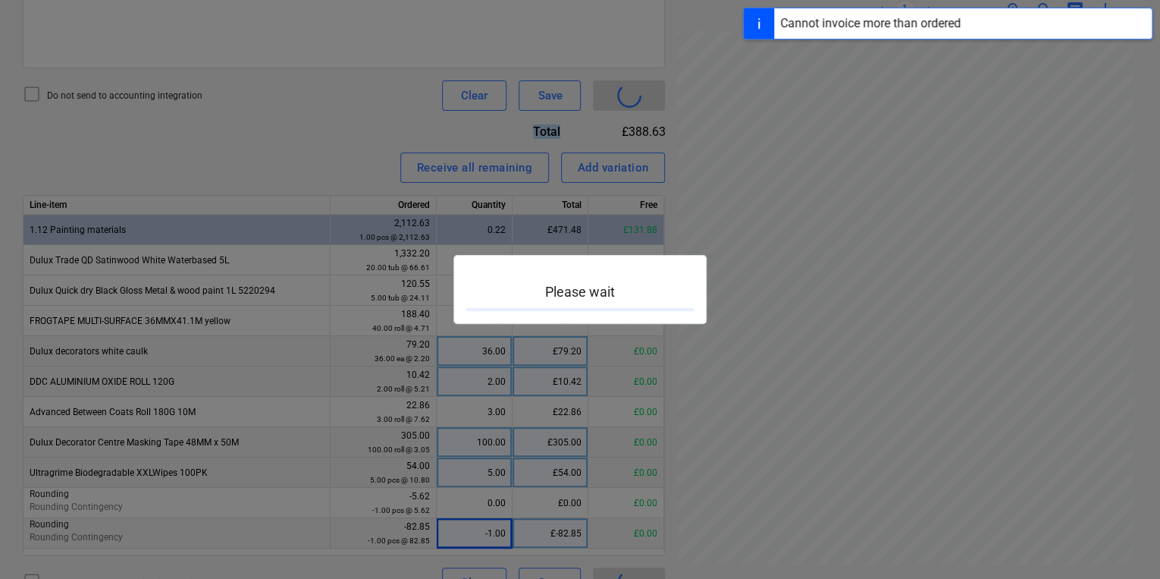
scroll to position [431, 230]
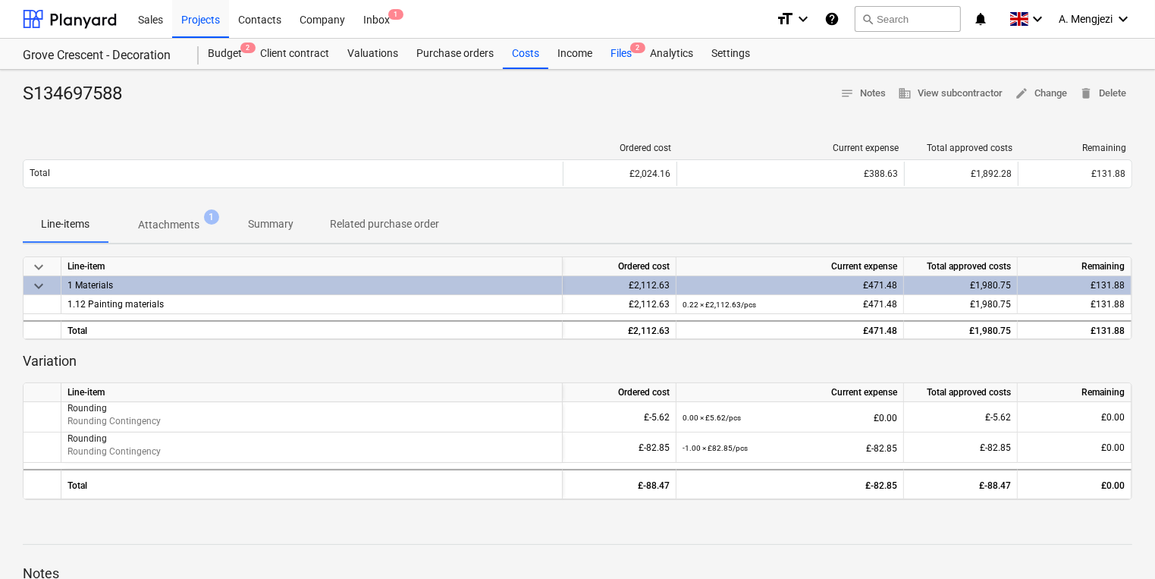
click at [633, 55] on div "Files 2" at bounding box center [620, 54] width 39 height 30
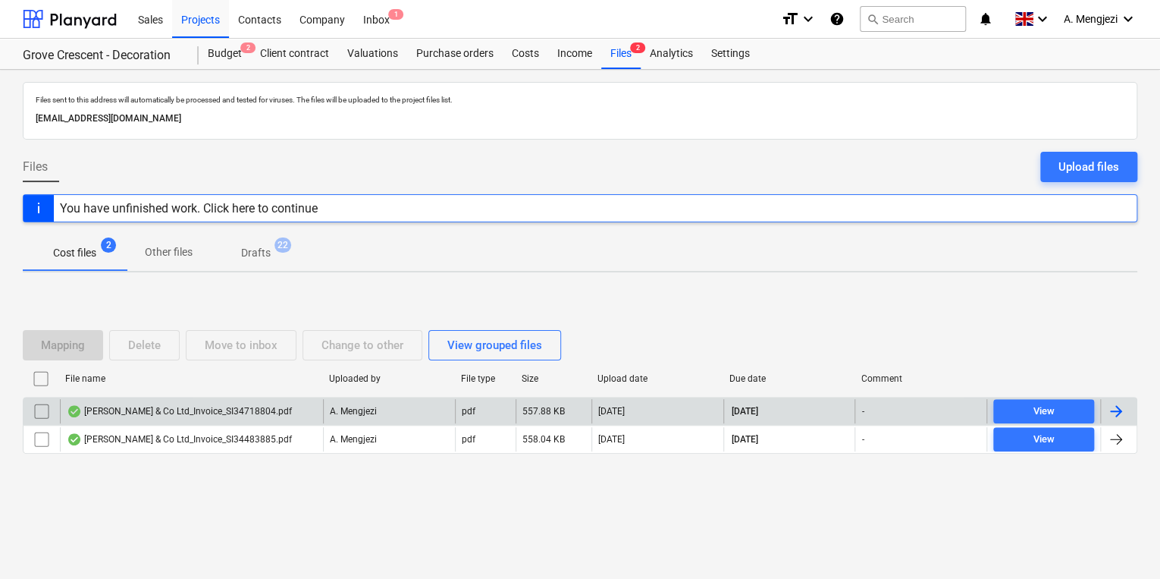
click at [360, 412] on p "A. Mengjezi" at bounding box center [353, 411] width 47 height 13
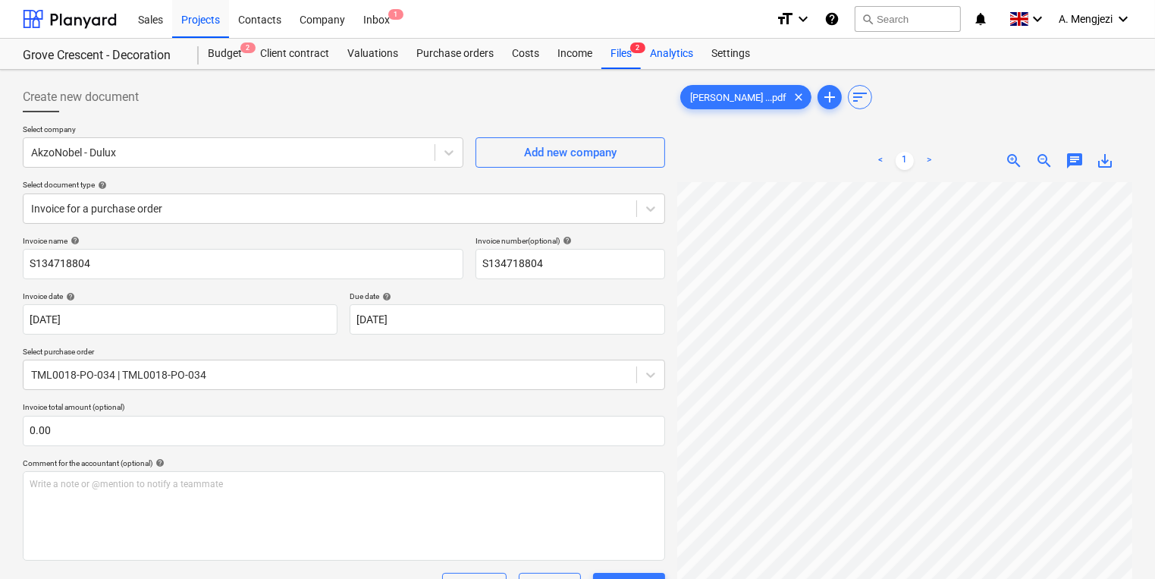
click at [651, 61] on div "Analytics" at bounding box center [671, 54] width 61 height 30
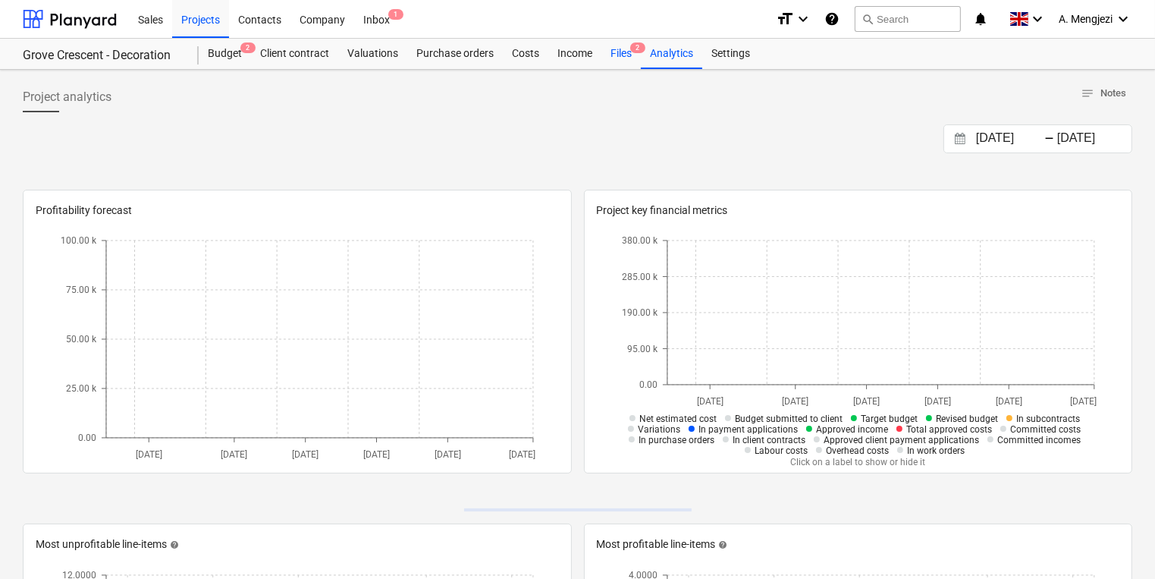
click at [632, 55] on div "Files 2" at bounding box center [620, 54] width 39 height 30
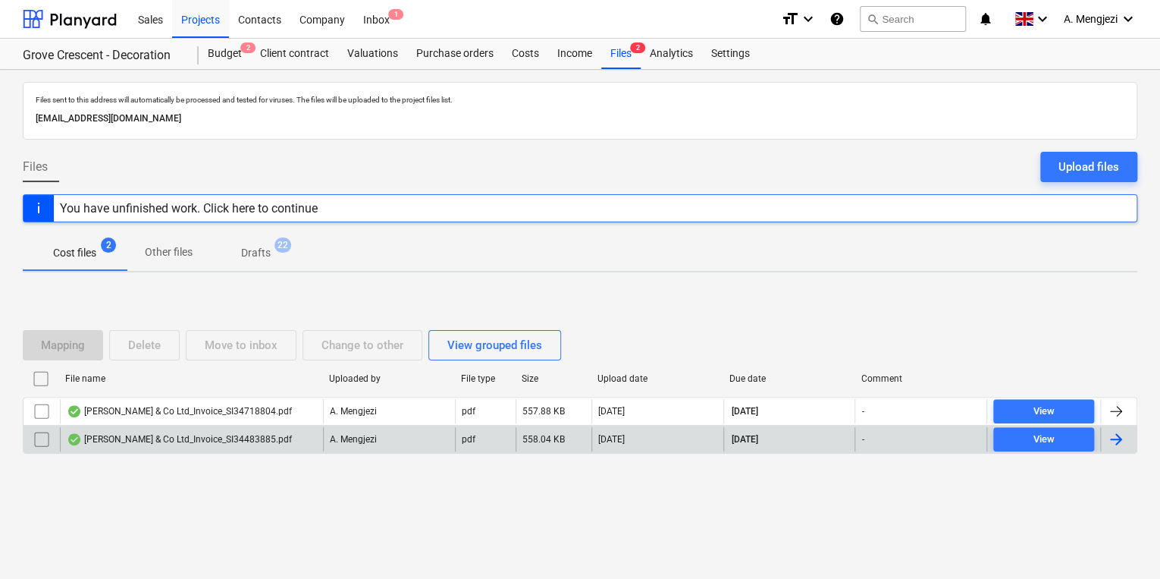
click at [277, 433] on div "[PERSON_NAME] & Co Ltd_Invoice_SI34483885.pdf" at bounding box center [179, 439] width 225 height 12
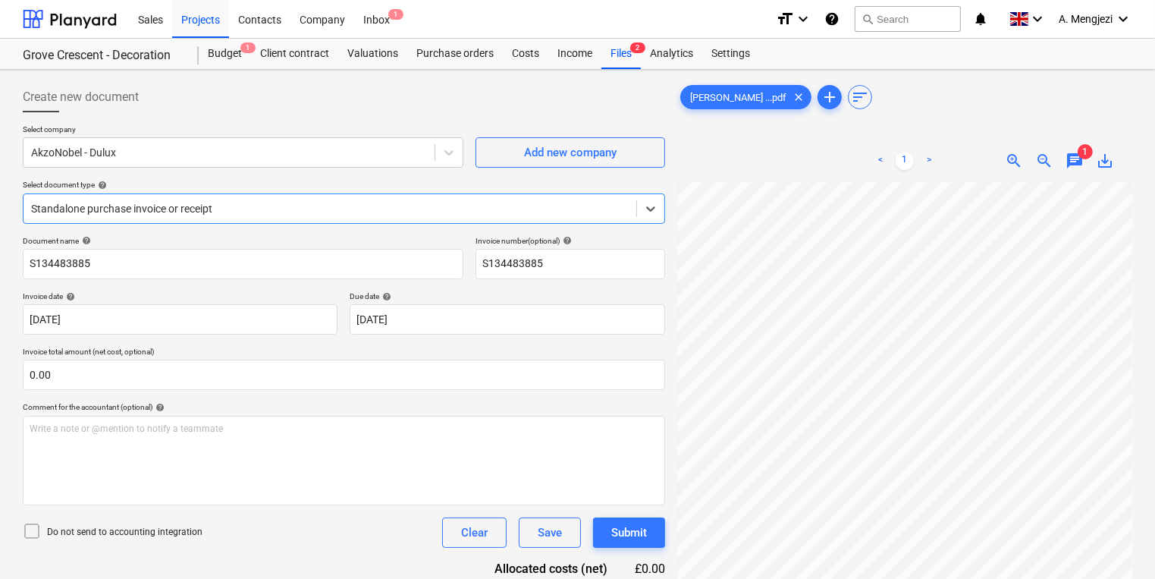
scroll to position [182, 0]
click at [378, 30] on div "Inbox 1" at bounding box center [376, 18] width 45 height 39
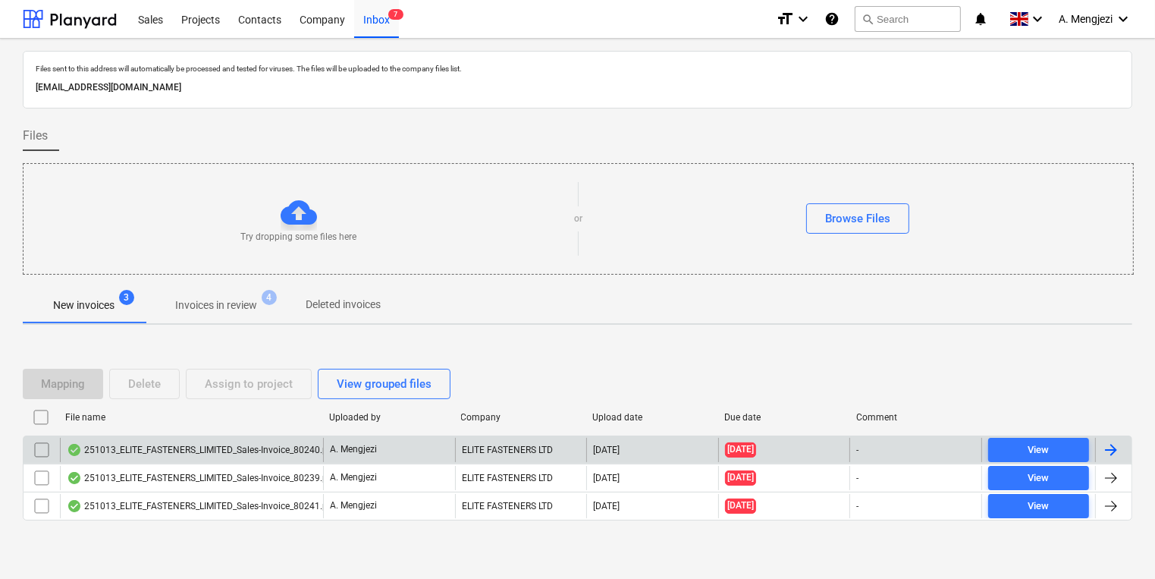
click at [644, 438] on div "[DATE]" at bounding box center [652, 450] width 132 height 24
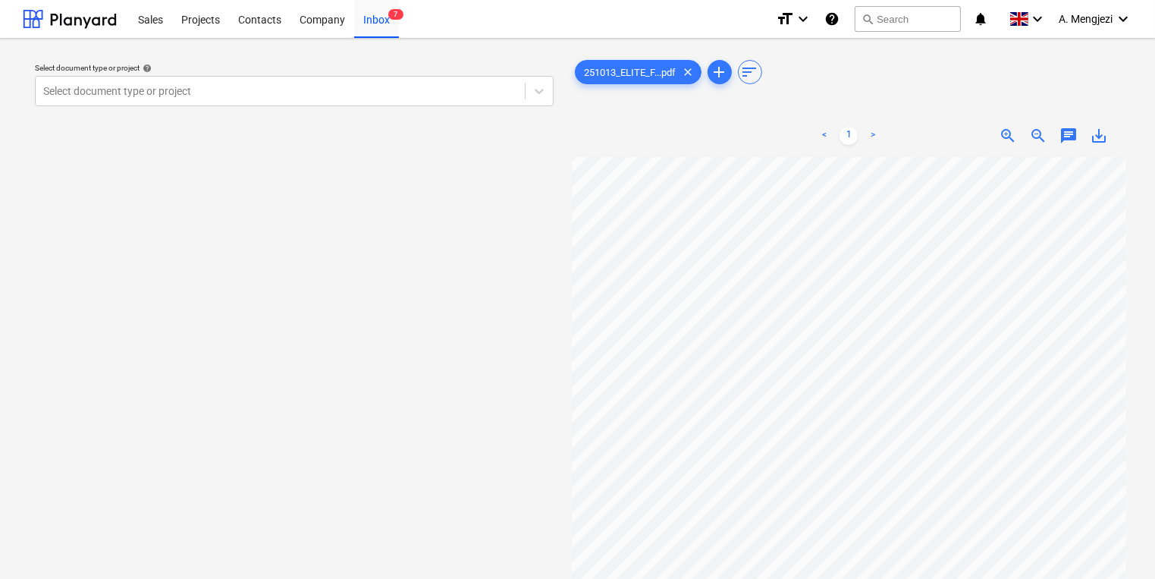
click at [513, 350] on div "Select document type or project help Select document type or project 251013_ELI…" at bounding box center [577, 375] width 1109 height 648
click at [285, 100] on div "Select document type or project" at bounding box center [280, 90] width 489 height 21
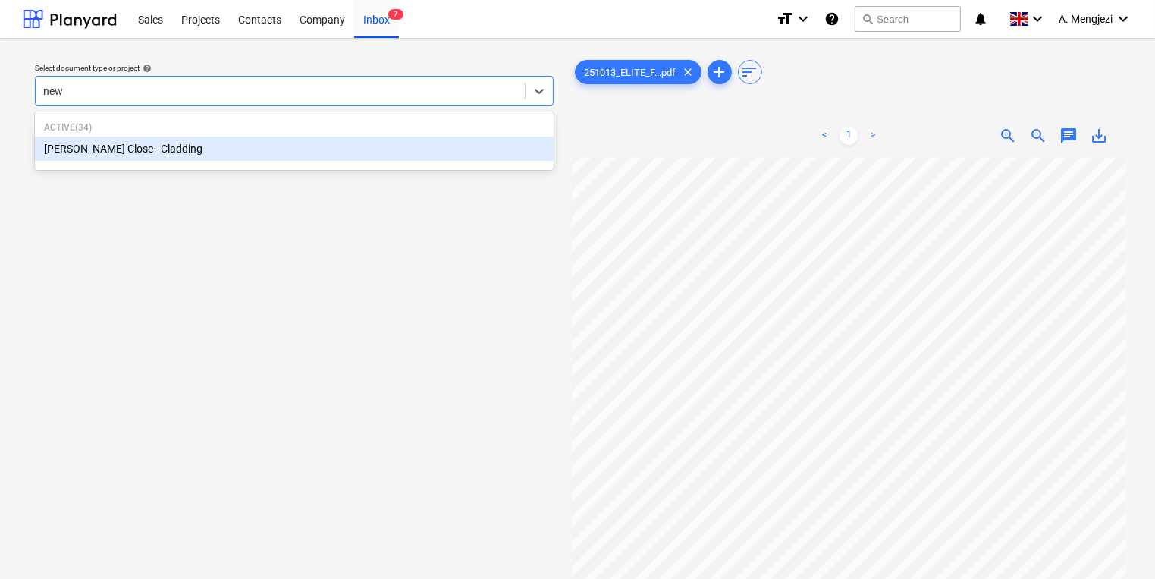
click at [250, 143] on div "[PERSON_NAME] Close - Cladding" at bounding box center [294, 148] width 519 height 24
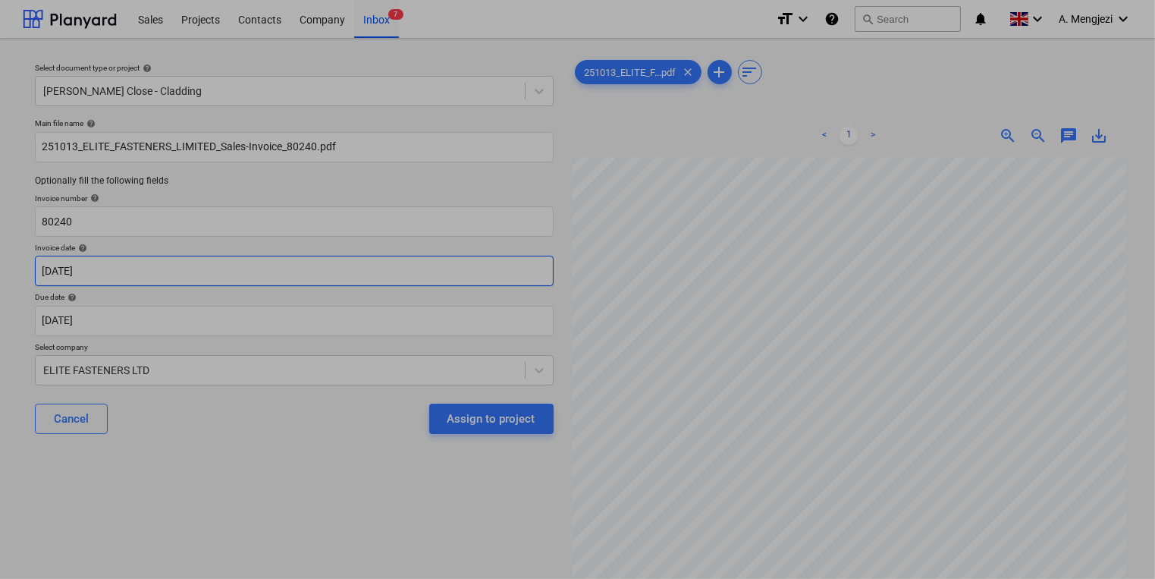
click at [264, 284] on body "Sales Projects Contacts Company Inbox 7 format_size keyboard_arrow_down help se…" at bounding box center [577, 289] width 1155 height 579
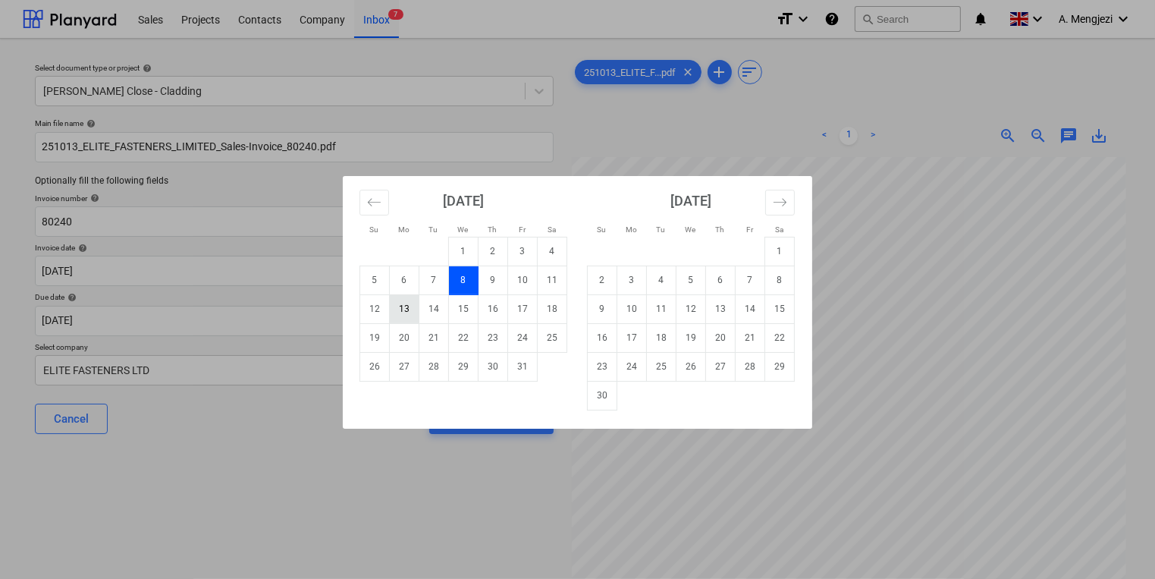
click at [411, 301] on td "13" at bounding box center [405, 308] width 30 height 29
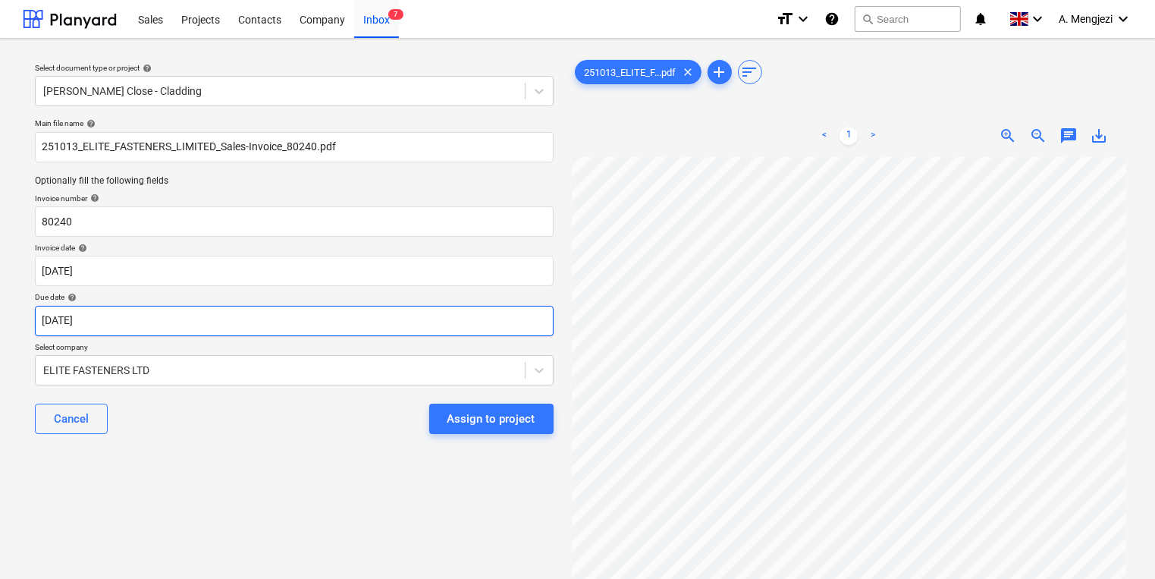
click at [410, 309] on body "Sales Projects Contacts Company Inbox 7 format_size keyboard_arrow_down help se…" at bounding box center [577, 289] width 1155 height 579
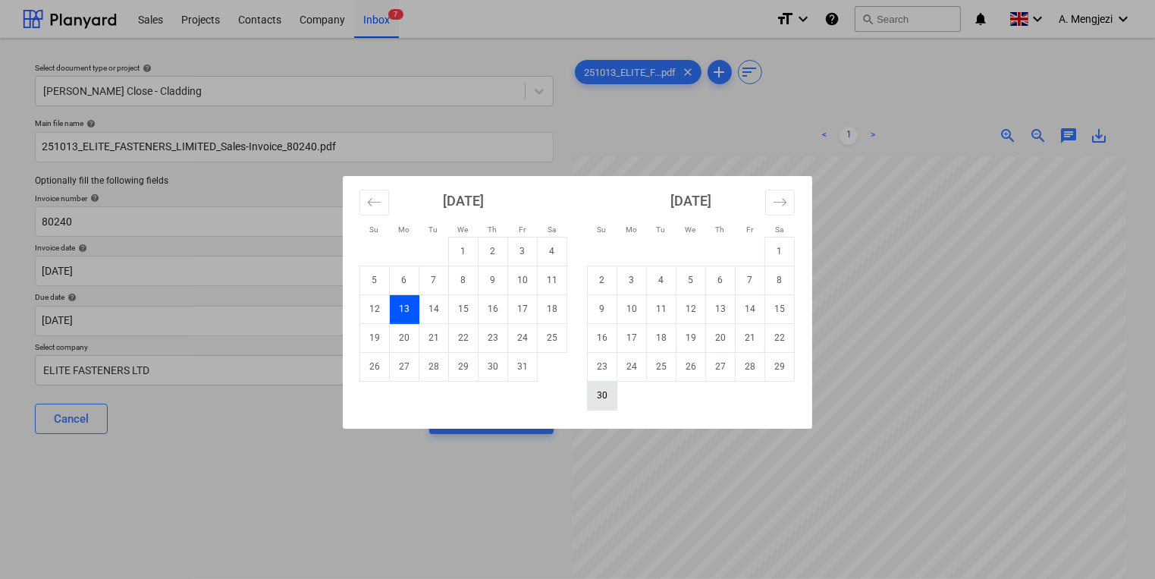
click at [593, 399] on td "30" at bounding box center [603, 395] width 30 height 29
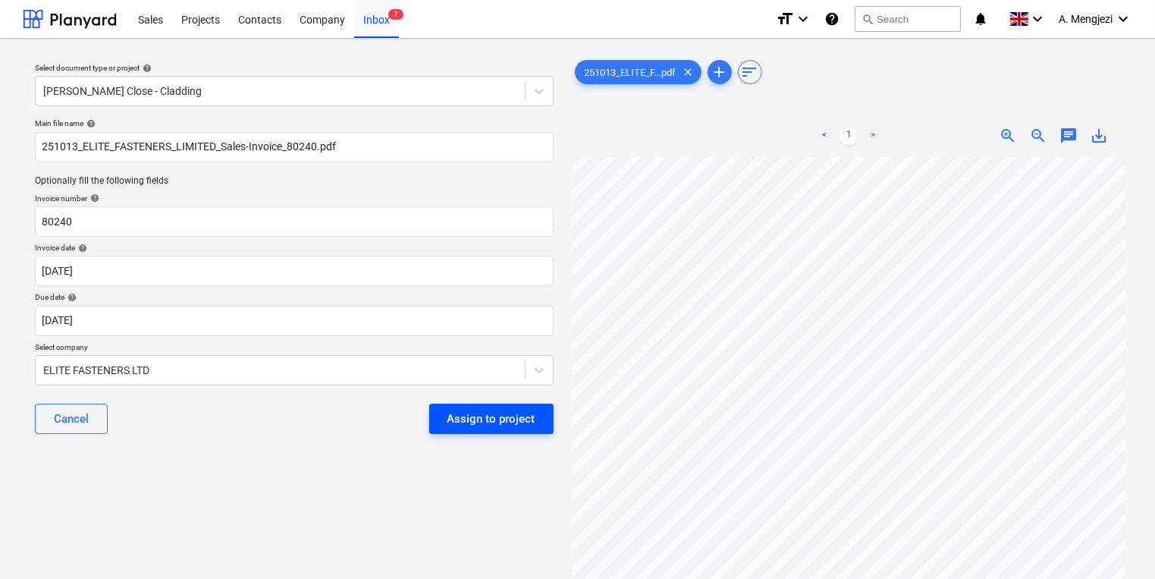
click at [529, 412] on div "Assign to project" at bounding box center [491, 419] width 88 height 20
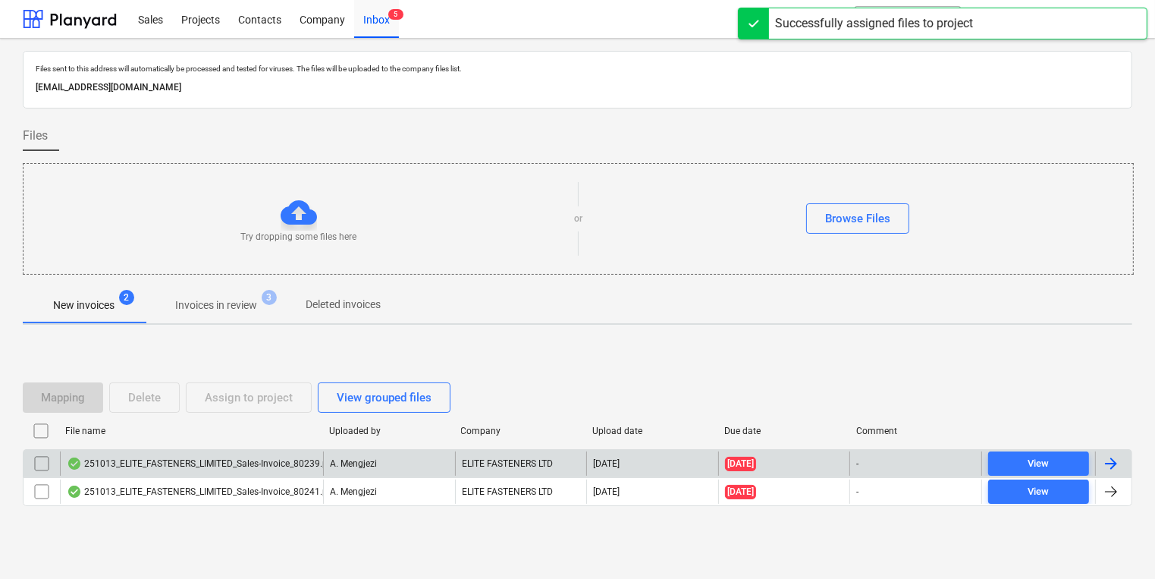
click at [585, 457] on div "ELITE FASTENERS LTD" at bounding box center [521, 463] width 132 height 24
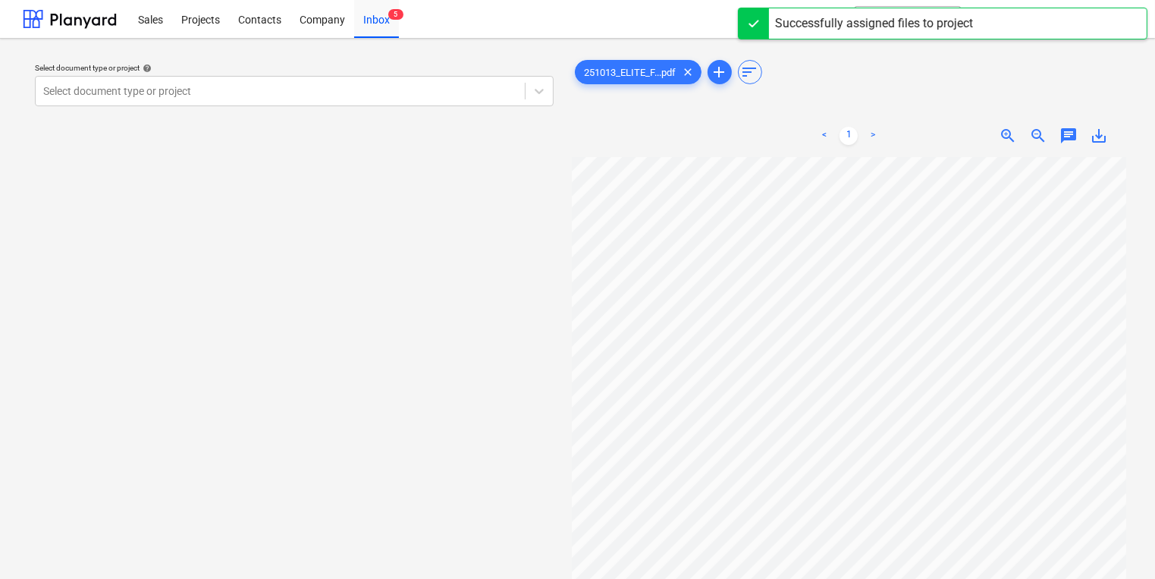
scroll to position [0, 130]
click at [516, 406] on div "Select document type or project help Select document type or project 251013_ELI…" at bounding box center [577, 375] width 1109 height 648
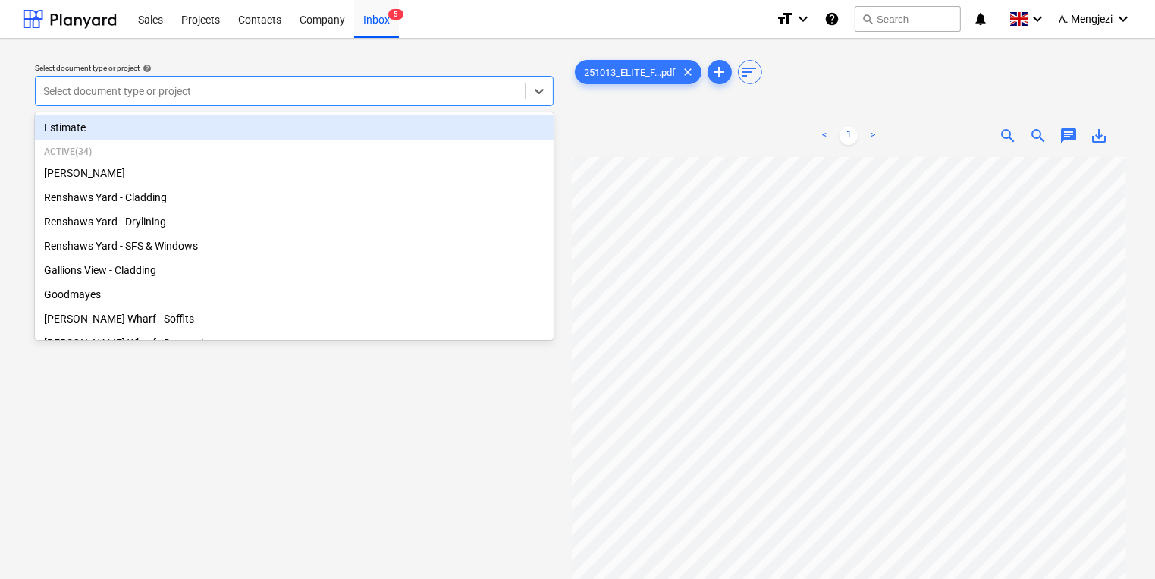
click at [444, 79] on div "Select document type or project" at bounding box center [294, 91] width 519 height 30
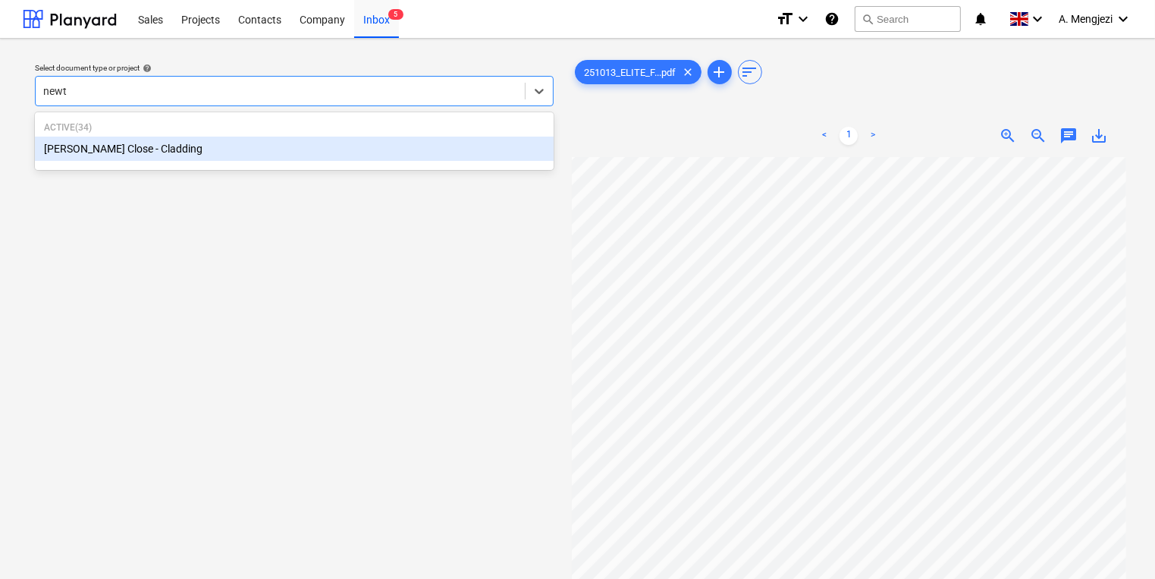
click at [251, 149] on div "[PERSON_NAME] Close - Cladding" at bounding box center [294, 148] width 519 height 24
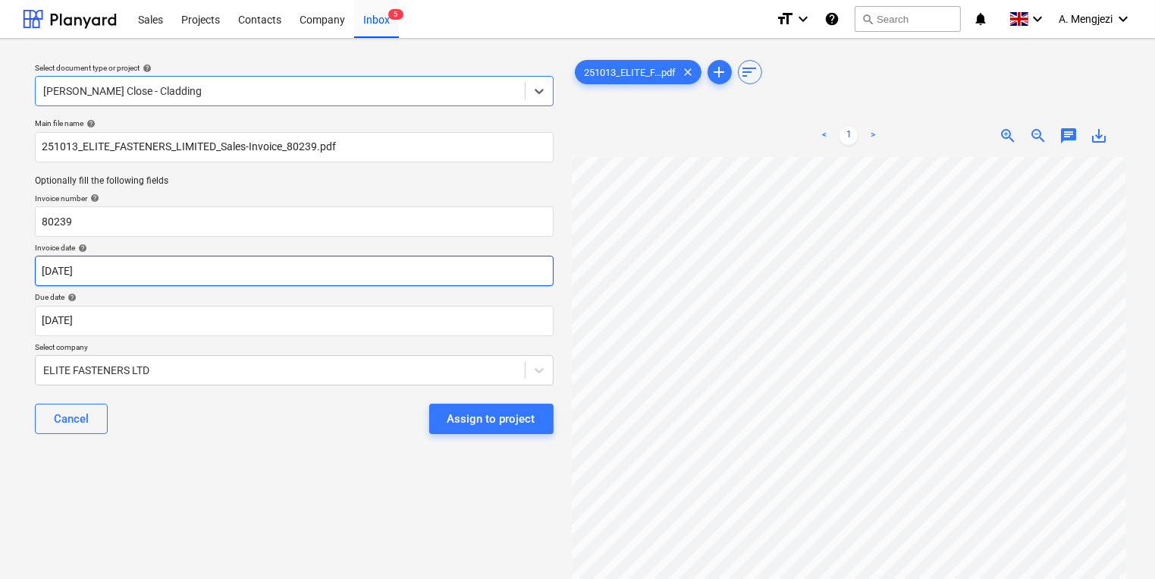
click at [540, 272] on body "Sales Projects Contacts Company Inbox 5 format_size keyboard_arrow_down help se…" at bounding box center [577, 289] width 1155 height 579
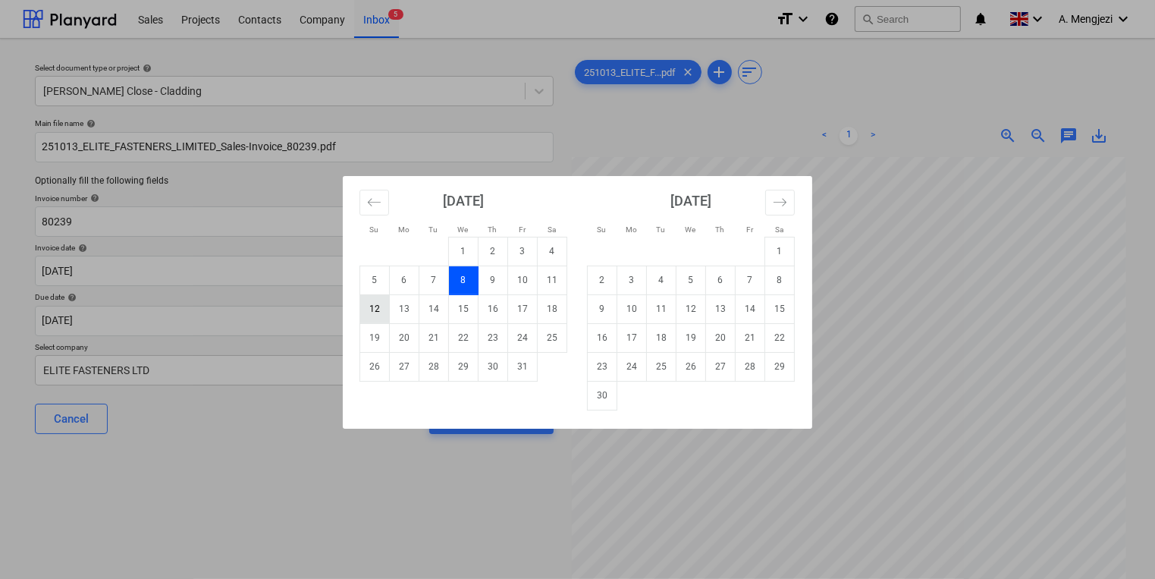
click at [385, 306] on td "12" at bounding box center [375, 308] width 30 height 29
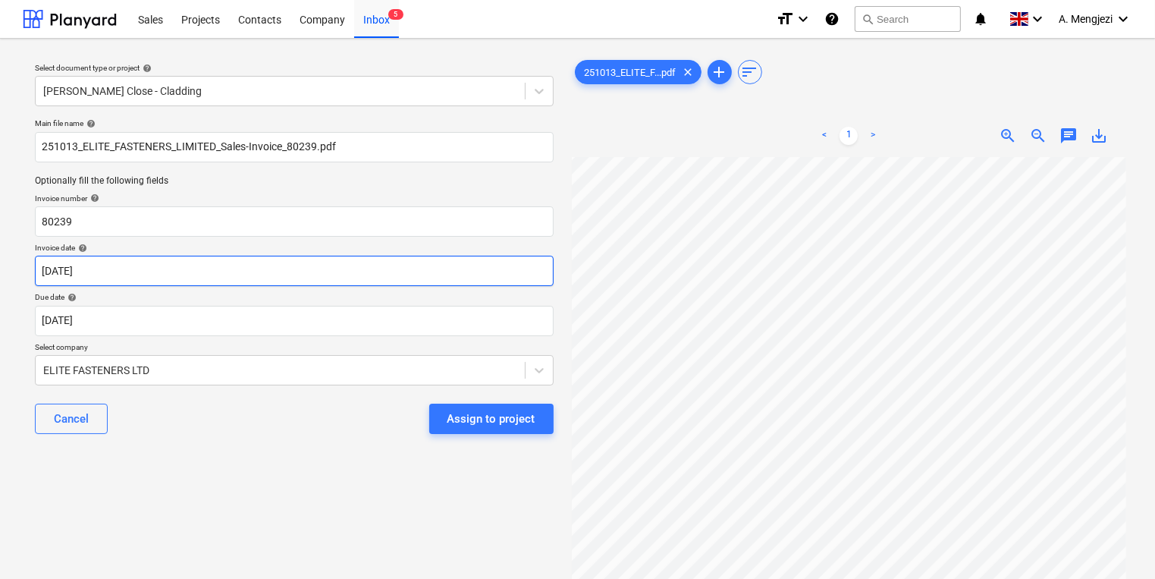
click at [399, 262] on body "Sales Projects Contacts Company Inbox 5 format_size keyboard_arrow_down help se…" at bounding box center [577, 289] width 1155 height 579
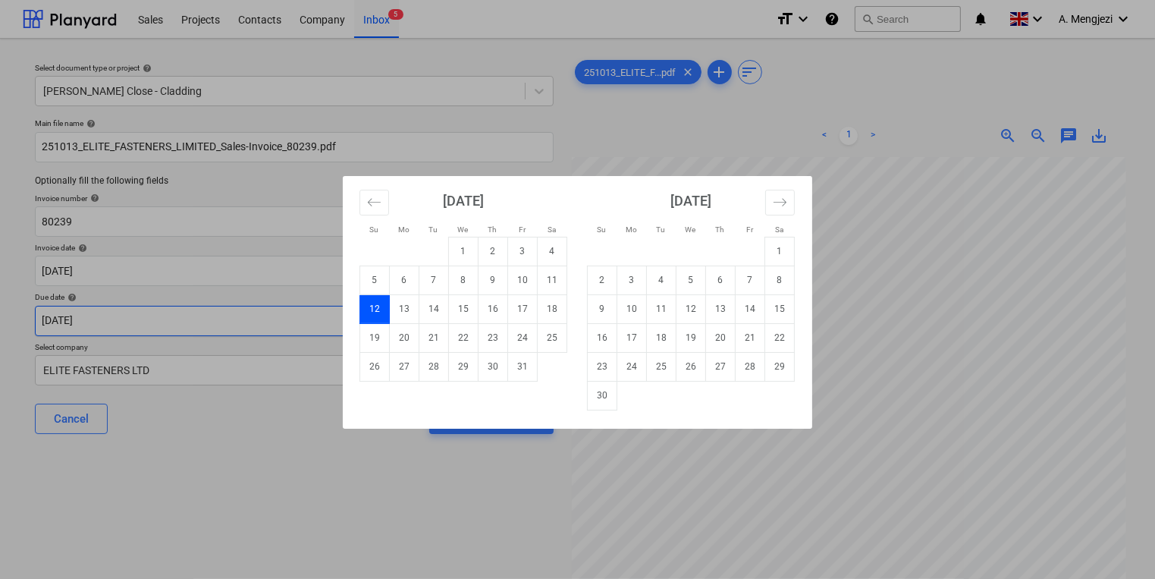
click at [406, 309] on td "13" at bounding box center [405, 308] width 30 height 29
click at [404, 309] on body "Sales Projects Contacts Company Inbox 5 format_size keyboard_arrow_down help se…" at bounding box center [577, 289] width 1155 height 579
click at [603, 390] on td "30" at bounding box center [603, 395] width 30 height 29
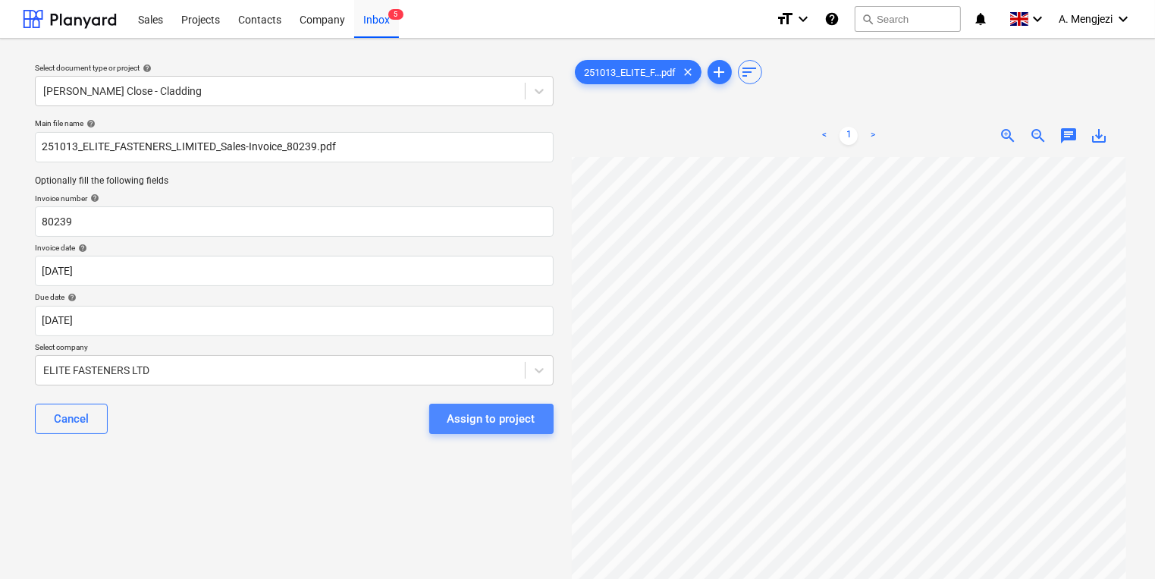
click at [537, 425] on button "Assign to project" at bounding box center [491, 418] width 124 height 30
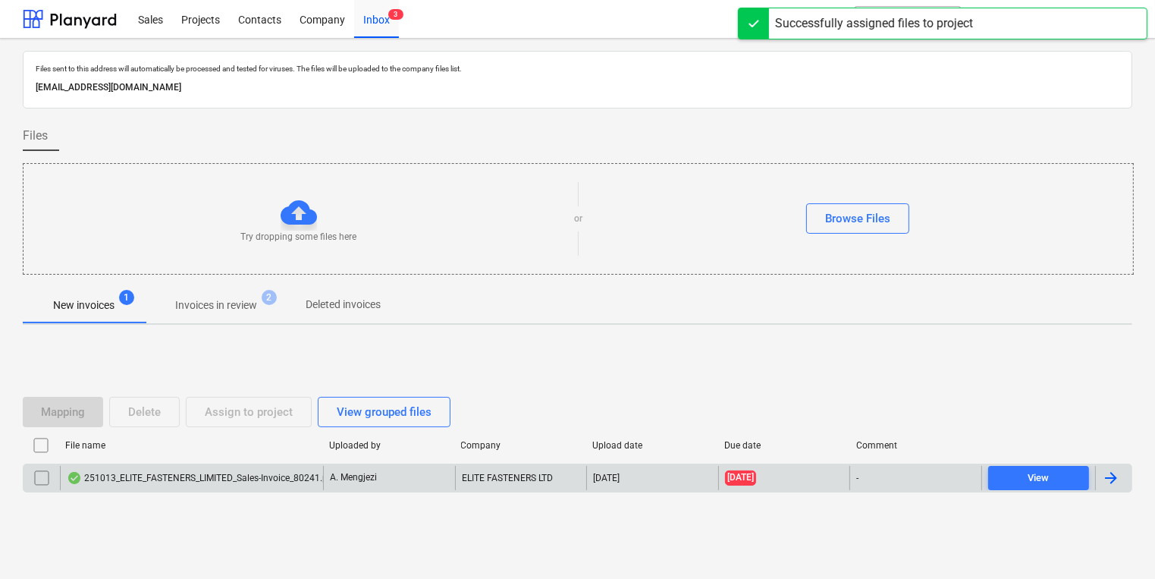
click at [495, 466] on div "ELITE FASTENERS LTD" at bounding box center [521, 478] width 132 height 24
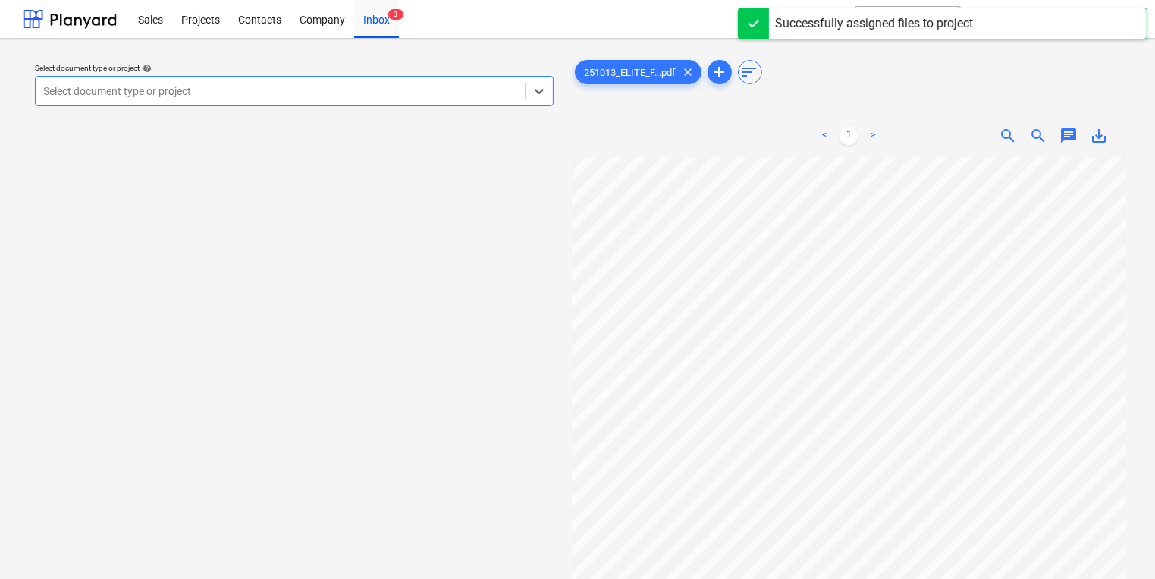
scroll to position [12, 124]
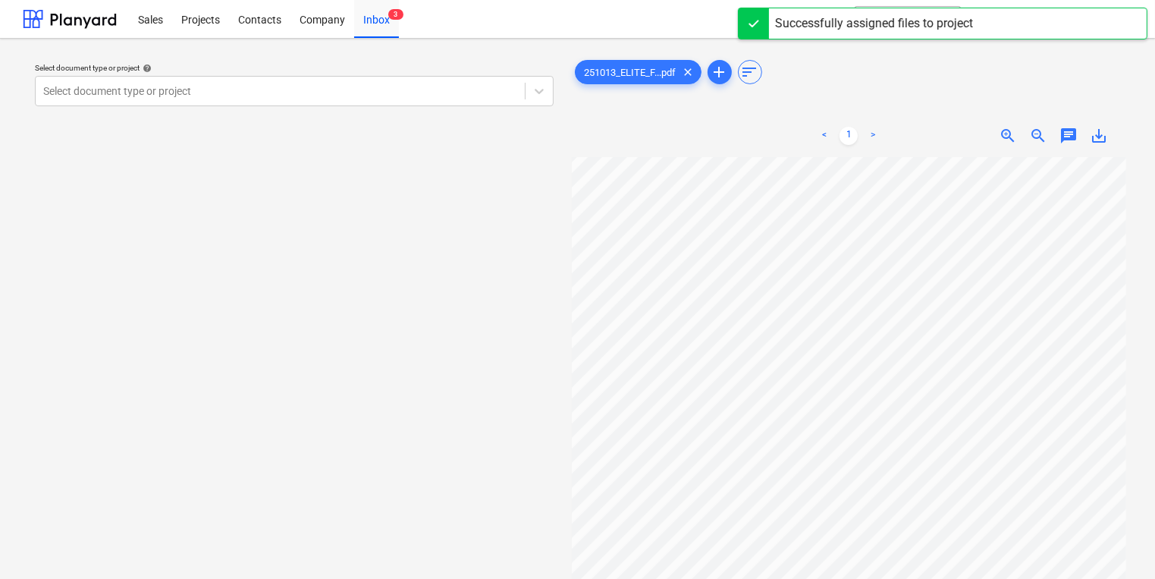
click at [400, 315] on div "Select document type or project help Select document type or project 251013_ELI…" at bounding box center [577, 375] width 1109 height 648
click at [280, 115] on div "Select document type or project help Select document type or project" at bounding box center [294, 375] width 543 height 648
click at [277, 112] on div "Select document type or project help Select document type or project" at bounding box center [294, 84] width 531 height 55
click at [262, 52] on div "Select document type or project help Select document type or project" at bounding box center [294, 375] width 543 height 648
click at [287, 86] on div "Select document type or project help Select document type or project" at bounding box center [294, 84] width 531 height 55
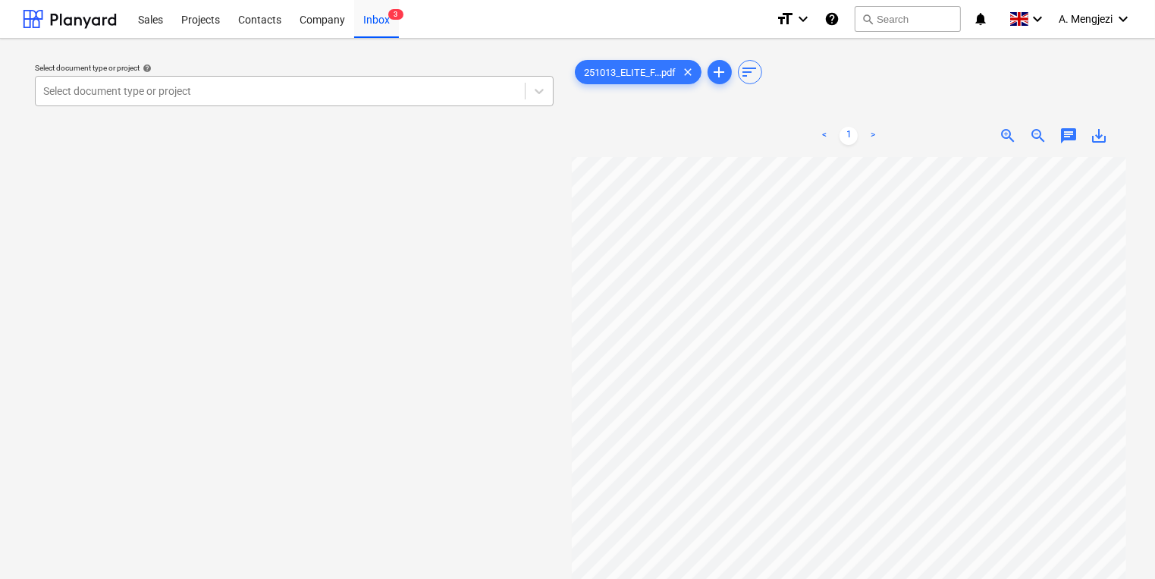
drag, startPoint x: 287, startPoint y: 86, endPoint x: 292, endPoint y: 96, distance: 10.9
click at [292, 96] on div at bounding box center [280, 90] width 474 height 15
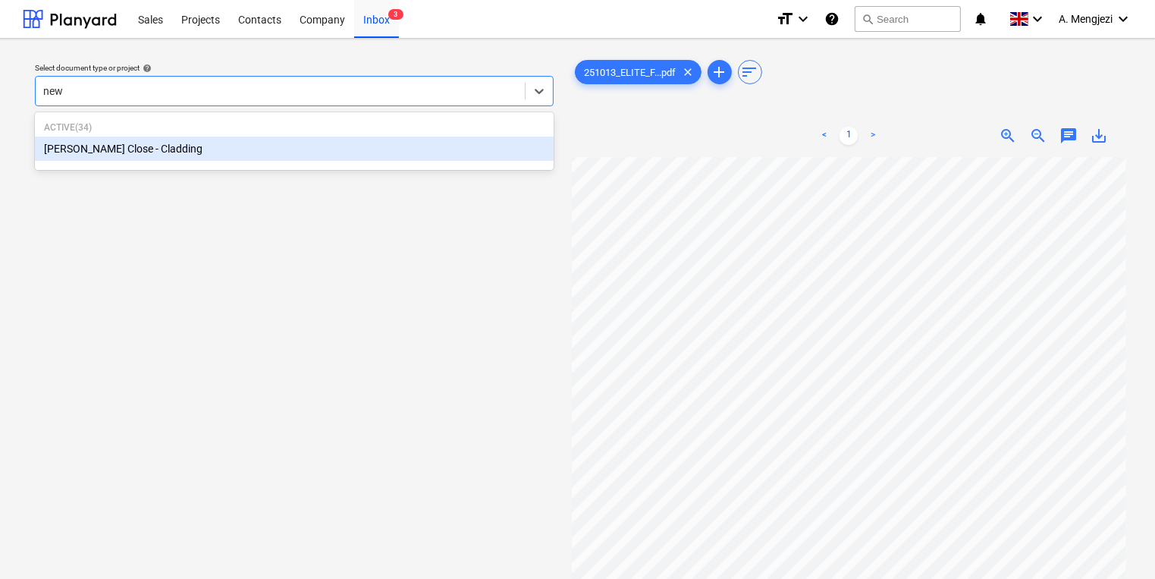
click at [254, 144] on div "[PERSON_NAME] Close - Cladding" at bounding box center [294, 148] width 519 height 24
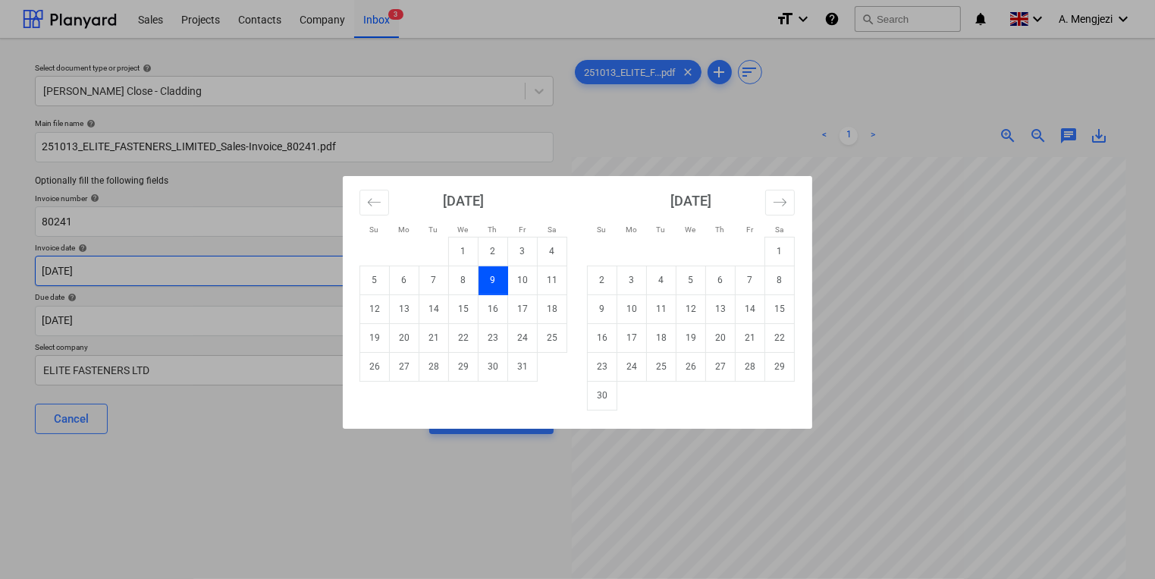
click at [261, 268] on body "Sales Projects Contacts Company Inbox 3 format_size keyboard_arrow_down help se…" at bounding box center [577, 289] width 1155 height 579
click at [397, 294] on td "13" at bounding box center [405, 308] width 30 height 29
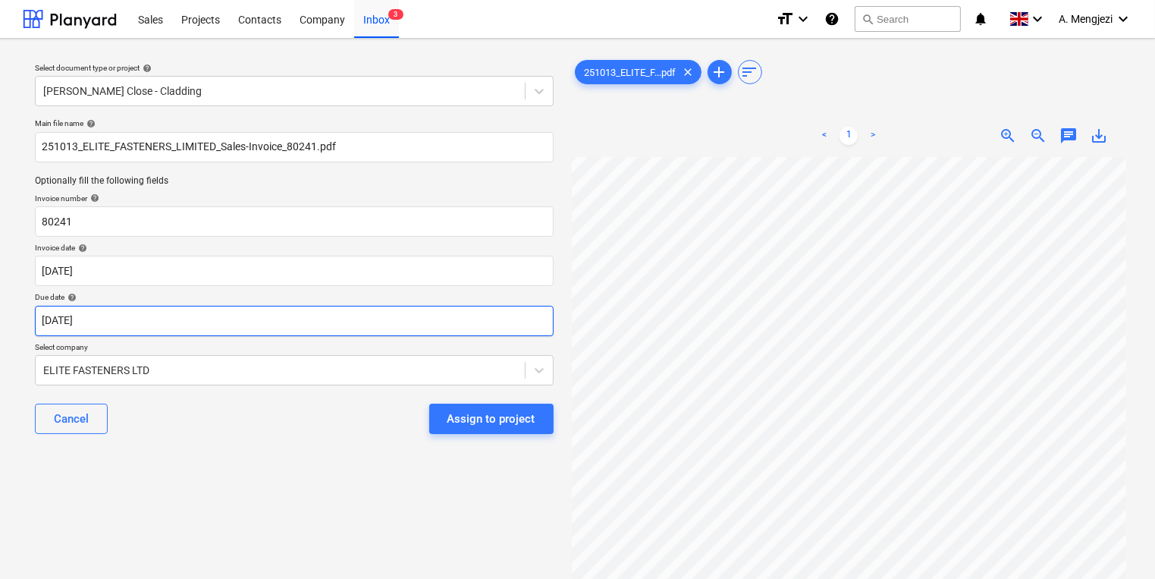
click at [431, 309] on body "Sales Projects Contacts Company Inbox 3 format_size keyboard_arrow_down help se…" at bounding box center [577, 289] width 1155 height 579
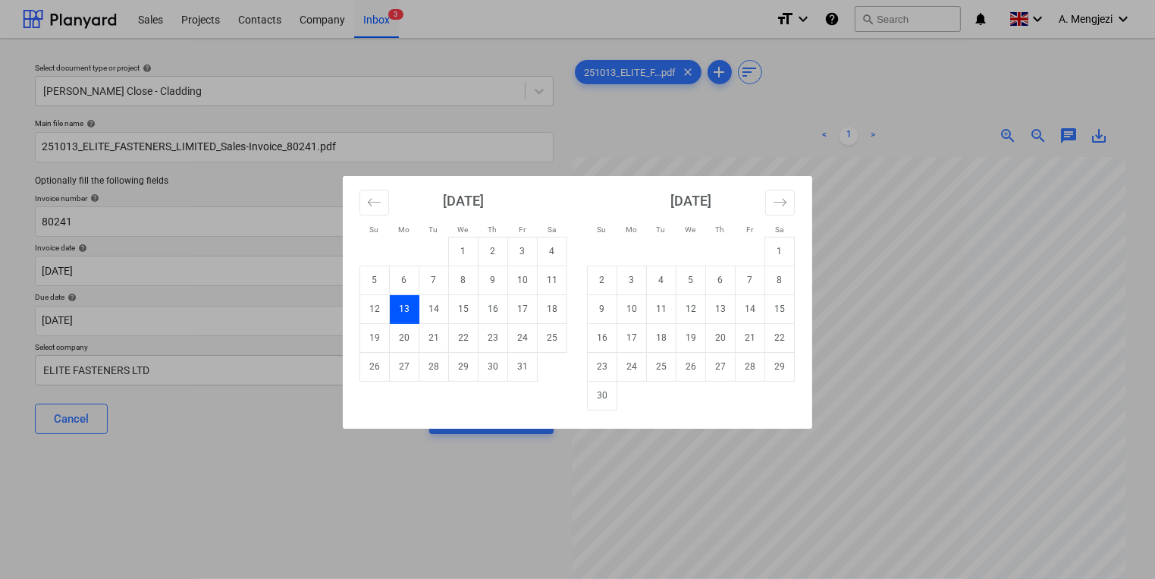
drag, startPoint x: 607, startPoint y: 394, endPoint x: 610, endPoint y: 422, distance: 27.4
click at [610, 419] on div "[DATE] 1 2 3 4 5 6 7 8 9 10 11 12 13 14 15 16 17 18 19 20 21 22 23 24 25 26 27 …" at bounding box center [577, 302] width 469 height 252
click at [588, 399] on td "30" at bounding box center [603, 395] width 30 height 29
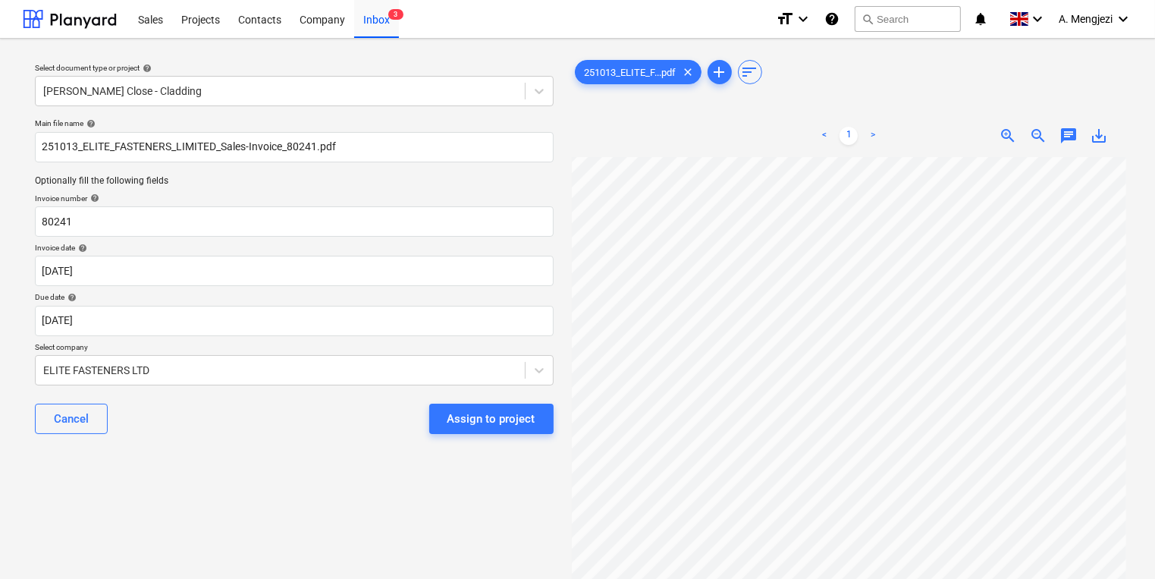
click at [544, 435] on div "Cancel Assign to project" at bounding box center [294, 418] width 519 height 55
click at [540, 427] on button "Assign to project" at bounding box center [491, 418] width 124 height 30
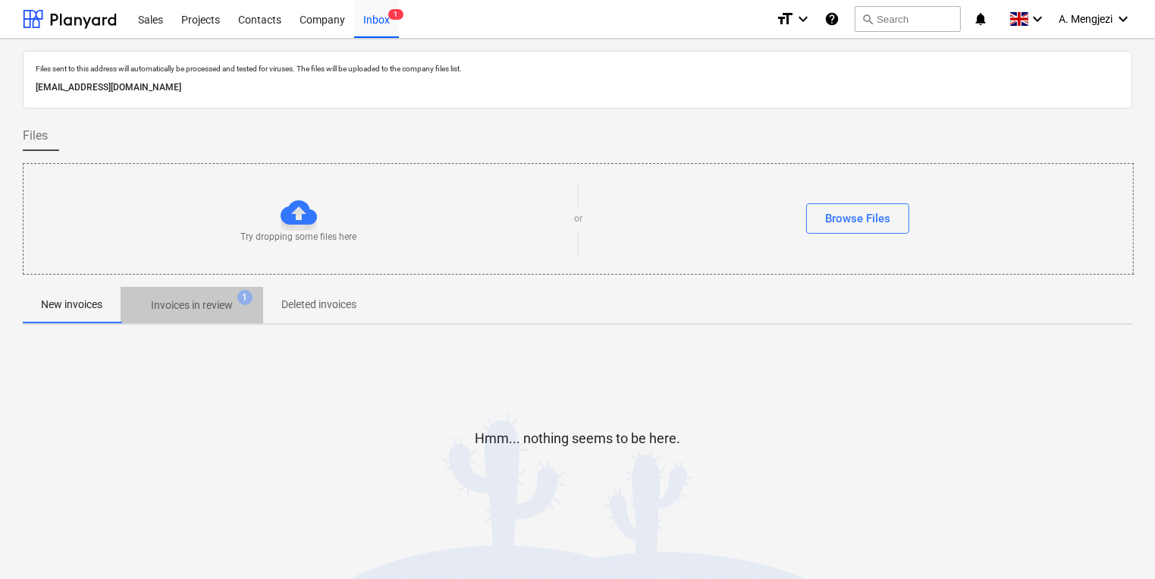
click at [233, 297] on p "Invoices in review" at bounding box center [192, 305] width 82 height 16
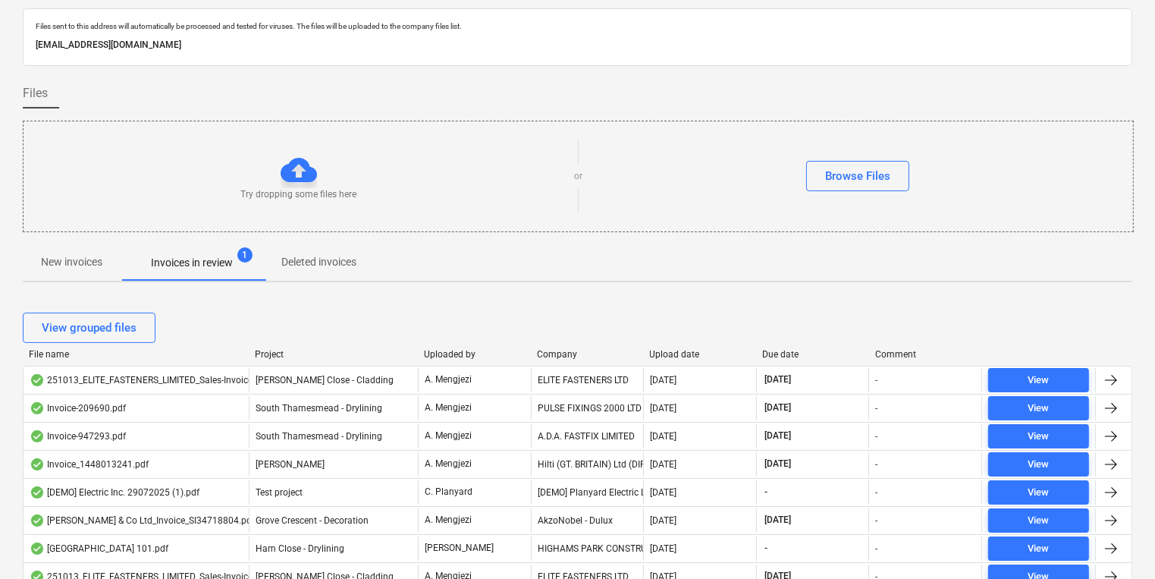
scroll to position [61, 0]
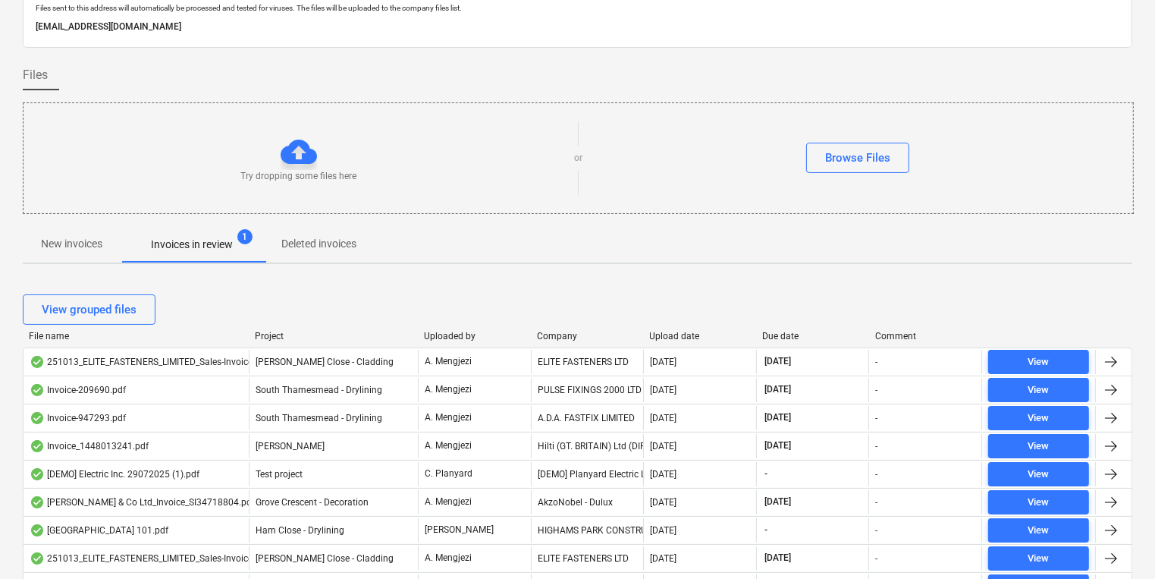
click at [558, 326] on div "View grouped files" at bounding box center [577, 309] width 1109 height 42
click at [559, 335] on div "Company" at bounding box center [587, 336] width 101 height 11
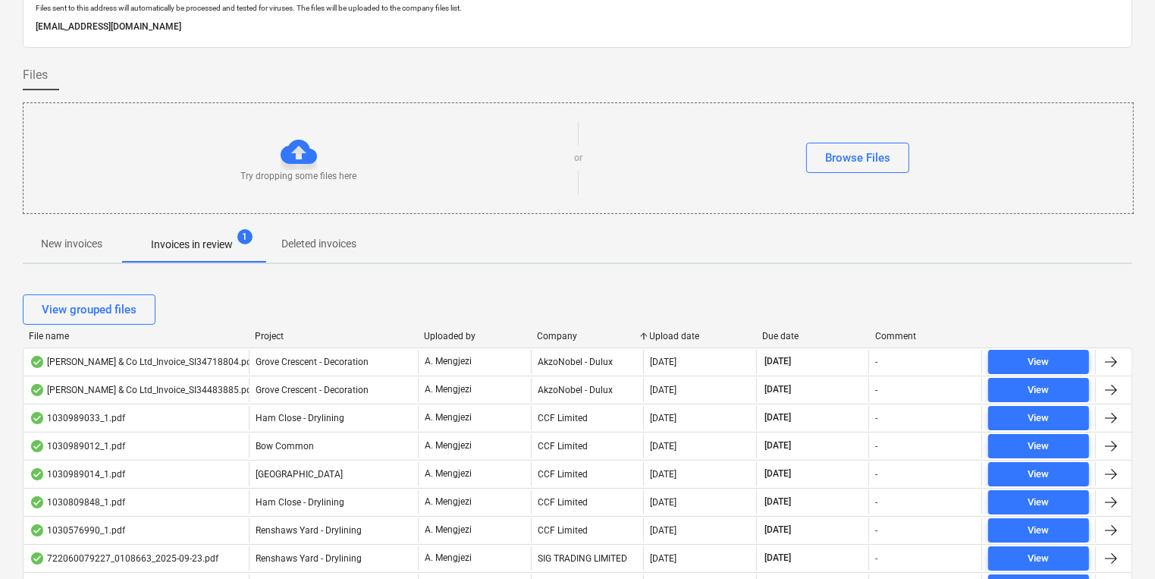
click at [559, 335] on div "Company" at bounding box center [587, 336] width 101 height 11
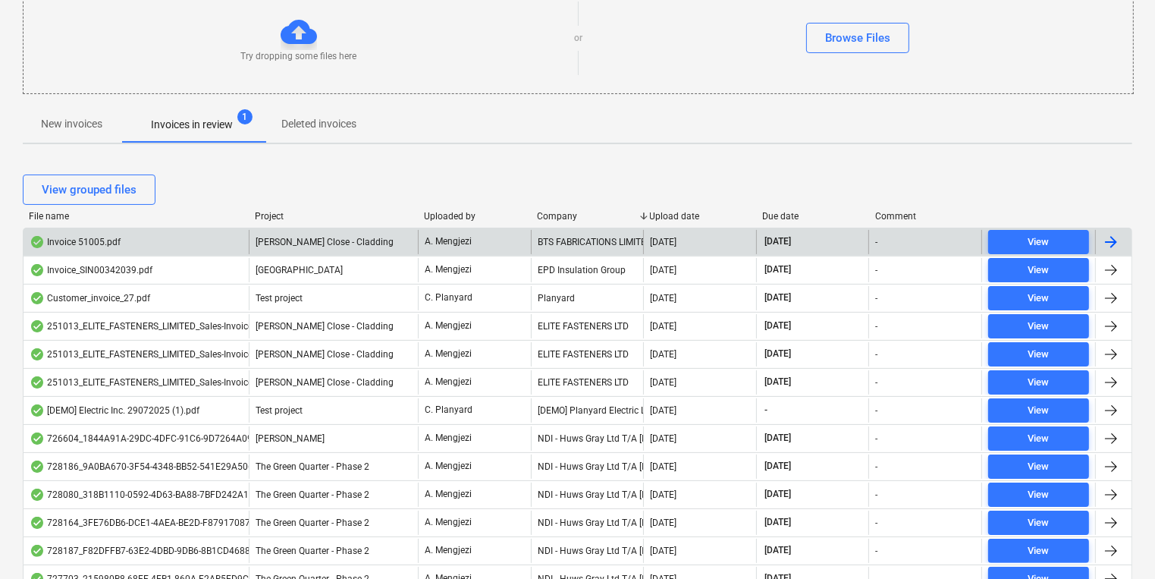
scroll to position [182, 0]
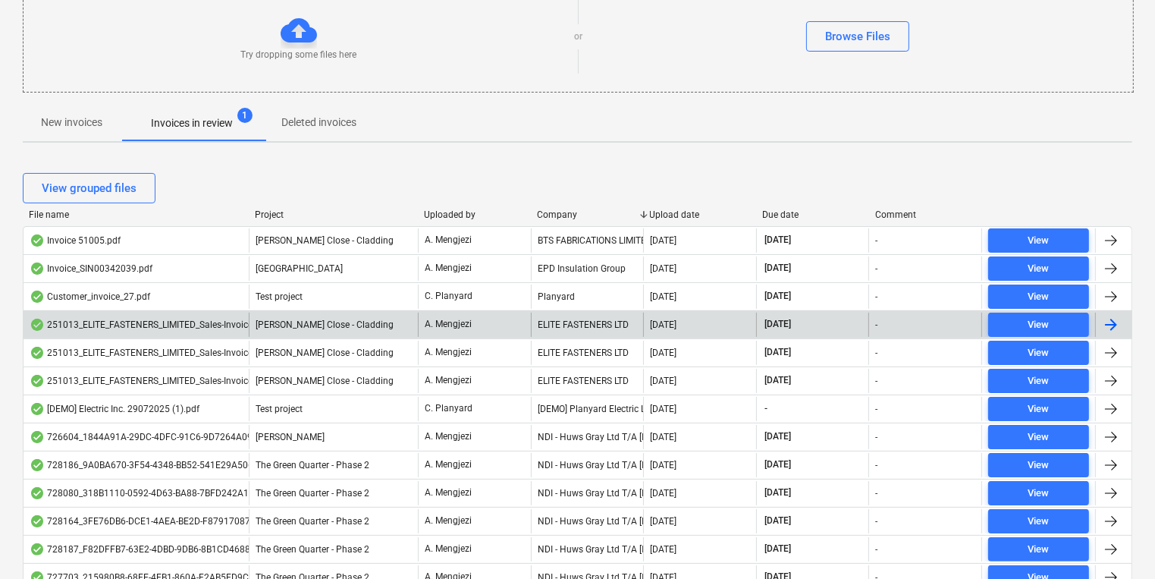
click at [554, 334] on div "ELITE FASTENERS LTD" at bounding box center [587, 324] width 113 height 24
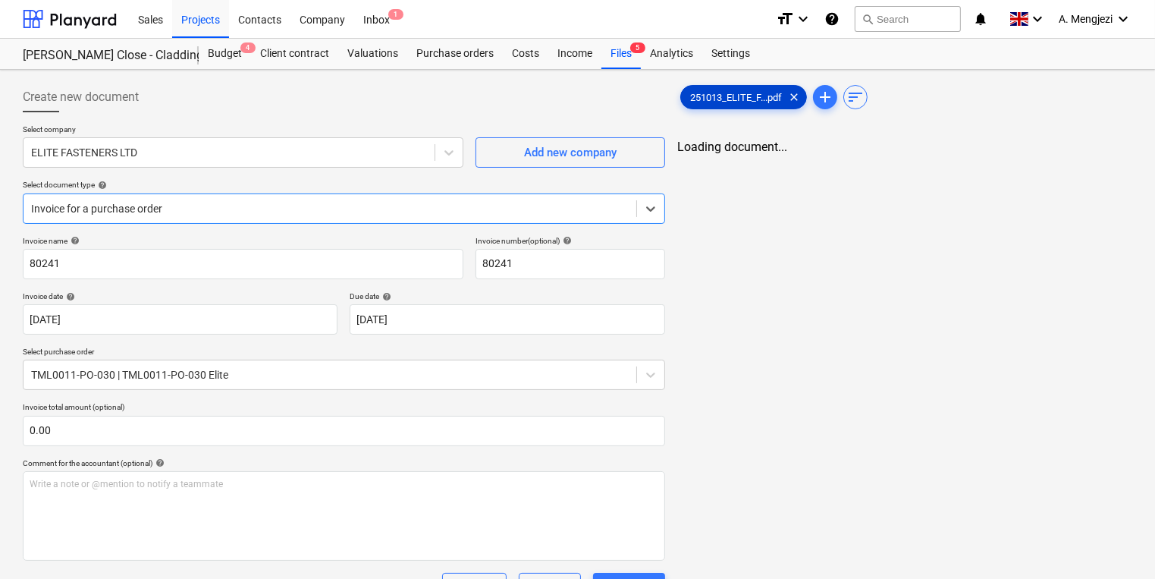
click at [757, 94] on span "251013_ELITE_F...pdf" at bounding box center [736, 97] width 110 height 11
click at [629, 49] on div "Files 5" at bounding box center [620, 54] width 39 height 30
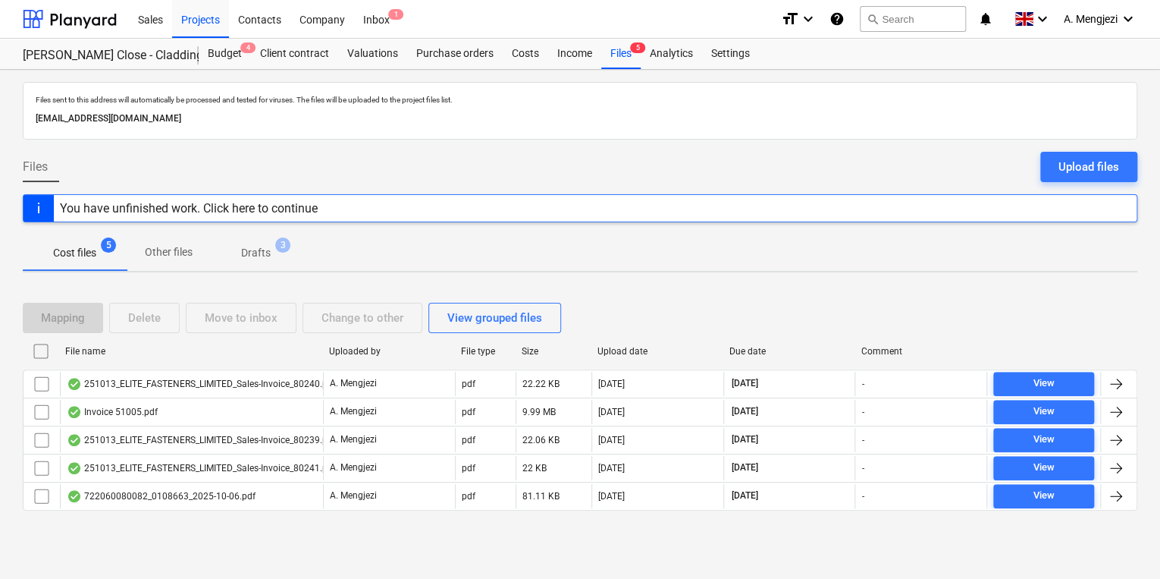
click at [209, 560] on div "Files sent to this address will automatically be processed and tested for virus…" at bounding box center [580, 324] width 1160 height 509
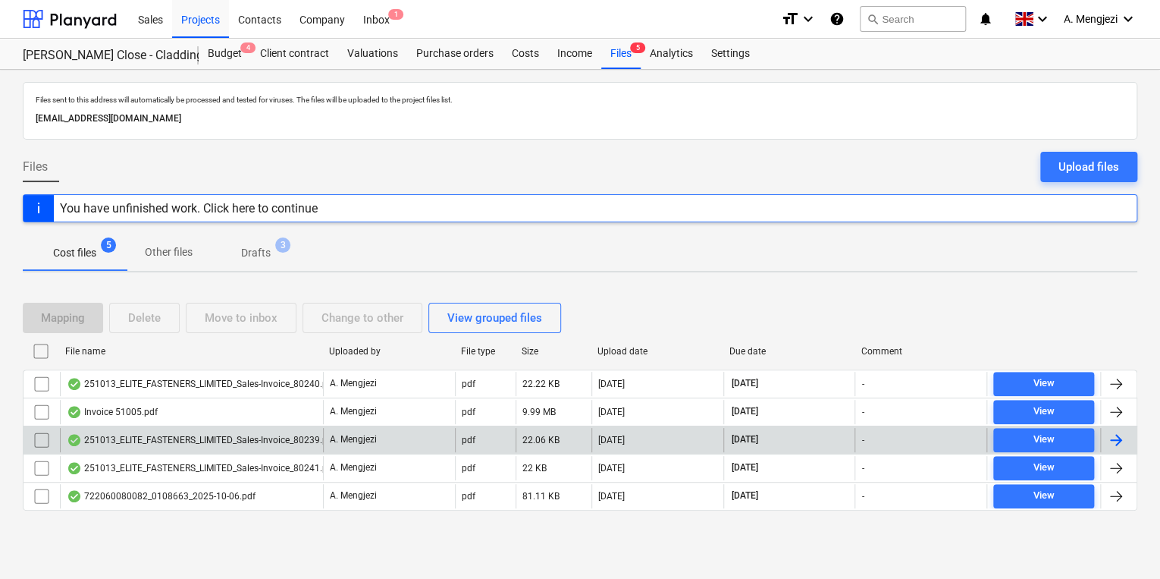
click at [246, 429] on div "251013_ELITE_FASTENERS_LIMITED_Sales-Invoice_80239.pdf" at bounding box center [191, 440] width 263 height 24
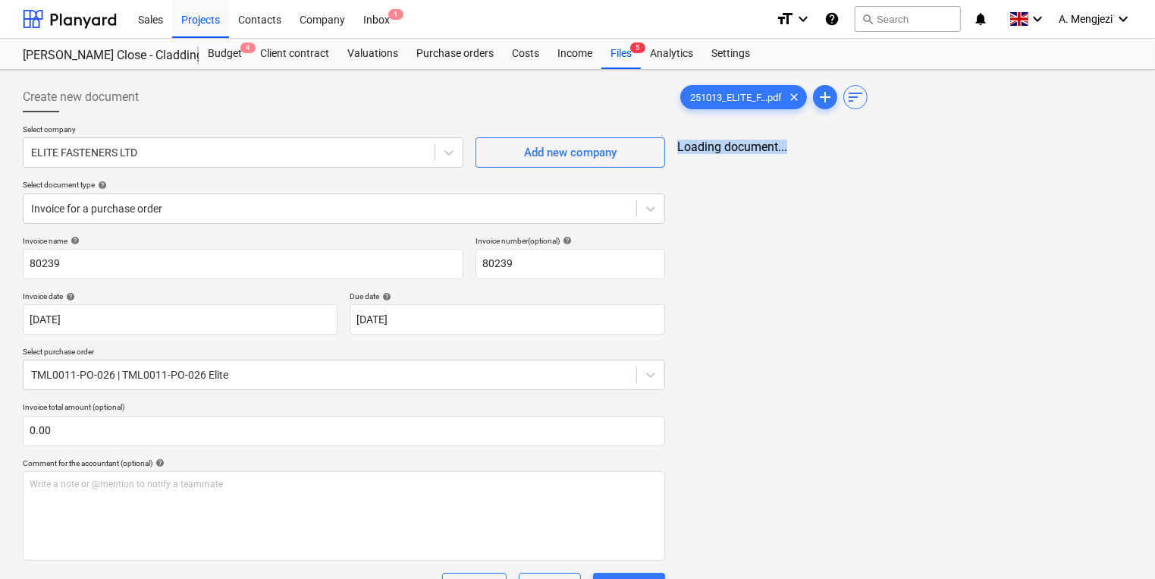
drag, startPoint x: 798, startPoint y: 370, endPoint x: 675, endPoint y: 315, distance: 135.4
click at [675, 315] on div "251013_ELITE_F...pdf clear add sort Loading document..." at bounding box center [904, 449] width 467 height 747
click at [748, 105] on div "251013_ELITE_F...pdf clear" at bounding box center [743, 97] width 127 height 24
click at [675, 507] on div "251013_ELITE_F...pdf clear add sort < 1 > zoom_in zoom_out chat 0 save_alt" at bounding box center [904, 449] width 467 height 747
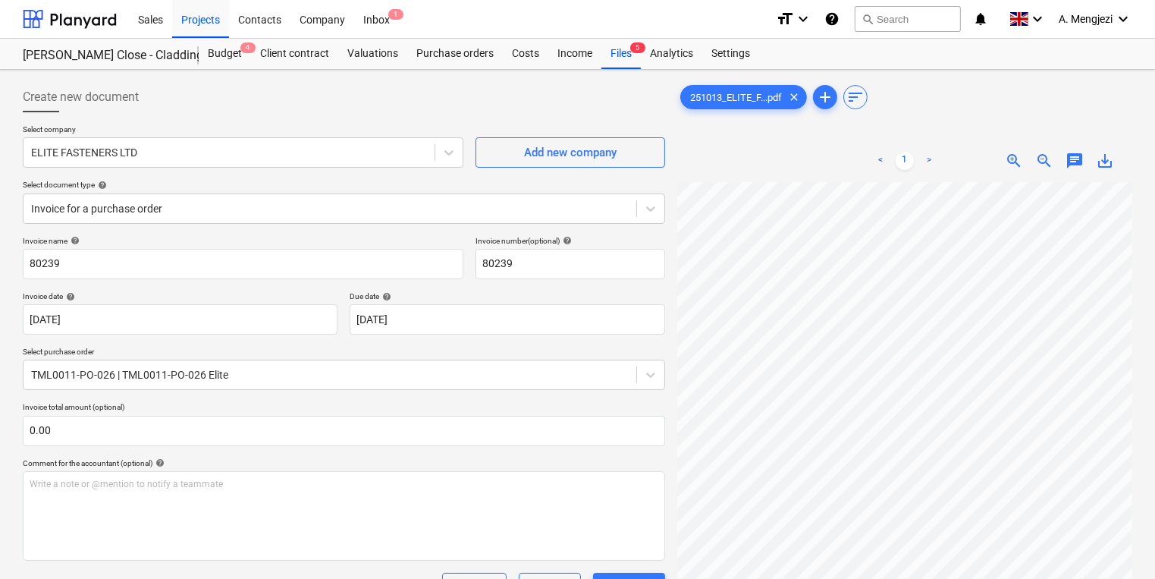
scroll to position [286, 0]
click at [1131, 364] on div at bounding box center [904, 450] width 455 height 536
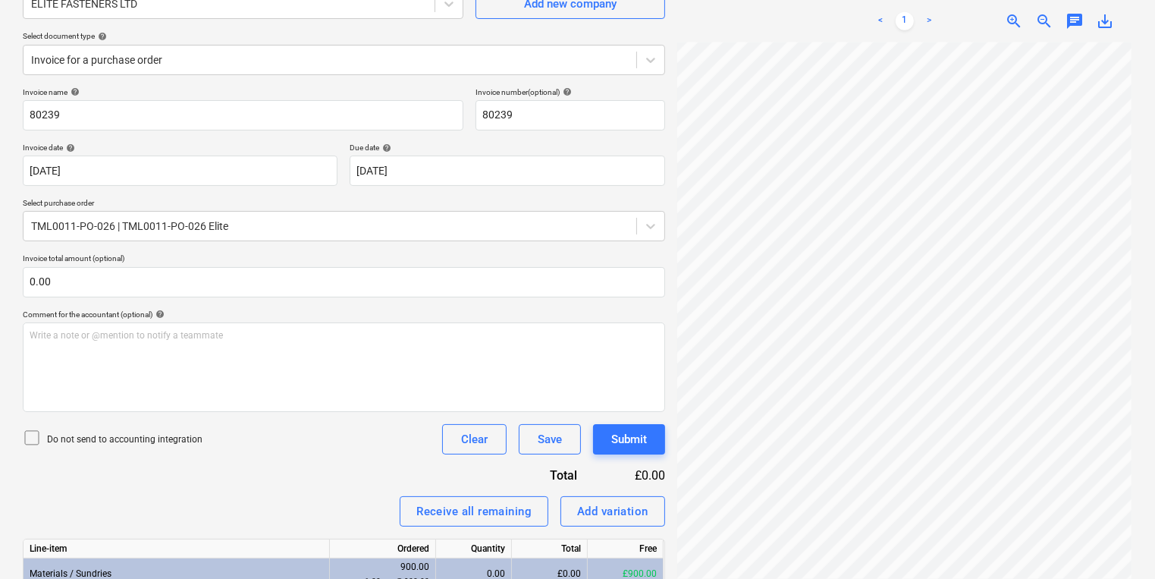
scroll to position [249, 0]
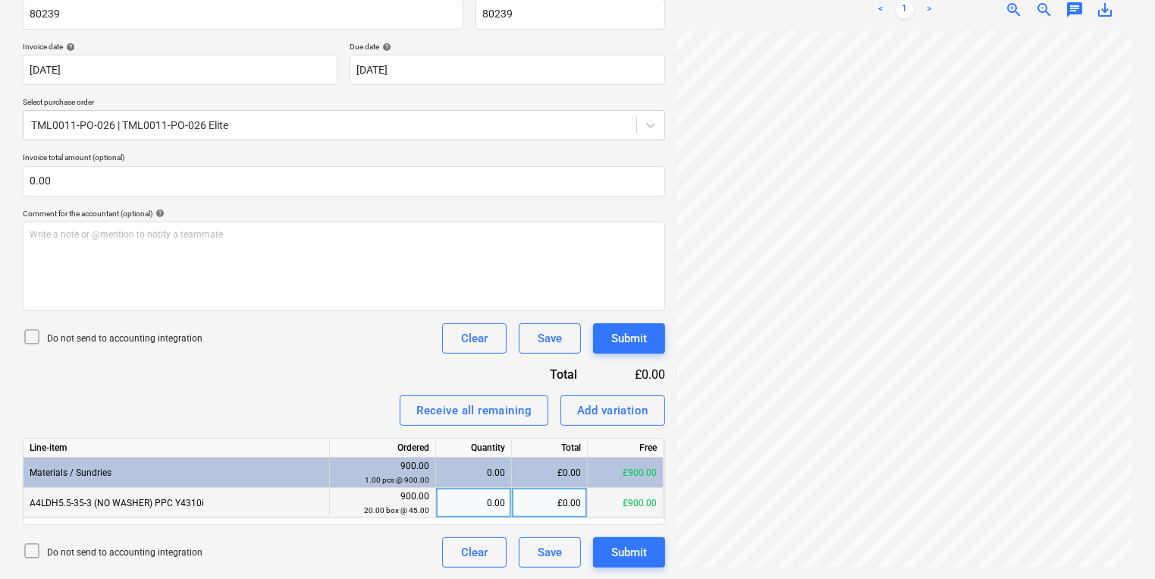
click at [491, 508] on div "0.00" at bounding box center [473, 503] width 63 height 30
click at [658, 335] on button "Submit" at bounding box center [629, 338] width 72 height 30
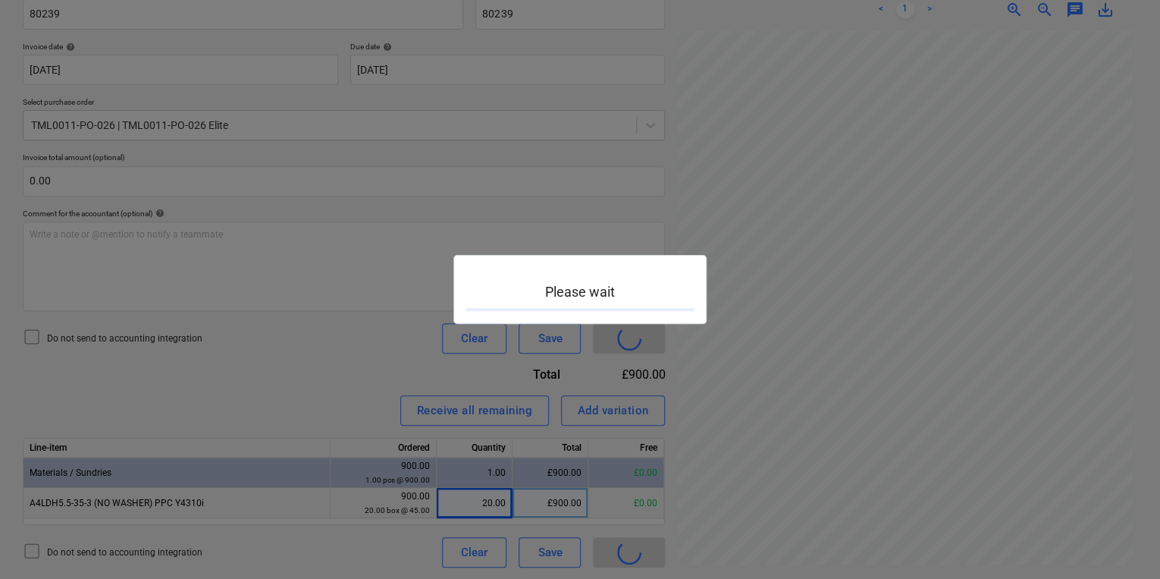
scroll to position [431, 229]
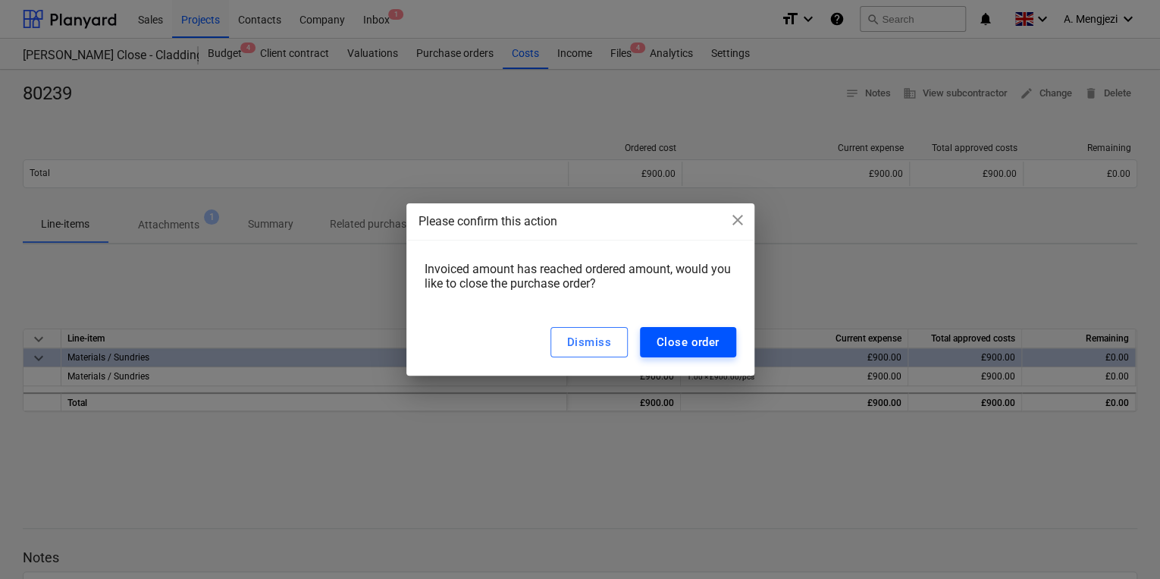
click at [679, 334] on div "Close order" at bounding box center [688, 342] width 63 height 20
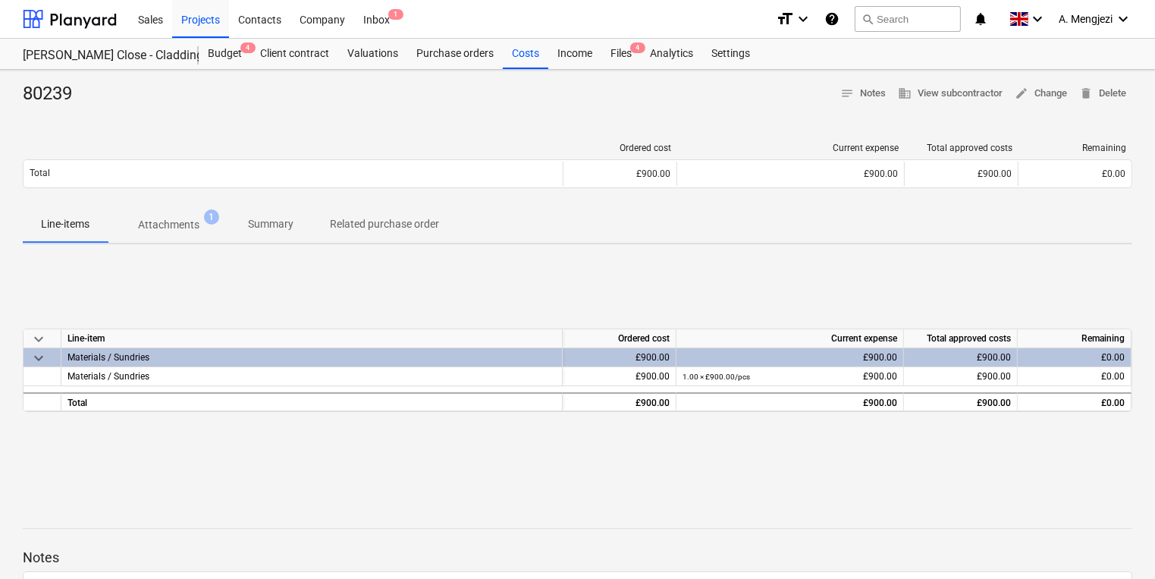
click at [931, 269] on div "keyboard_arrow_down Line-item Ordered cost Current expense Total approved costs…" at bounding box center [577, 369] width 1109 height 227
click at [375, 23] on div "Inbox 1" at bounding box center [376, 18] width 45 height 39
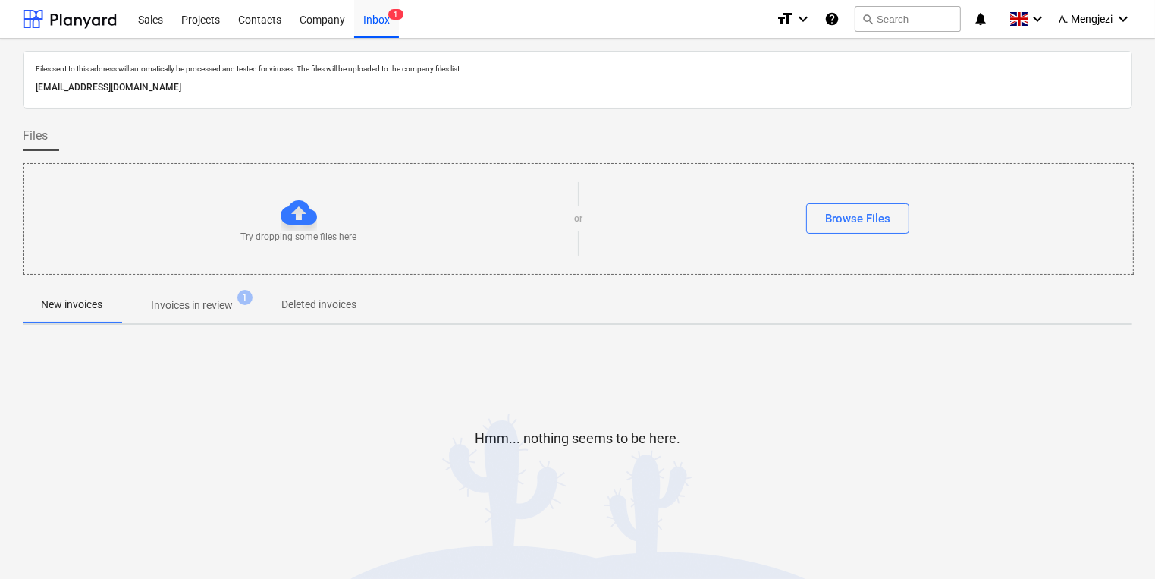
click at [237, 345] on div "Hmm... nothing seems to be here." at bounding box center [577, 450] width 1109 height 227
click at [174, 326] on div "Files sent to this address will automatically be processed and tested for virus…" at bounding box center [577, 307] width 1109 height 513
click at [176, 304] on p "Invoices in review" at bounding box center [192, 305] width 82 height 16
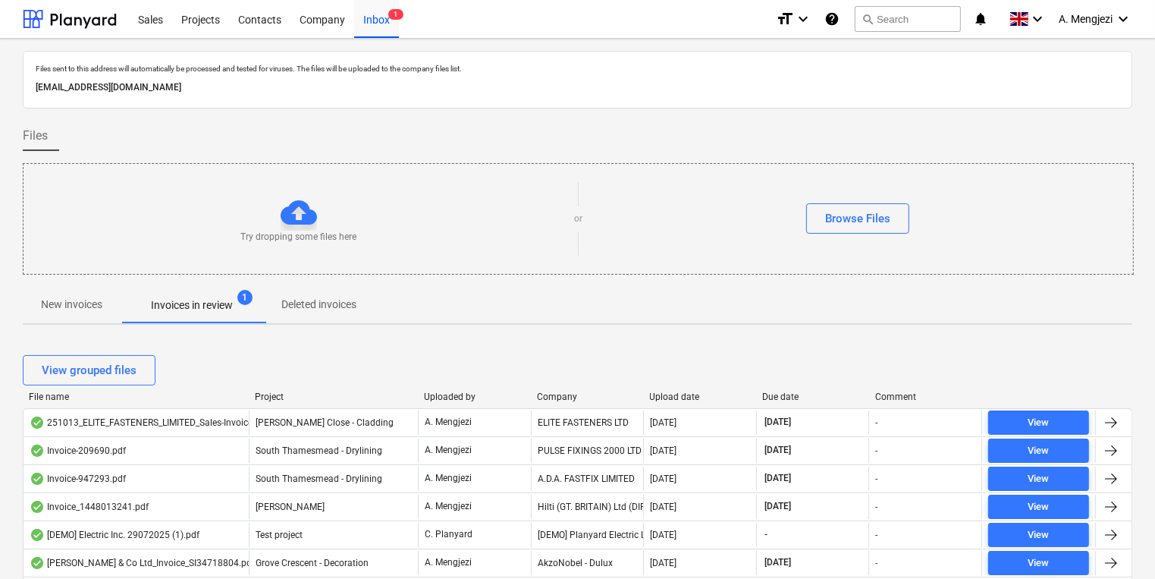
click at [174, 297] on p "Invoices in review" at bounding box center [192, 305] width 82 height 16
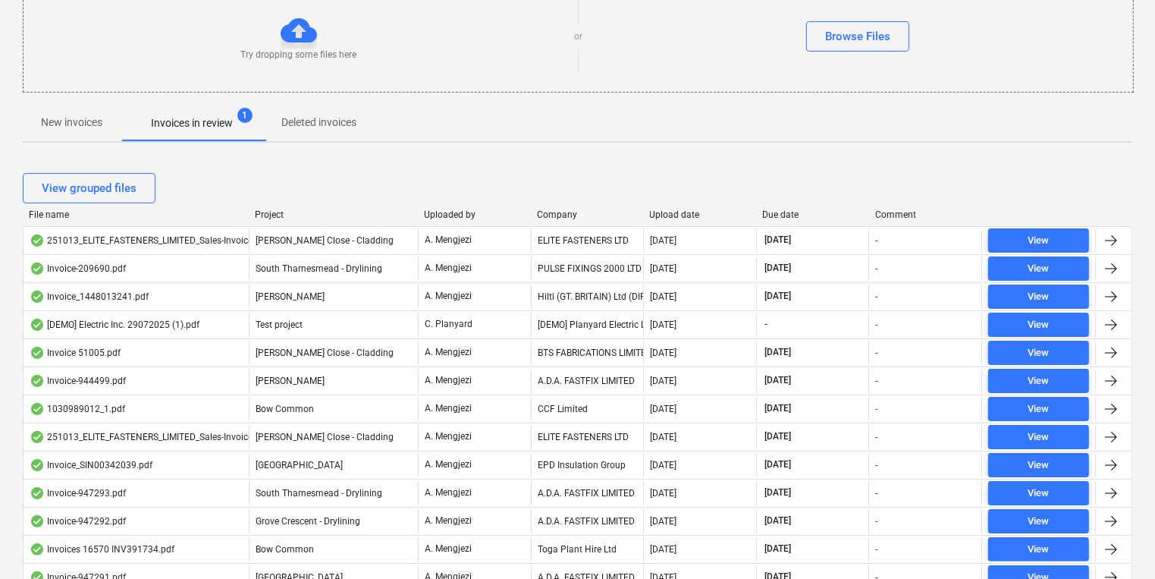
click at [274, 221] on div "File name Project Uploaded by Company Upload date Due date Comment" at bounding box center [577, 217] width 1109 height 17
click at [269, 212] on div "Project" at bounding box center [333, 214] width 157 height 11
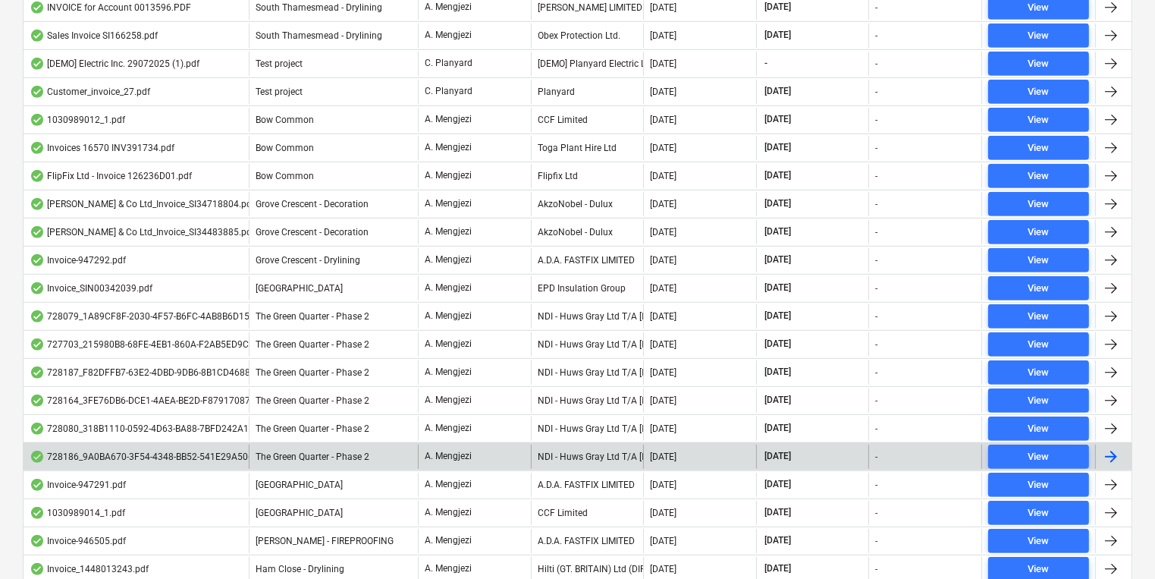
scroll to position [943, 0]
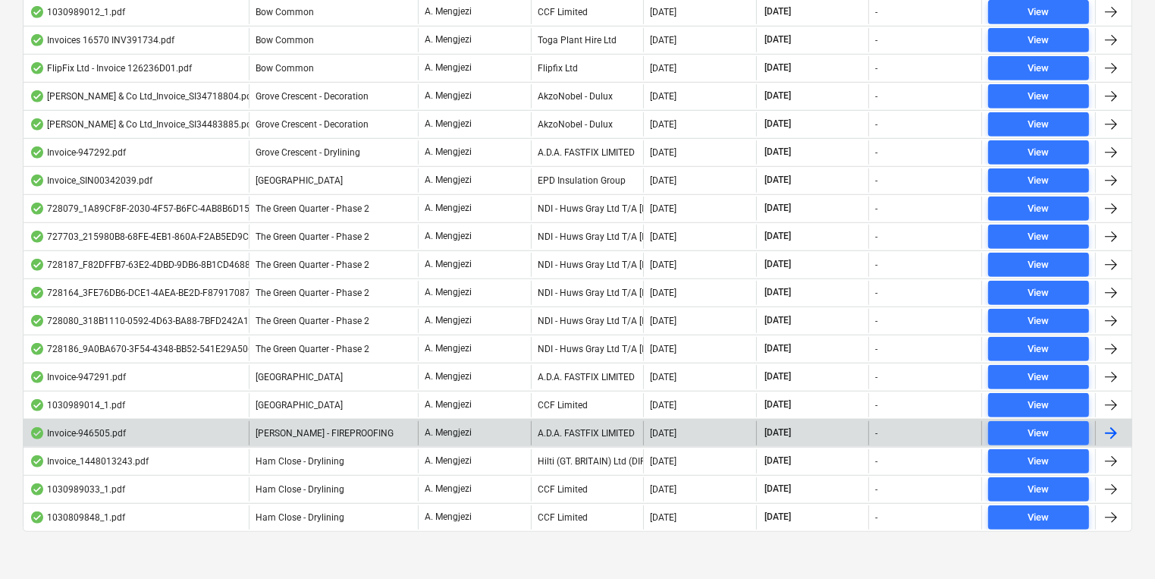
click at [612, 431] on div "A.D.A. FASTFIX LIMITED" at bounding box center [587, 433] width 113 height 24
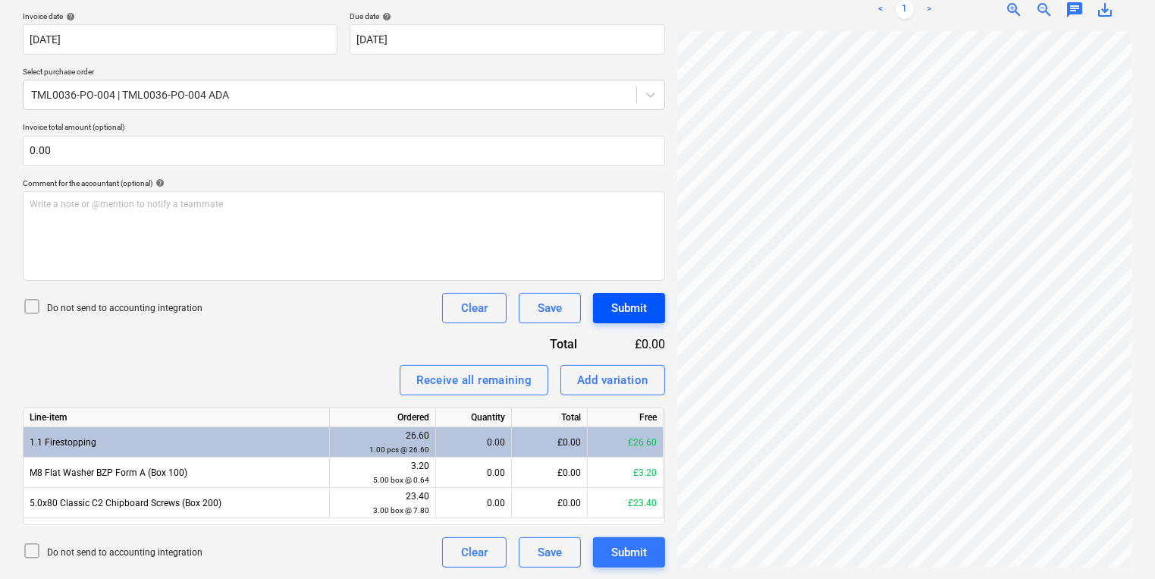
scroll to position [182, 0]
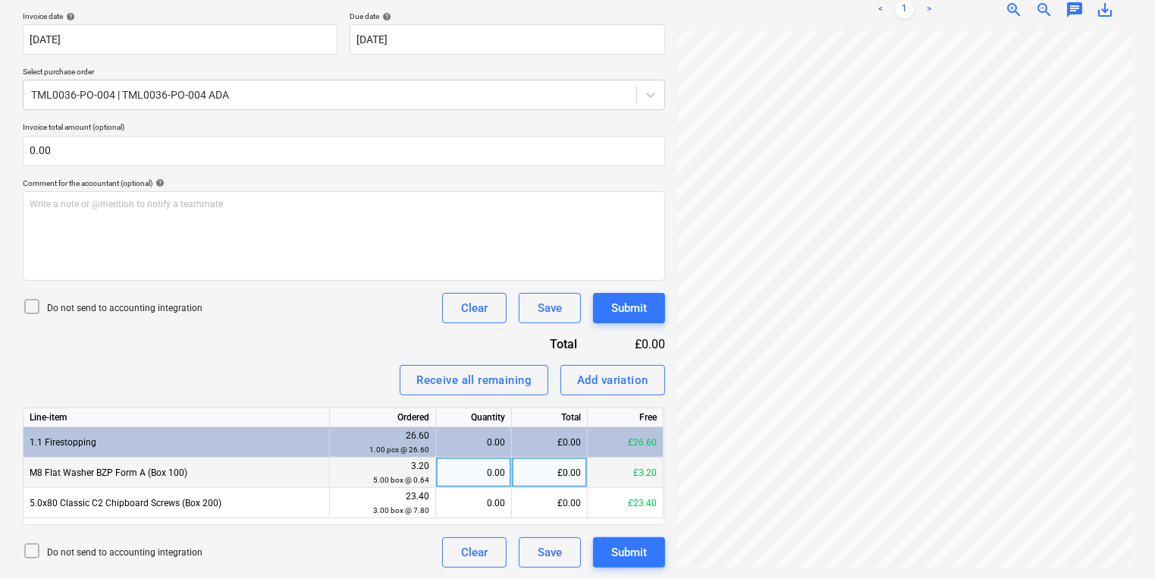
click at [464, 467] on div "0.00" at bounding box center [473, 472] width 63 height 30
click at [448, 519] on div "Line-item Ordered Quantity Total Free 1.1 Firestopping 26.60 1.00 pcs @ 26.60 0…" at bounding box center [344, 466] width 642 height 118
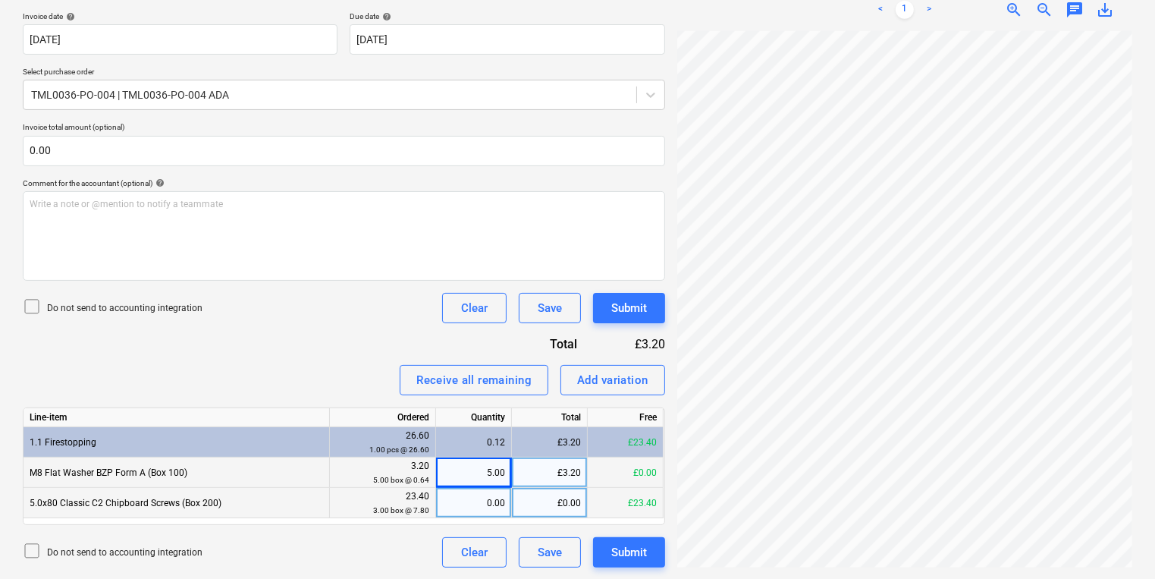
click at [462, 510] on div "0.00" at bounding box center [473, 503] width 63 height 30
click at [654, 440] on div "Create new document Select company A.D.A. FASTFIX LIMITED Add new company Selec…" at bounding box center [577, 184] width 1121 height 777
click at [648, 308] on button "Submit" at bounding box center [629, 308] width 72 height 30
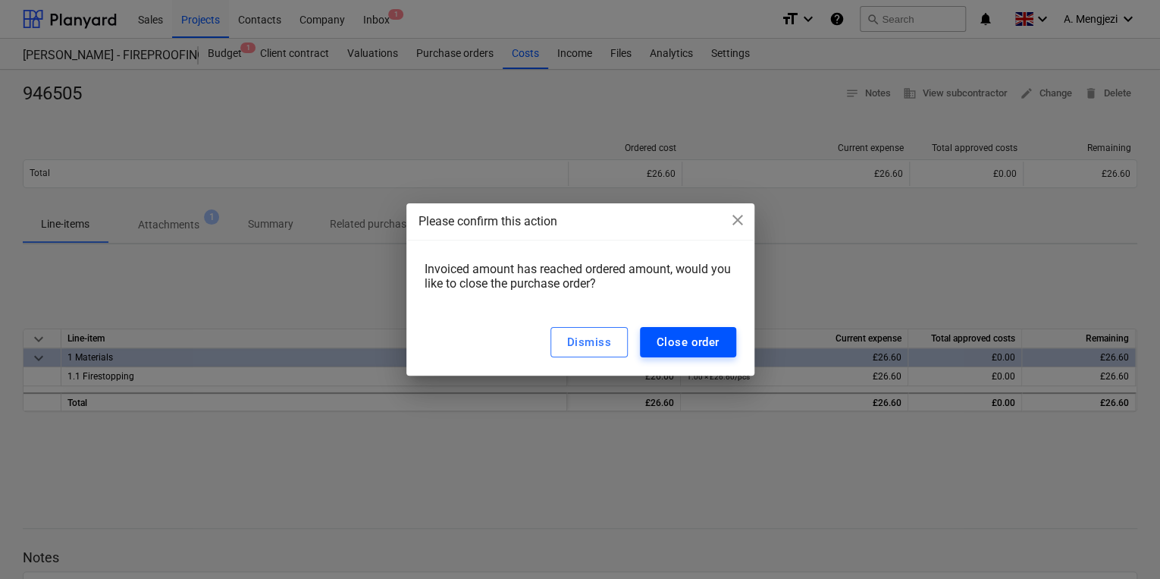
click at [694, 347] on div "Close order" at bounding box center [688, 342] width 63 height 20
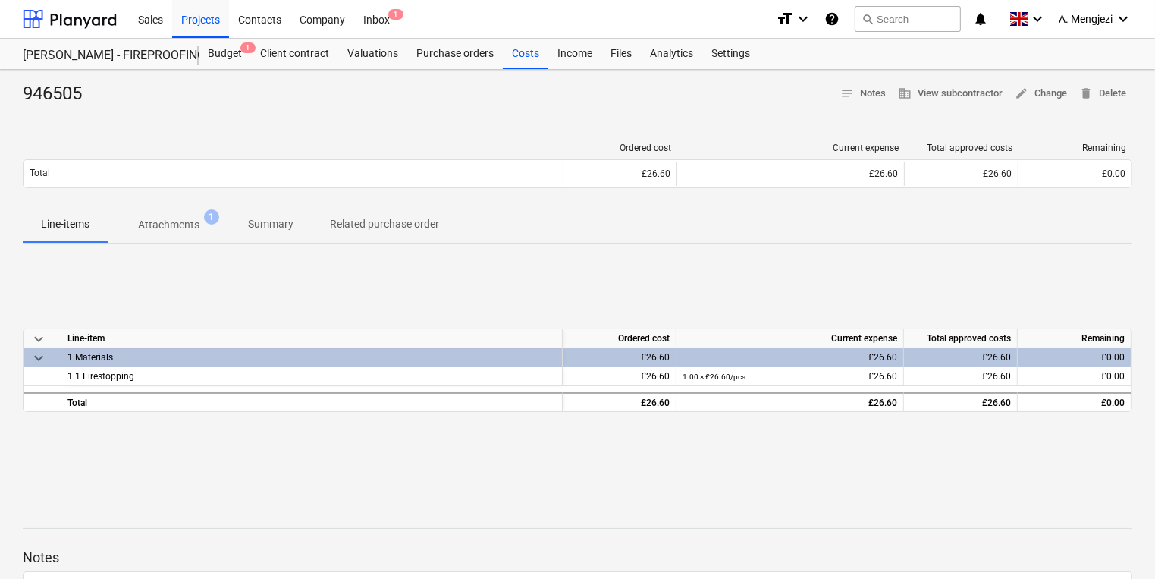
click at [274, 426] on div "keyboard_arrow_down Line-item Ordered cost Current expense Total approved costs…" at bounding box center [577, 369] width 1109 height 227
click at [394, 24] on div "Inbox 1" at bounding box center [376, 18] width 45 height 39
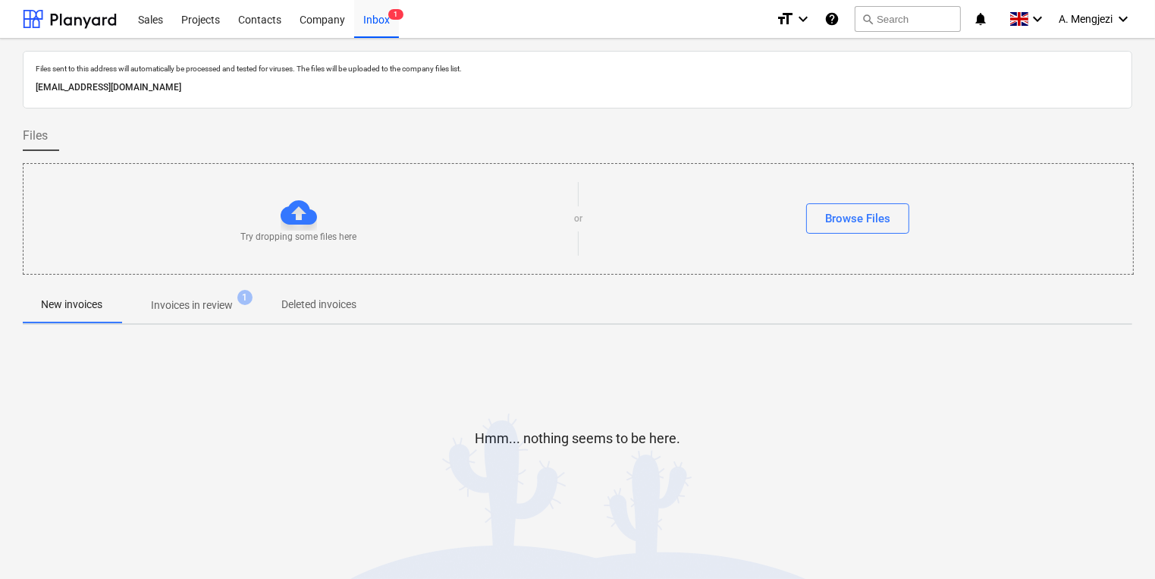
click at [247, 315] on span "Invoices in review 1" at bounding box center [192, 304] width 143 height 27
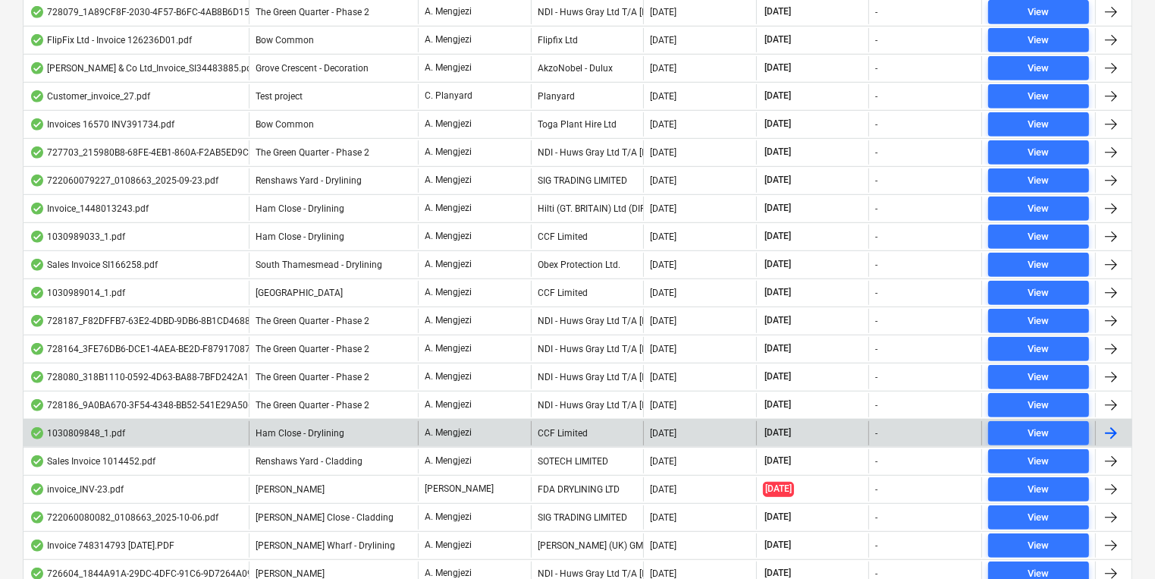
scroll to position [916, 0]
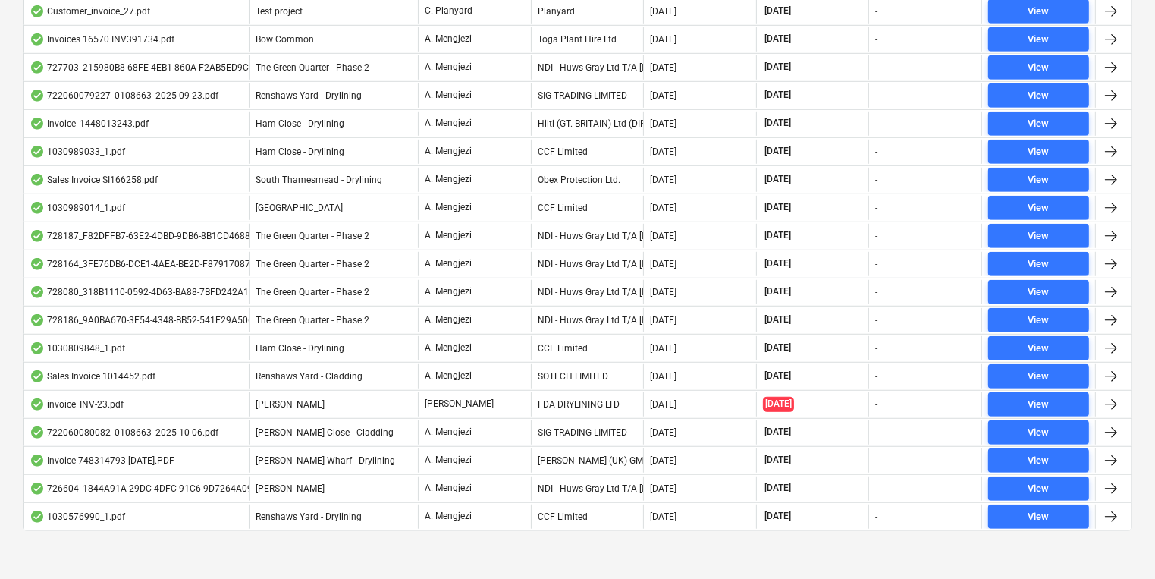
click at [425, 453] on p "A. Mengjezi" at bounding box center [448, 459] width 47 height 13
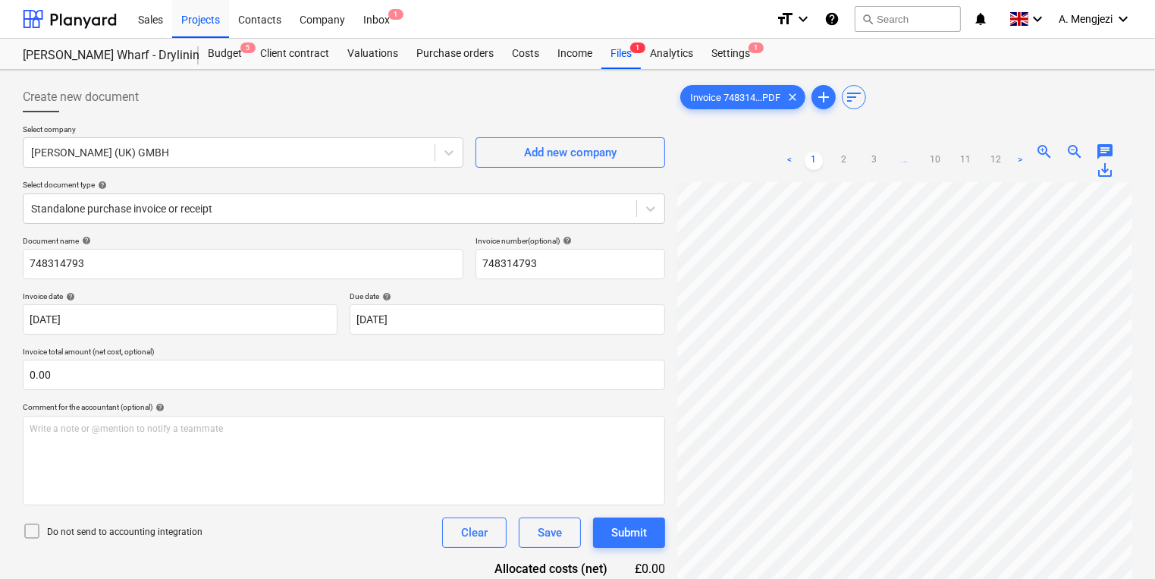
scroll to position [90, 360]
click at [672, 221] on div "Invoice 748314...PDF clear add sort < 1 2 3 ... 10 11 12 > zoom_in zoom_out cha…" at bounding box center [904, 400] width 467 height 648
click at [981, 155] on ul "< 1 2 3 ... 10 11 12 >" at bounding box center [904, 161] width 249 height 18
click at [987, 156] on link "12" at bounding box center [995, 161] width 18 height 18
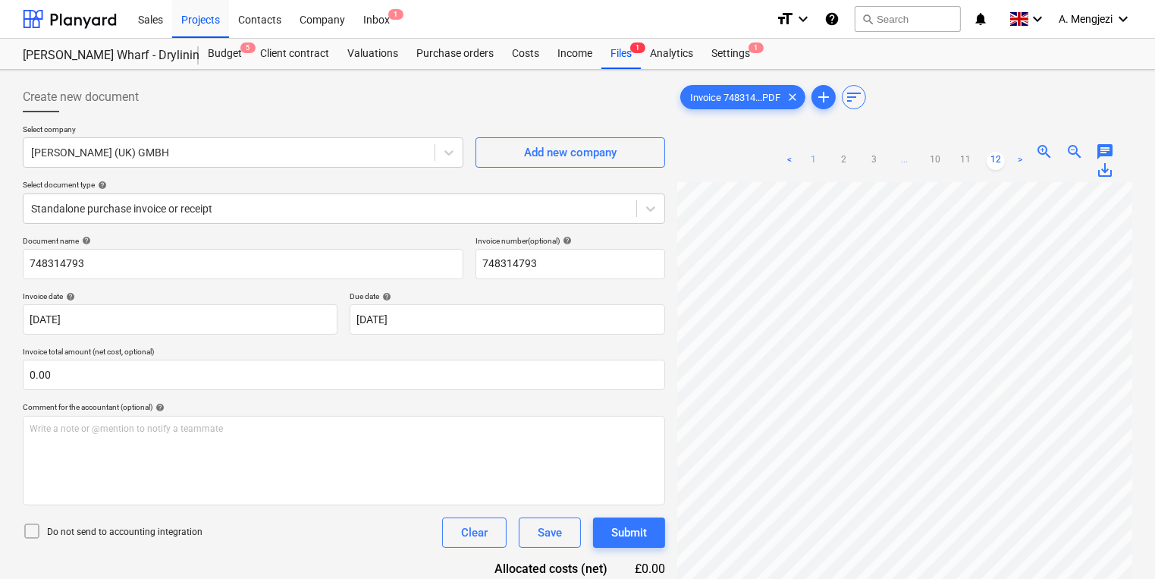
click at [812, 158] on link "1" at bounding box center [813, 161] width 18 height 18
click at [620, 49] on div "Files 1" at bounding box center [620, 54] width 39 height 30
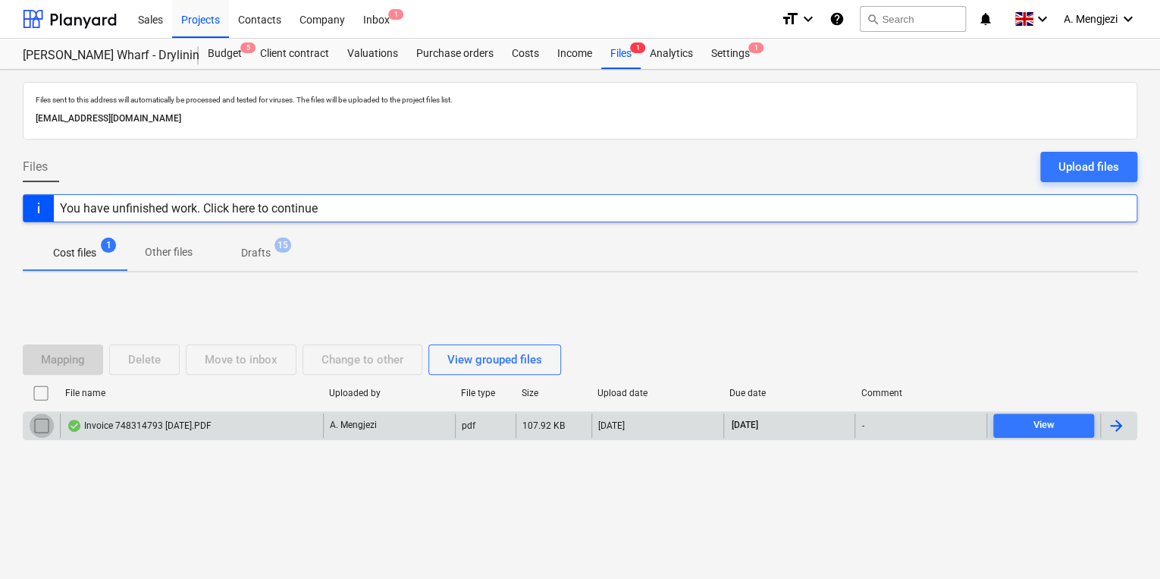
click at [37, 424] on input "checkbox" at bounding box center [42, 425] width 24 height 24
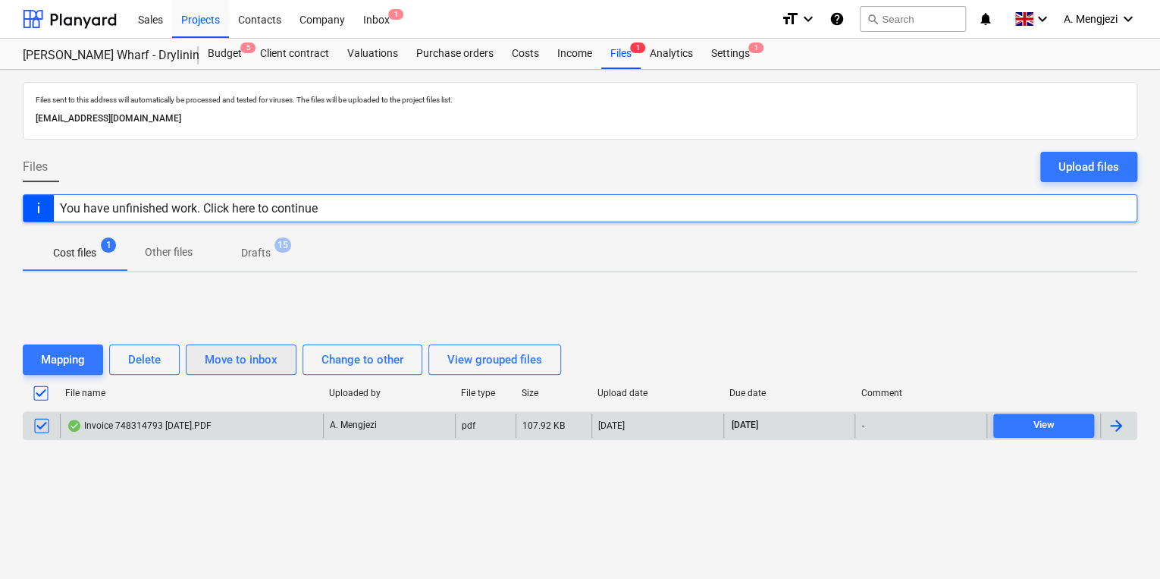
click at [249, 347] on button "Move to inbox" at bounding box center [241, 359] width 111 height 30
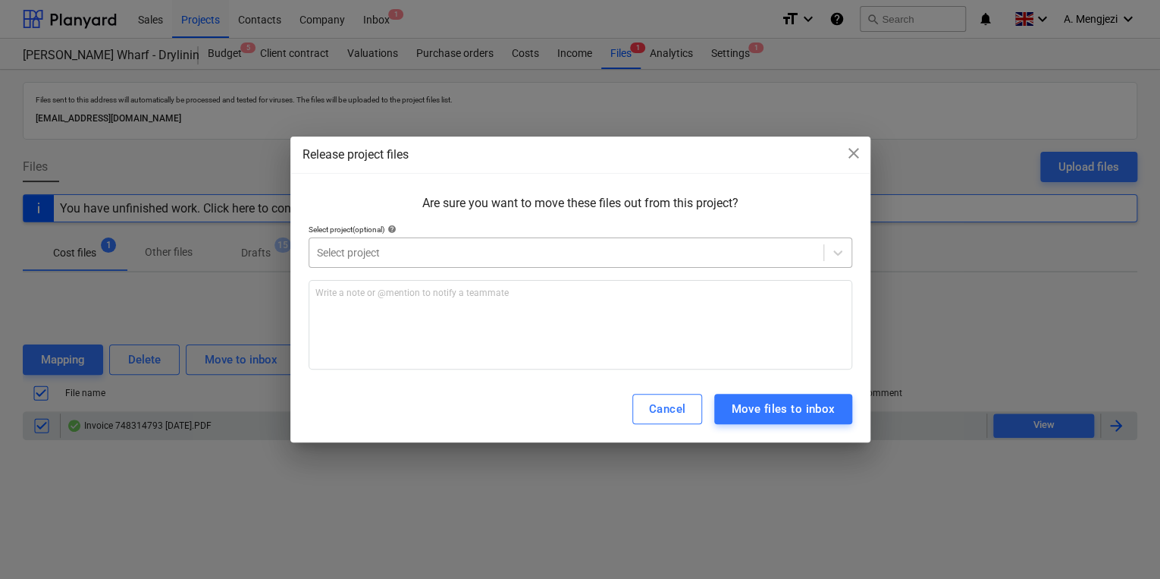
click at [520, 247] on div at bounding box center [566, 252] width 499 height 15
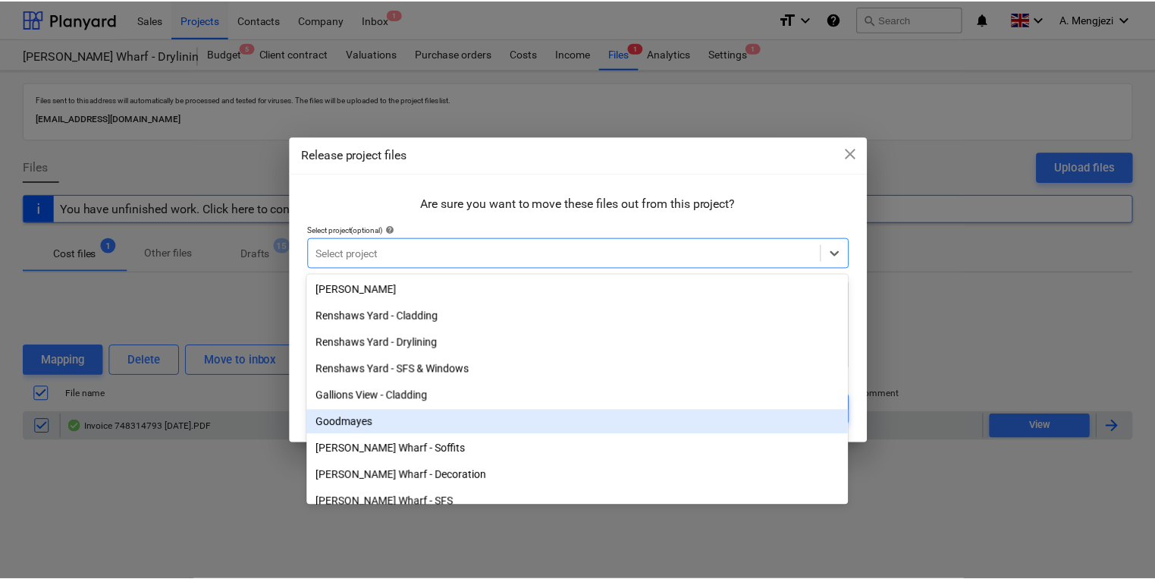
scroll to position [121, 0]
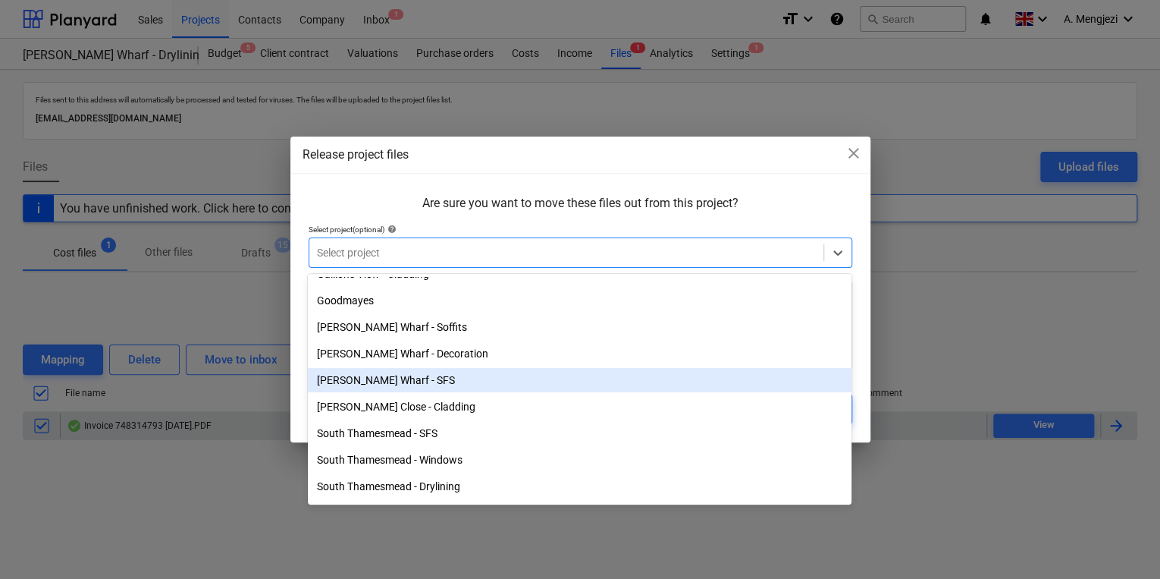
click at [473, 390] on div "[PERSON_NAME] Wharf - SFS" at bounding box center [580, 380] width 544 height 24
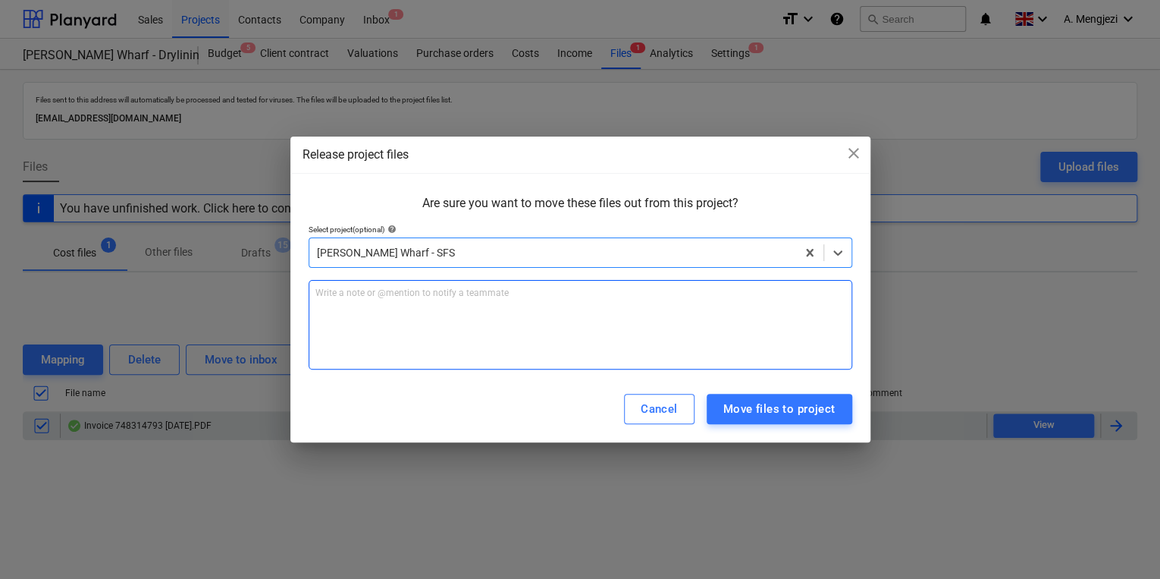
click at [440, 331] on div "Write a note or @mention to notify a teammate [PERSON_NAME]" at bounding box center [581, 324] width 544 height 89
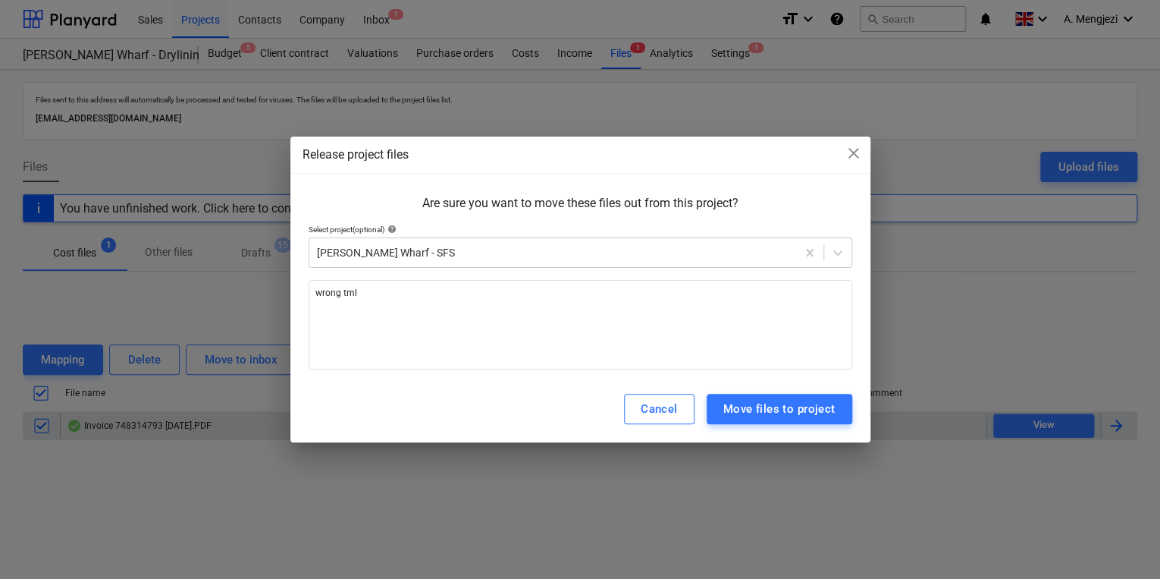
click at [764, 435] on div "Cancel Move files to project" at bounding box center [580, 408] width 580 height 67
click at [747, 425] on div "Cancel Move files to project" at bounding box center [580, 408] width 580 height 67
click at [746, 418] on div "Move files to project" at bounding box center [779, 409] width 112 height 20
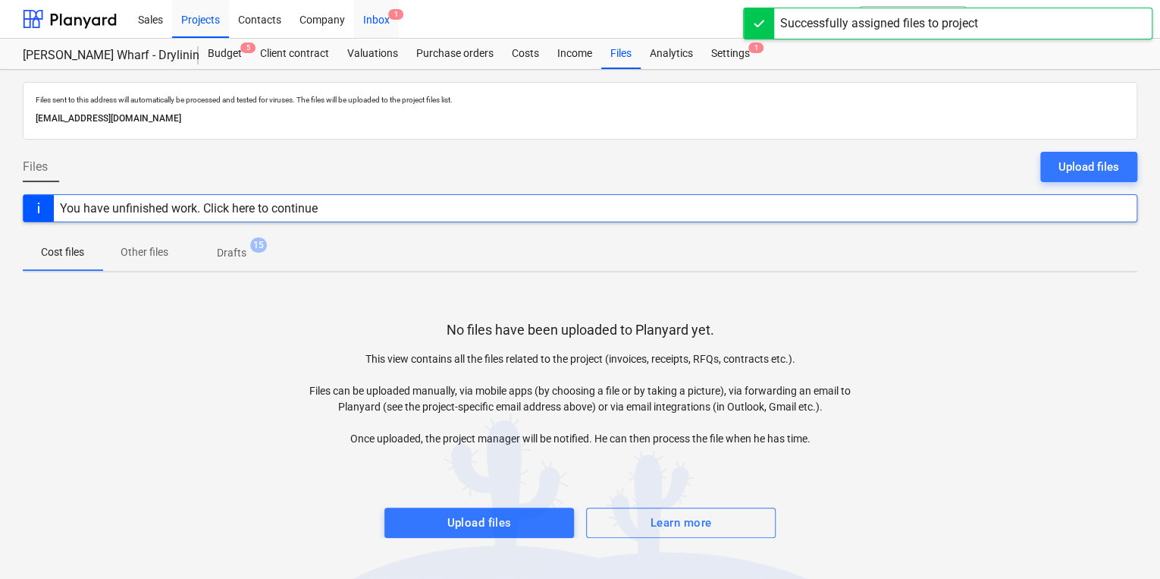
click at [366, 36] on div "Inbox 1" at bounding box center [376, 18] width 45 height 39
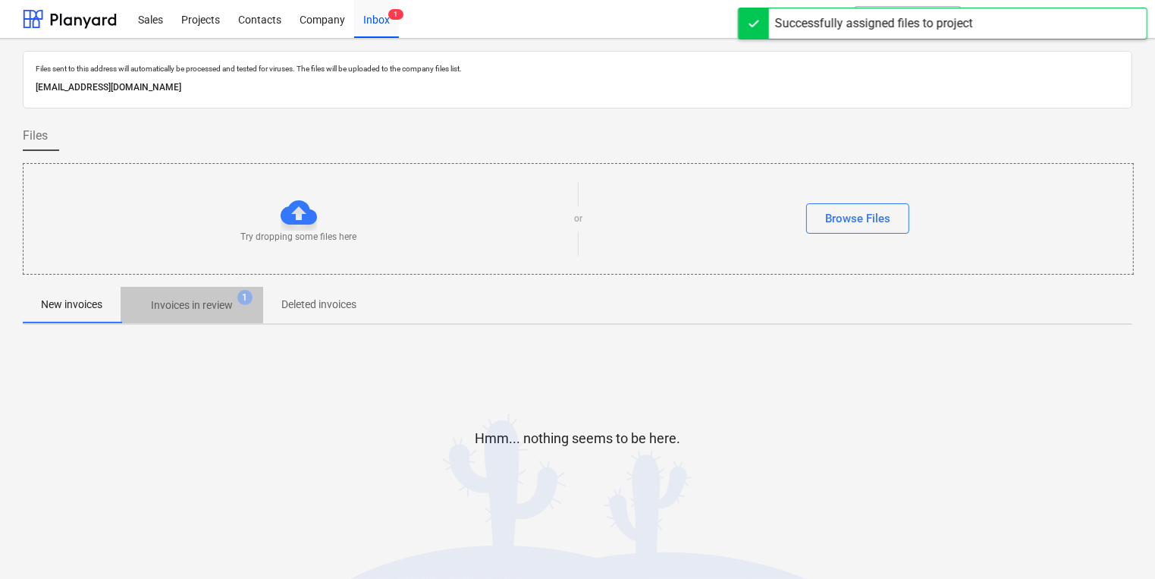
click at [229, 305] on p "Invoices in review" at bounding box center [192, 305] width 82 height 16
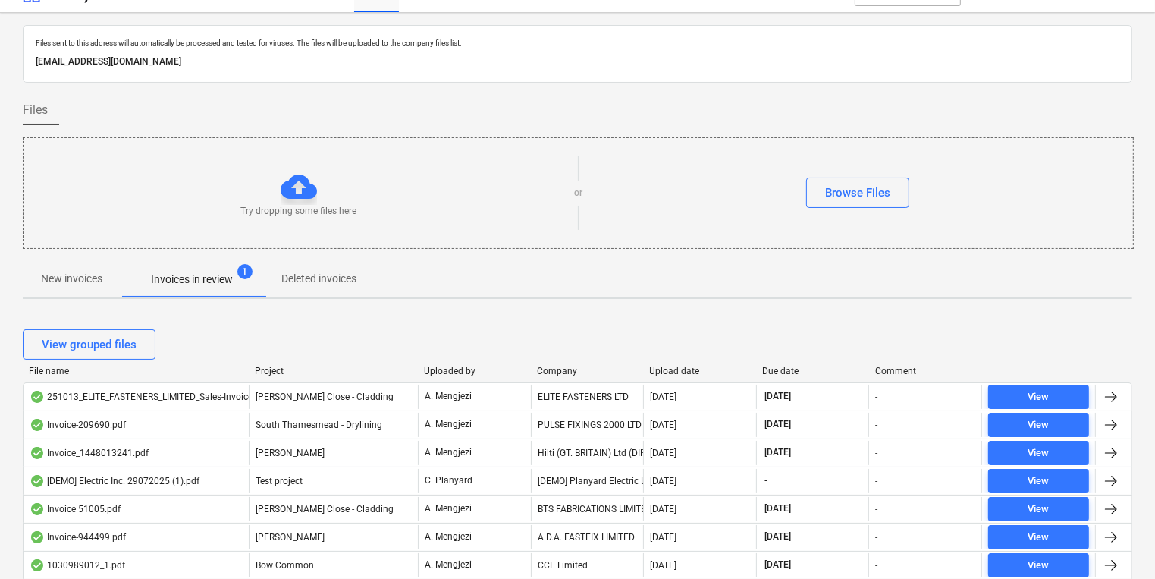
scroll to position [6, 0]
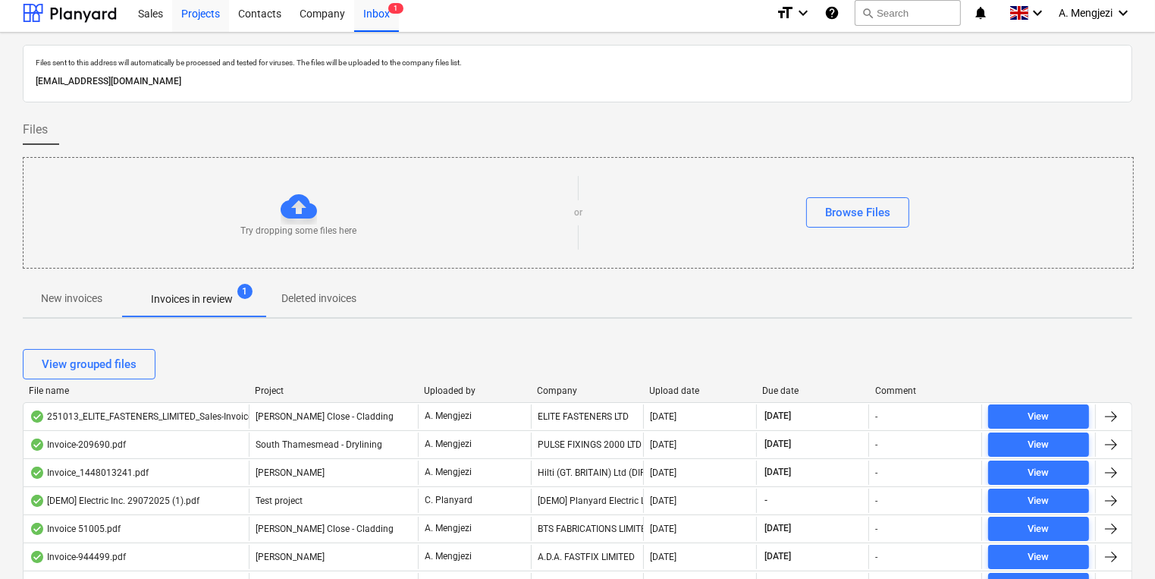
click at [212, 9] on div "Projects" at bounding box center [200, 12] width 57 height 39
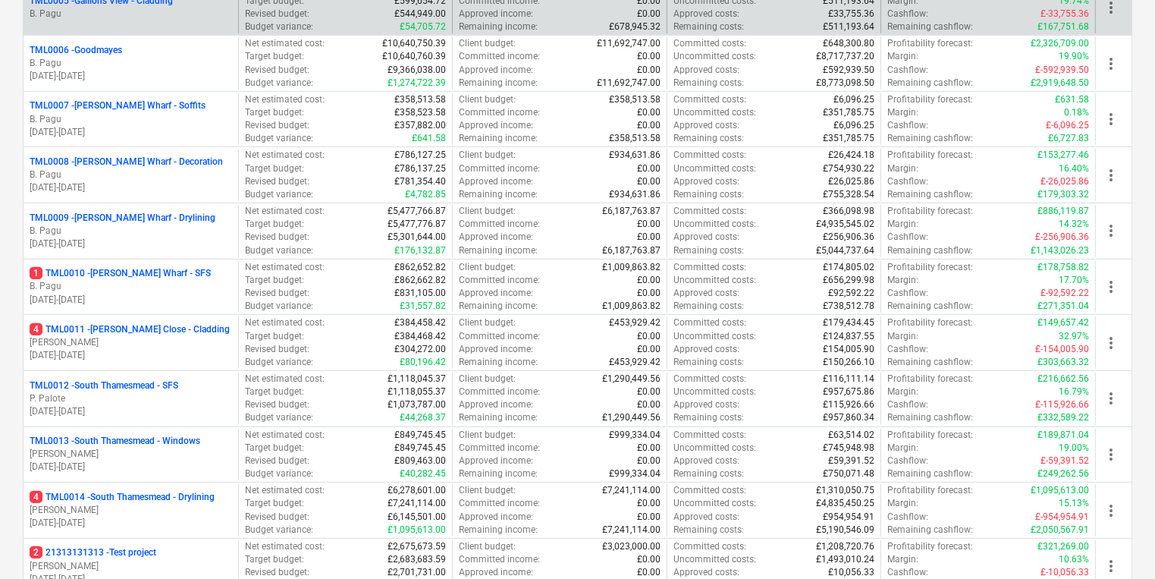
scroll to position [491, 0]
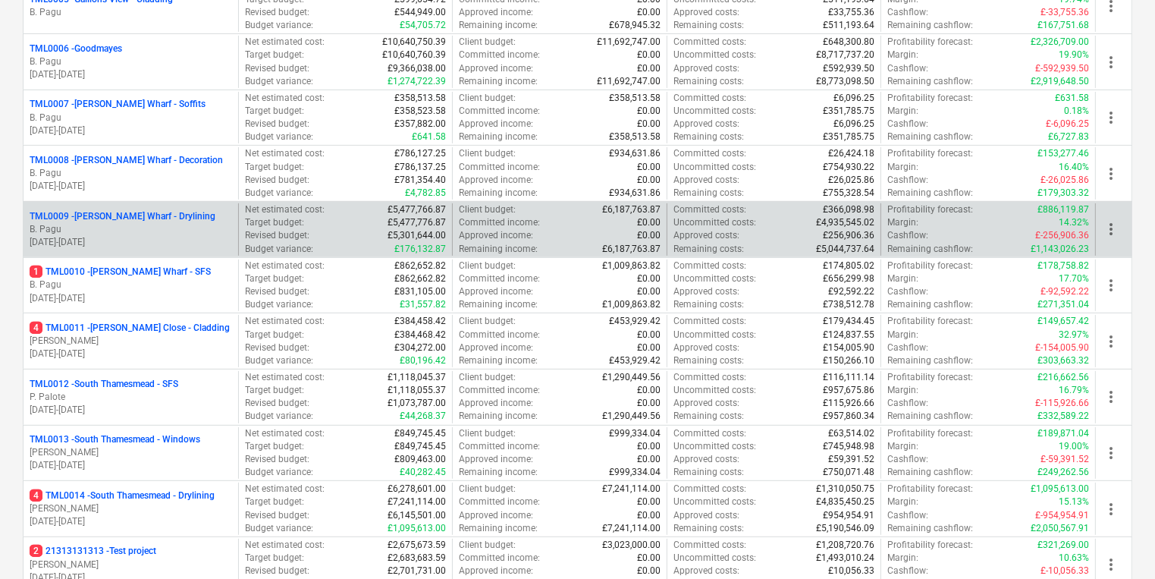
click at [182, 252] on div "TML0009 - [PERSON_NAME] Wharf - Drylining B. Pagu [DATE] - [DATE]" at bounding box center [131, 229] width 215 height 52
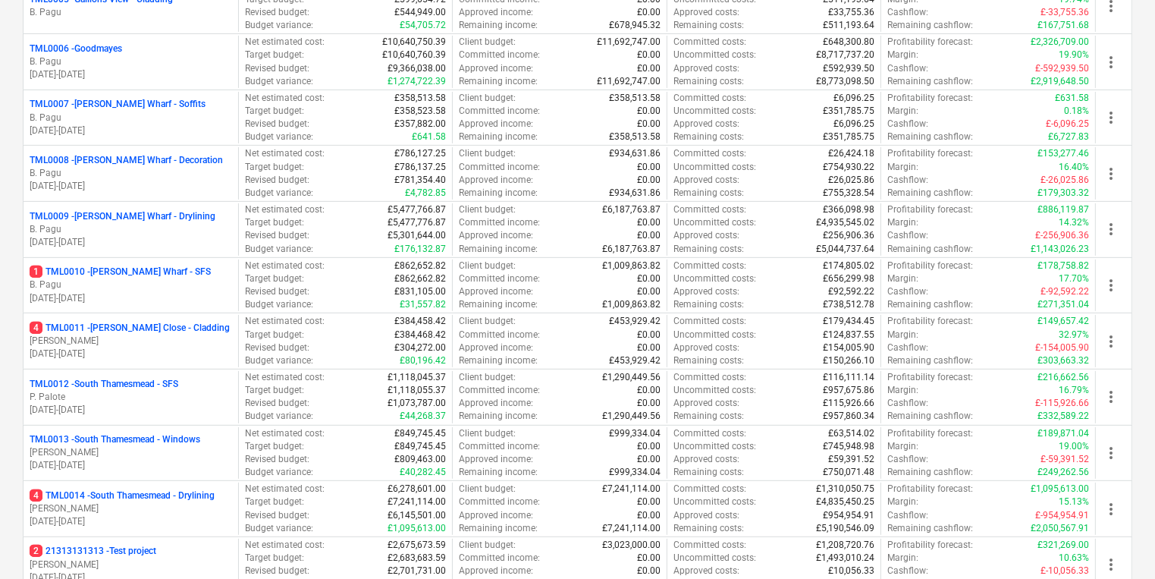
click at [182, 268] on p "1 TML0010 - [PERSON_NAME] Wharf - SFS" at bounding box center [120, 271] width 181 height 13
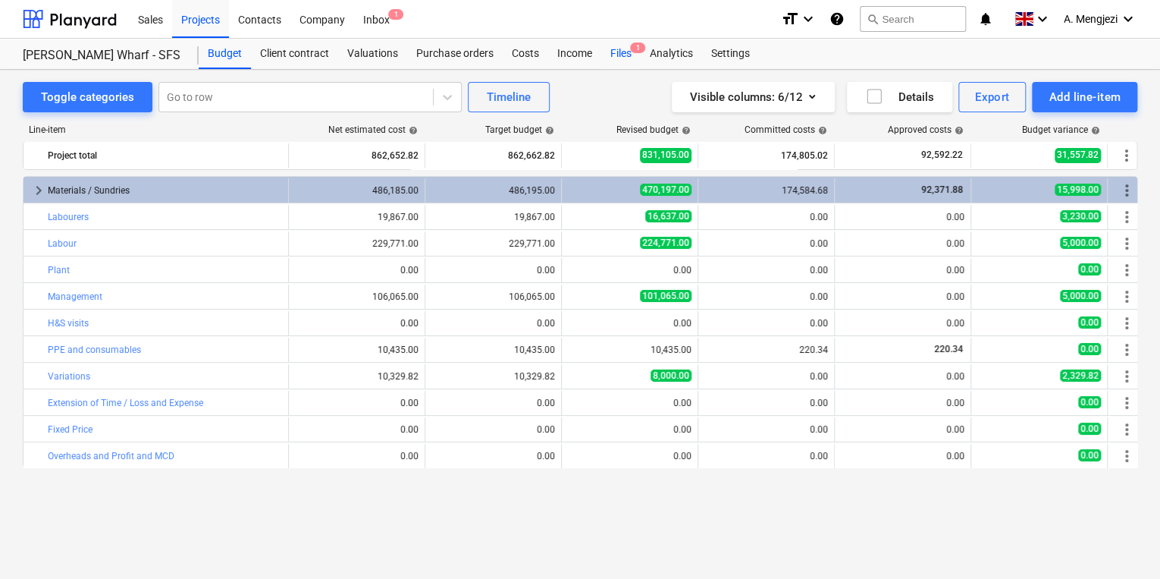
click at [624, 60] on div "Files 1" at bounding box center [620, 54] width 39 height 30
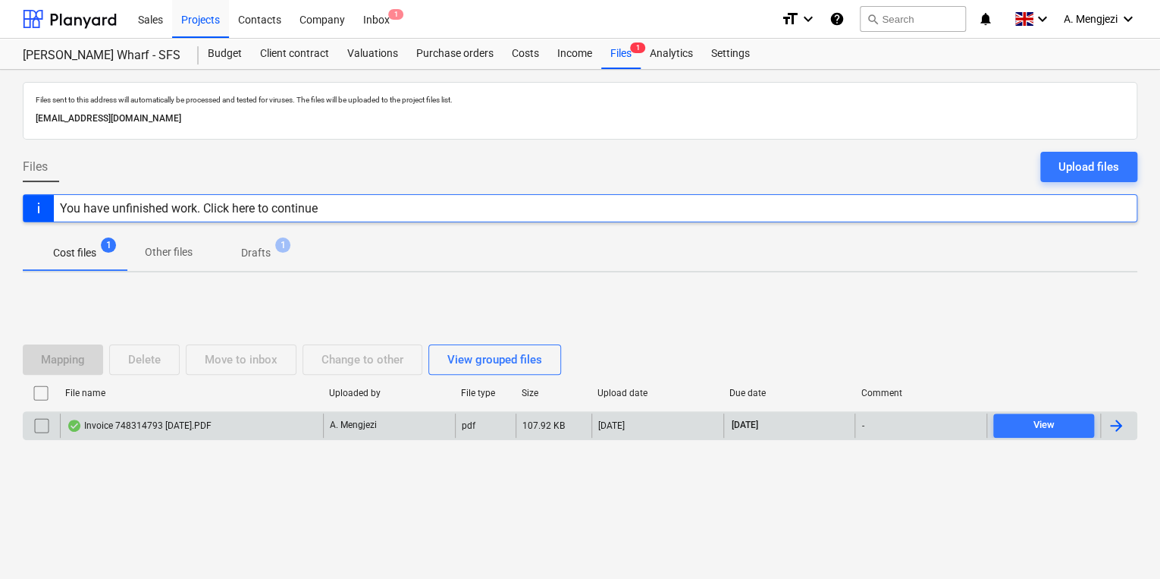
click at [373, 428] on p "A. Mengjezi" at bounding box center [353, 425] width 47 height 13
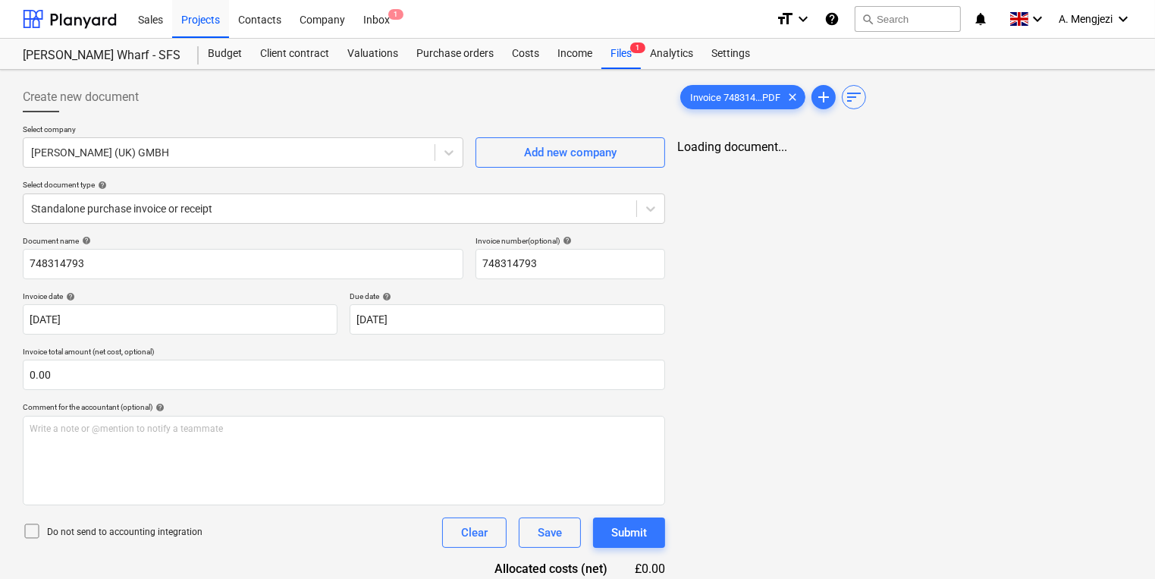
click at [869, 328] on div "Invoice 748314...PDF clear add sort Loading document..." at bounding box center [904, 357] width 467 height 563
click at [738, 87] on div "Invoice 748314...PDF clear" at bounding box center [742, 97] width 125 height 24
click at [746, 107] on div "Invoice 748314...PDF clear" at bounding box center [742, 97] width 125 height 24
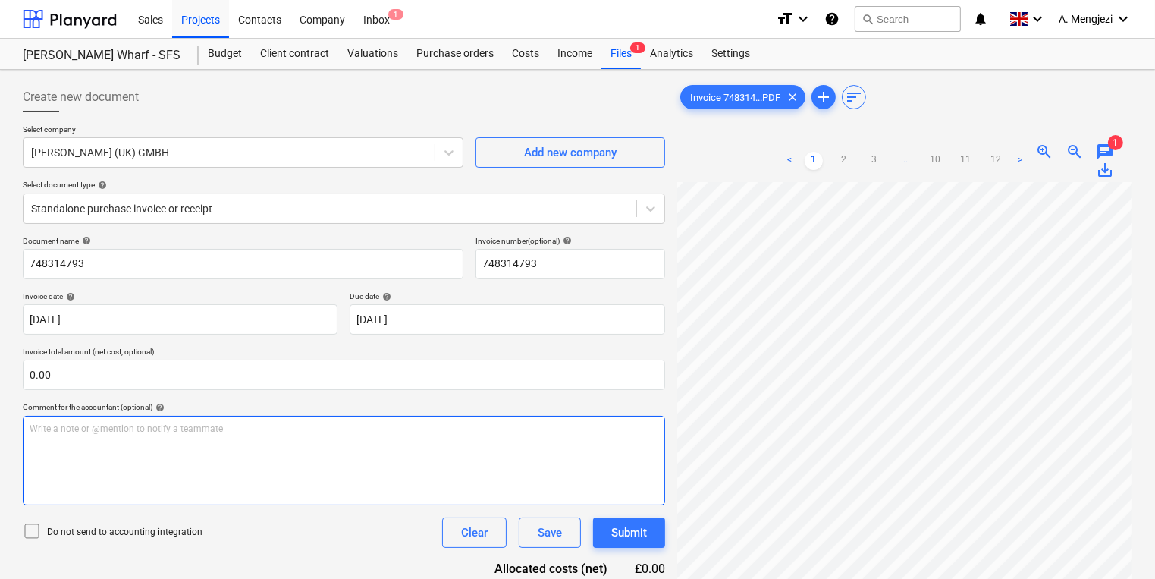
scroll to position [152, 0]
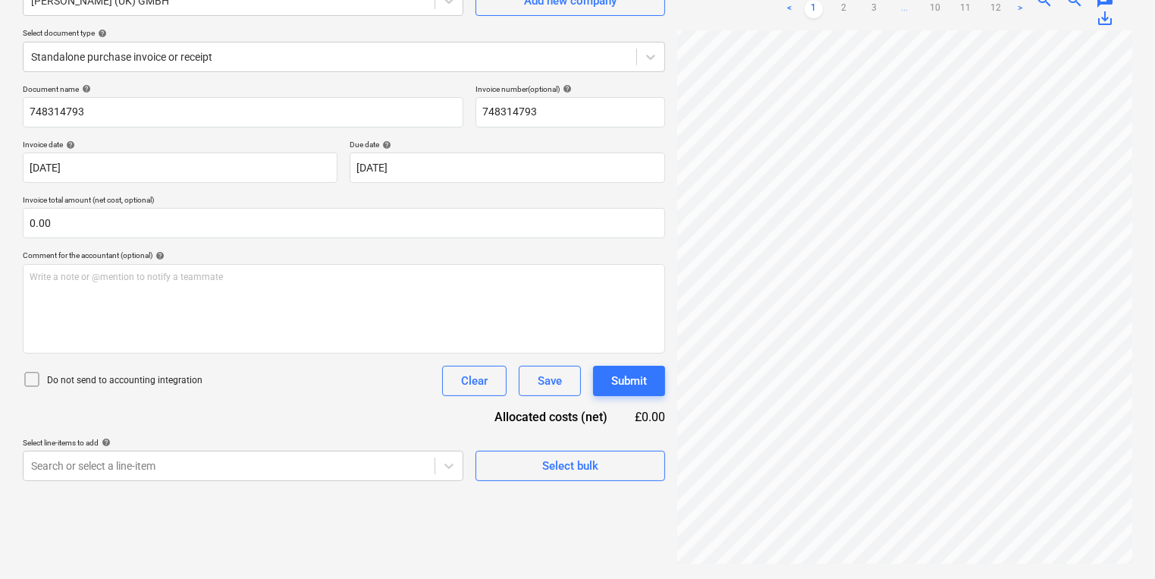
click at [283, 36] on div "Select document type help" at bounding box center [344, 33] width 642 height 10
click at [283, 58] on div at bounding box center [329, 56] width 597 height 15
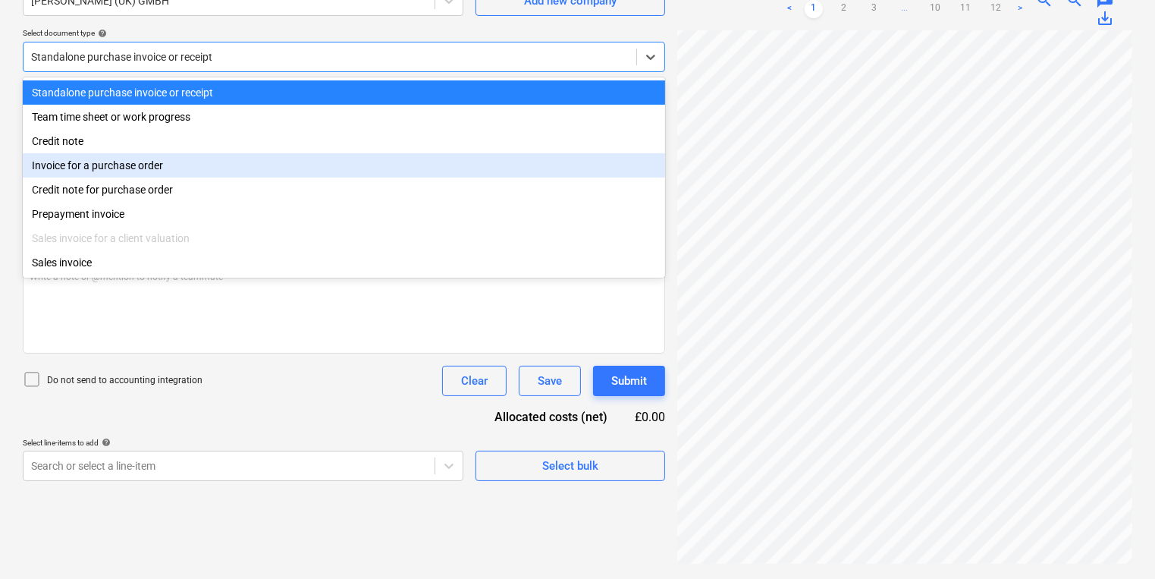
click at [249, 162] on div "Invoice for a purchase order" at bounding box center [344, 165] width 642 height 24
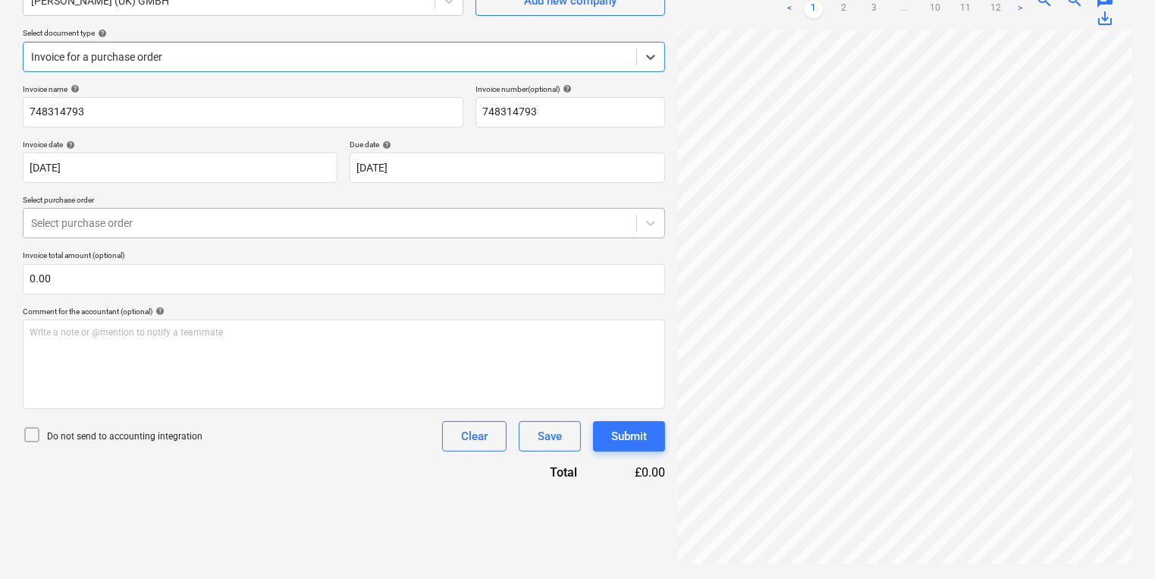
click at [246, 232] on div "Select purchase order" at bounding box center [330, 222] width 613 height 21
click at [199, 202] on p "Select purchase order" at bounding box center [344, 201] width 642 height 13
click at [203, 222] on div at bounding box center [329, 222] width 597 height 15
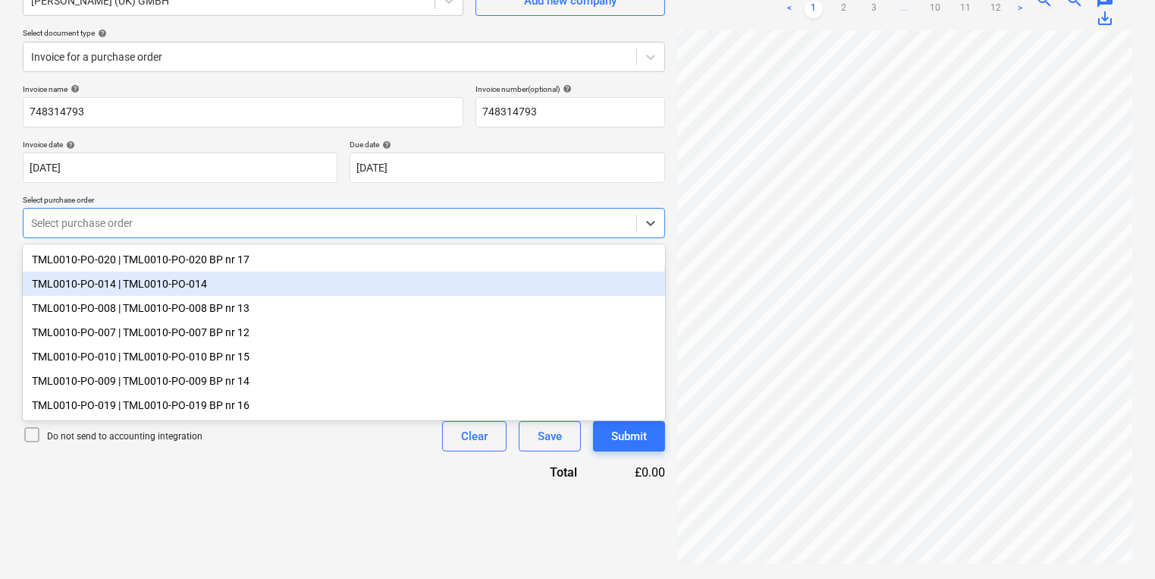
drag, startPoint x: 256, startPoint y: 278, endPoint x: 268, endPoint y: 279, distance: 12.2
click at [256, 278] on div "TML0010-PO-014 | TML0010-PO-014" at bounding box center [344, 283] width 642 height 24
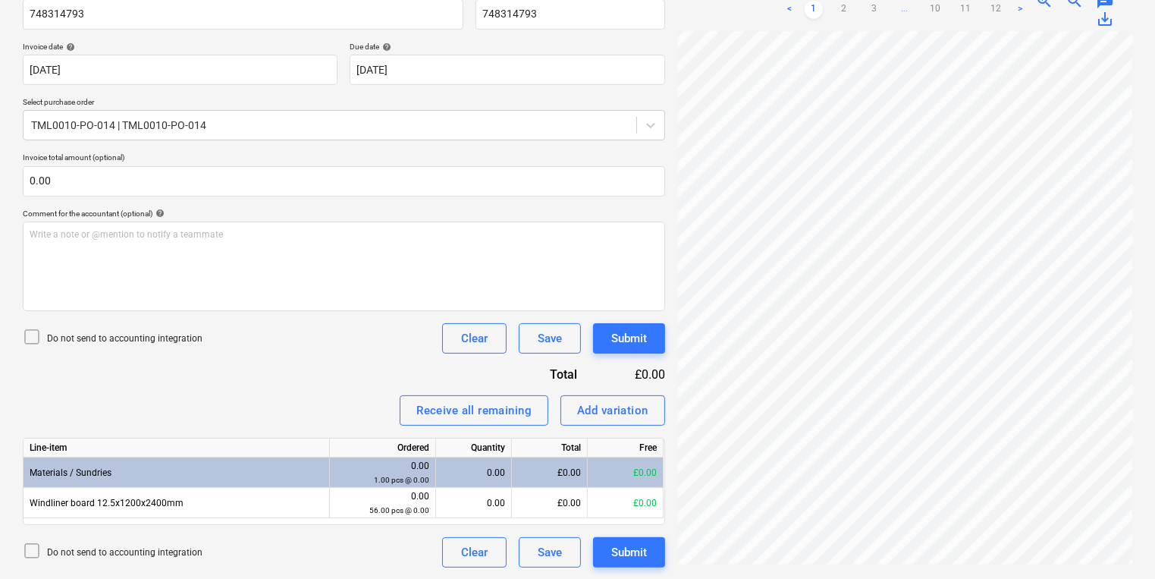
scroll to position [0, 285]
click at [817, 329] on html "Sales Projects Contacts Company Inbox 1 format_size keyboard_arrow_down help se…" at bounding box center [577, 40] width 1155 height 579
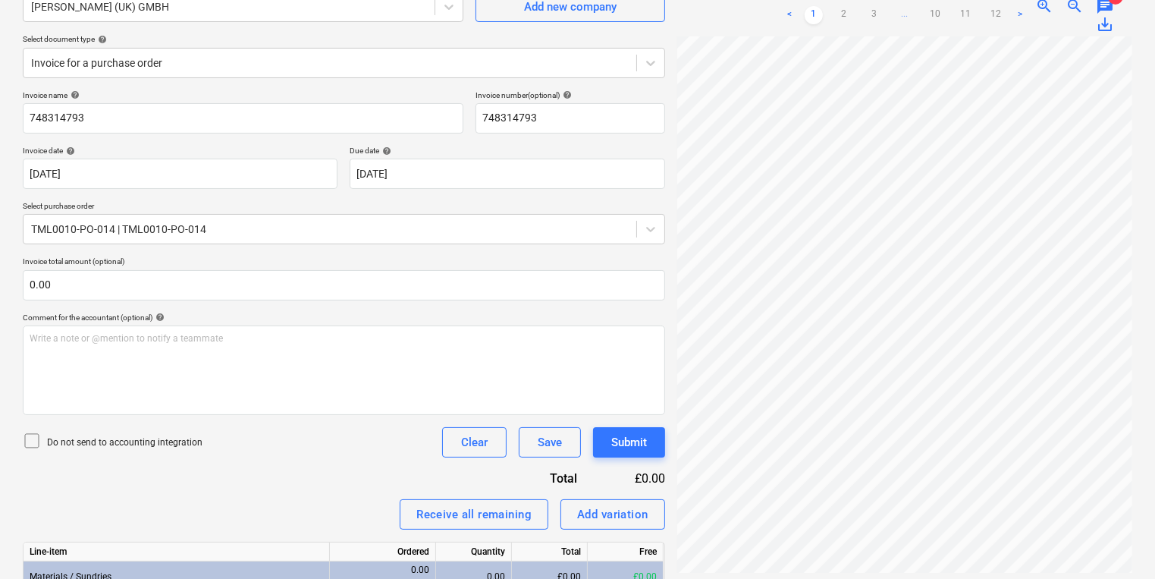
scroll to position [0, 0]
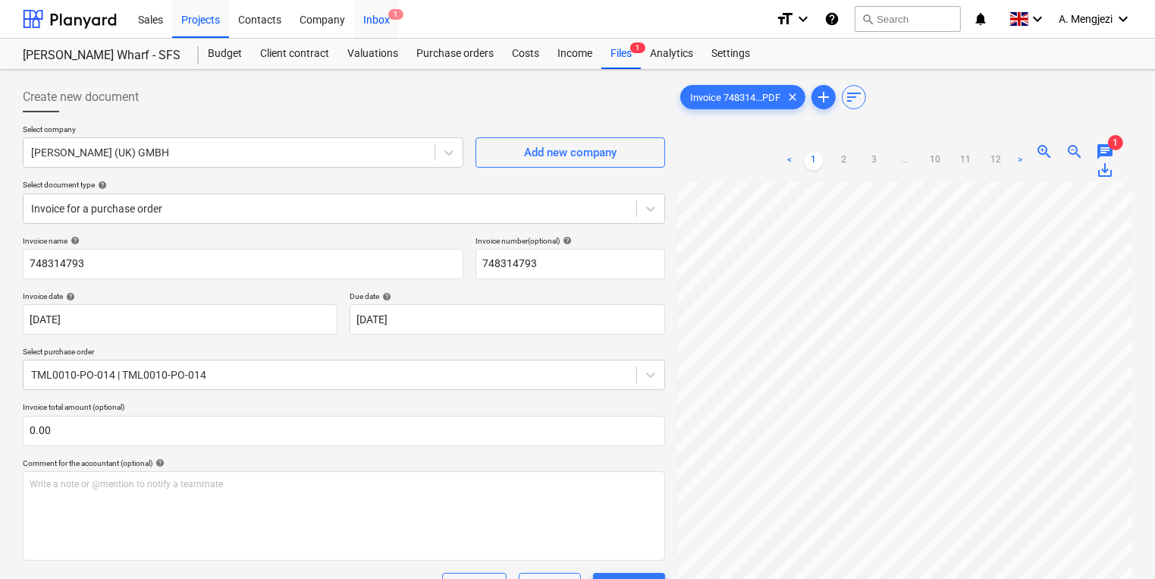
click at [384, 14] on div "Inbox 1" at bounding box center [376, 18] width 45 height 39
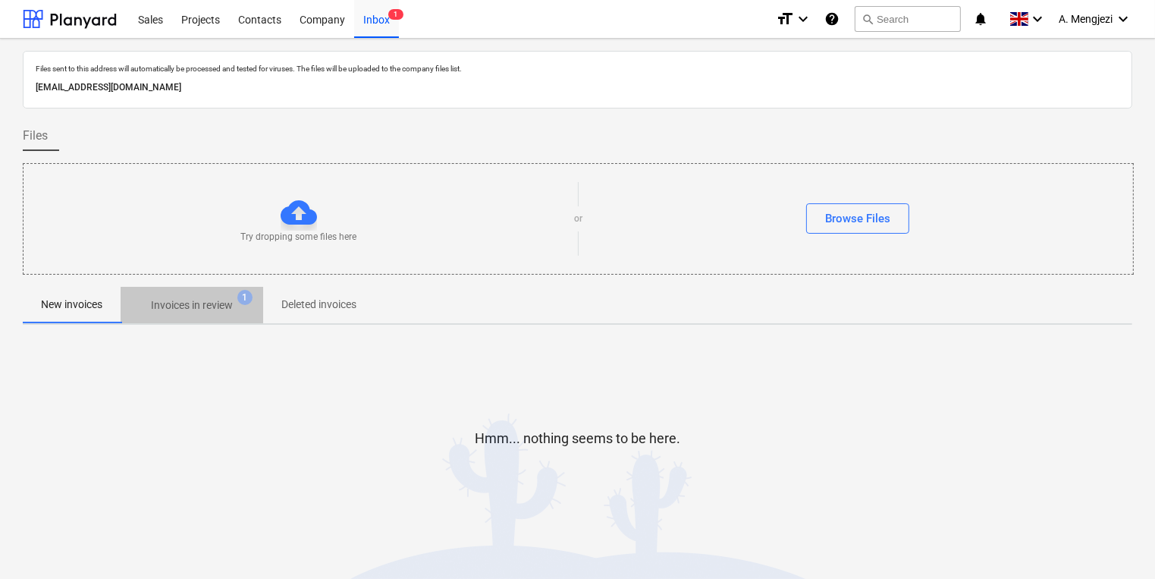
click at [203, 321] on button "Invoices in review 1" at bounding box center [192, 305] width 143 height 36
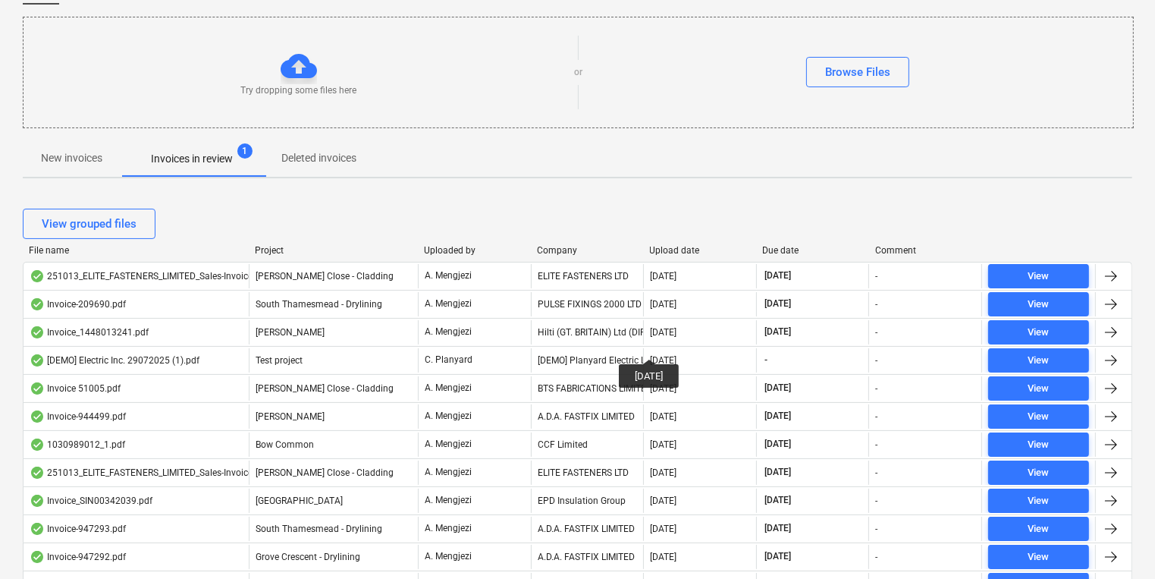
scroll to position [182, 0]
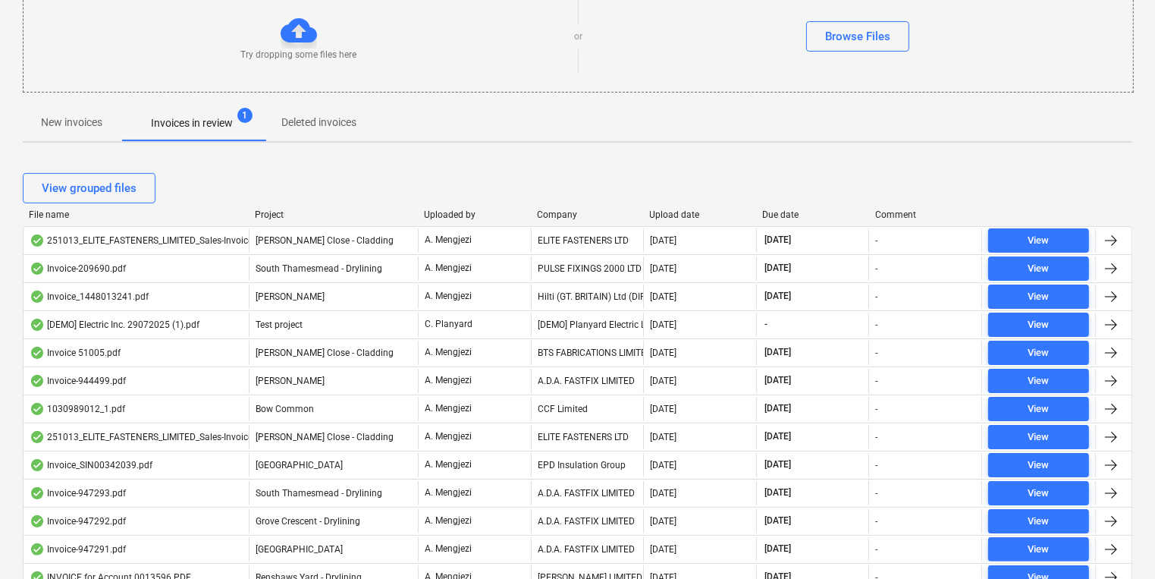
click at [472, 118] on div "New invoices Invoices in review 1 Deleted invoices" at bounding box center [577, 123] width 1109 height 36
click at [436, 196] on div "View grouped files" at bounding box center [577, 188] width 1109 height 30
click at [275, 205] on div "View grouped files" at bounding box center [577, 188] width 1109 height 42
click at [274, 210] on div "Project" at bounding box center [333, 214] width 157 height 11
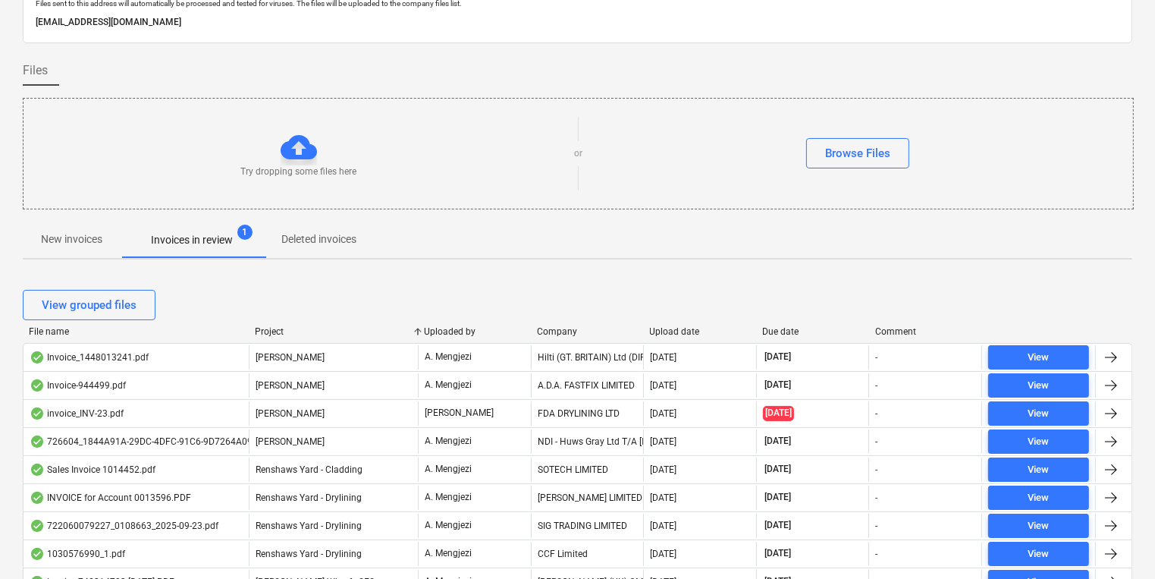
scroll to position [0, 0]
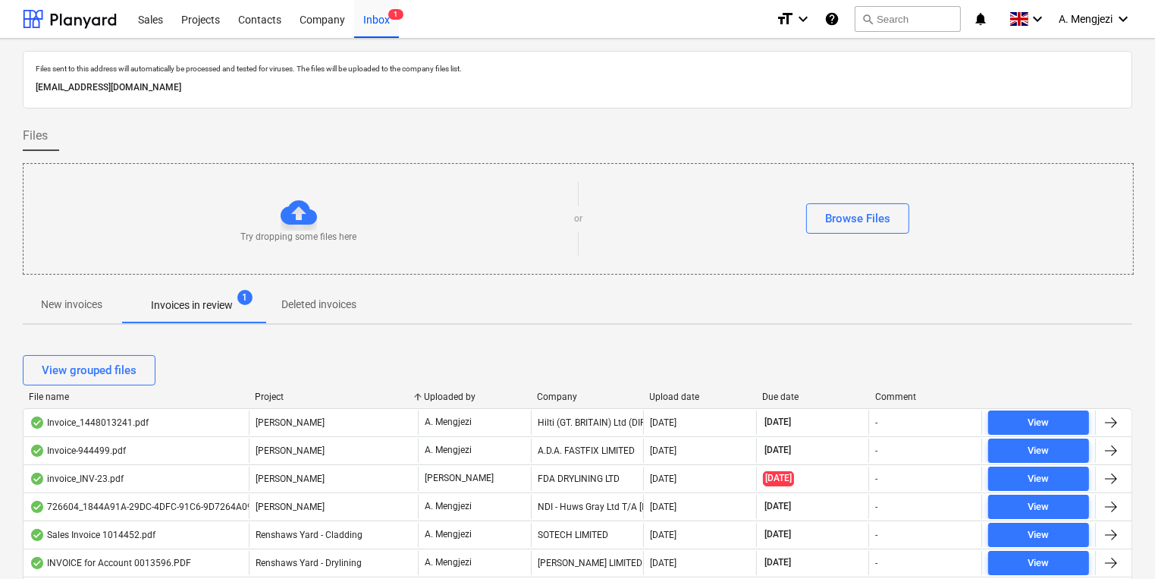
click at [77, 290] on button "New invoices" at bounding box center [72, 305] width 98 height 36
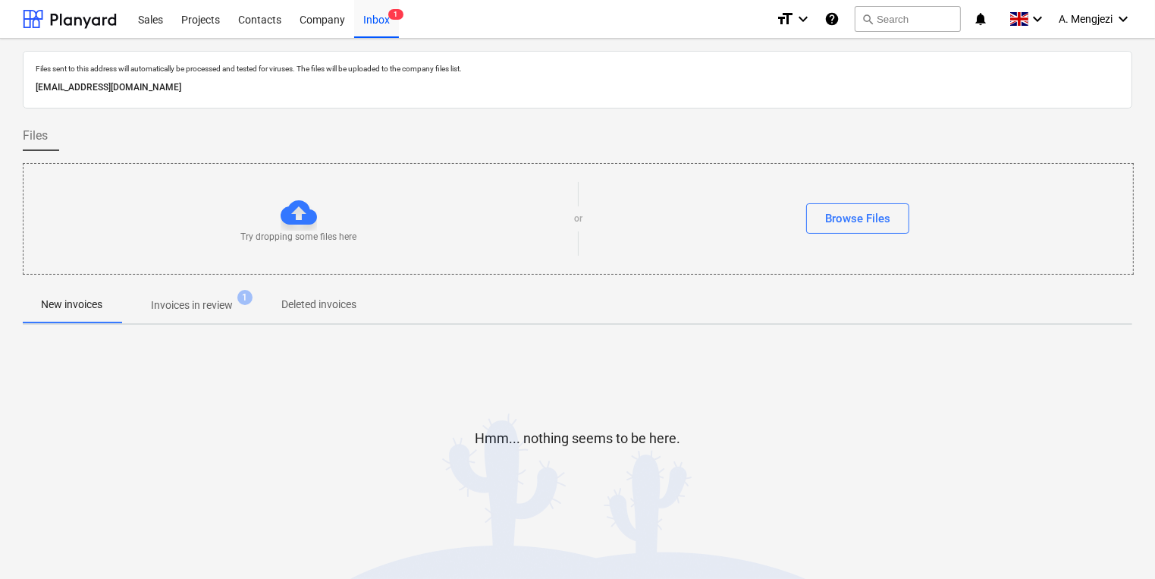
click at [23, 287] on button "New invoices" at bounding box center [72, 305] width 98 height 36
click at [660, 482] on div at bounding box center [577, 493] width 1109 height 30
click at [162, 445] on div "Hmm... nothing seems to be here." at bounding box center [577, 450] width 1109 height 115
drag, startPoint x: 416, startPoint y: 134, endPoint x: 429, endPoint y: 22, distance: 113.0
click at [414, 130] on div "Files" at bounding box center [577, 136] width 1109 height 30
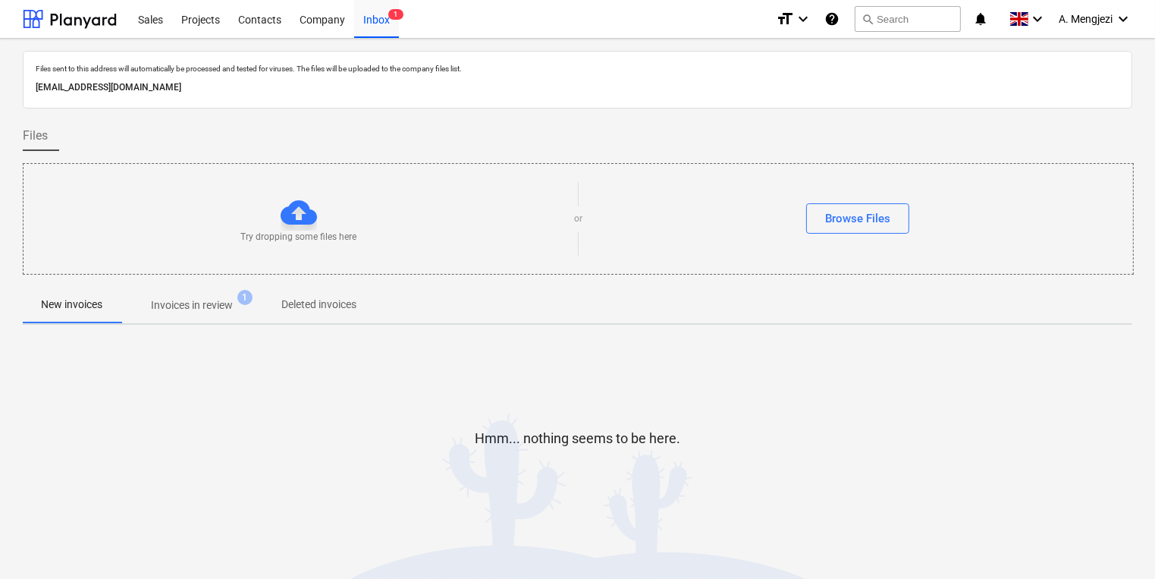
click at [252, 300] on span "1" at bounding box center [244, 297] width 15 height 15
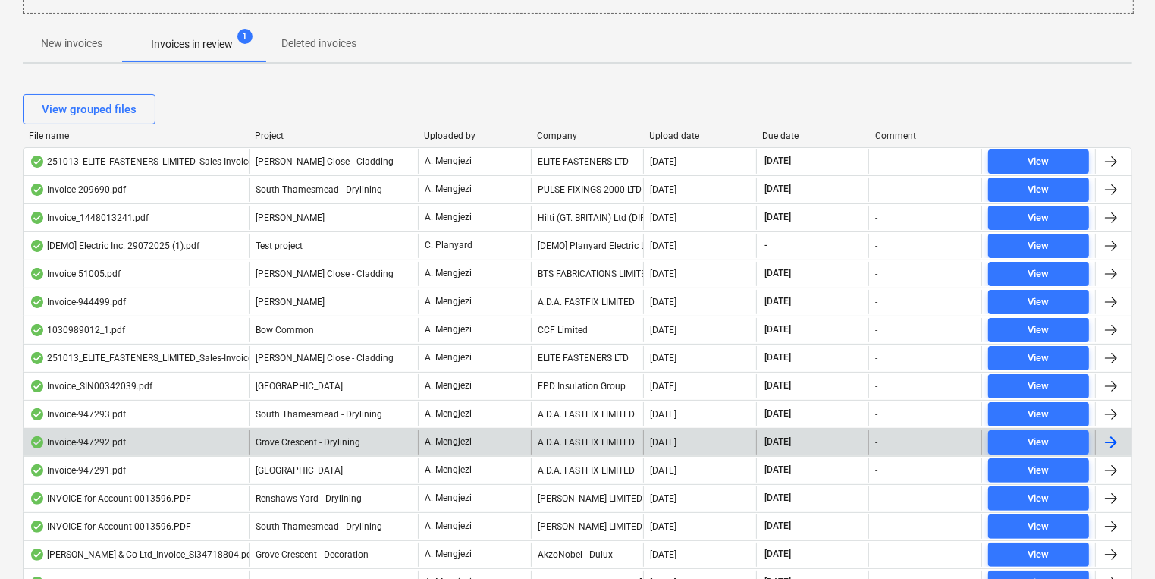
scroll to position [67, 0]
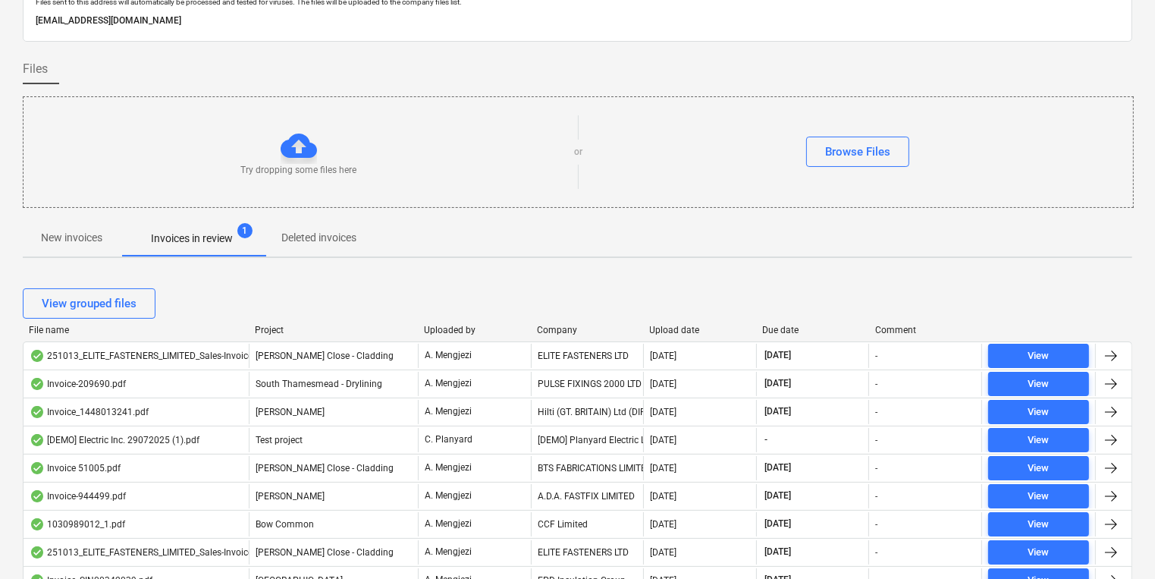
click at [540, 331] on div at bounding box center [530, 330] width 27 height 11
click at [547, 331] on div "Company" at bounding box center [587, 330] width 101 height 11
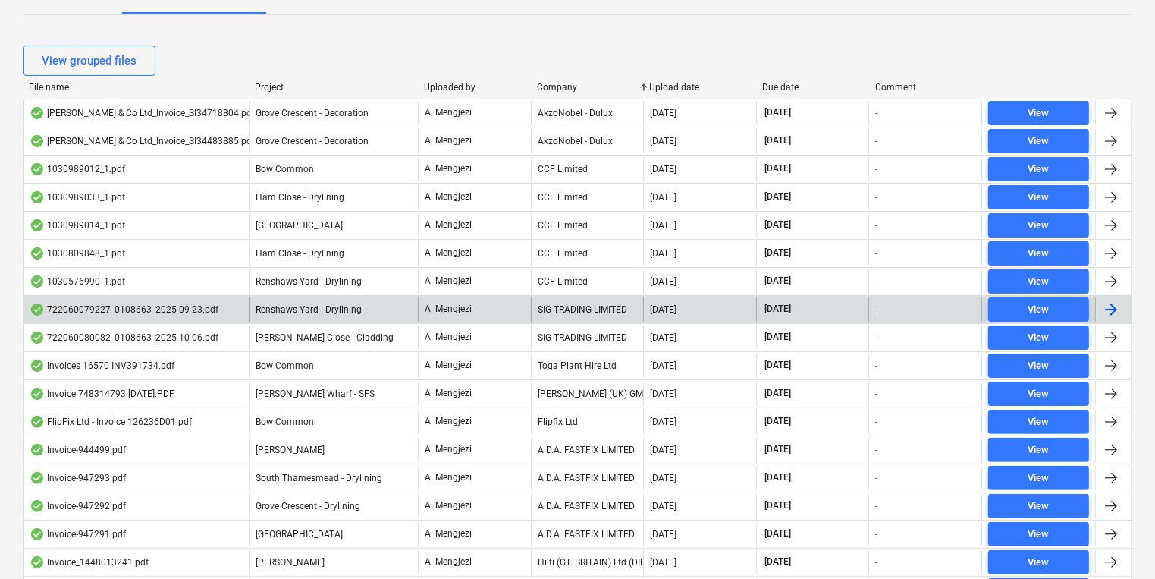
scroll to position [370, 0]
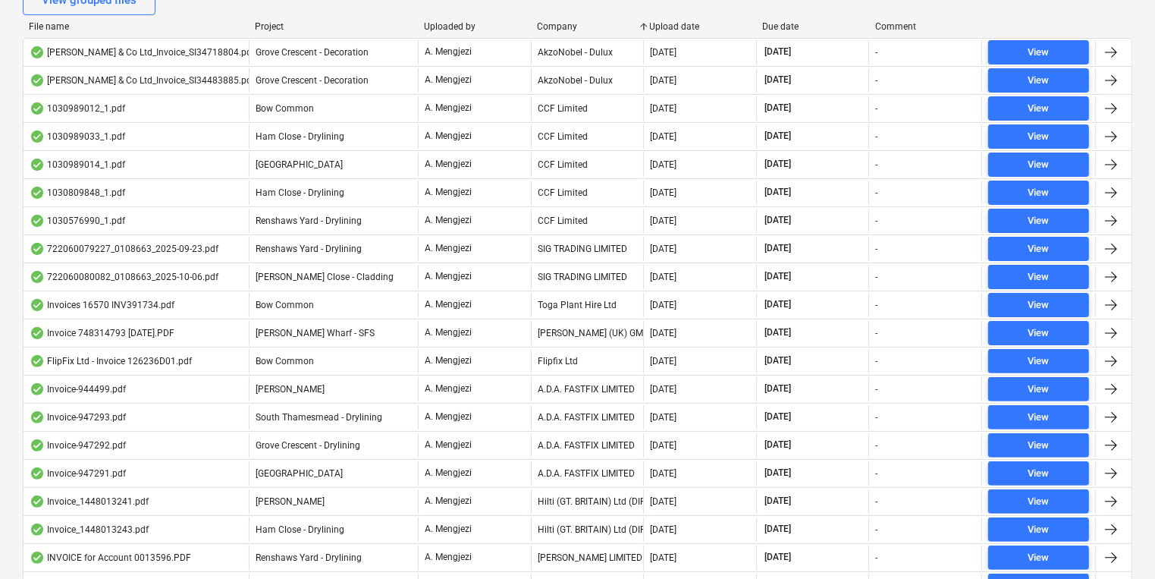
click at [538, 5] on div "View grouped files" at bounding box center [577, 0] width 1109 height 30
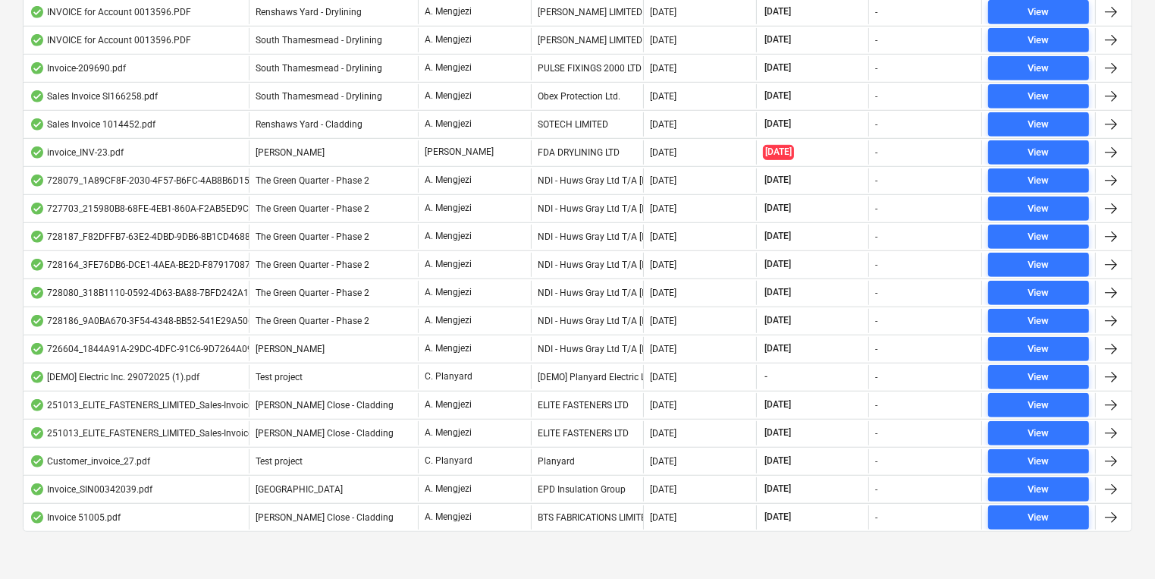
scroll to position [916, 0]
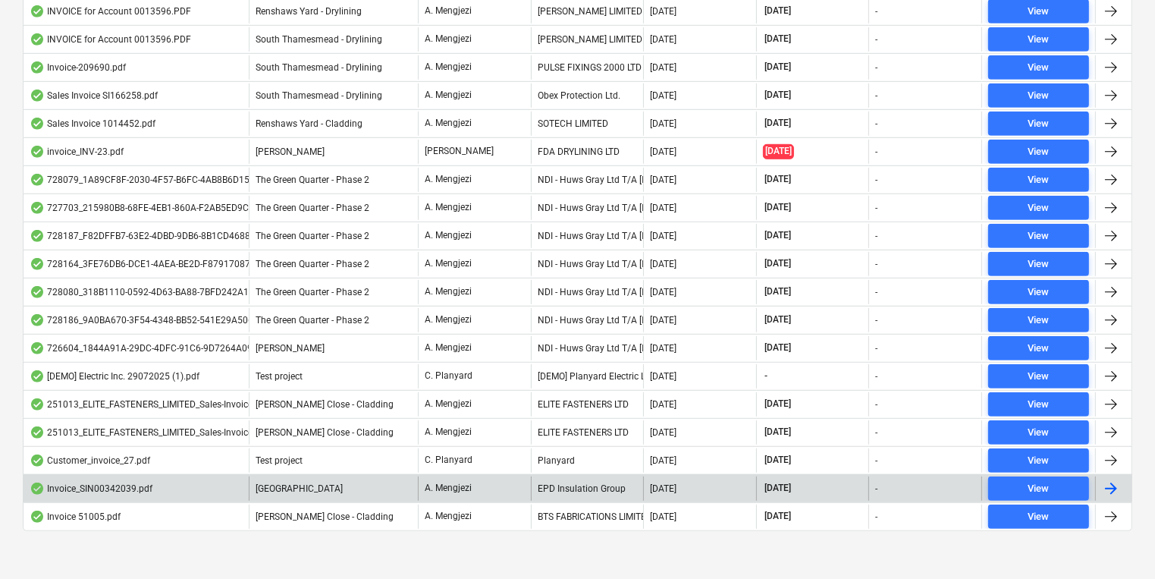
click at [610, 486] on div "EPD Insulation Group" at bounding box center [587, 488] width 113 height 24
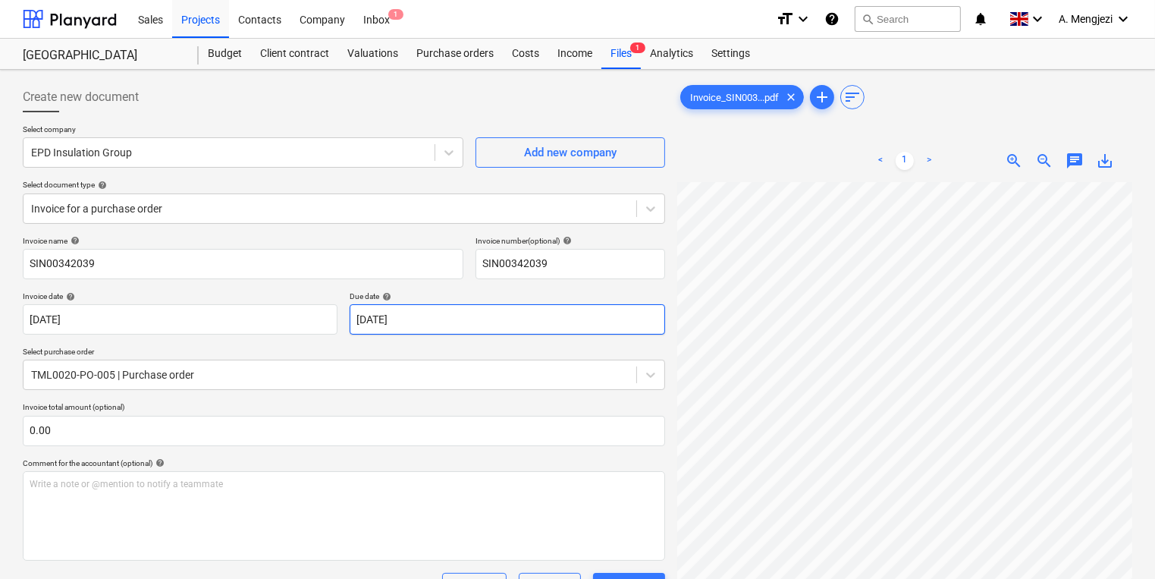
click at [542, 316] on div "Create new document Select company EPD Insulation Group Add new company Select …" at bounding box center [577, 449] width 1121 height 747
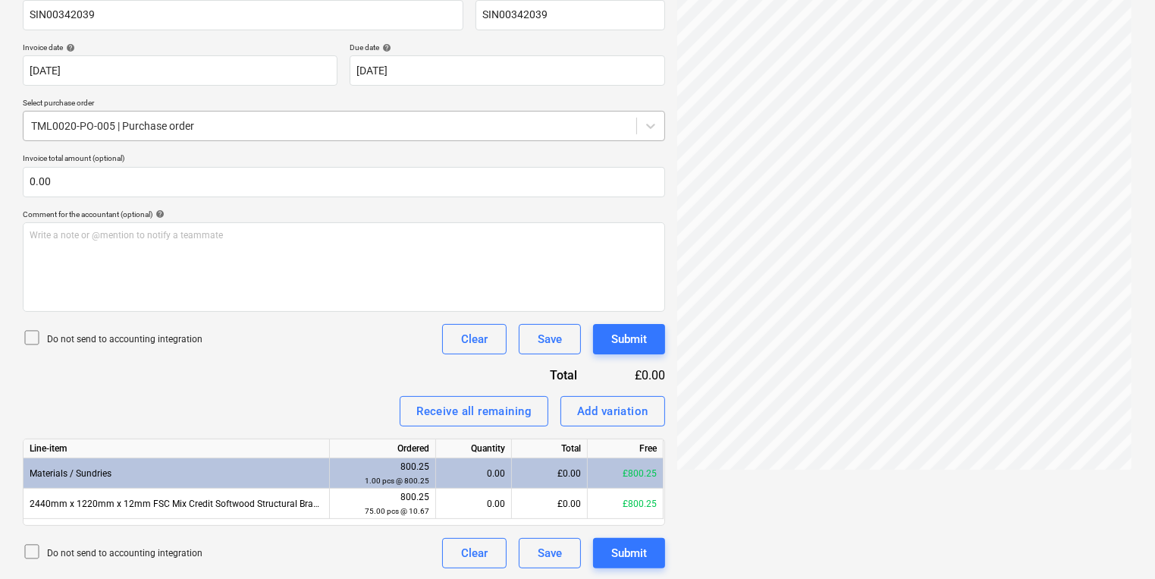
scroll to position [249, 0]
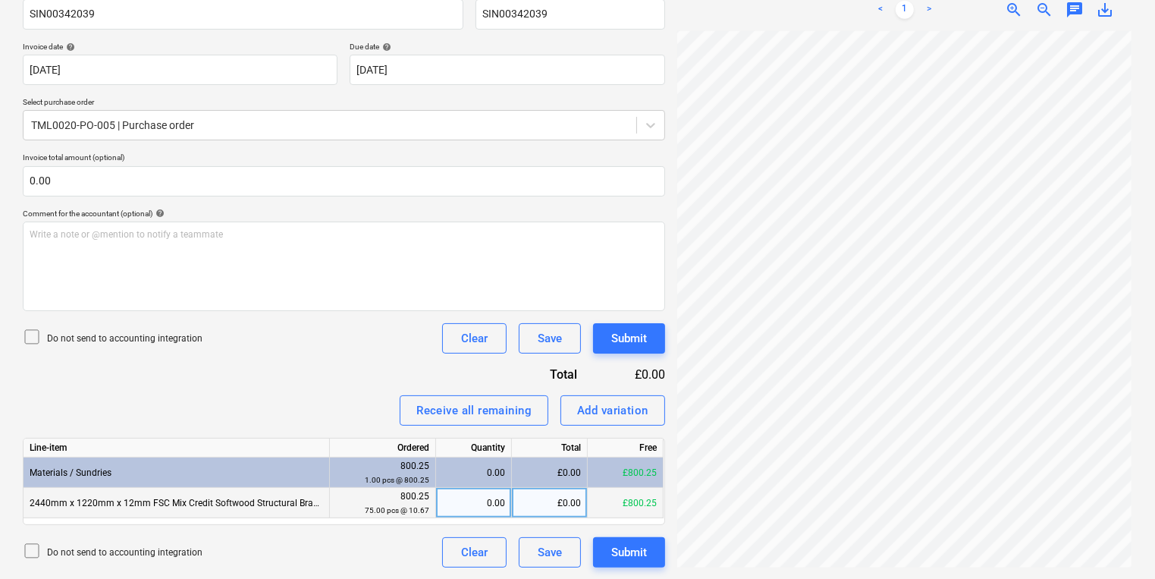
click at [493, 497] on div "0.00" at bounding box center [473, 503] width 63 height 30
click at [618, 328] on div "Submit" at bounding box center [629, 338] width 36 height 20
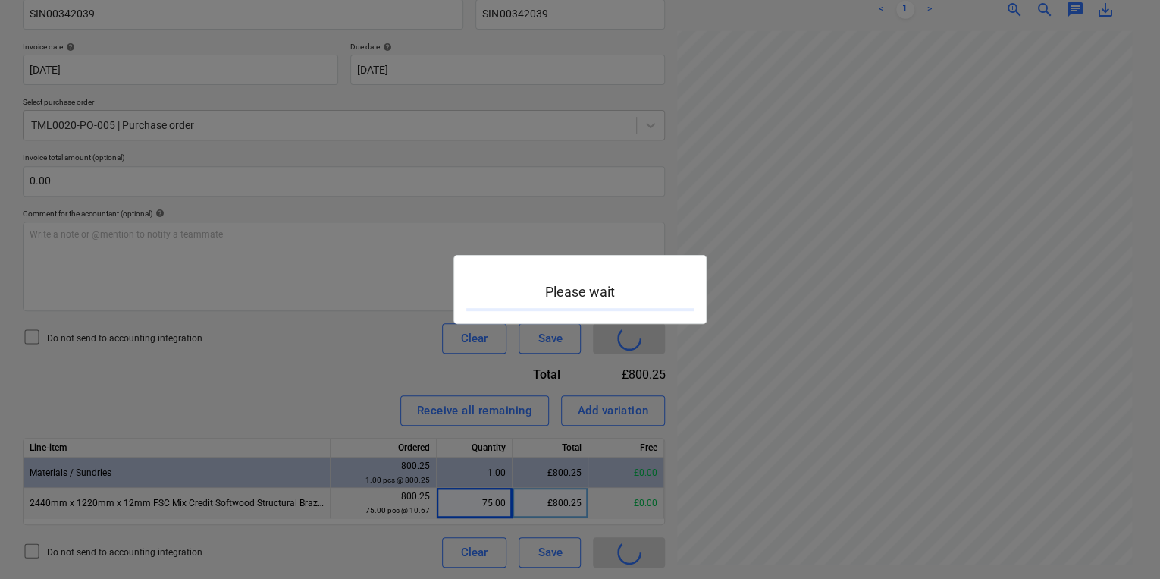
scroll to position [431, 229]
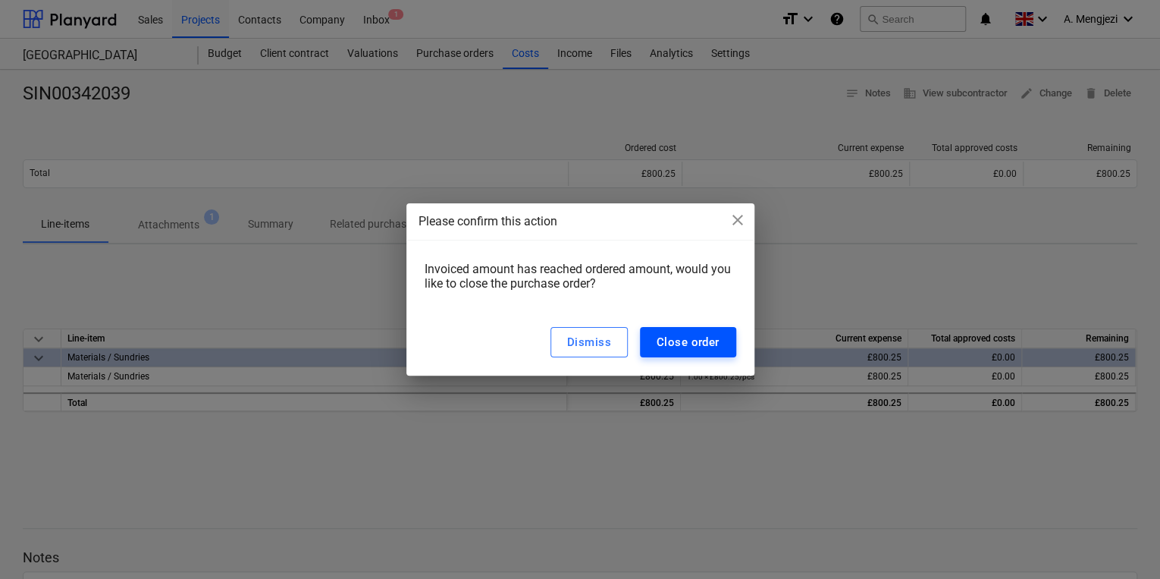
click at [664, 353] on button "Close order" at bounding box center [688, 342] width 96 height 30
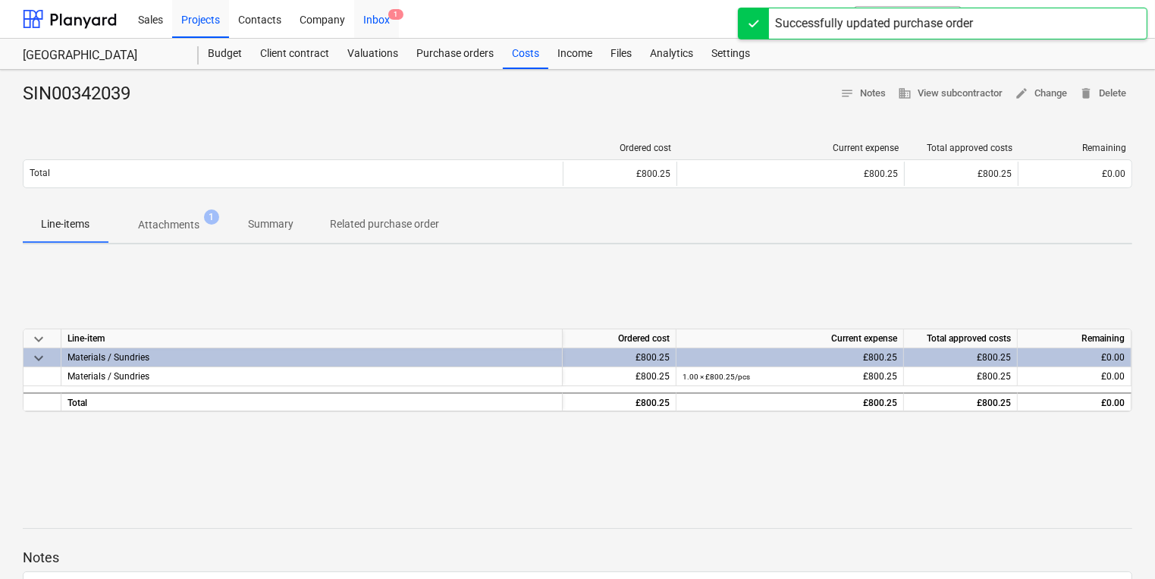
click at [370, 20] on div "Inbox 1" at bounding box center [376, 18] width 45 height 39
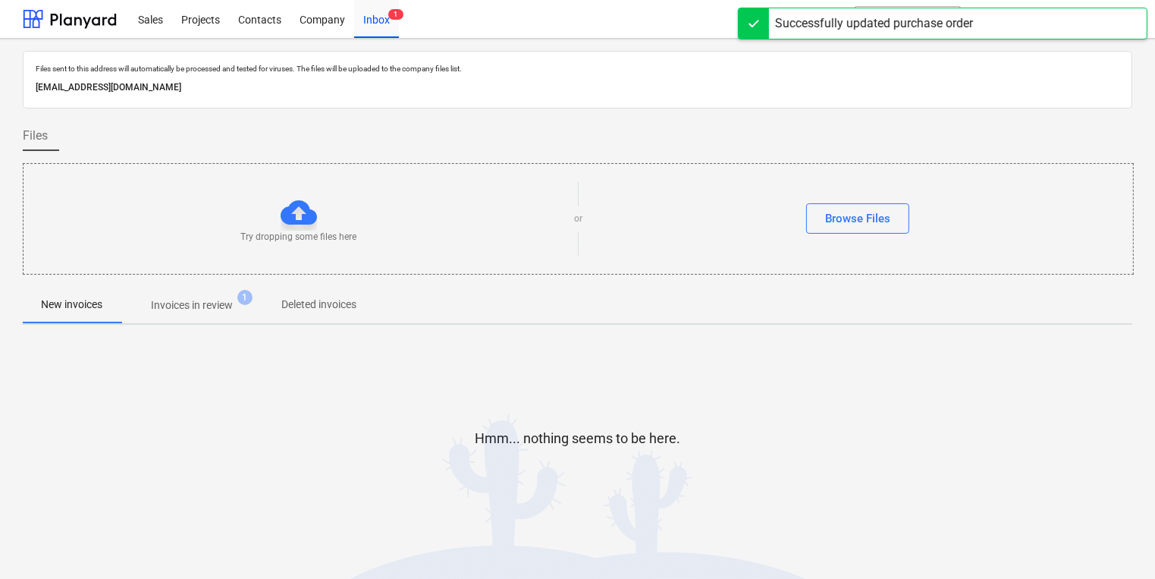
click at [243, 302] on span "1" at bounding box center [244, 297] width 15 height 15
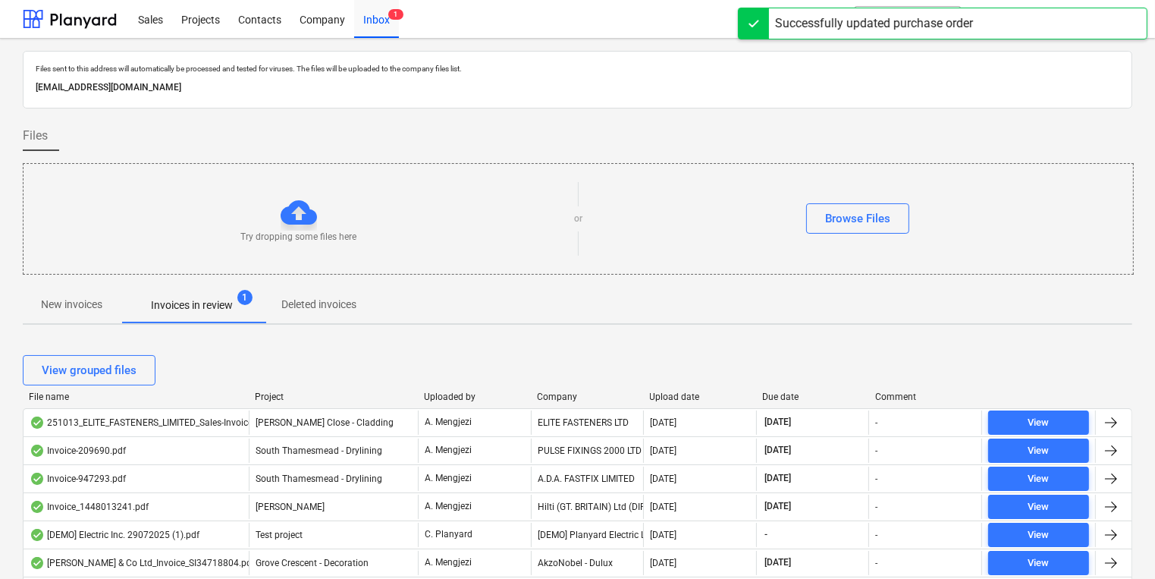
click at [567, 387] on div "View grouped files" at bounding box center [577, 370] width 1109 height 42
click at [569, 395] on div "Company" at bounding box center [587, 396] width 101 height 11
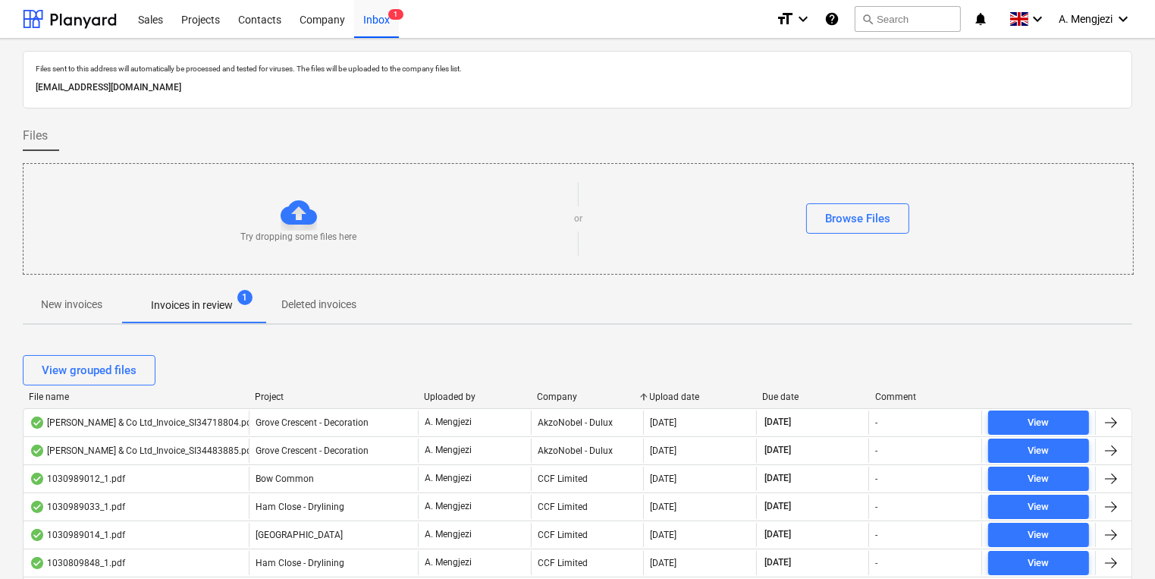
click at [264, 386] on div "View grouped files" at bounding box center [577, 370] width 1109 height 42
click at [267, 400] on div "Project" at bounding box center [333, 396] width 157 height 11
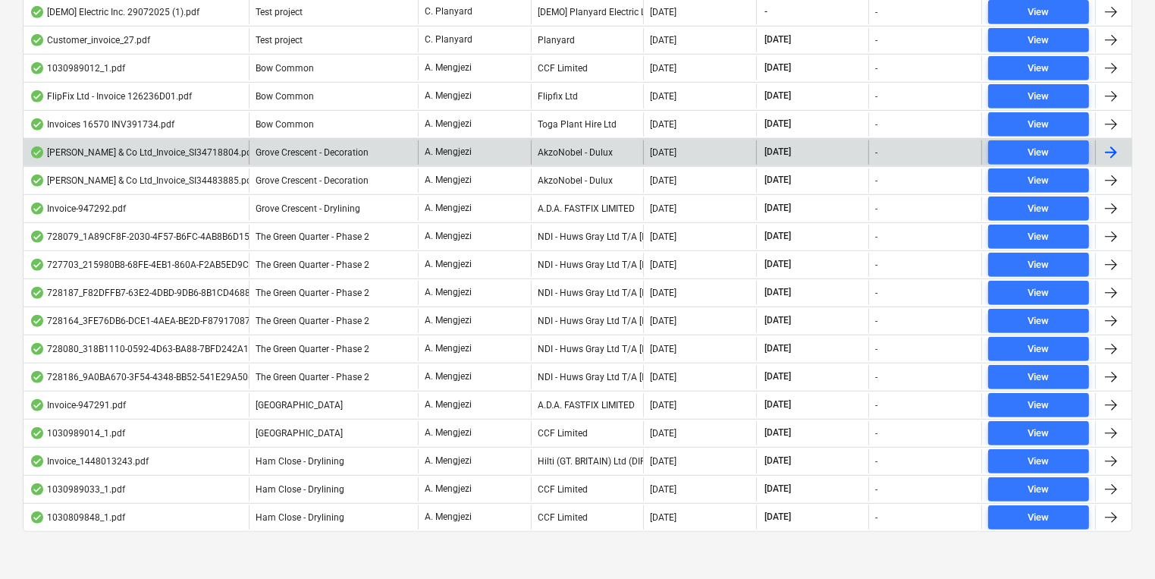
scroll to position [888, 0]
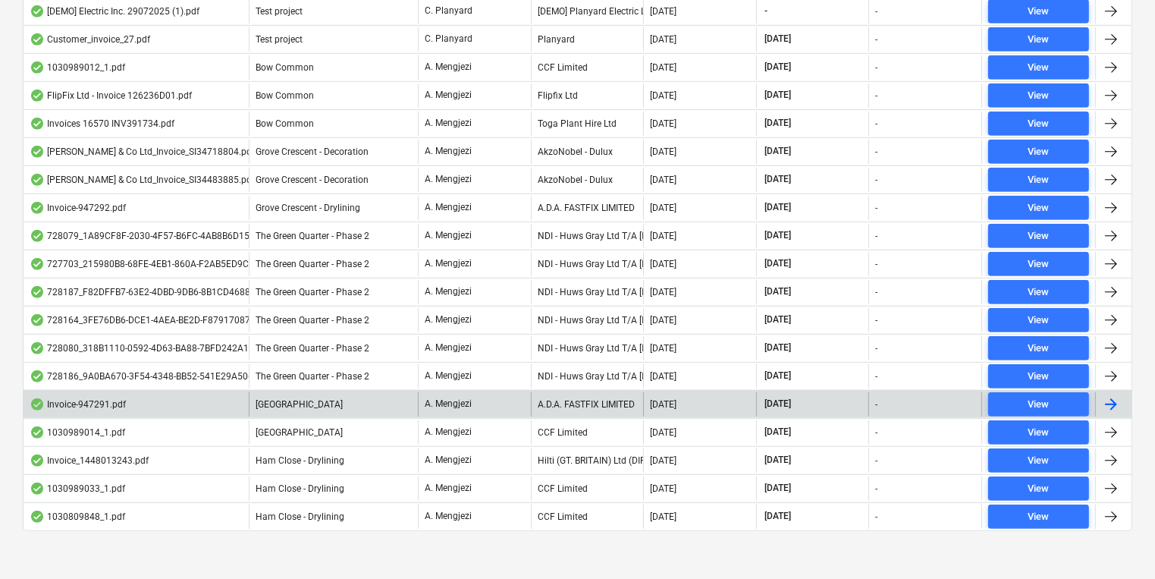
click at [494, 403] on div "A. Mengjezi" at bounding box center [474, 404] width 113 height 24
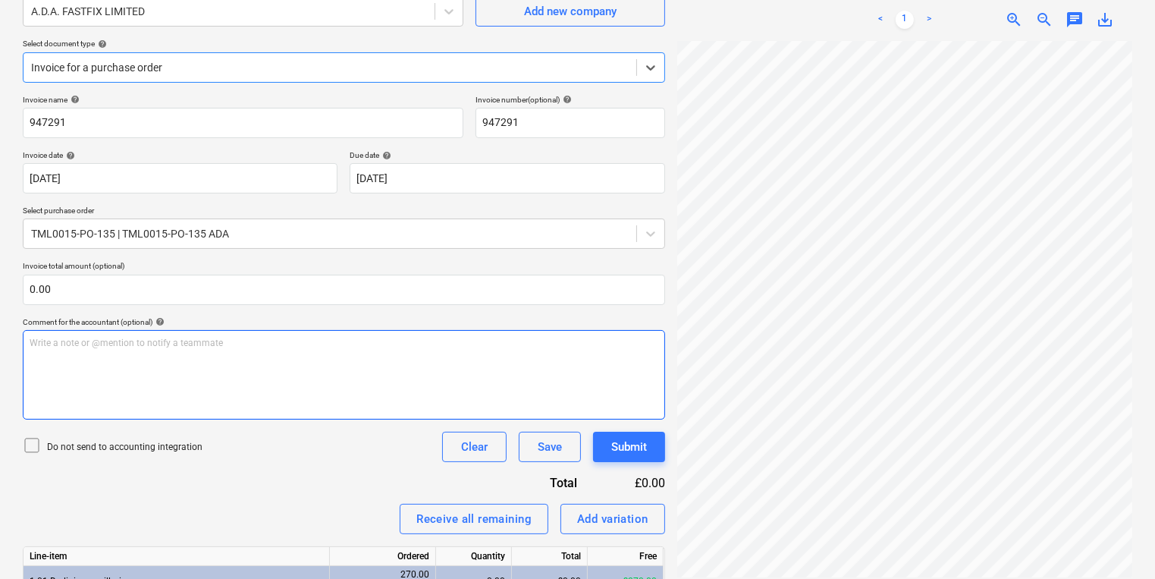
scroll to position [249, 0]
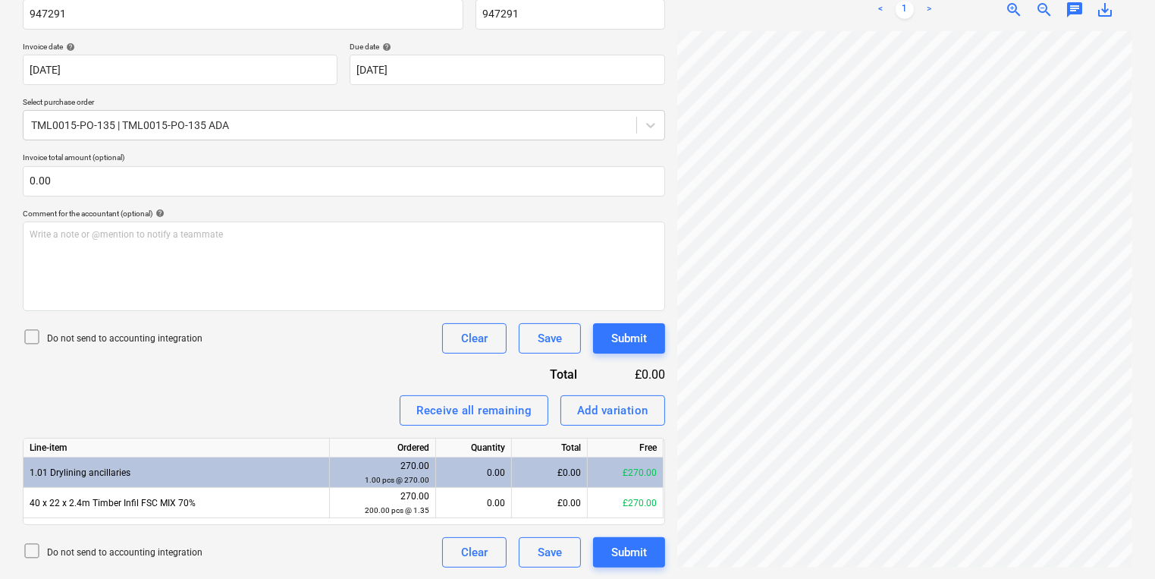
click at [483, 485] on div "0.00" at bounding box center [473, 472] width 63 height 30
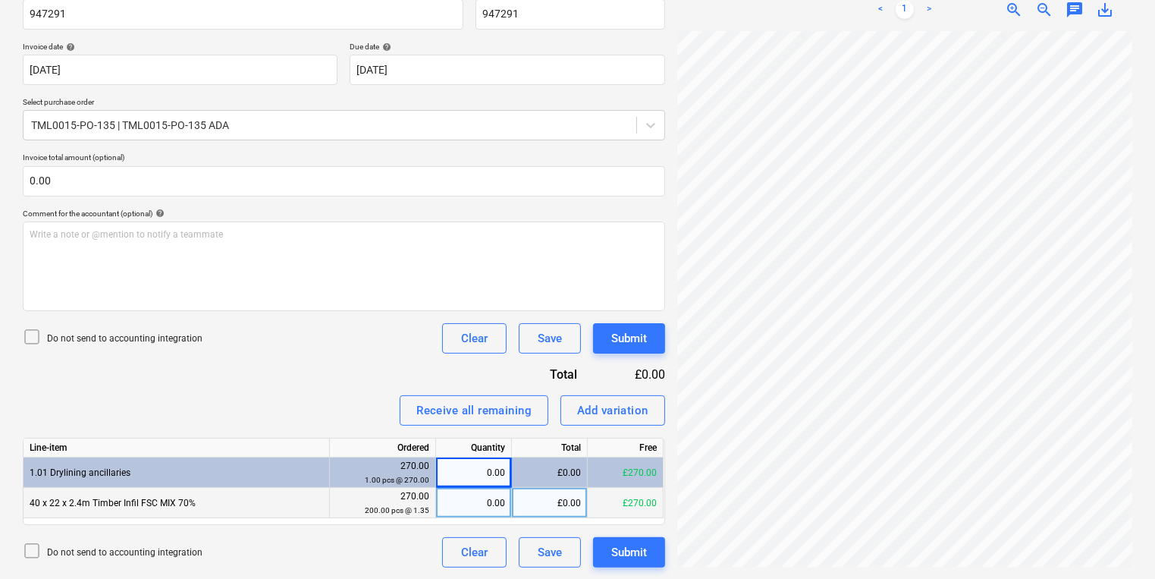
click at [483, 492] on div "0.00" at bounding box center [473, 503] width 63 height 30
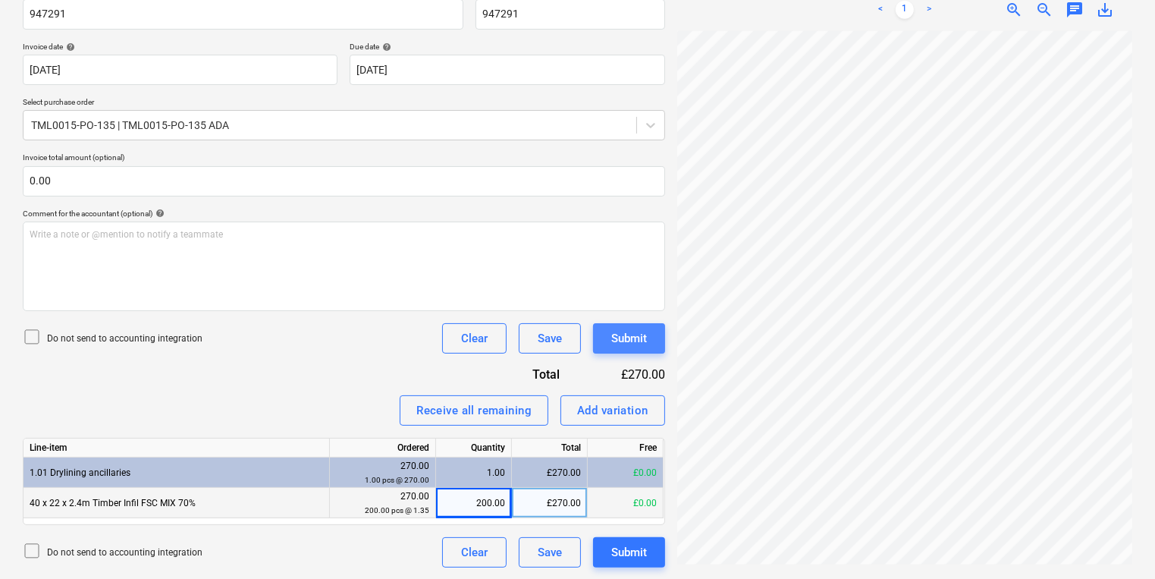
click at [650, 347] on button "Submit" at bounding box center [629, 338] width 72 height 30
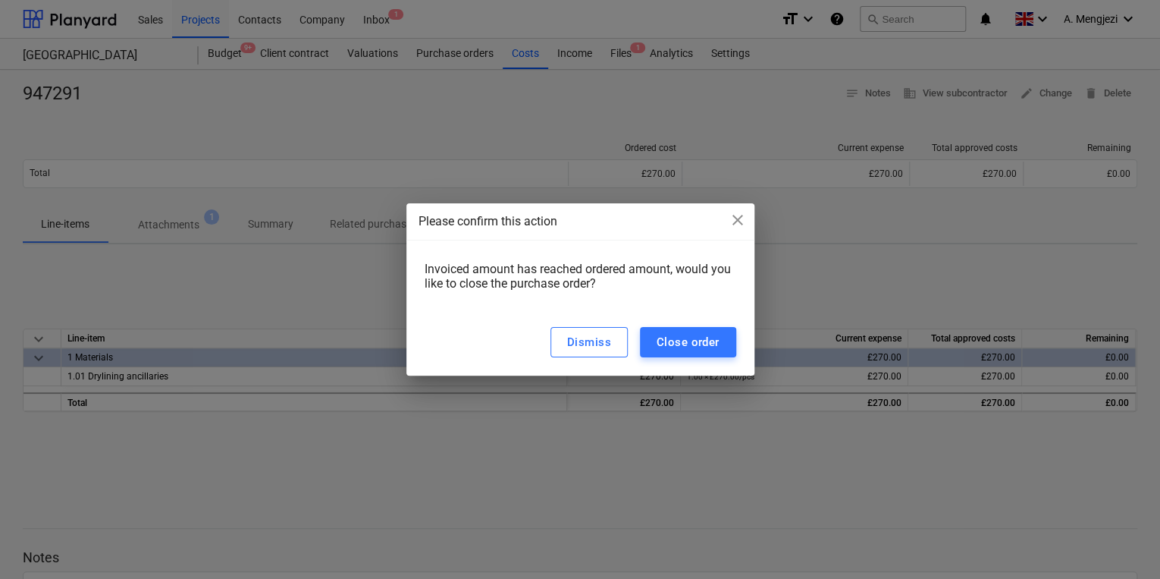
click at [676, 319] on div "Dismiss Close order" at bounding box center [580, 342] width 348 height 67
click at [684, 346] on div "Close order" at bounding box center [688, 342] width 63 height 20
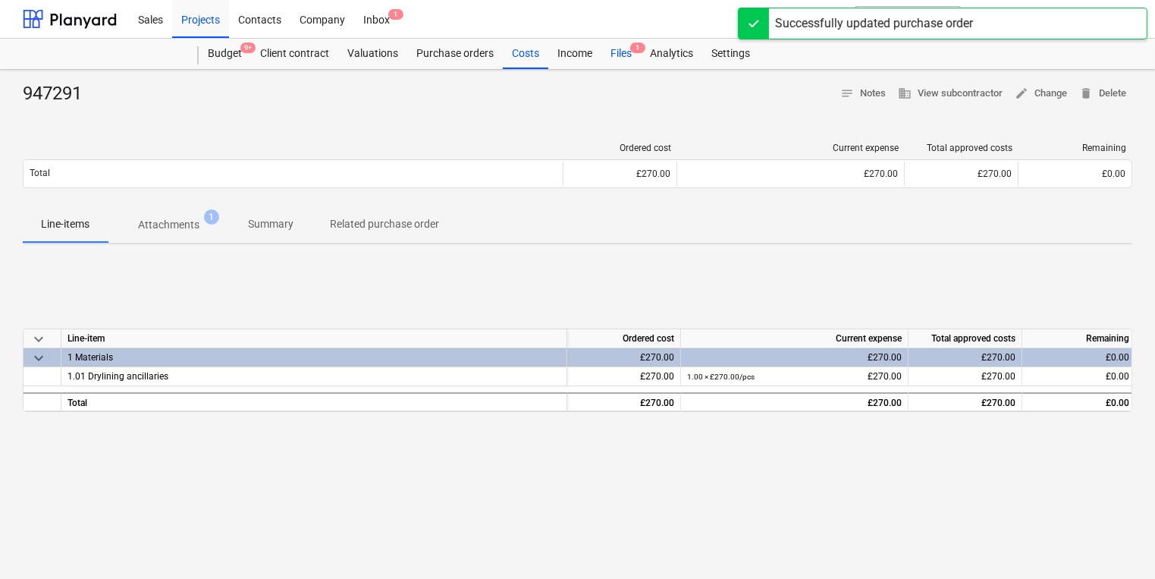
click at [616, 45] on div "Files 1" at bounding box center [620, 54] width 39 height 30
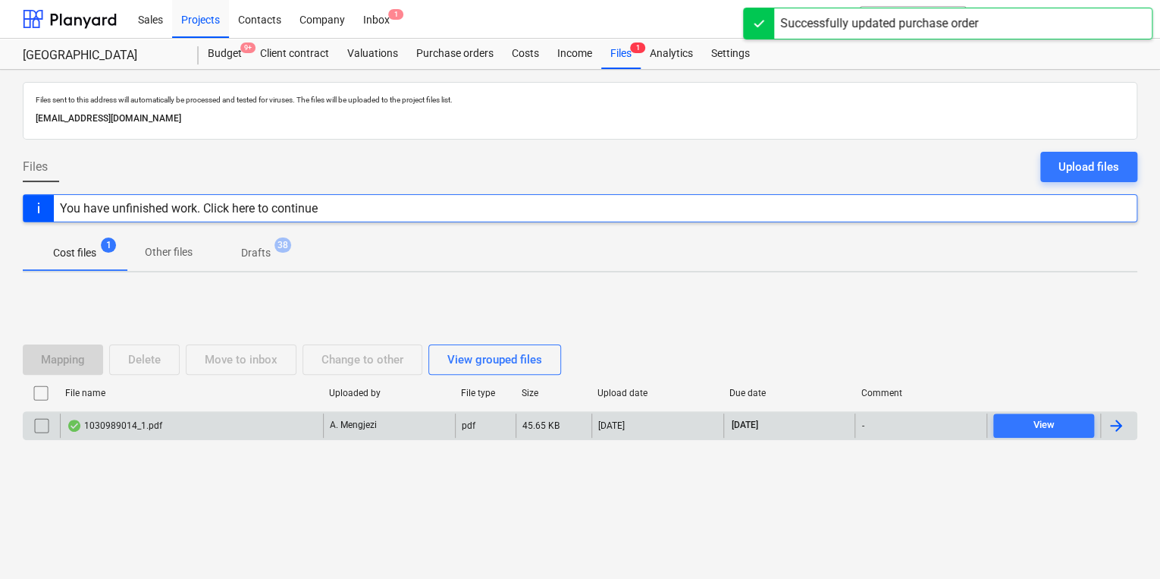
click at [385, 428] on div "A. Mengjezi" at bounding box center [389, 425] width 132 height 24
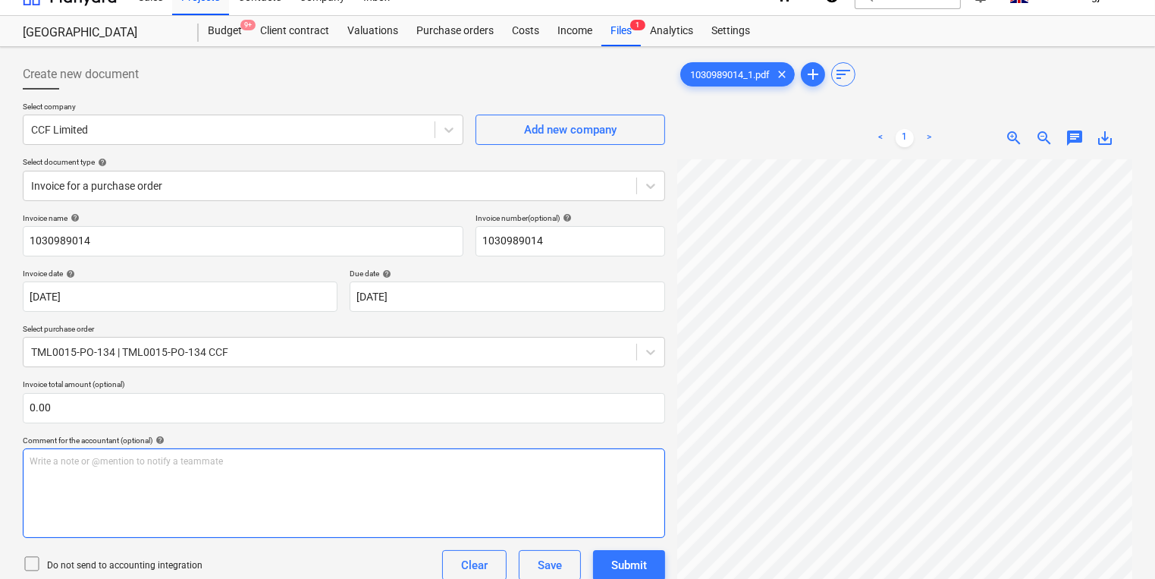
scroll to position [219, 0]
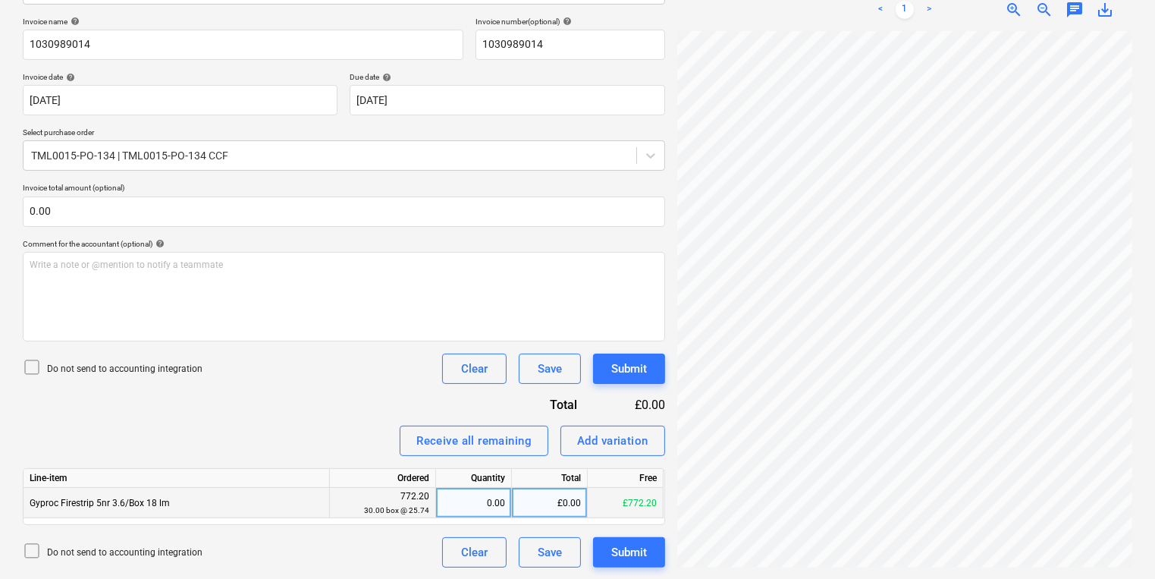
click at [482, 503] on div "0.00" at bounding box center [473, 503] width 63 height 30
click at [290, 538] on div "Create new document Select company CCF Limited Add new company Select document …" at bounding box center [577, 215] width 1121 height 717
click at [532, 149] on div at bounding box center [329, 155] width 597 height 15
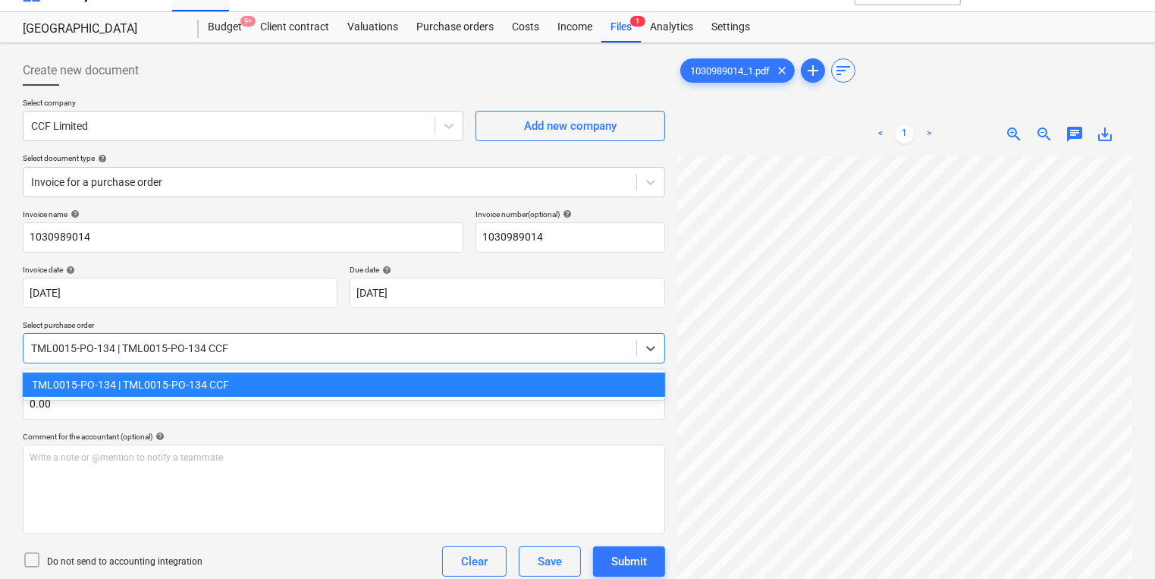
scroll to position [0, 0]
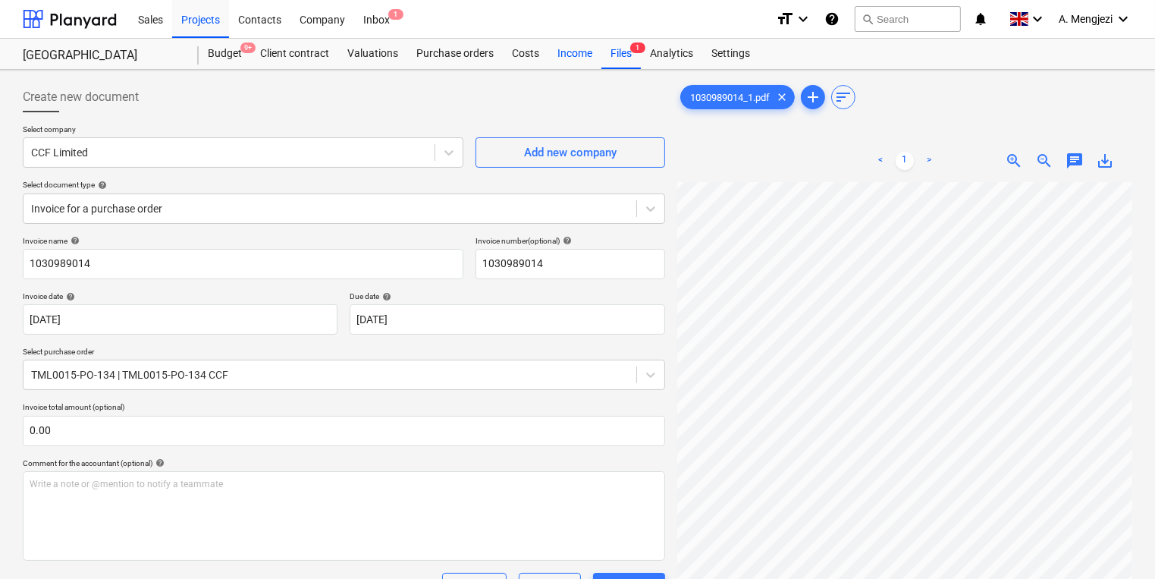
click at [591, 59] on div "Income" at bounding box center [574, 54] width 53 height 30
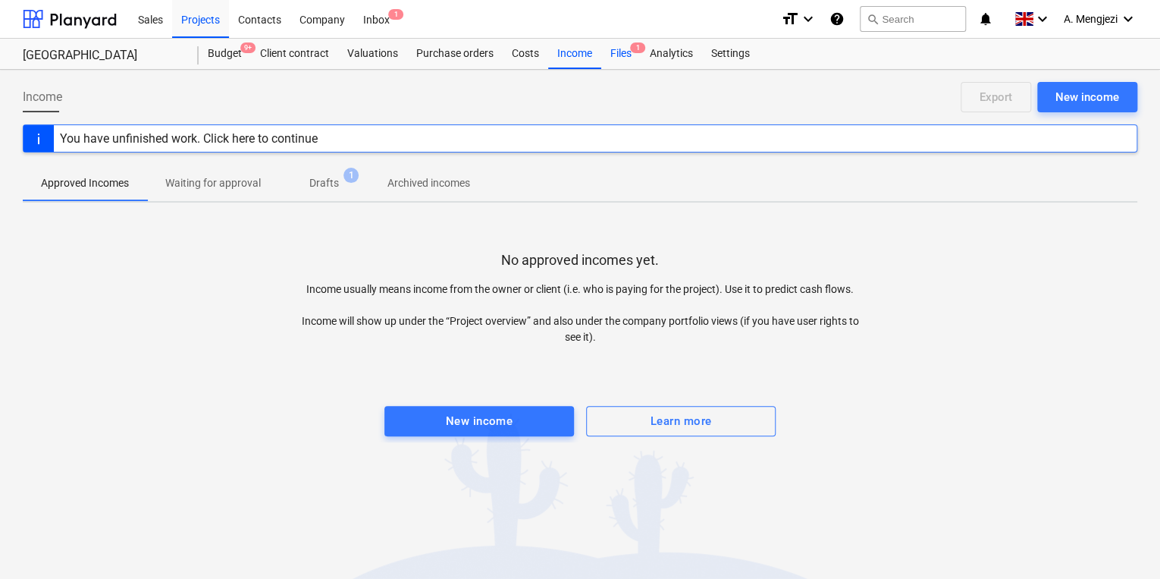
click at [626, 46] on div "Files 1" at bounding box center [620, 54] width 39 height 30
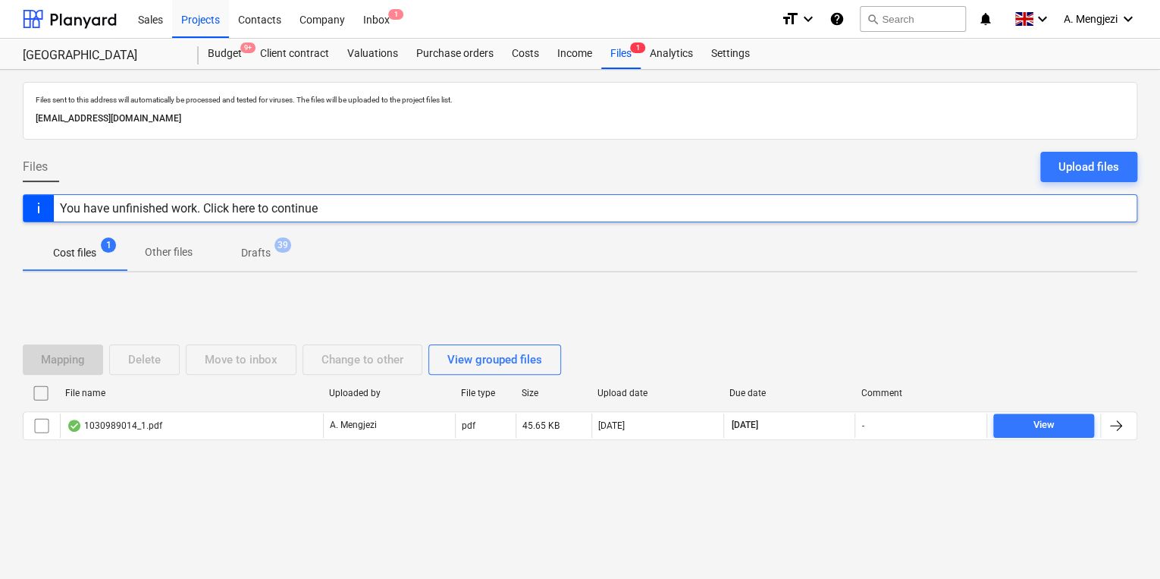
click at [409, 403] on div "Uploaded by" at bounding box center [389, 393] width 132 height 24
click at [409, 405] on div "File name Uploaded by File type Size Upload date Due date Comment" at bounding box center [580, 396] width 1115 height 30
click at [409, 404] on div "File name Uploaded by File type Size Upload date Due date Comment" at bounding box center [580, 396] width 1115 height 30
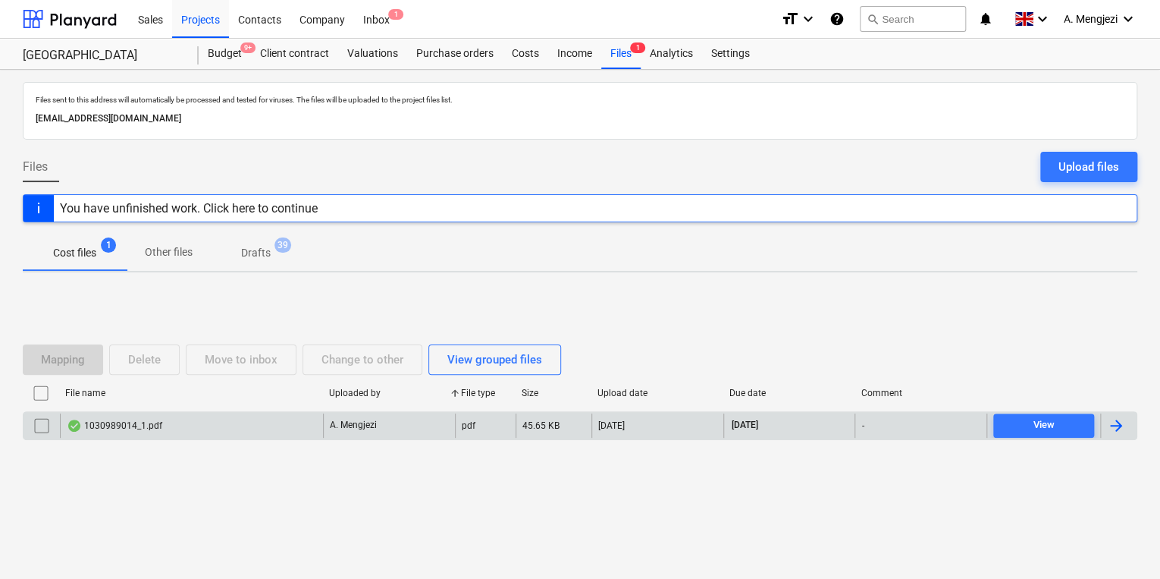
click at [412, 411] on div "1030989014_1.pdf A. Mengjezi pdf 45.65 KB [DATE] [DATE] - View" at bounding box center [580, 425] width 1115 height 29
click at [420, 424] on div "A. Mengjezi" at bounding box center [389, 425] width 132 height 24
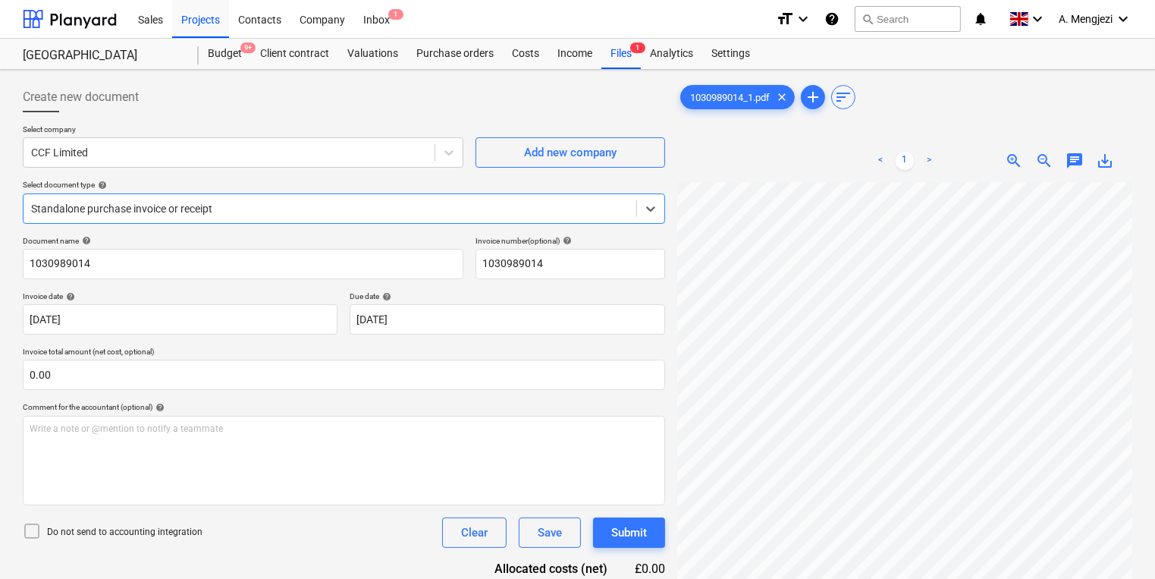
click at [422, 221] on div "Standalone purchase invoice or receipt" at bounding box center [344, 208] width 642 height 30
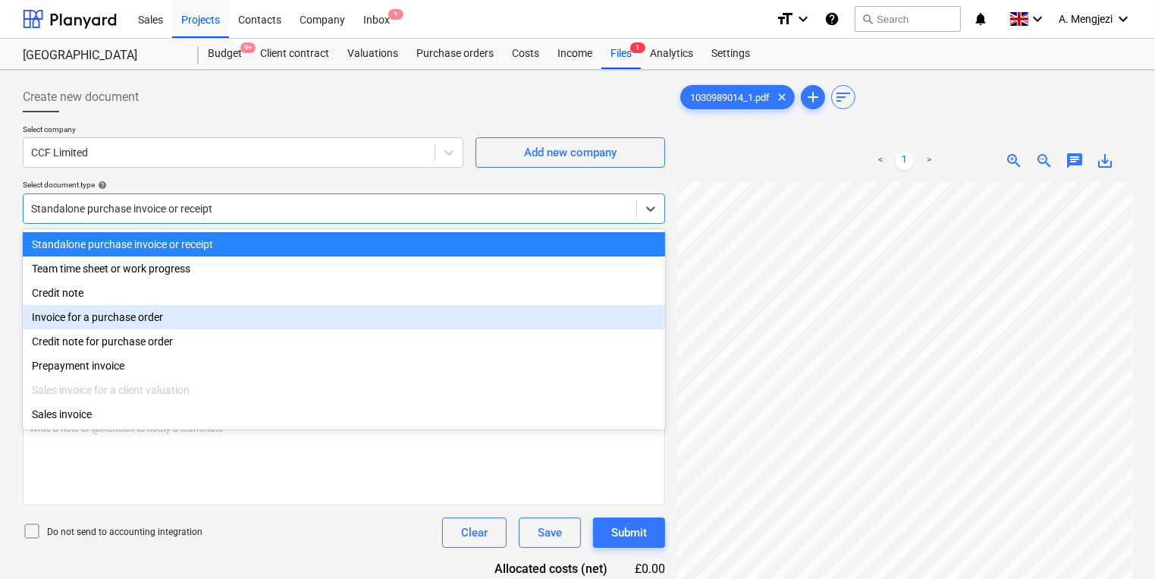
click at [358, 321] on div "Invoice for a purchase order" at bounding box center [344, 317] width 642 height 24
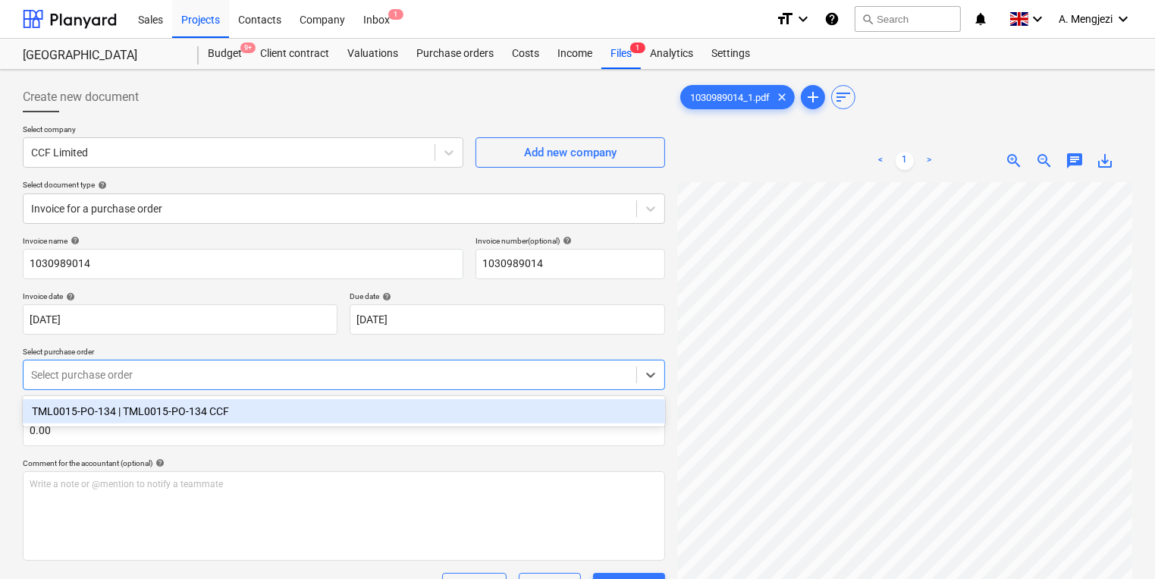
click at [365, 364] on div "Select purchase order" at bounding box center [330, 374] width 613 height 21
click at [369, 409] on div "TML0015-PO-134 | TML0015-PO-134 CCF" at bounding box center [344, 411] width 642 height 24
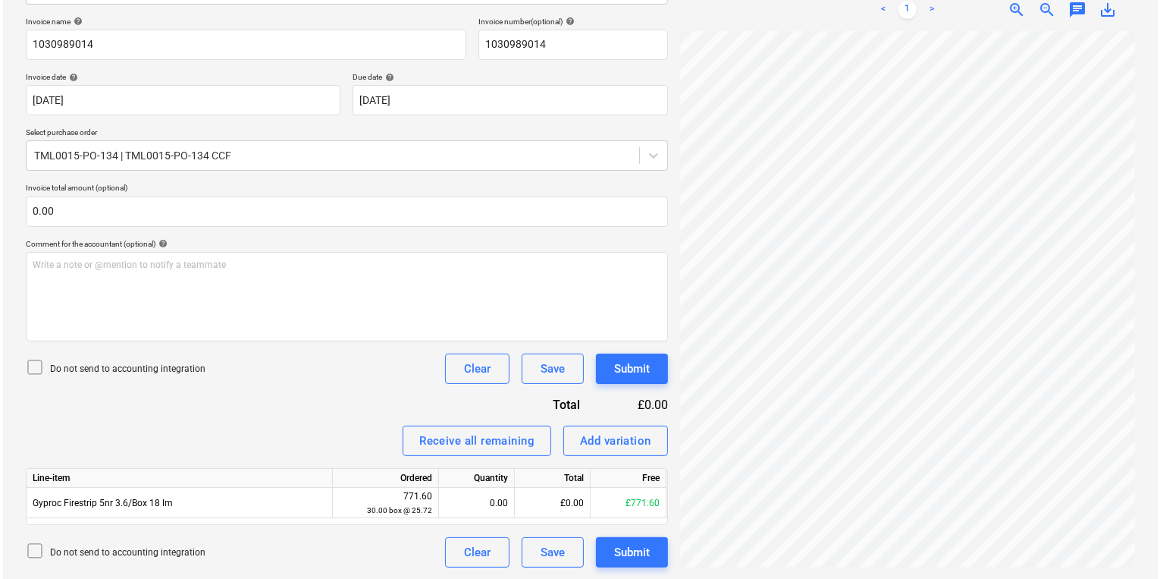
scroll to position [0, 230]
click at [646, 412] on div "Create new document Select company CCF Limited Add new company Select document …" at bounding box center [577, 215] width 1121 height 717
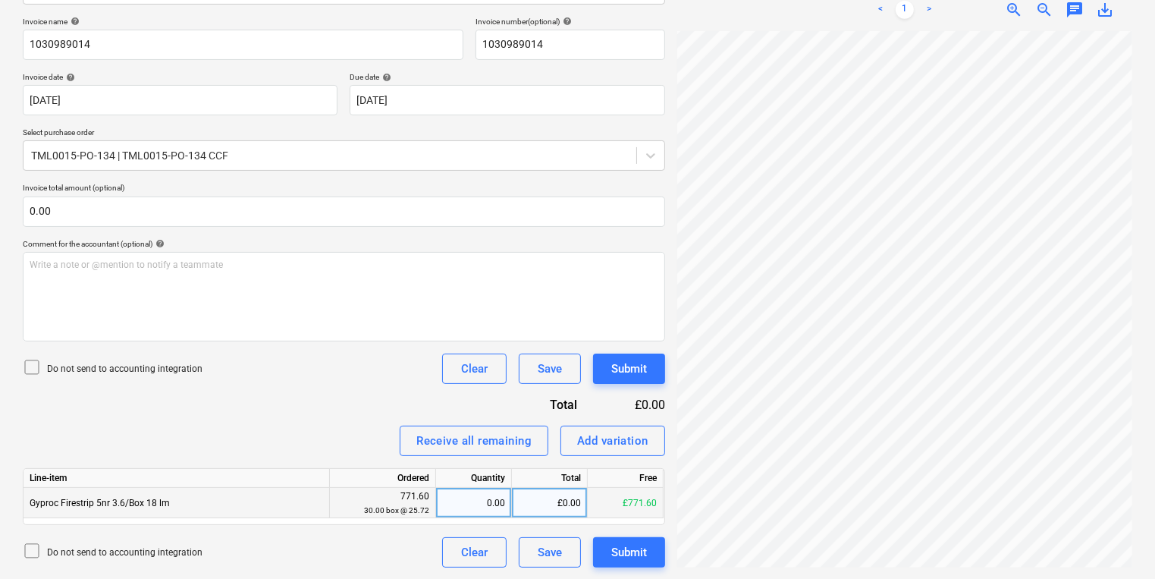
click at [485, 504] on div "0.00" at bounding box center [473, 503] width 63 height 30
click at [603, 365] on button "Submit" at bounding box center [629, 368] width 72 height 30
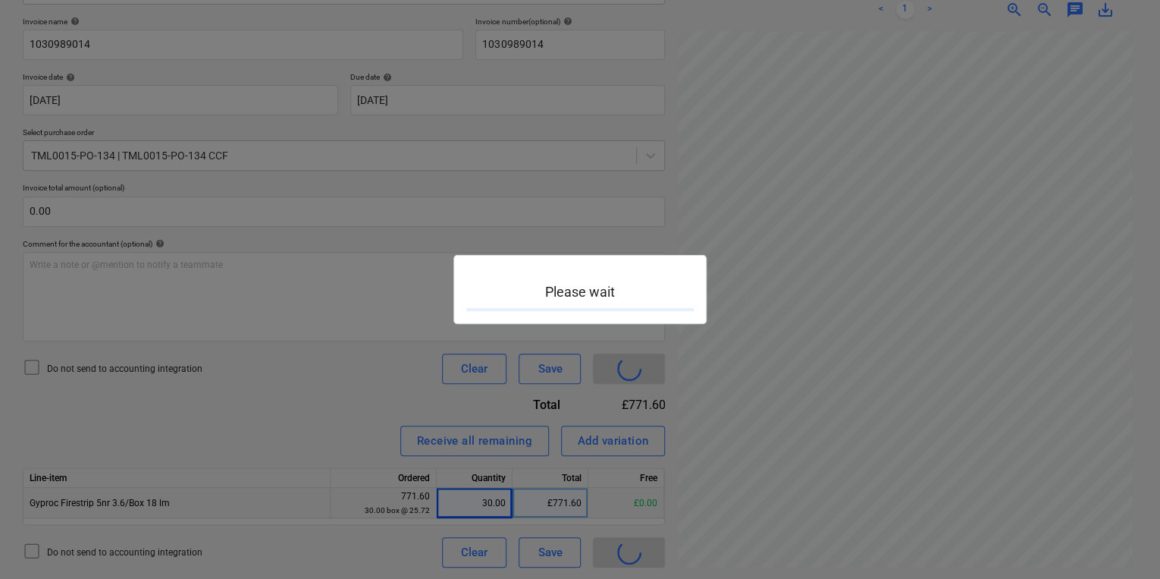
scroll to position [0, 229]
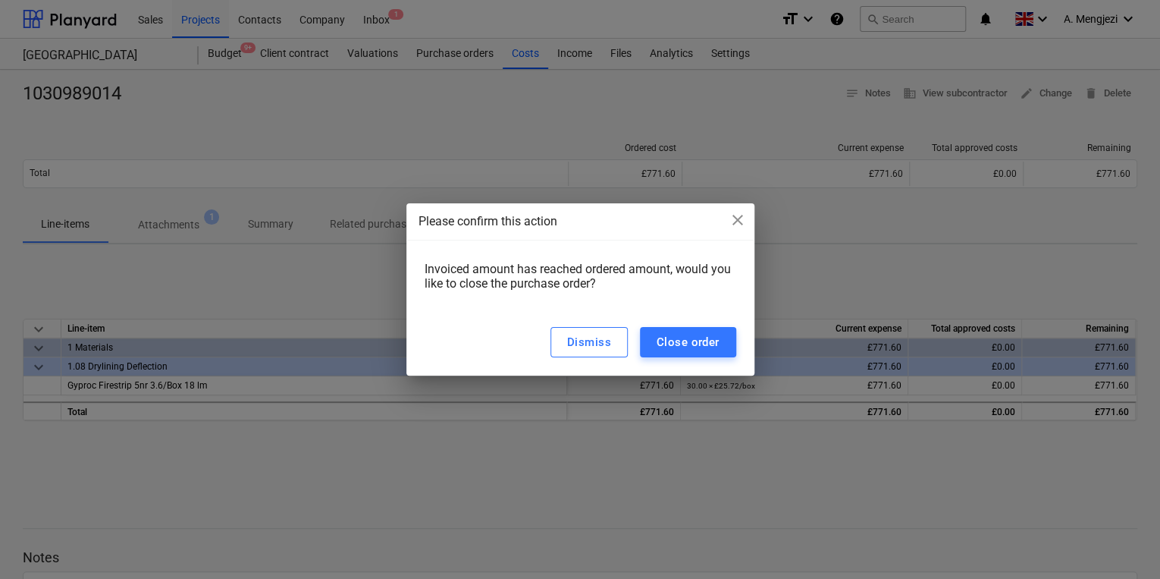
drag, startPoint x: 646, startPoint y: 303, endPoint x: 660, endPoint y: 321, distance: 23.2
click at [646, 303] on div "Invoiced amount has reached ordered amount, would you like to close the purchas…" at bounding box center [580, 282] width 348 height 53
click at [651, 334] on button "Close order" at bounding box center [688, 342] width 96 height 30
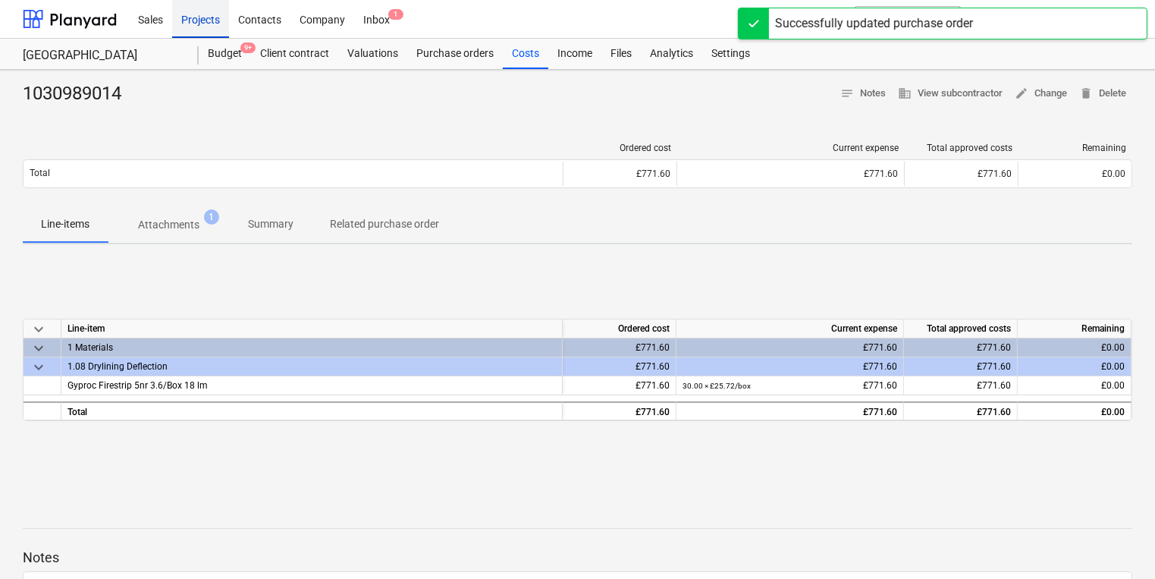
click at [200, 21] on div "Projects" at bounding box center [200, 18] width 57 height 39
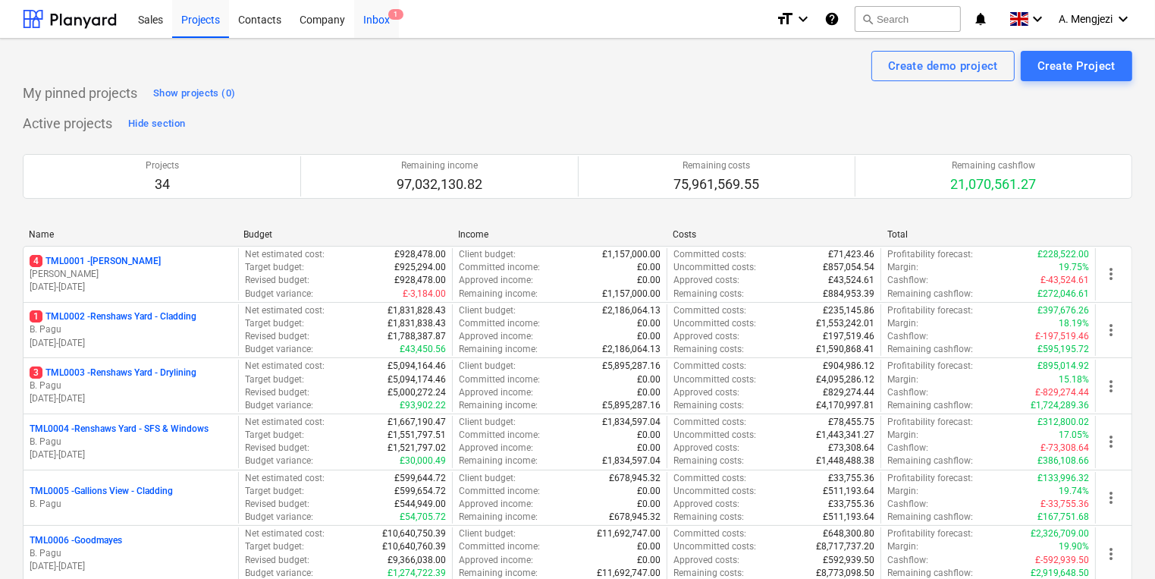
click at [367, 21] on div "Inbox 1" at bounding box center [376, 18] width 45 height 39
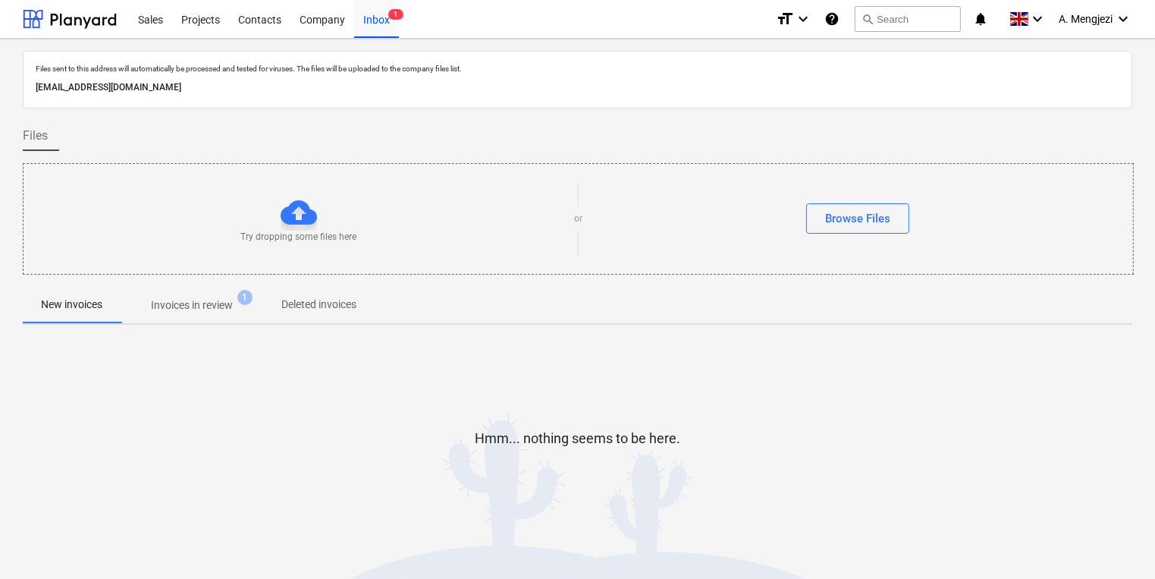
click at [188, 306] on p "Invoices in review" at bounding box center [192, 305] width 82 height 16
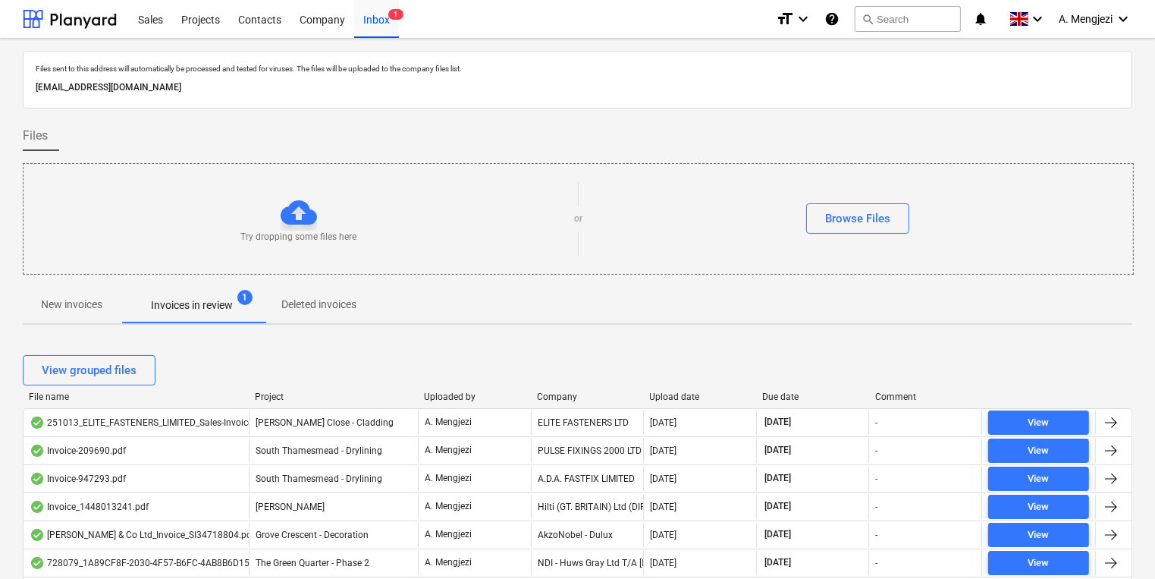
click at [264, 402] on div "File name Project Uploaded by Company Upload date Due date Comment" at bounding box center [577, 399] width 1109 height 17
click at [261, 400] on div at bounding box center [248, 396] width 27 height 11
click at [257, 396] on div at bounding box center [248, 396] width 27 height 11
click at [256, 392] on div at bounding box center [248, 396] width 27 height 11
click at [262, 397] on div "Project" at bounding box center [333, 396] width 157 height 11
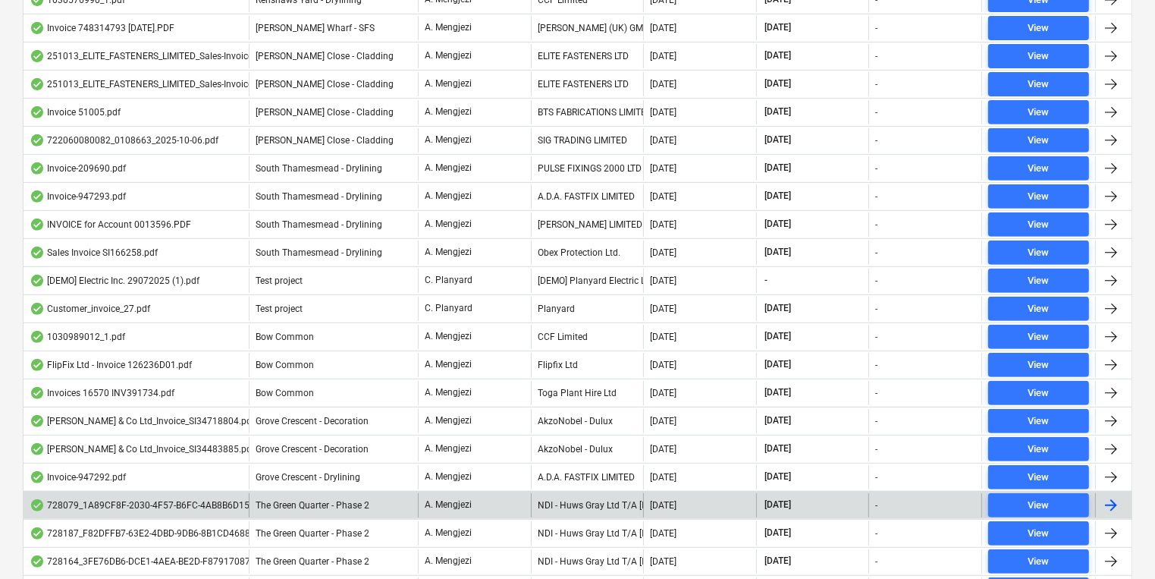
scroll to position [832, 0]
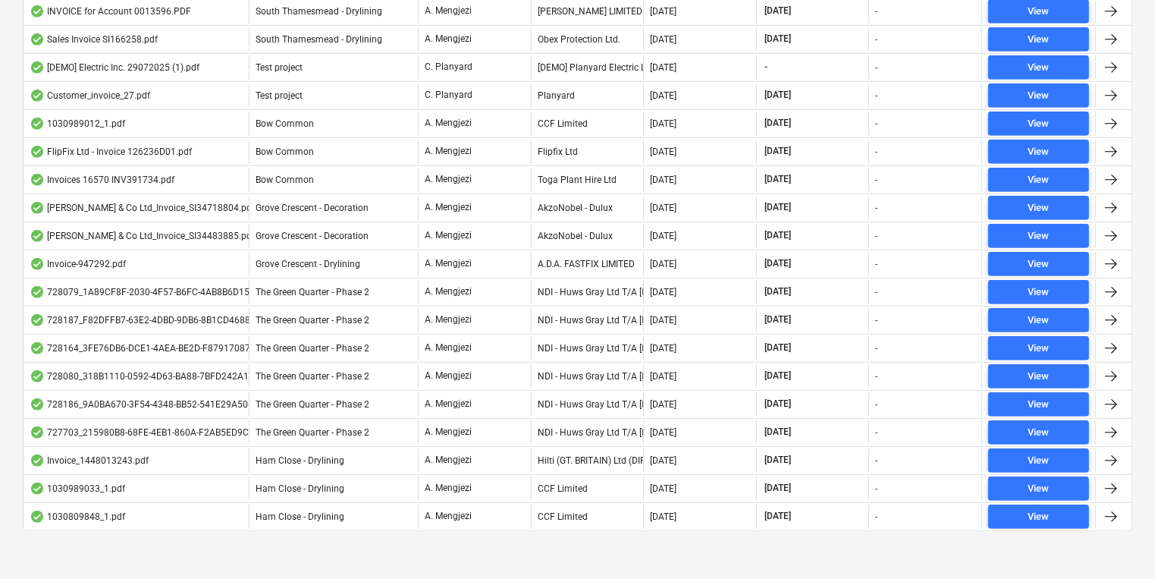
click at [428, 537] on div at bounding box center [577, 543] width 1109 height 12
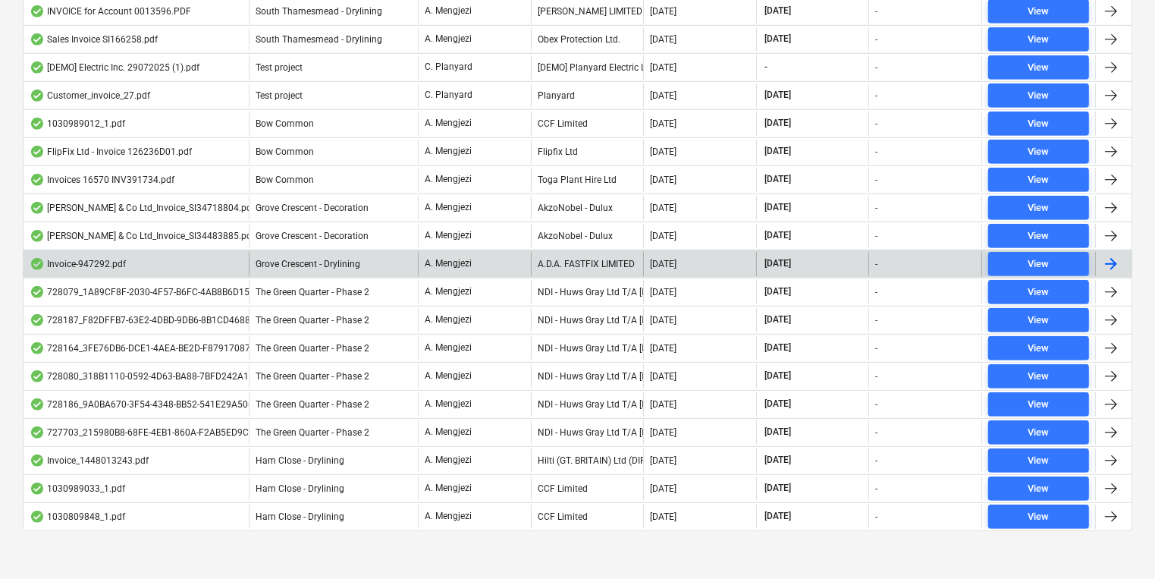
click at [424, 252] on div "A. Mengjezi" at bounding box center [474, 264] width 113 height 24
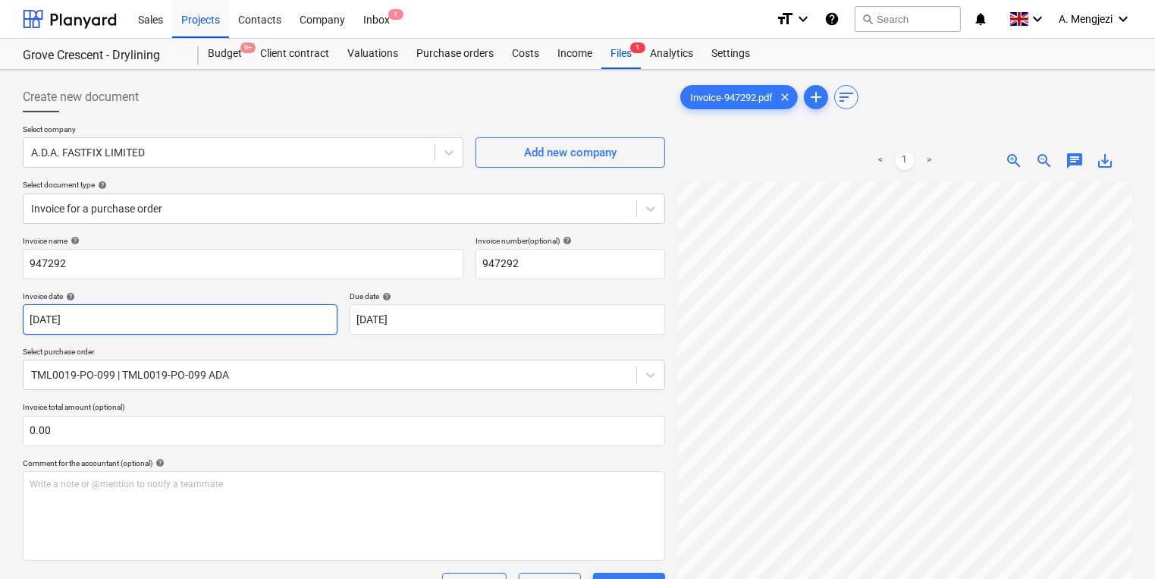
click at [340, 302] on body "Sales Projects Contacts Company Inbox 1 format_size keyboard_arrow_down help se…" at bounding box center [577, 289] width 1155 height 579
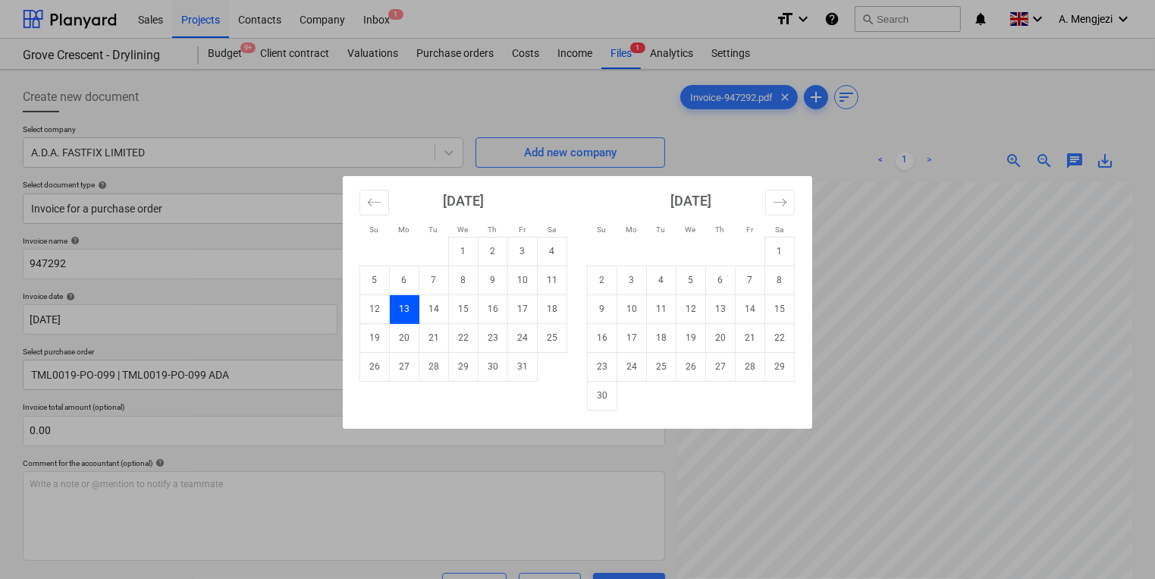
click at [286, 276] on div "Su Mo Tu We Th Fr Sa Su Mo Tu We Th Fr Sa [DATE] 1 2 3 4 5 6 7 8 9 10 11 12 13 …" at bounding box center [577, 289] width 1155 height 579
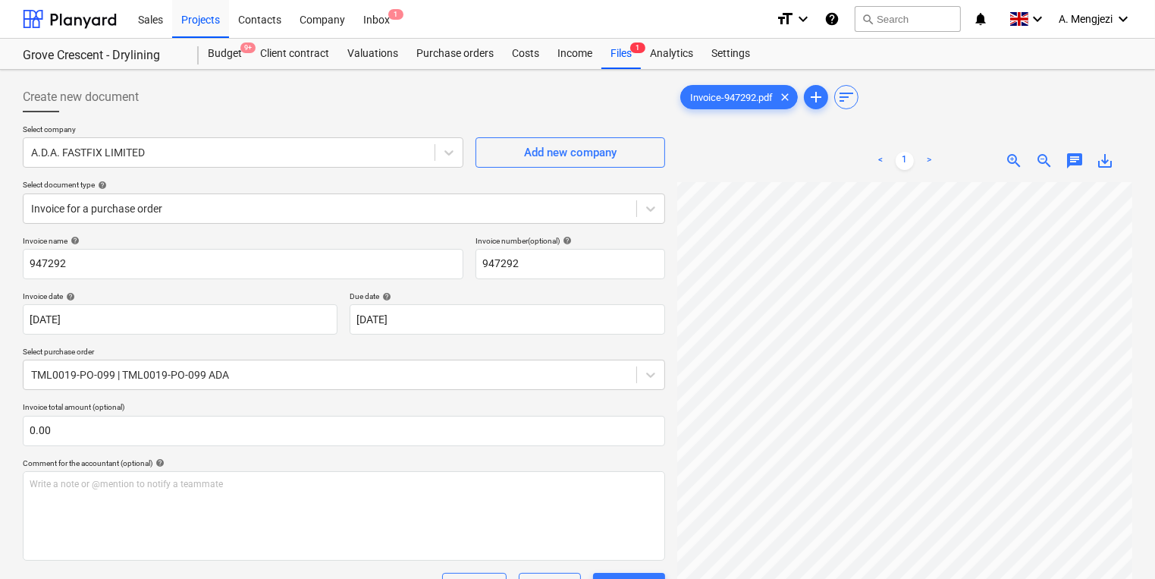
scroll to position [121, 0]
click at [660, 495] on div "Create new document Select company A.D.A. FASTFIX LIMITED Add new company Selec…" at bounding box center [577, 480] width 1121 height 808
click at [1155, 347] on html "Sales Projects Contacts Company Inbox 1 format_size keyboard_arrow_down help se…" at bounding box center [577, 289] width 1155 height 579
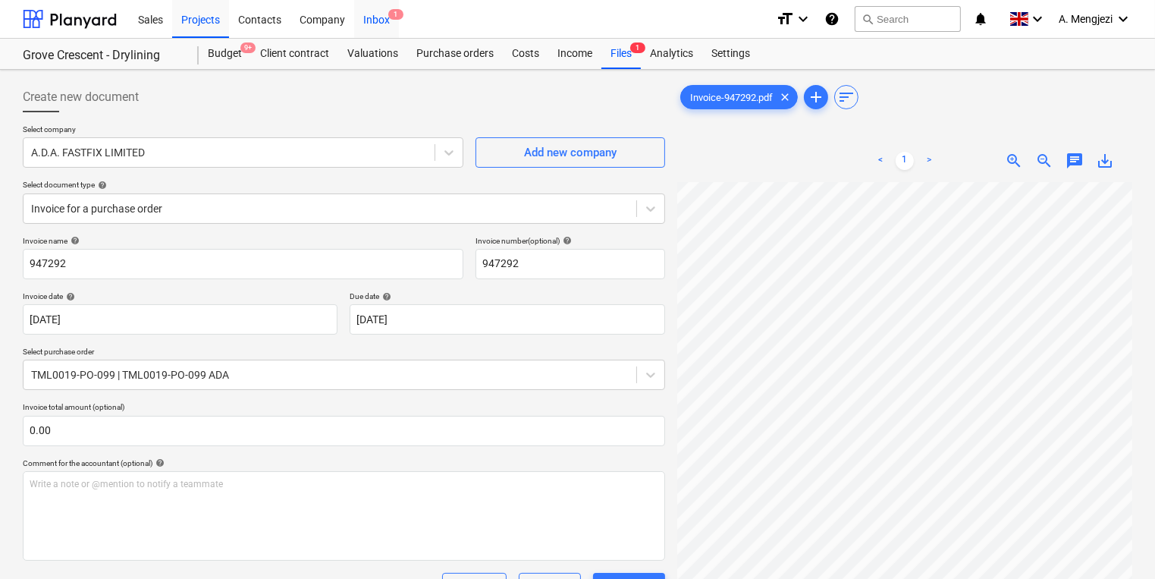
click at [369, 31] on div "Inbox 1" at bounding box center [376, 18] width 45 height 39
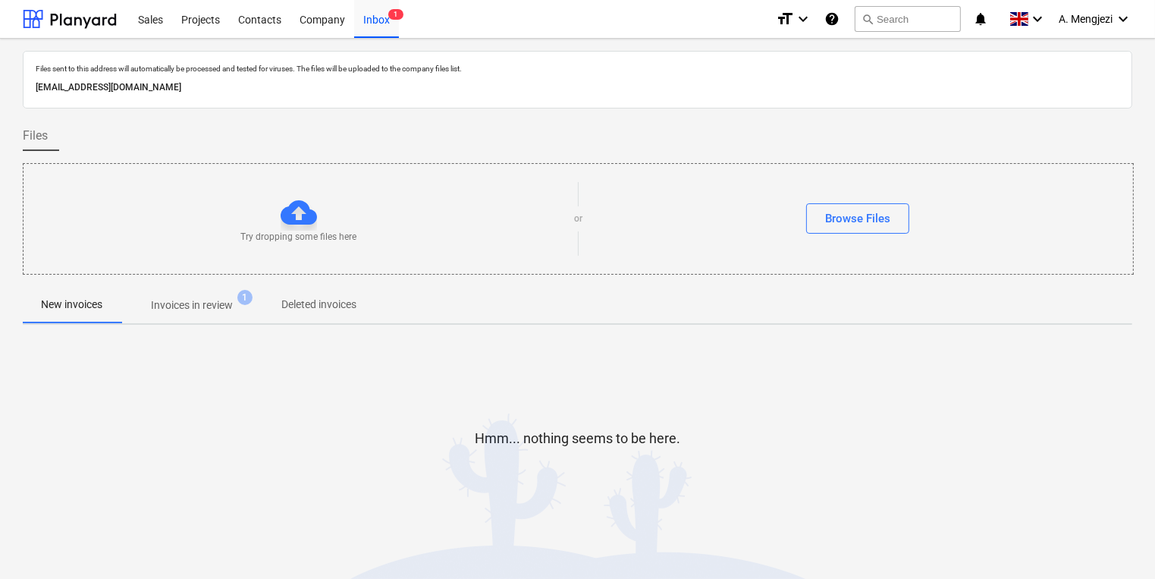
click at [234, 315] on span "Invoices in review 1" at bounding box center [192, 304] width 143 height 27
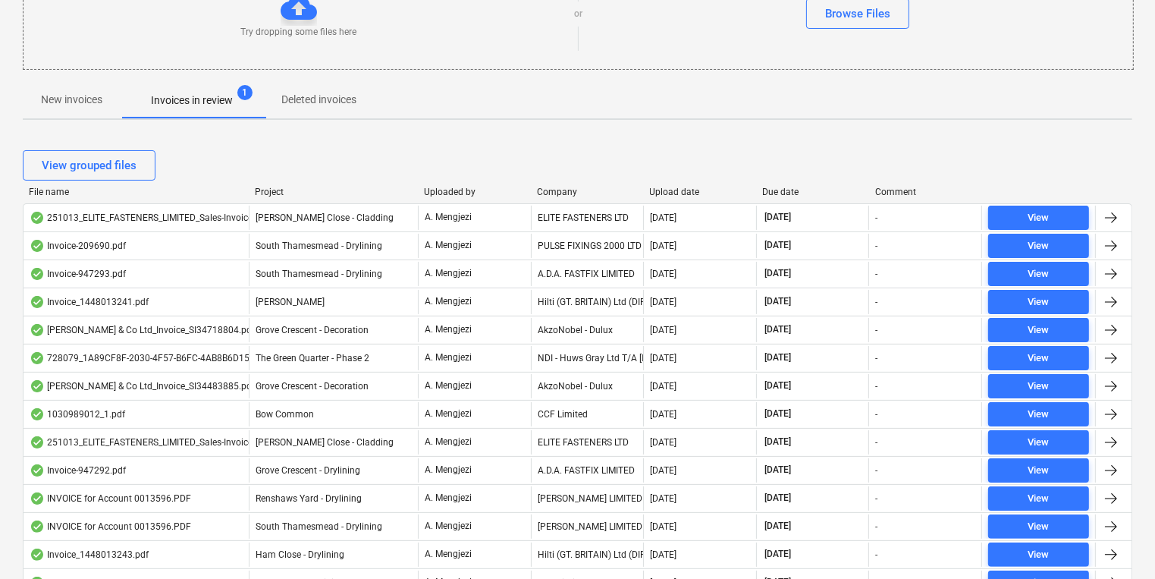
scroll to position [243, 0]
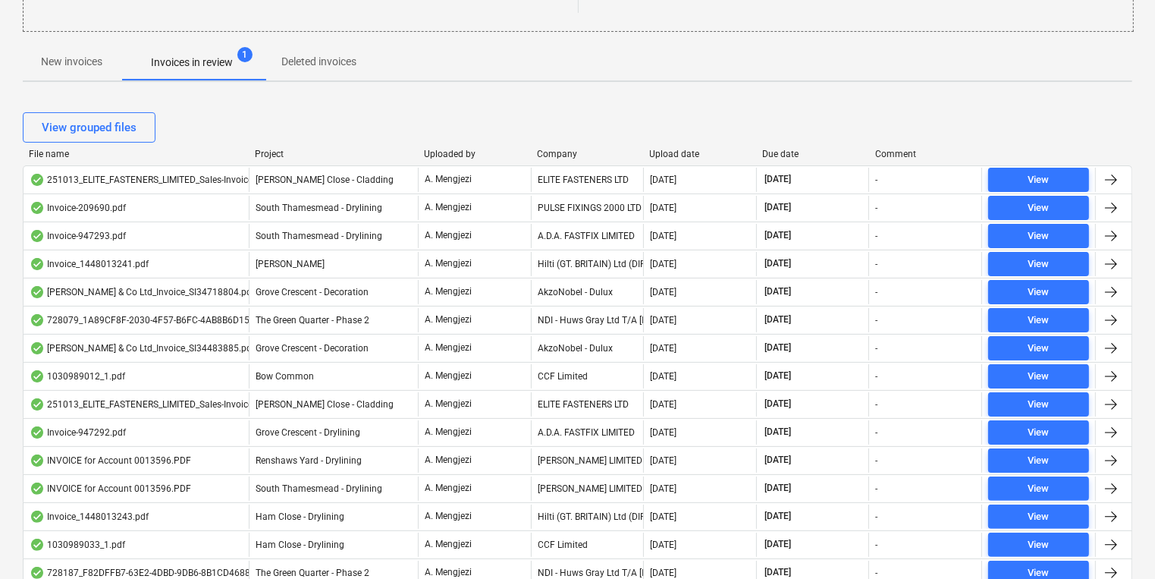
click at [300, 179] on span "[PERSON_NAME] Close - Cladding" at bounding box center [325, 179] width 138 height 11
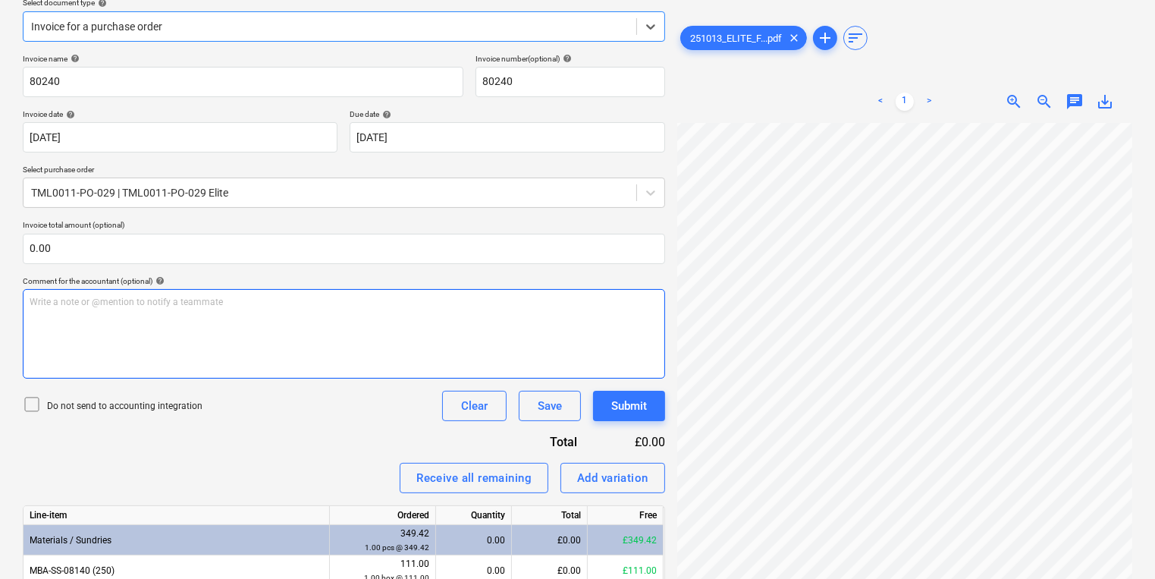
scroll to position [109, 183]
click at [212, 366] on div "Create new document Select company ELITE FASTENERS LTD Add new company Select d…" at bounding box center [577, 343] width 1121 height 899
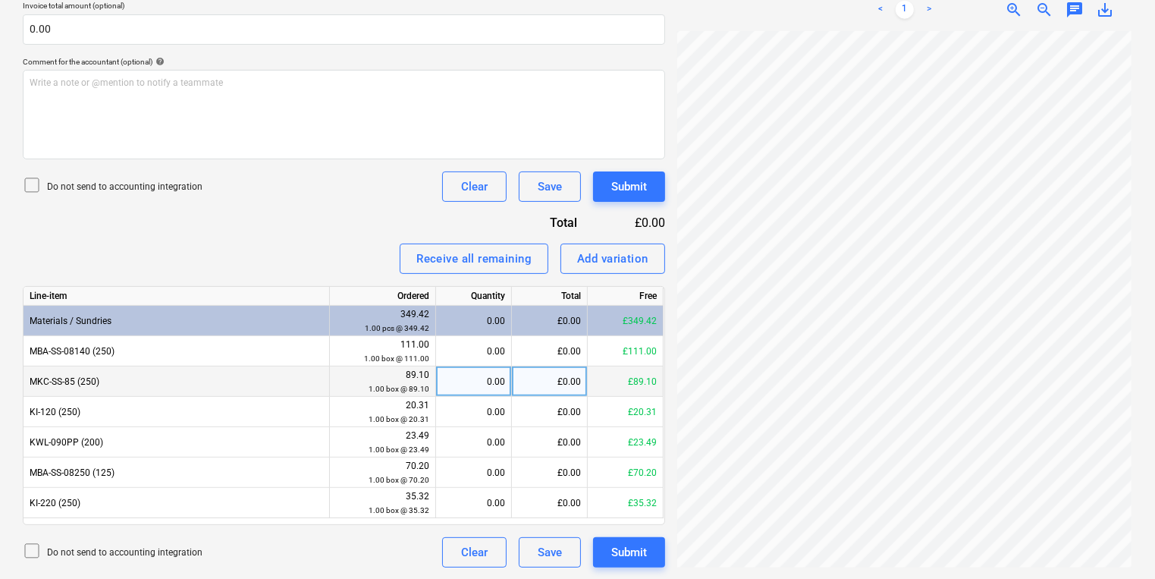
scroll to position [93, 230]
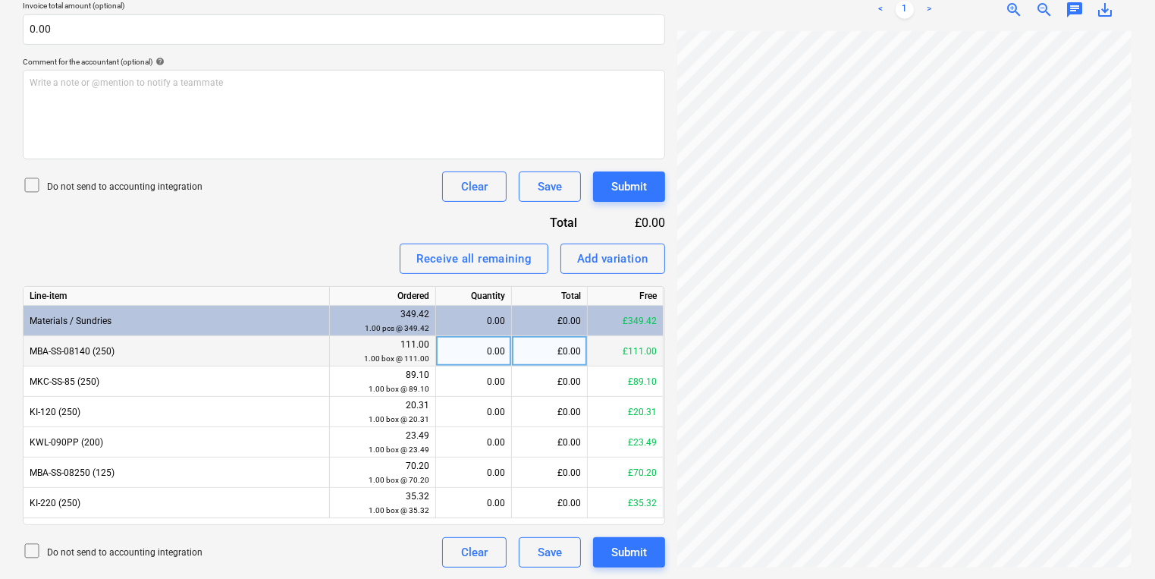
click at [455, 353] on div "0.00" at bounding box center [473, 351] width 63 height 30
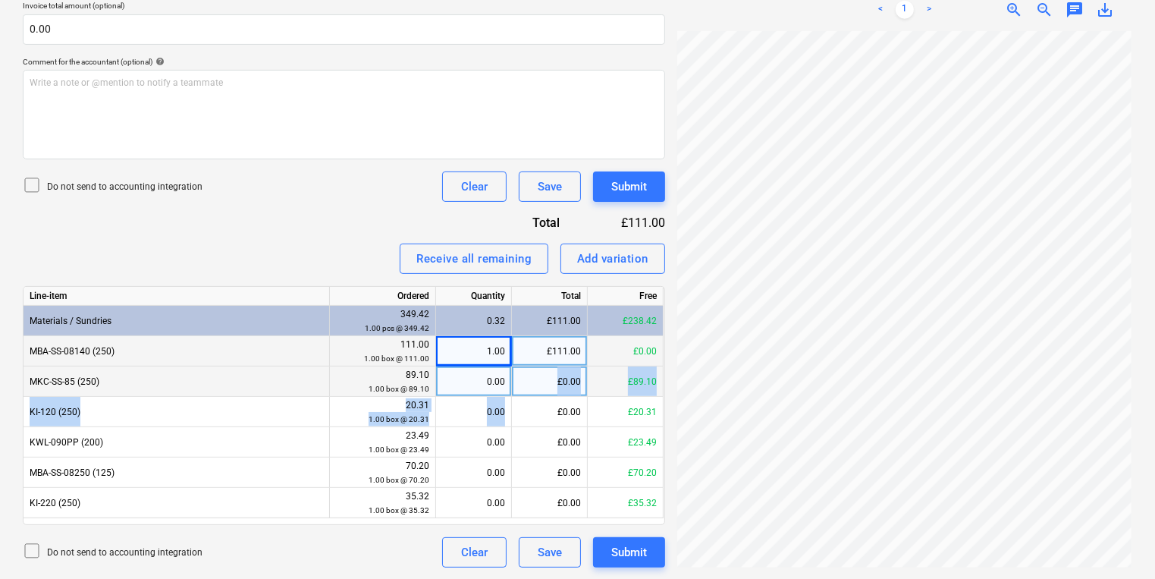
drag, startPoint x: 507, startPoint y: 398, endPoint x: 514, endPoint y: 371, distance: 28.1
click at [514, 371] on div "Line-item Ordered Quantity Total Free Materials / Sundries 349.42 1.00 pcs @ 34…" at bounding box center [344, 405] width 642 height 239
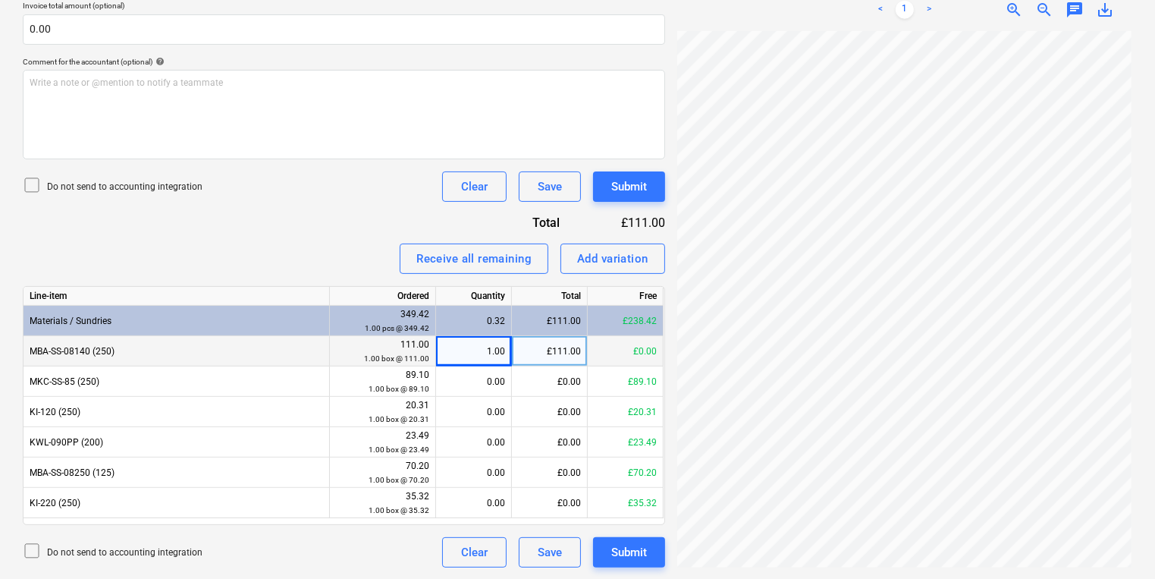
drag, startPoint x: 514, startPoint y: 371, endPoint x: 516, endPoint y: 357, distance: 13.8
click at [516, 357] on div "£111.00" at bounding box center [550, 351] width 76 height 30
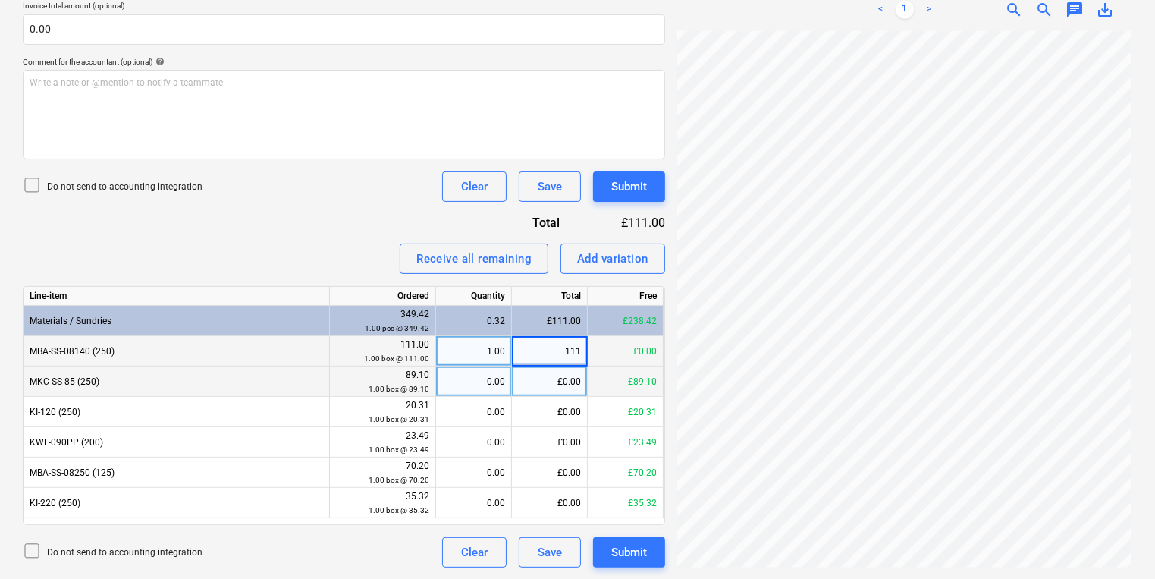
click at [505, 376] on div "0.00" at bounding box center [474, 381] width 76 height 30
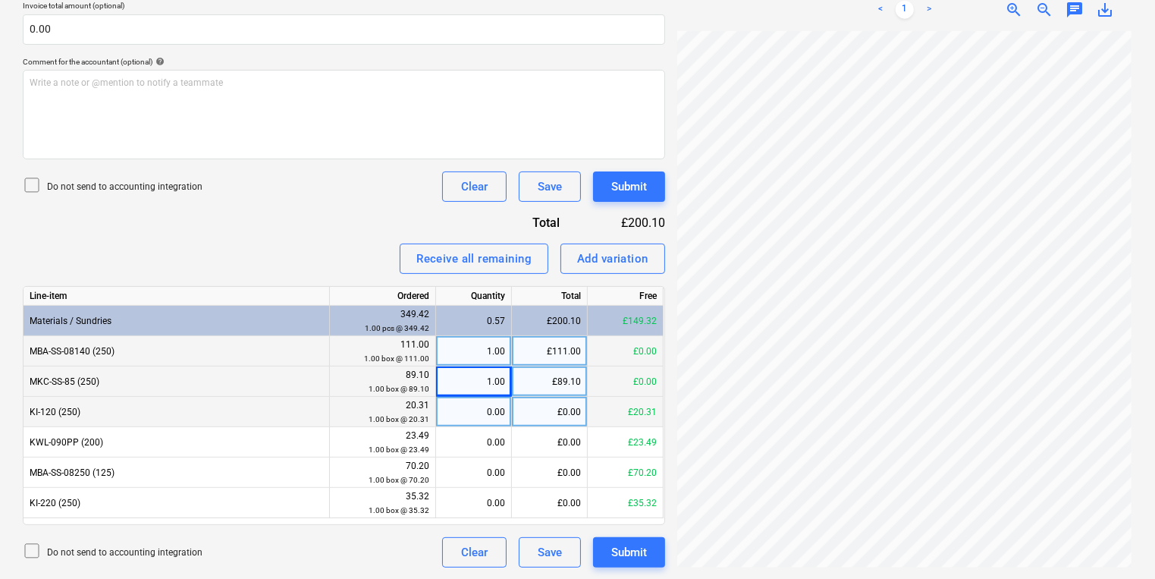
click at [479, 422] on div "0.00" at bounding box center [473, 412] width 63 height 30
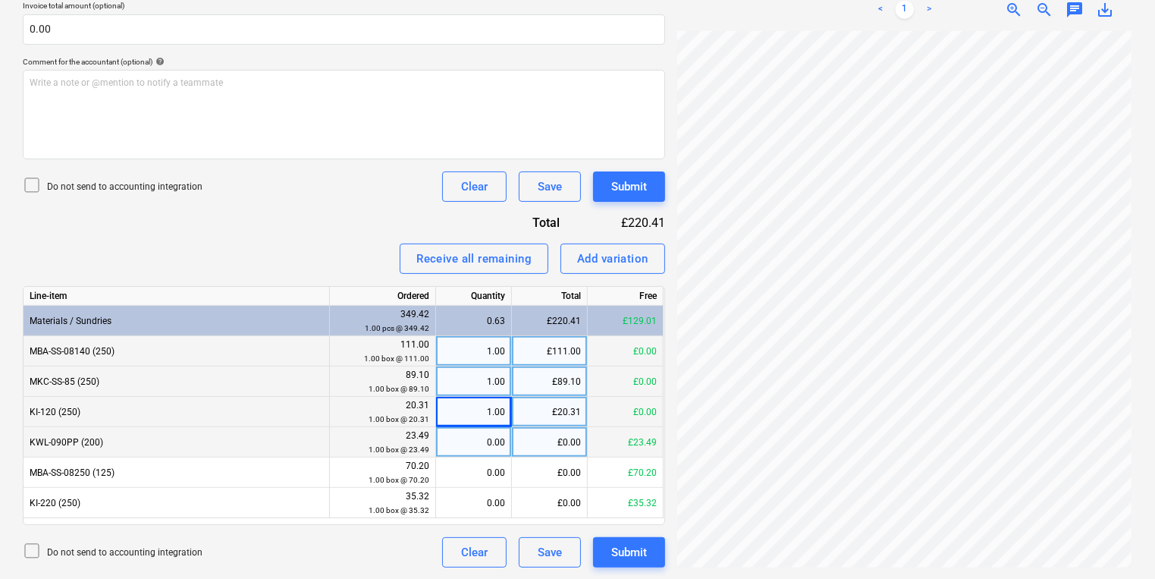
click at [497, 446] on div "0.00" at bounding box center [473, 442] width 63 height 30
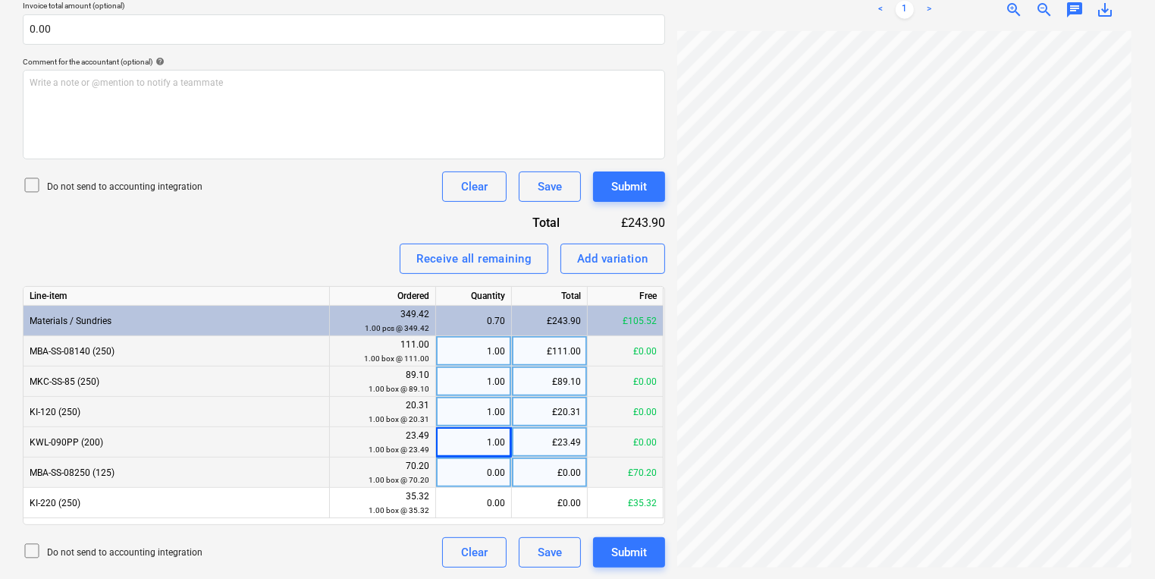
click at [476, 476] on div "0.00" at bounding box center [473, 472] width 63 height 30
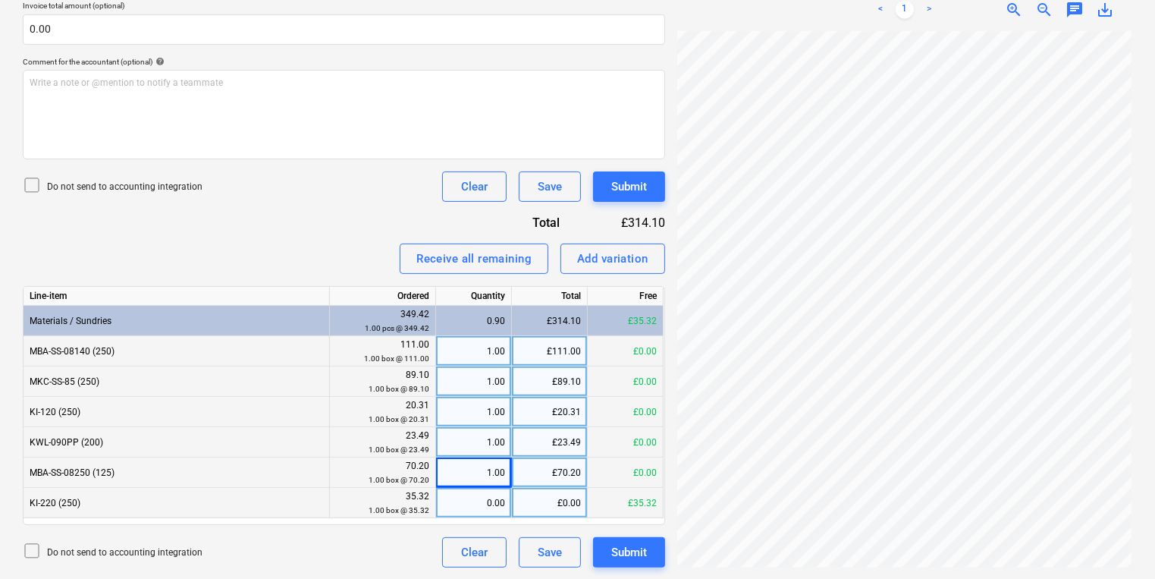
click at [485, 500] on div "0.00" at bounding box center [473, 503] width 63 height 30
click at [625, 183] on div "Submit" at bounding box center [629, 187] width 36 height 20
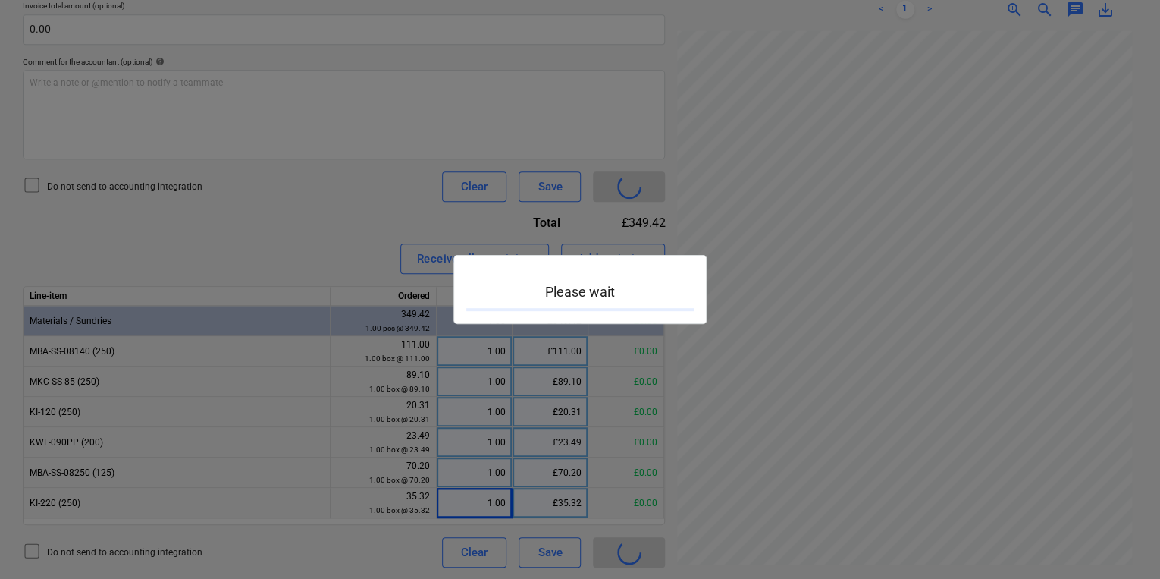
scroll to position [431, 229]
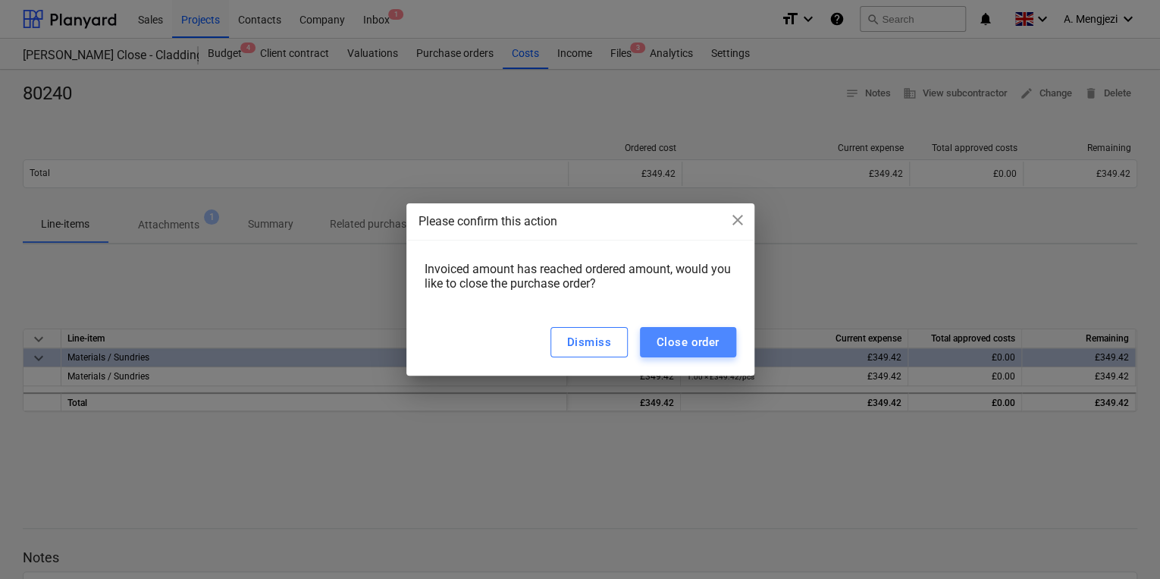
click at [655, 334] on button "Close order" at bounding box center [688, 342] width 96 height 30
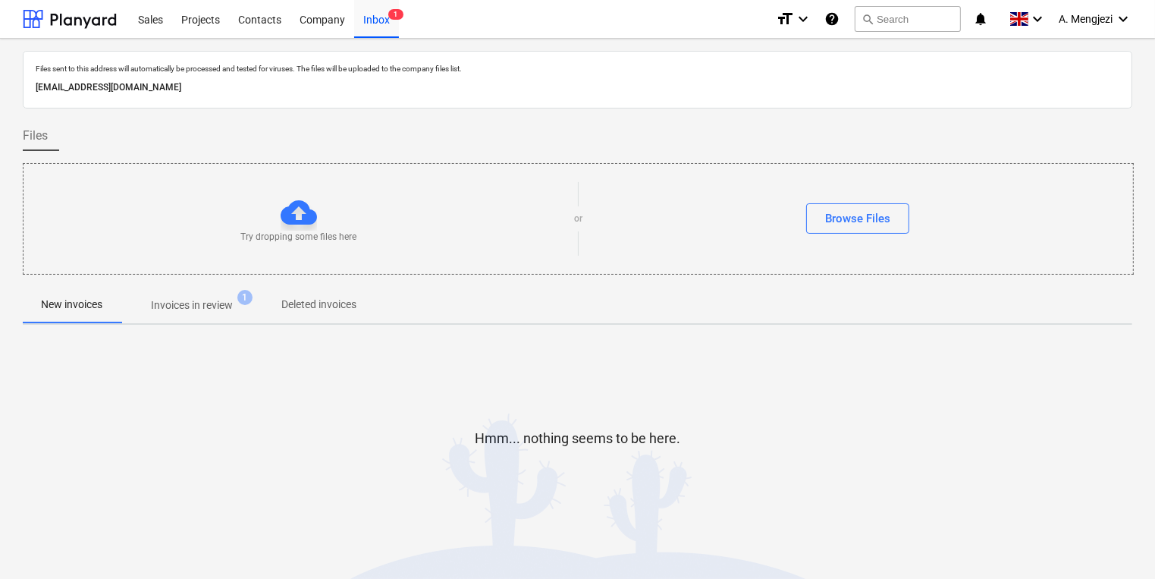
click at [305, 441] on div "Hmm... nothing seems to be here." at bounding box center [577, 450] width 1109 height 115
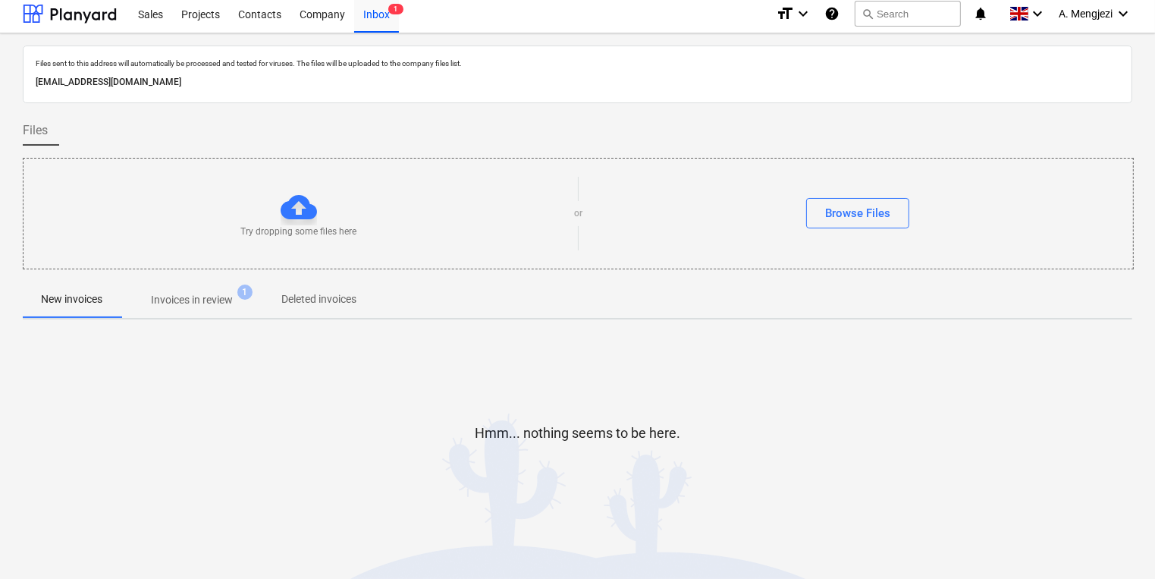
scroll to position [8, 0]
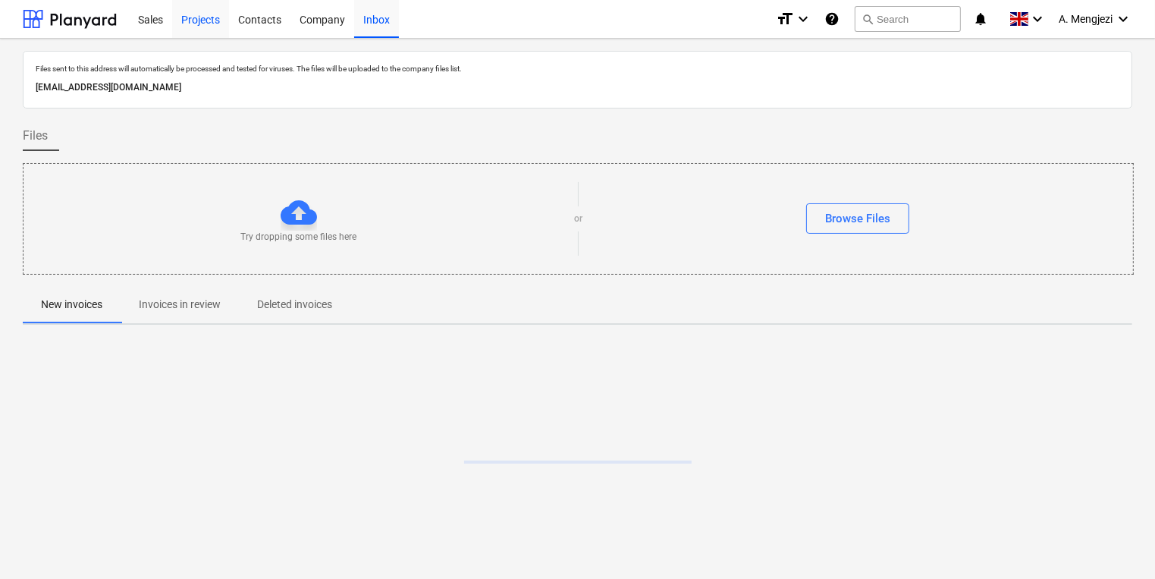
click at [214, 24] on div "Projects" at bounding box center [200, 18] width 57 height 39
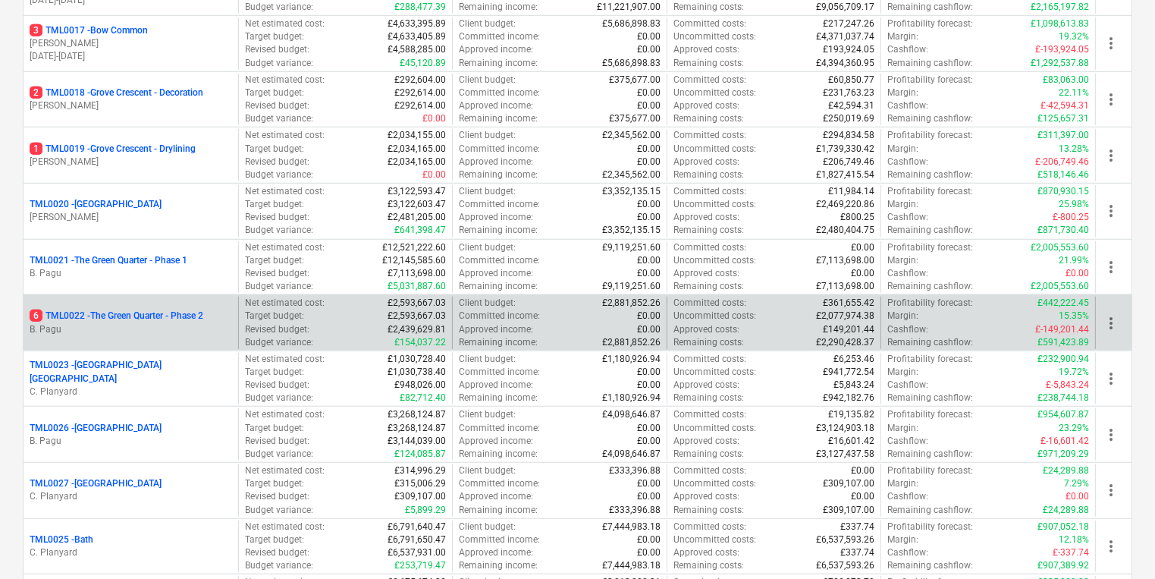
scroll to position [1213, 0]
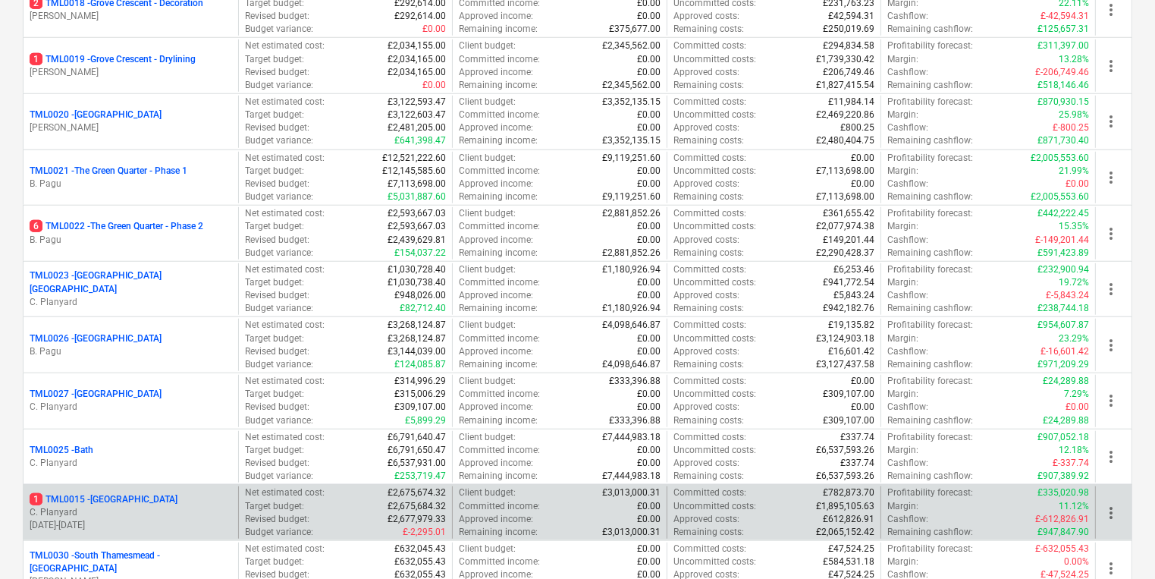
click at [188, 506] on p "C. Planyard" at bounding box center [131, 512] width 202 height 13
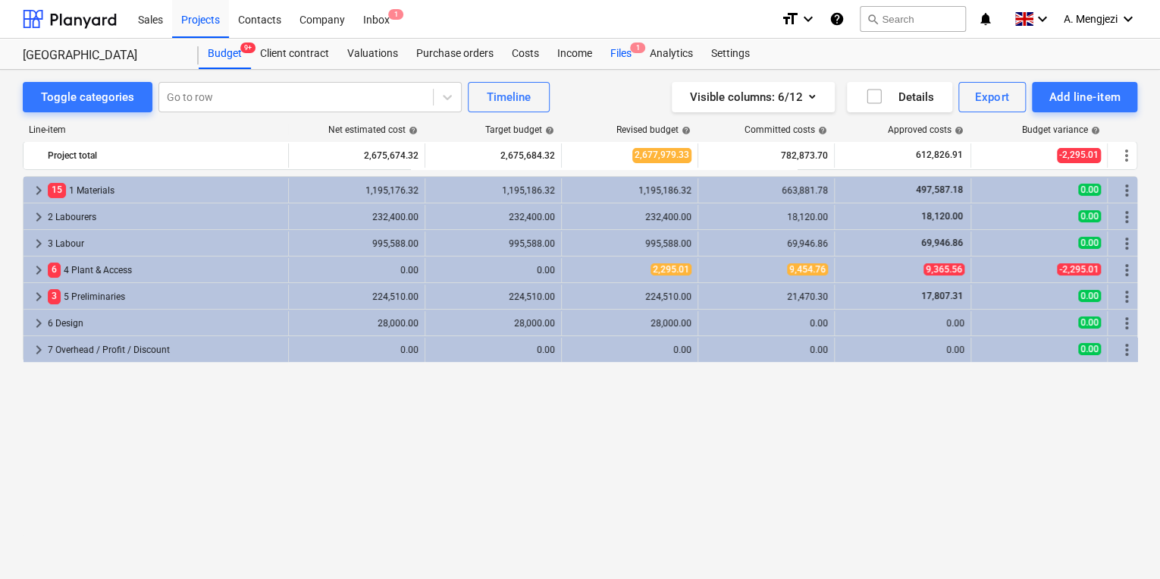
click at [634, 58] on div "Files 1" at bounding box center [620, 54] width 39 height 30
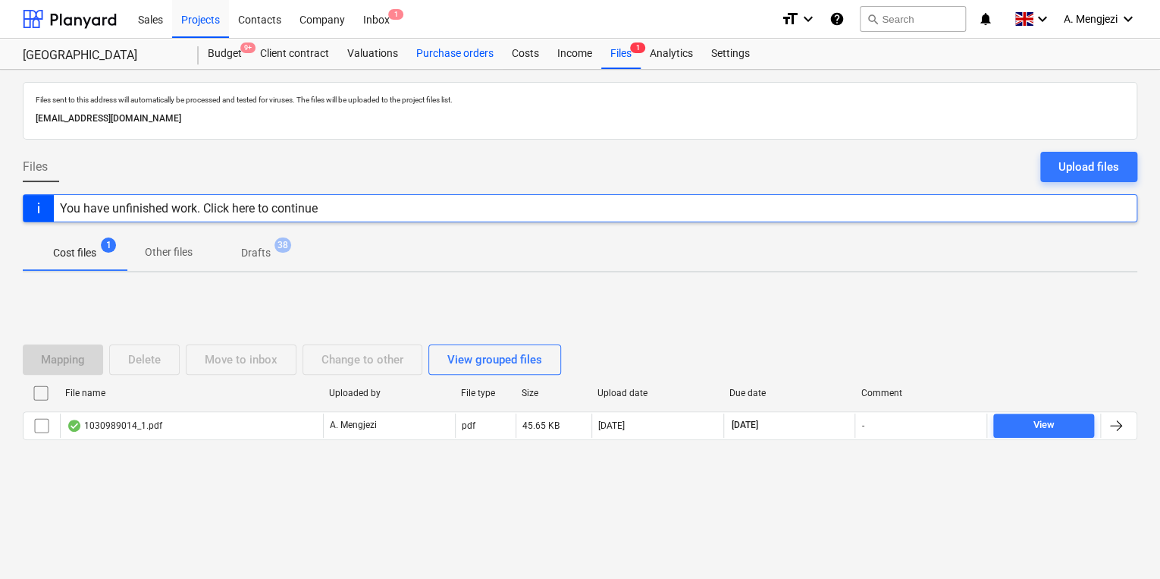
click at [420, 52] on div "Purchase orders" at bounding box center [455, 54] width 96 height 30
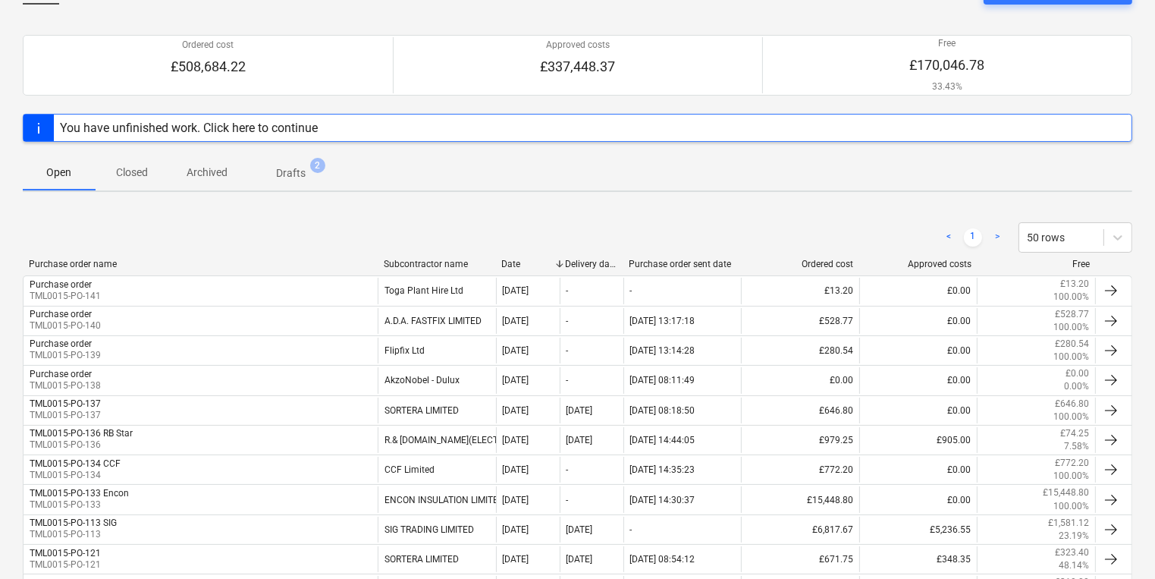
scroll to position [243, 0]
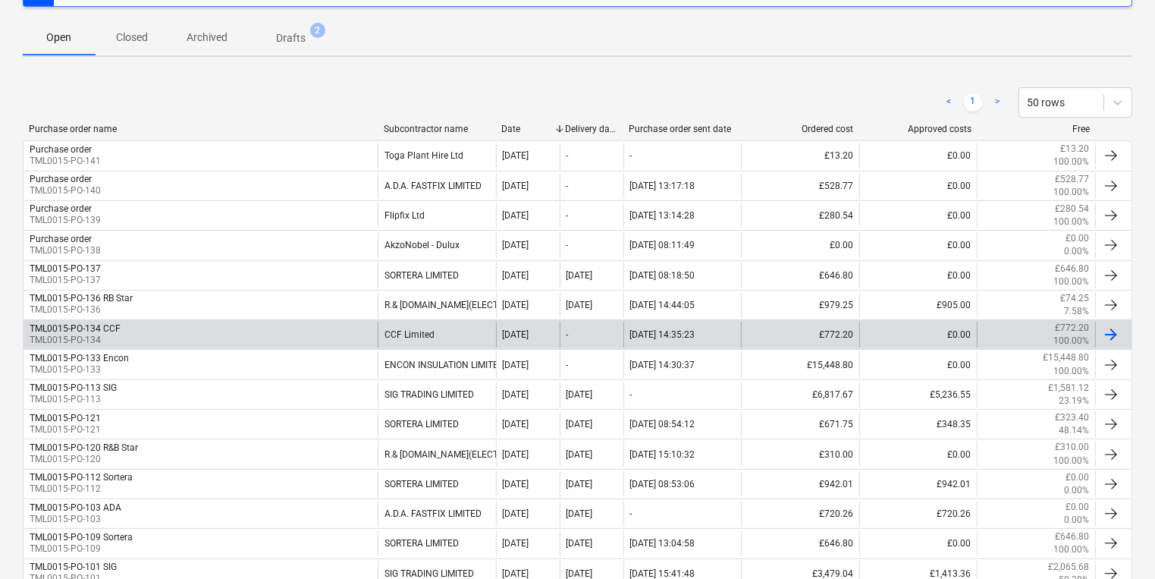
click at [233, 334] on div "TML0015-PO-134 CCF TML0015-PO-134" at bounding box center [201, 334] width 354 height 26
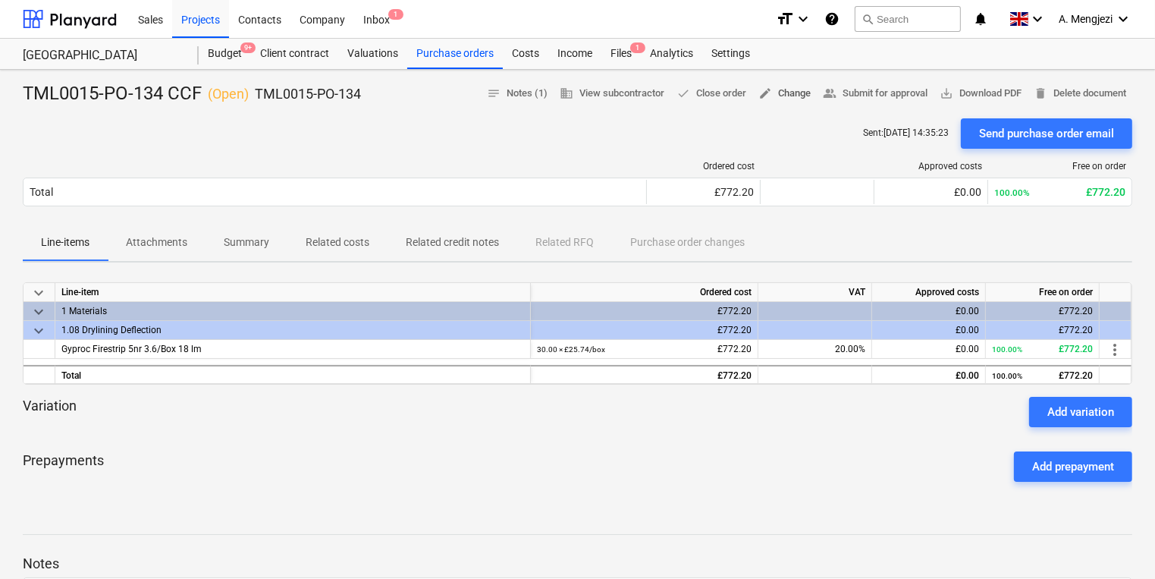
click at [779, 94] on span "edit Change" at bounding box center [784, 93] width 52 height 17
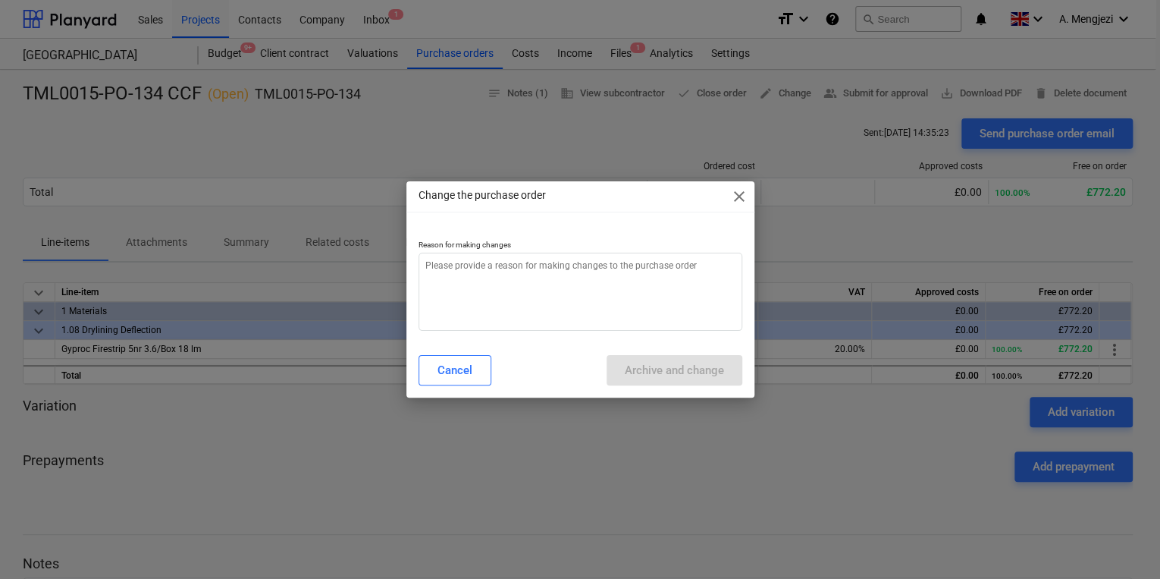
type textarea "x"
click at [599, 352] on div "Cancel Archive and change" at bounding box center [580, 370] width 342 height 42
click at [583, 310] on textarea at bounding box center [581, 291] width 324 height 78
type textarea "p"
type textarea "x"
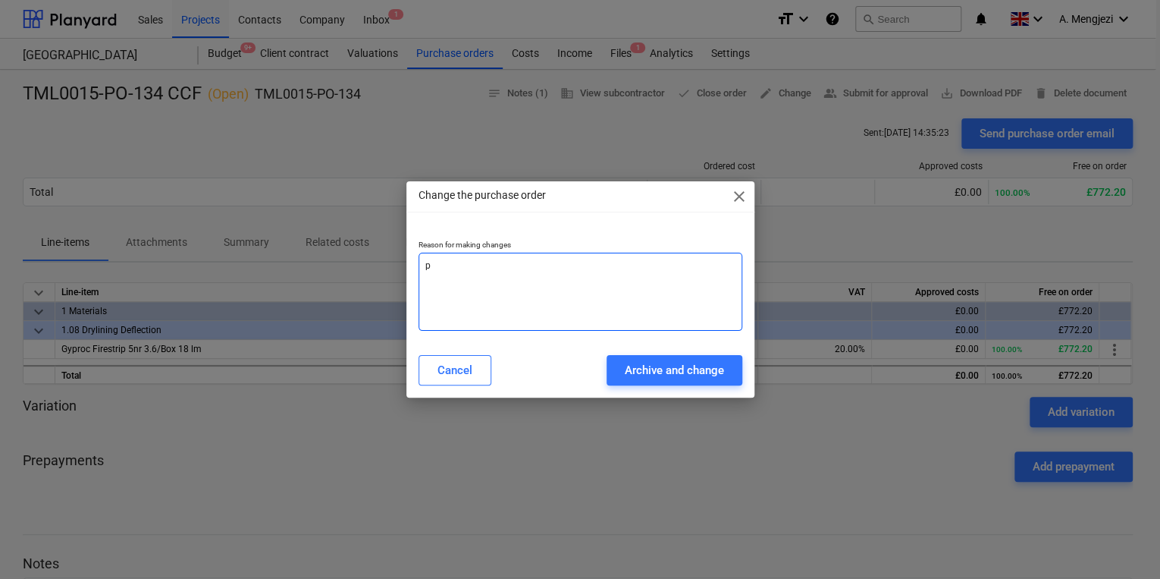
type textarea "pr"
type textarea "x"
type textarea "pri"
type textarea "x"
type textarea "pric"
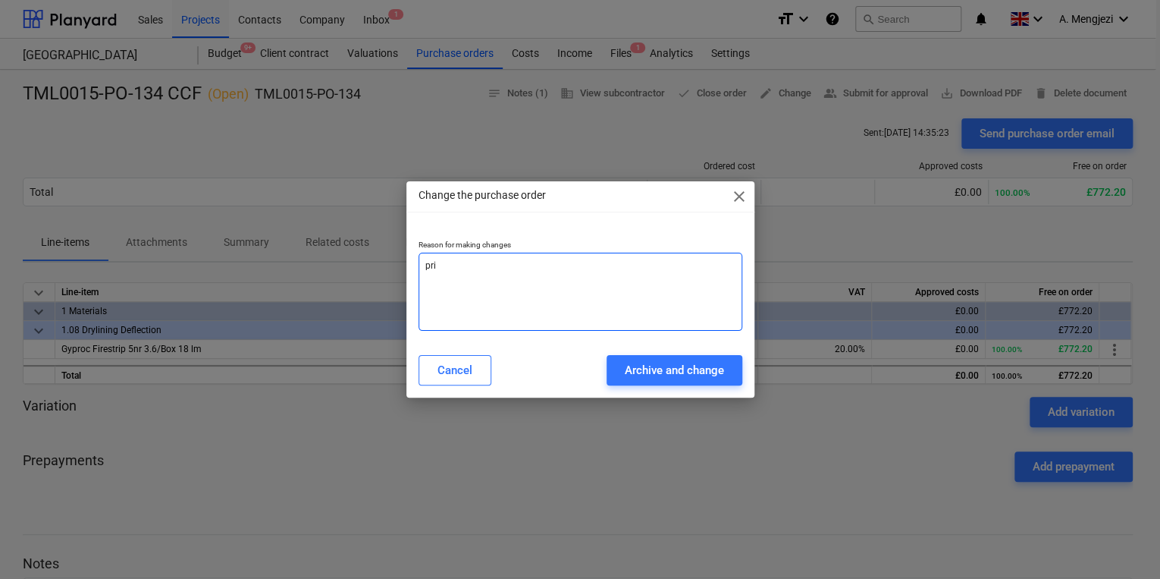
type textarea "x"
type textarea "price"
type textarea "x"
type textarea "price"
type textarea "x"
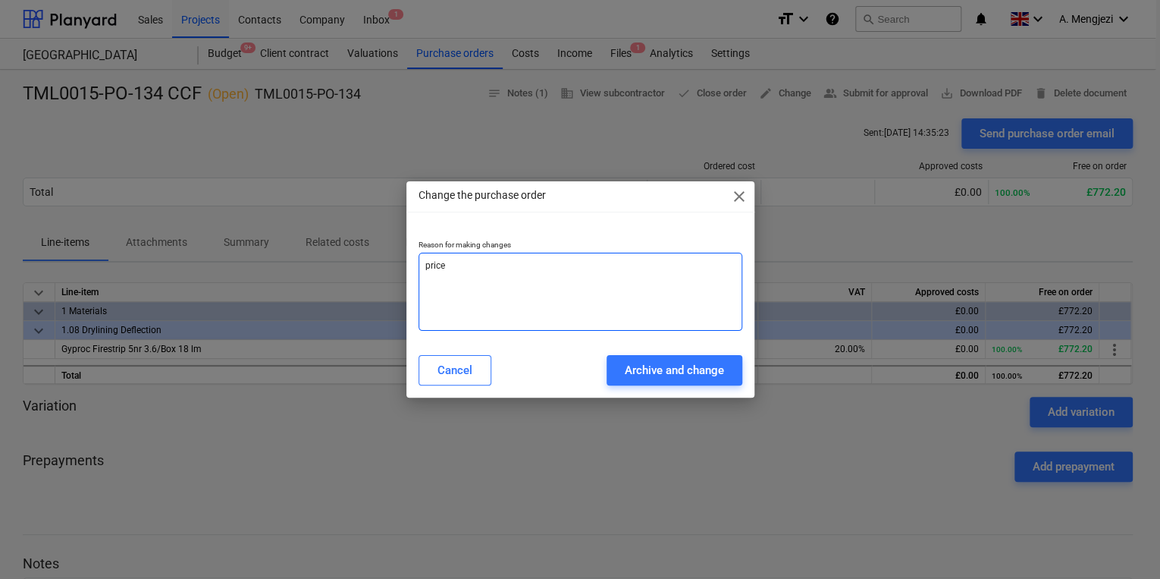
type textarea "price c"
type textarea "x"
type textarea "price ch"
type textarea "x"
type textarea "price cha"
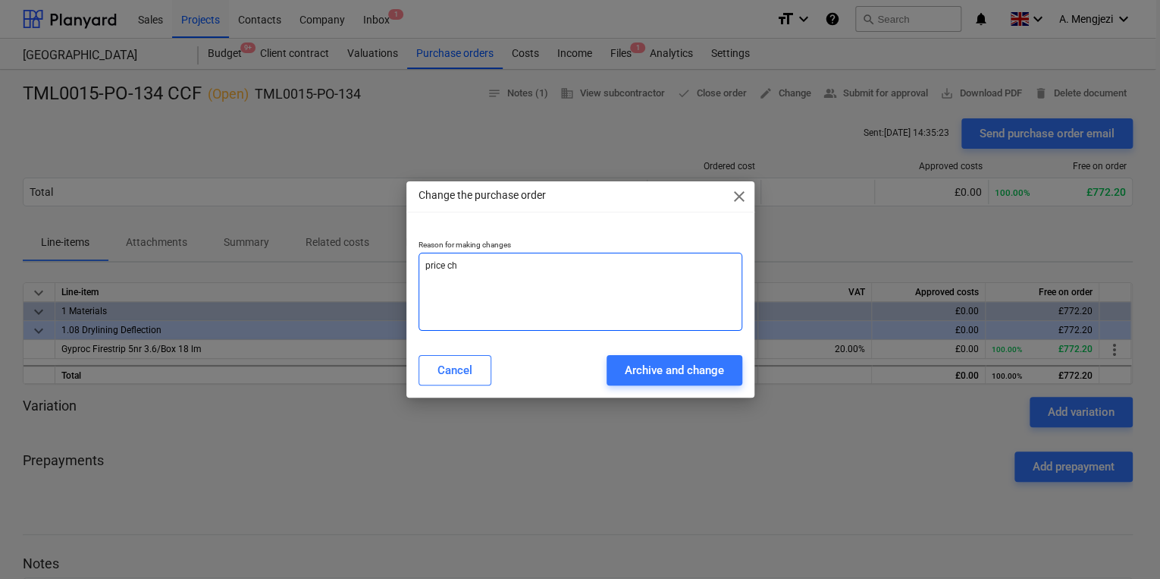
type textarea "x"
type textarea "price chan"
type textarea "x"
type textarea "price chang"
type textarea "x"
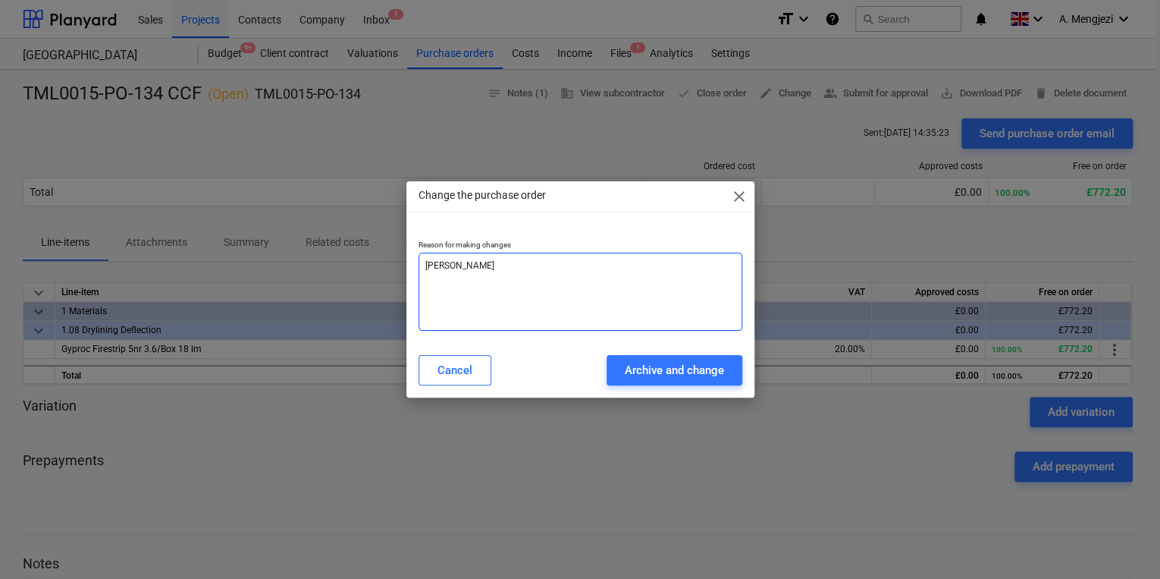
type textarea "price change"
type textarea "x"
type textarea "price change"
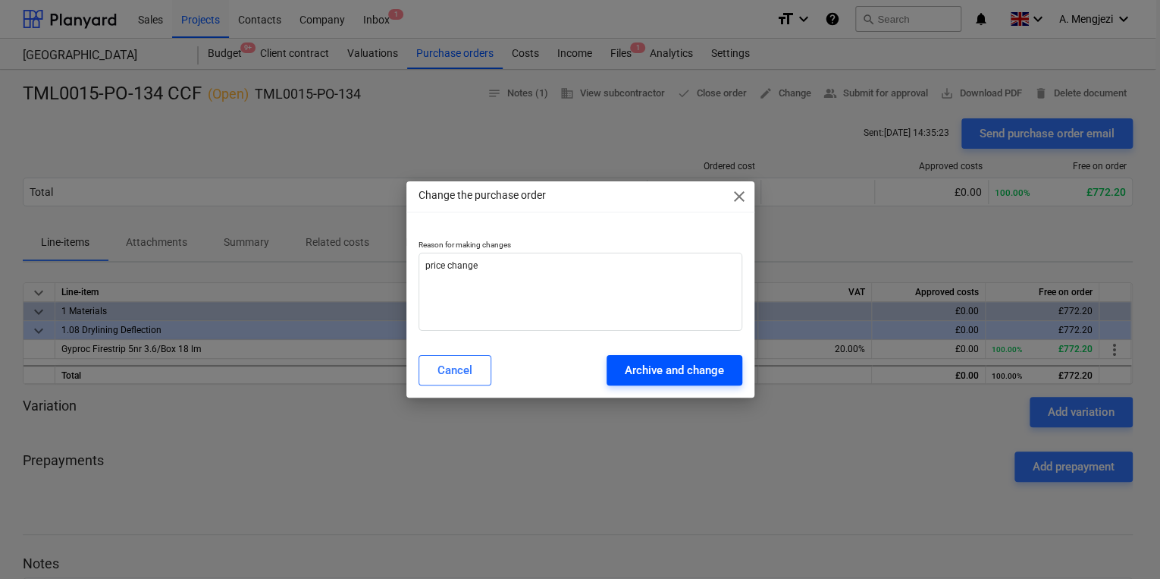
click at [692, 380] on button "Archive and change" at bounding box center [675, 370] width 136 height 30
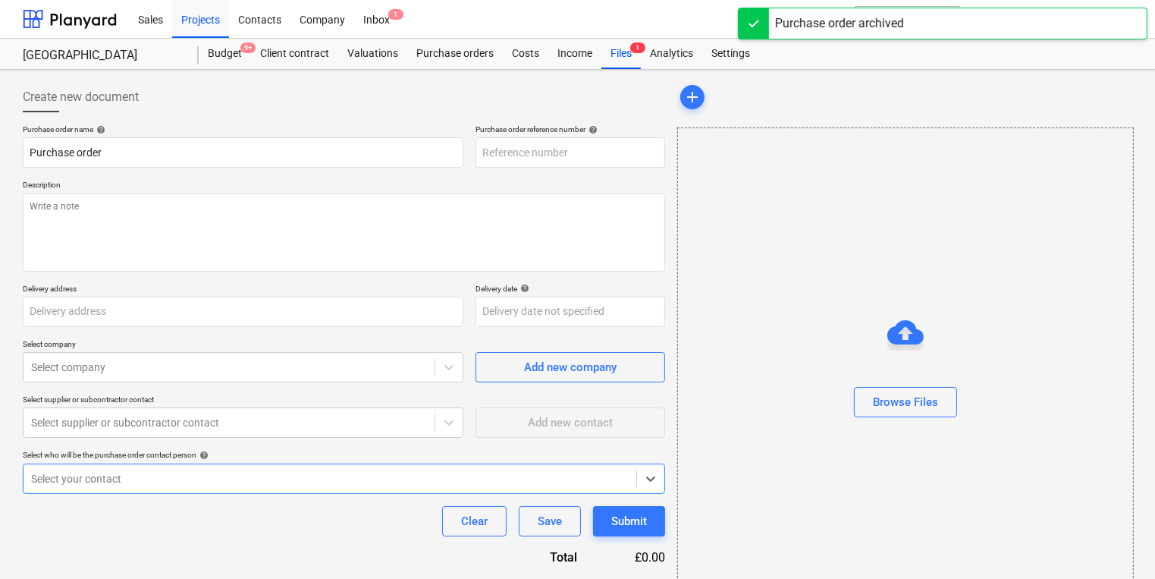
type textarea "x"
type input "TML0015-PO-144"
type textarea "x"
type input "TML0015-PO-134 CCF"
type input "TML0015-PO-134"
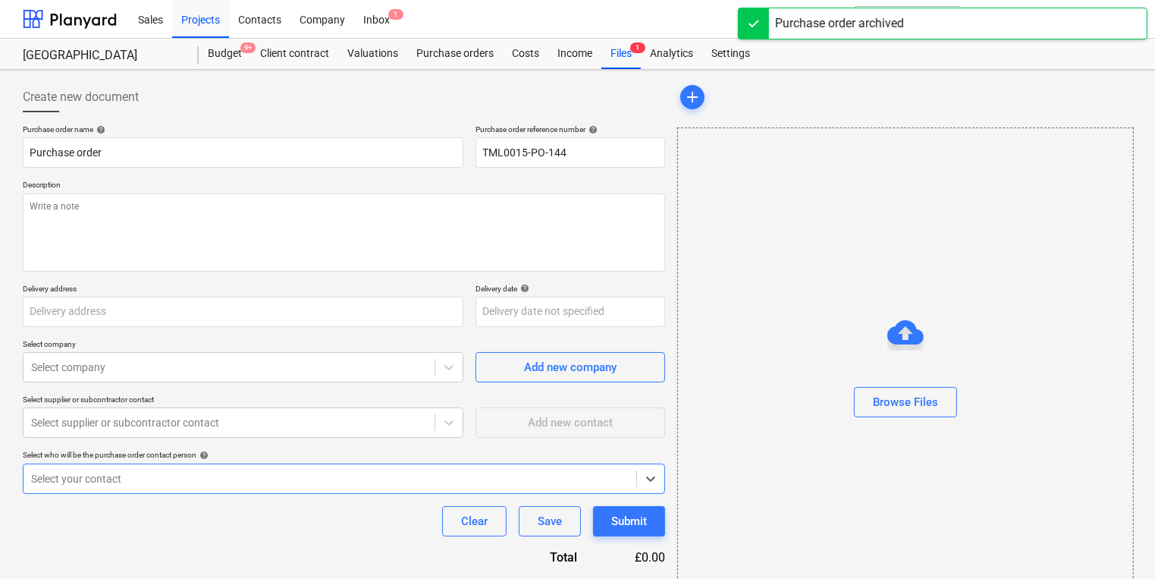
type textarea "Site contact Narcis 07311 267045"
type input "St George plc, Camden Goods Yard, Juniper Crescent, London, NW1 8HQ"
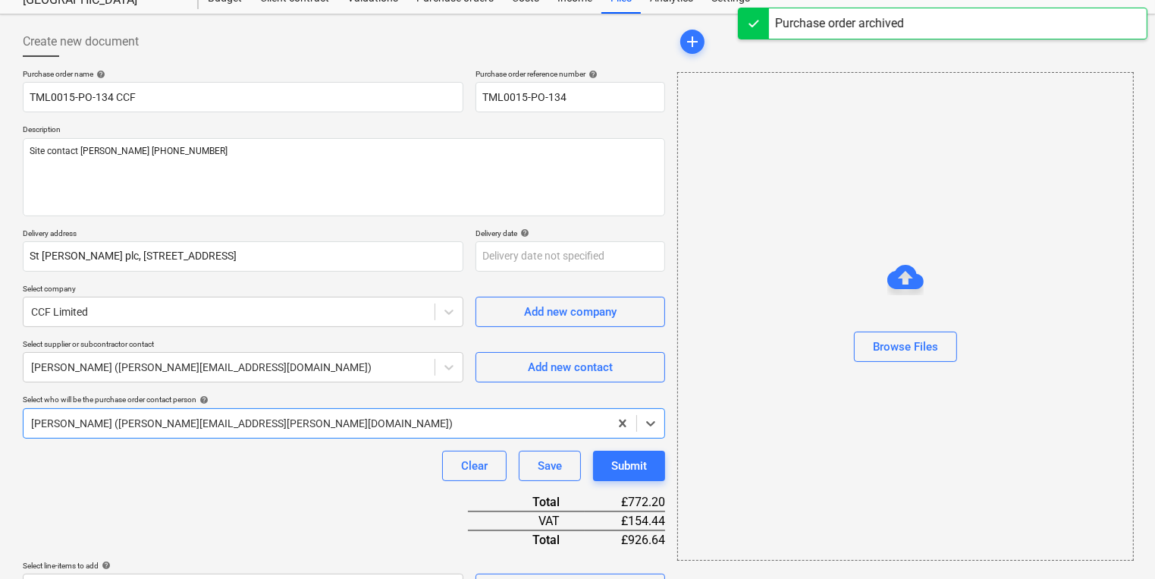
type textarea "x"
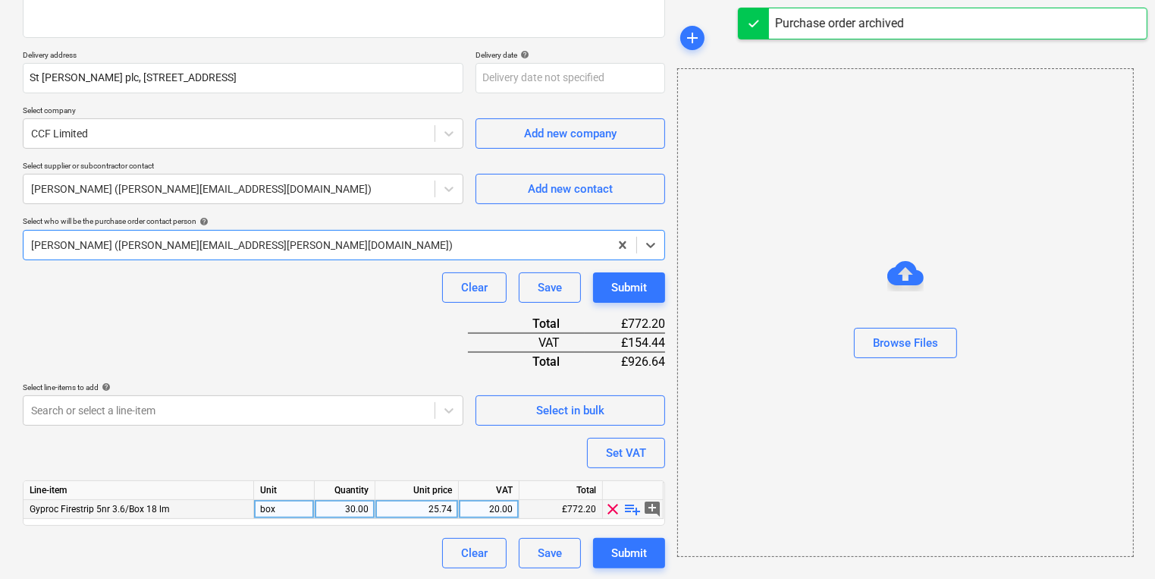
click at [450, 514] on div "25.74" at bounding box center [416, 509] width 71 height 19
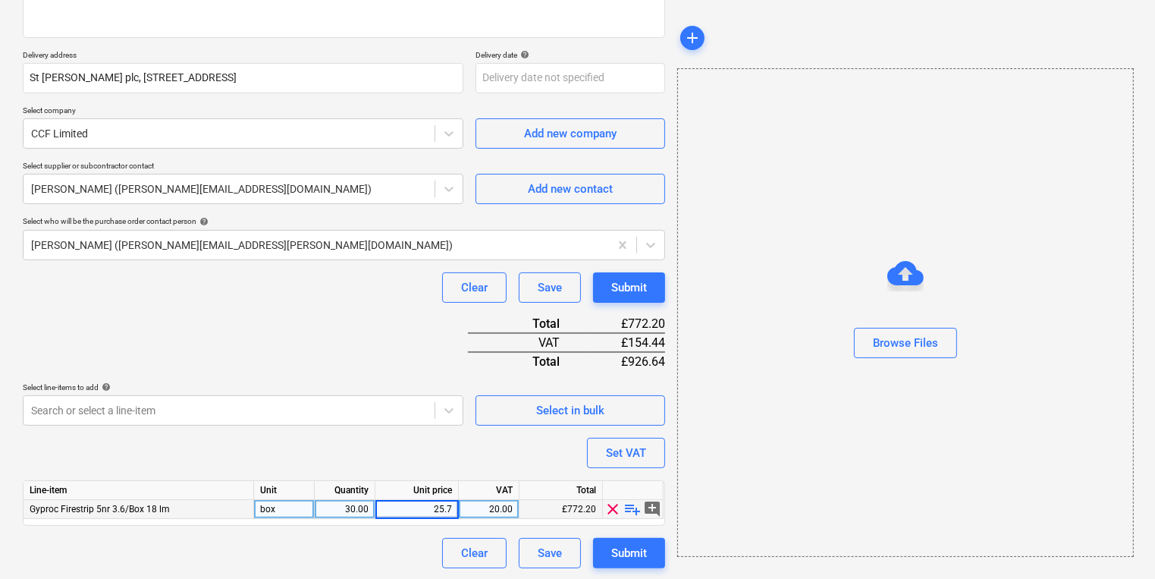
type input "25.72"
click at [895, 356] on button "Browse Files" at bounding box center [905, 343] width 103 height 30
click at [618, 543] on div "Submit" at bounding box center [629, 553] width 36 height 20
type textarea "x"
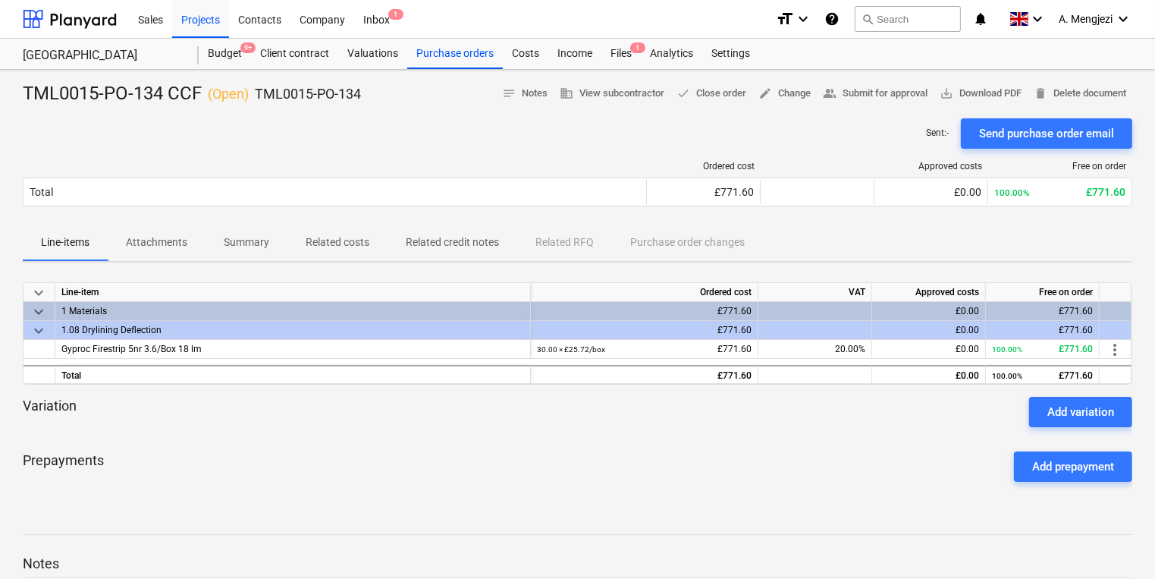
click at [677, 133] on div "Sent : - Send purchase order email" at bounding box center [577, 133] width 1109 height 30
